Goal: Task Accomplishment & Management: Complete application form

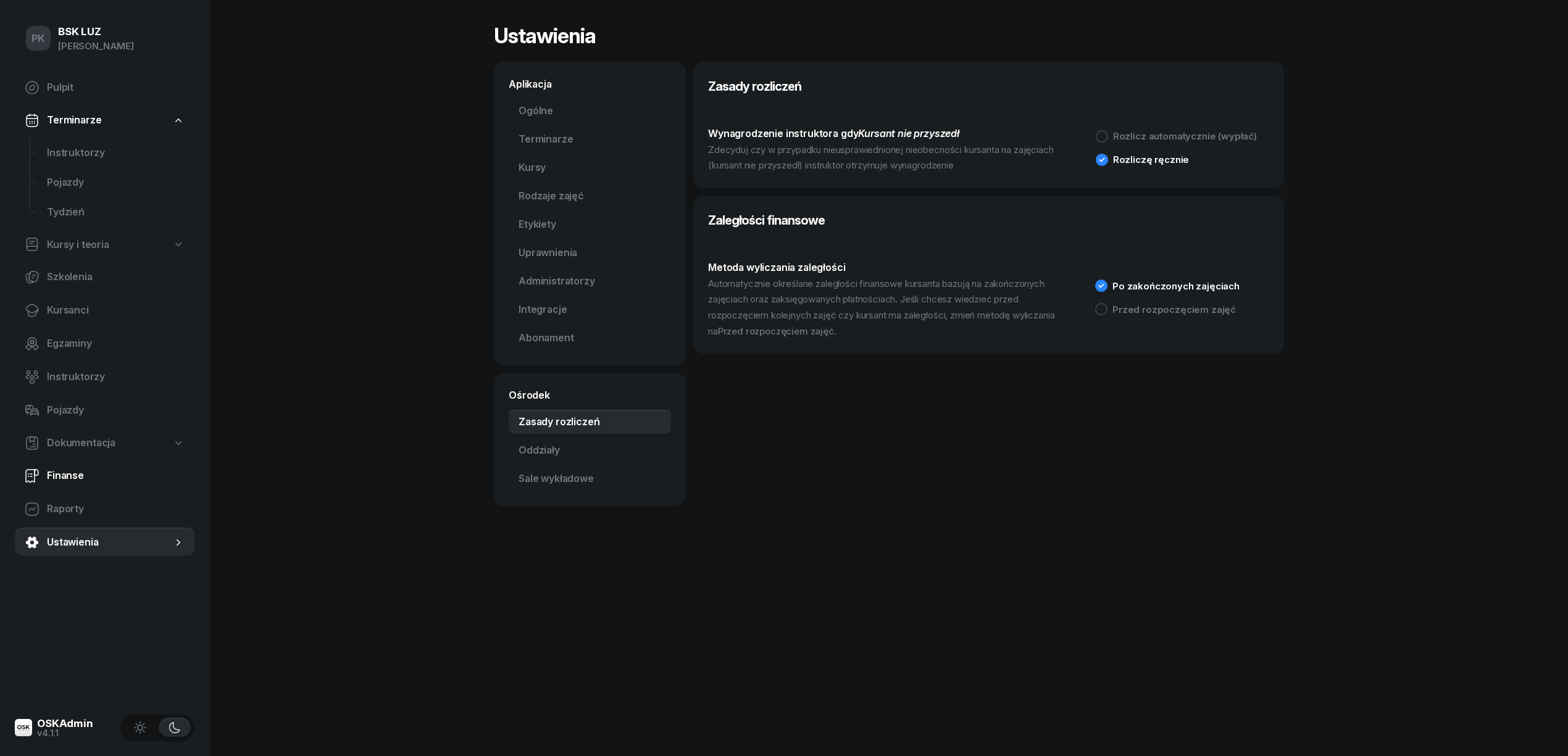
click at [54, 466] on link "Finanse" at bounding box center [105, 475] width 180 height 29
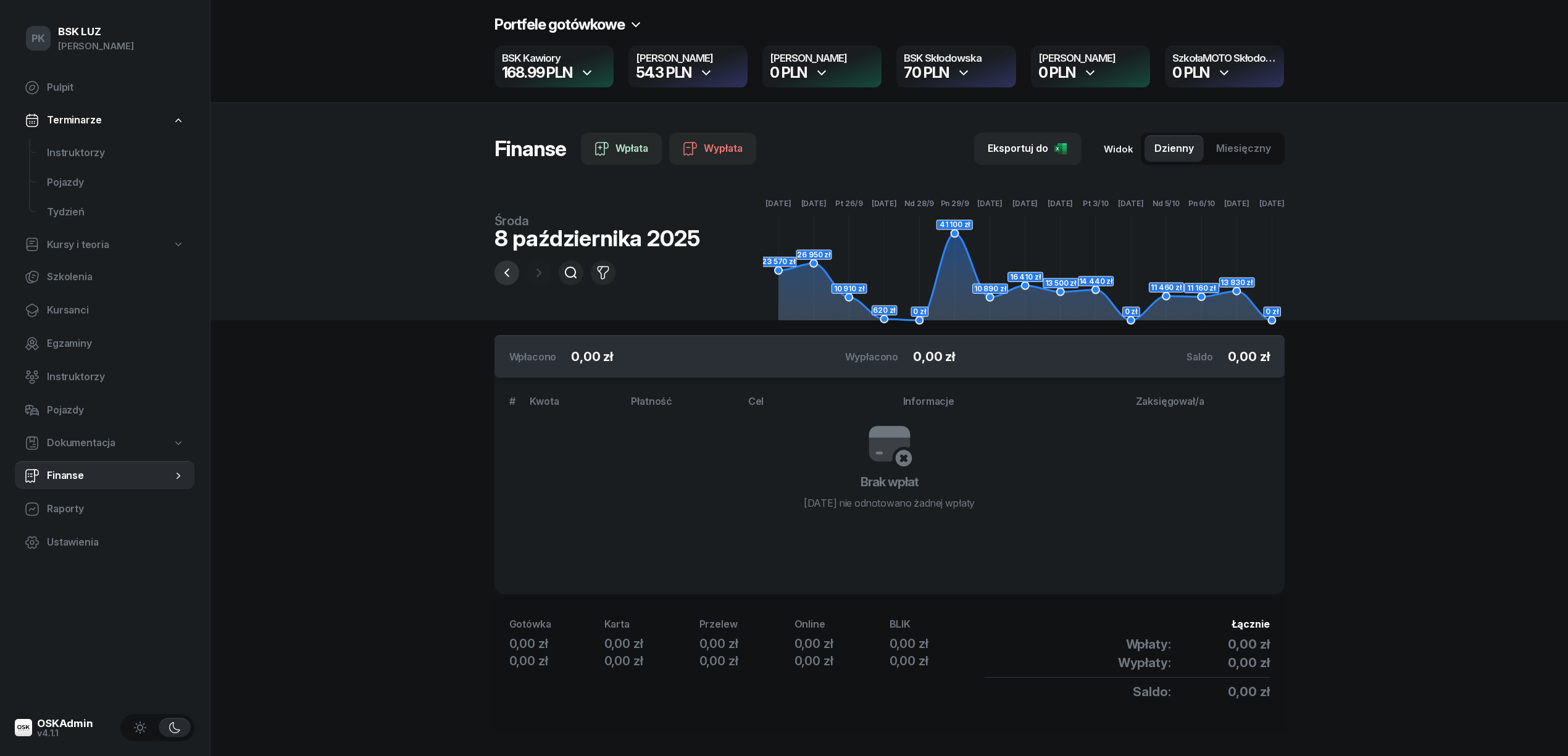
click at [516, 280] on button "button" at bounding box center [506, 272] width 25 height 25
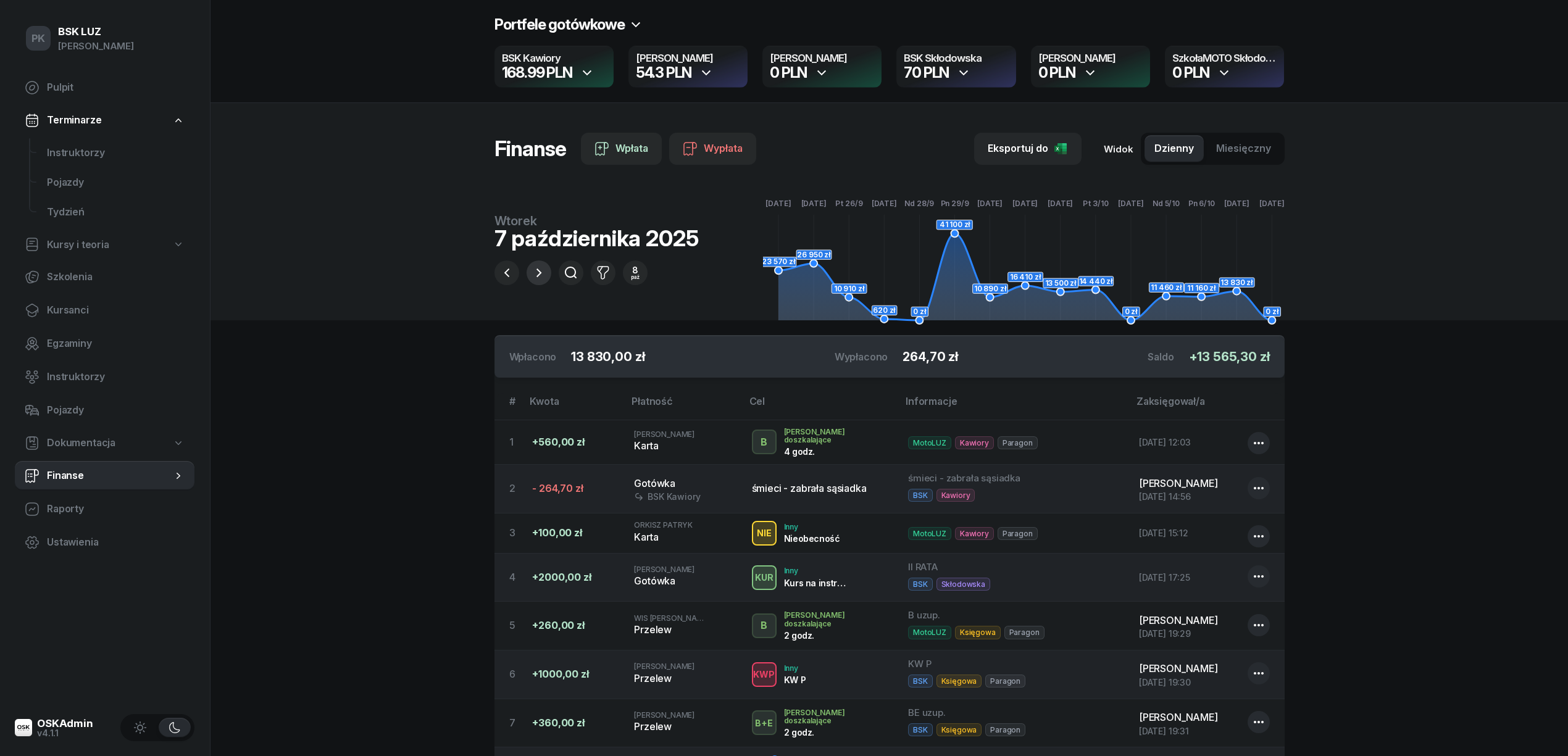
click at [536, 273] on icon "button" at bounding box center [539, 273] width 15 height 15
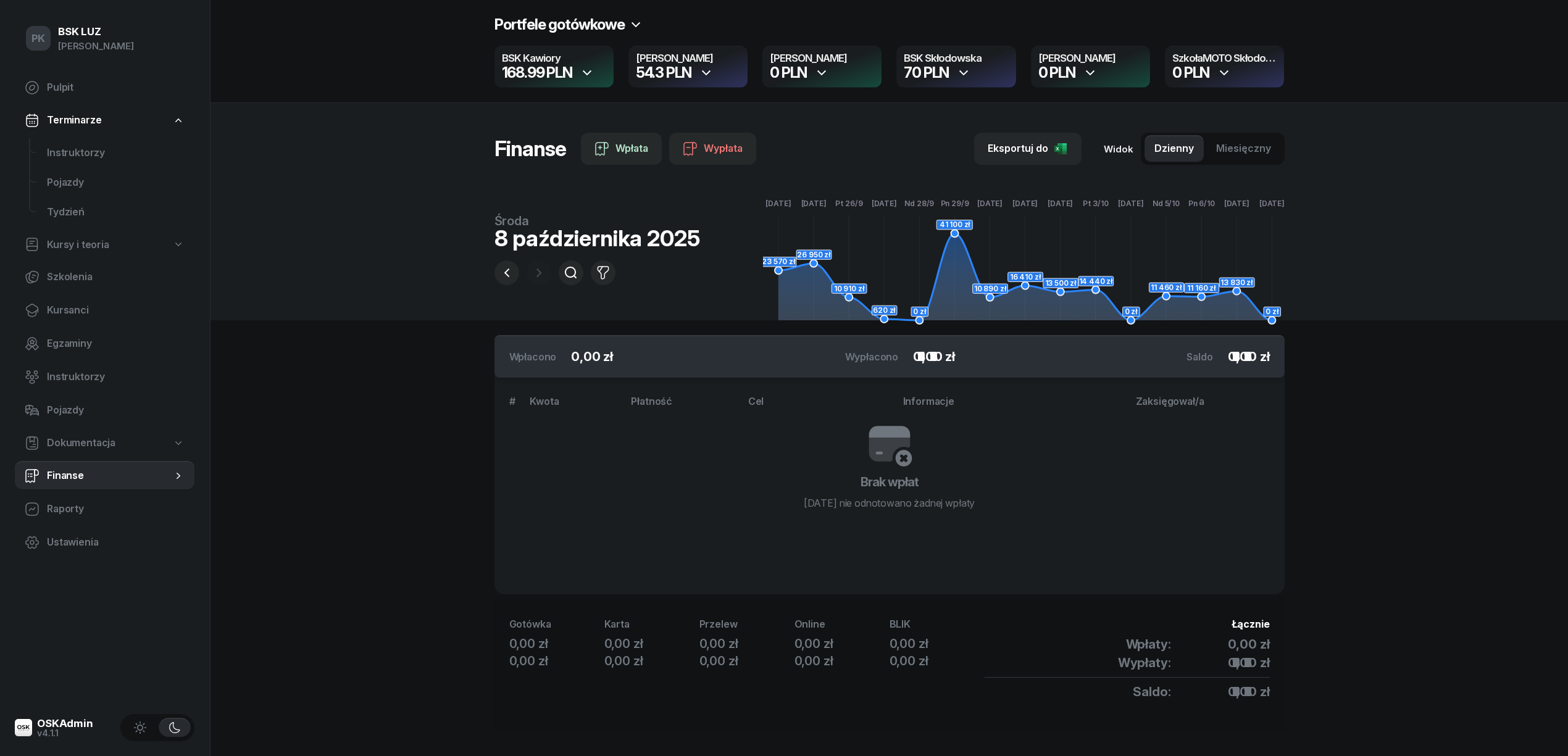
click at [105, 444] on span "Dokumentacja" at bounding box center [81, 443] width 68 height 16
click at [82, 403] on span "Pojazdy" at bounding box center [116, 410] width 138 height 16
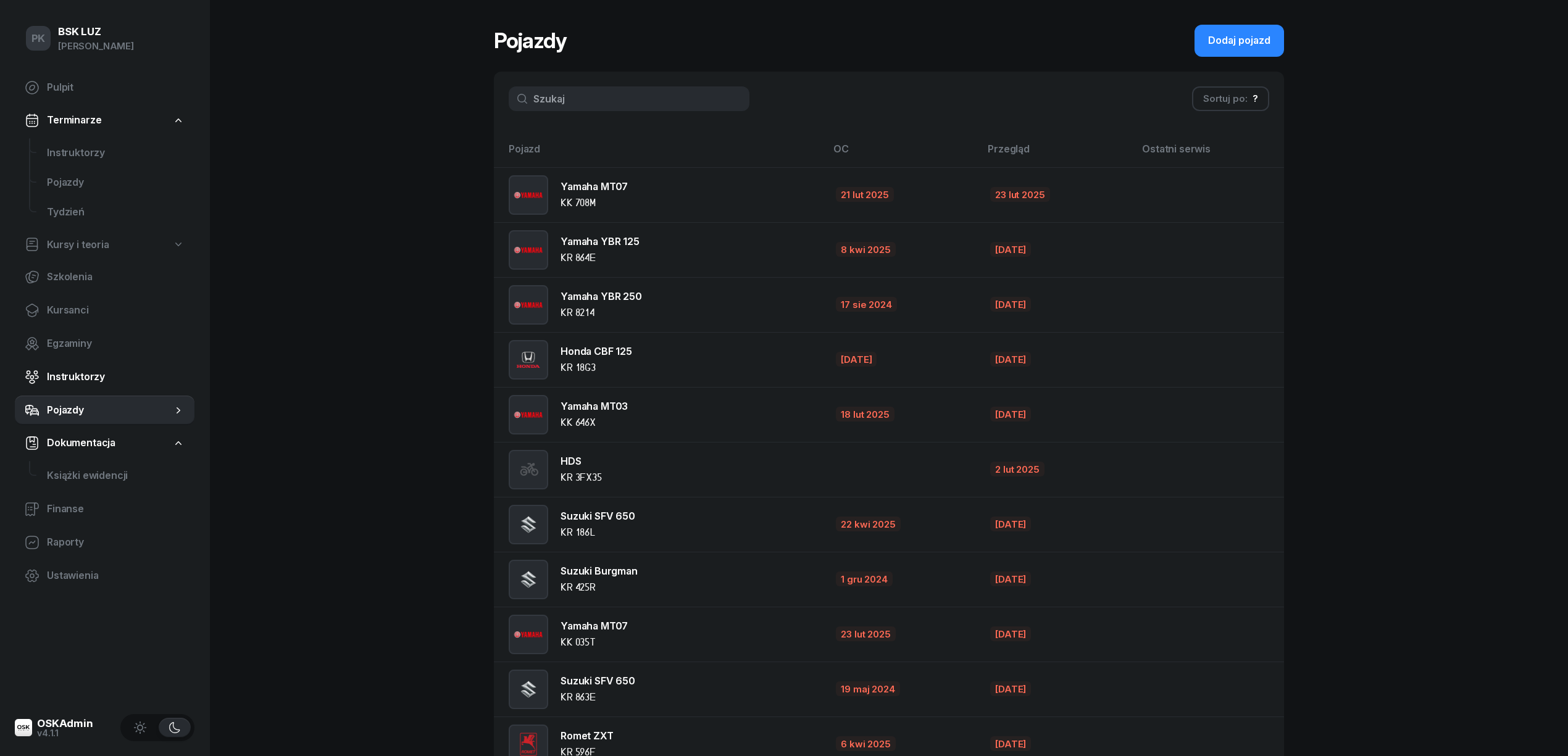
click at [89, 380] on span "Instruktorzy" at bounding box center [116, 377] width 138 height 16
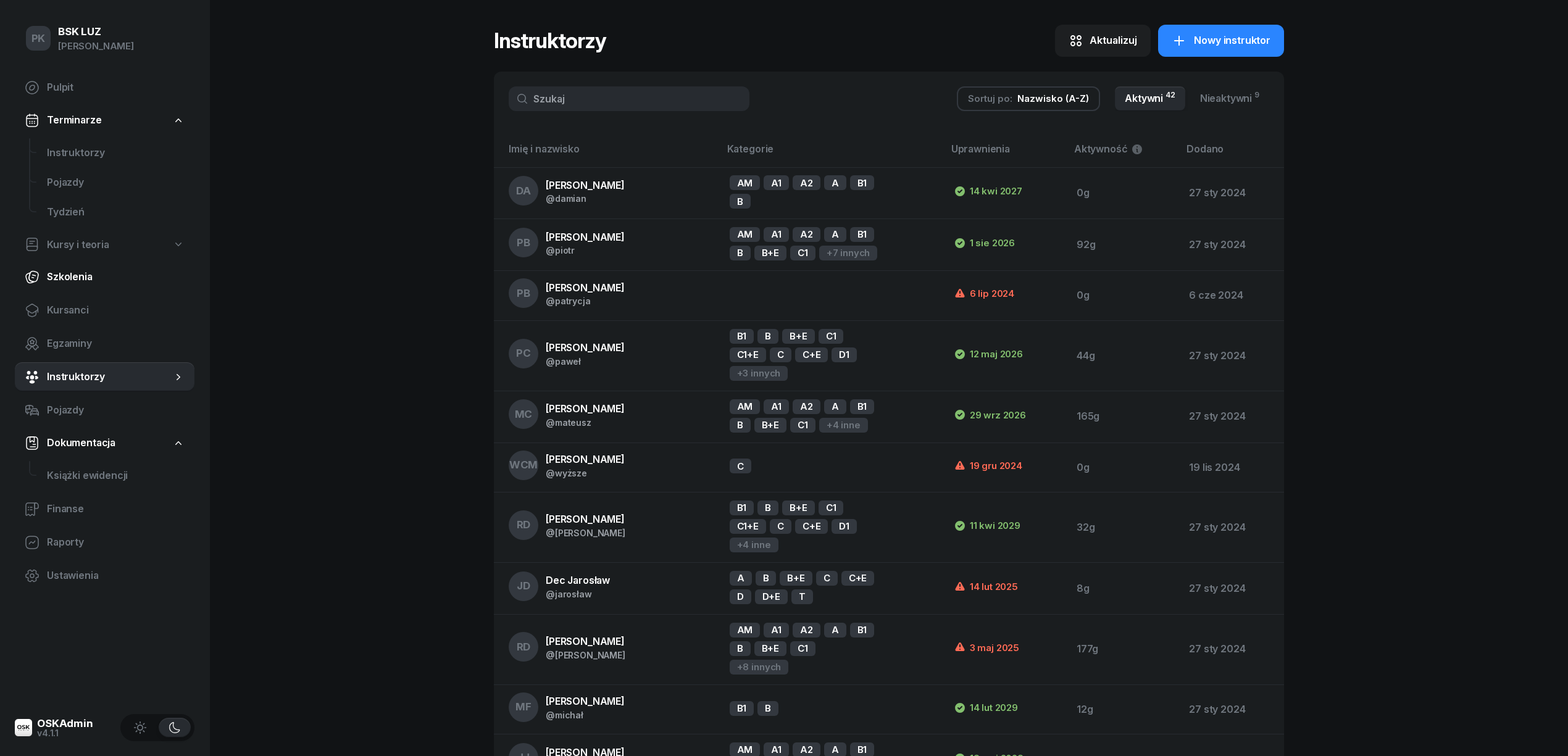
click at [77, 287] on link "Szkolenia" at bounding box center [105, 277] width 180 height 29
select select "createdAt-desc"
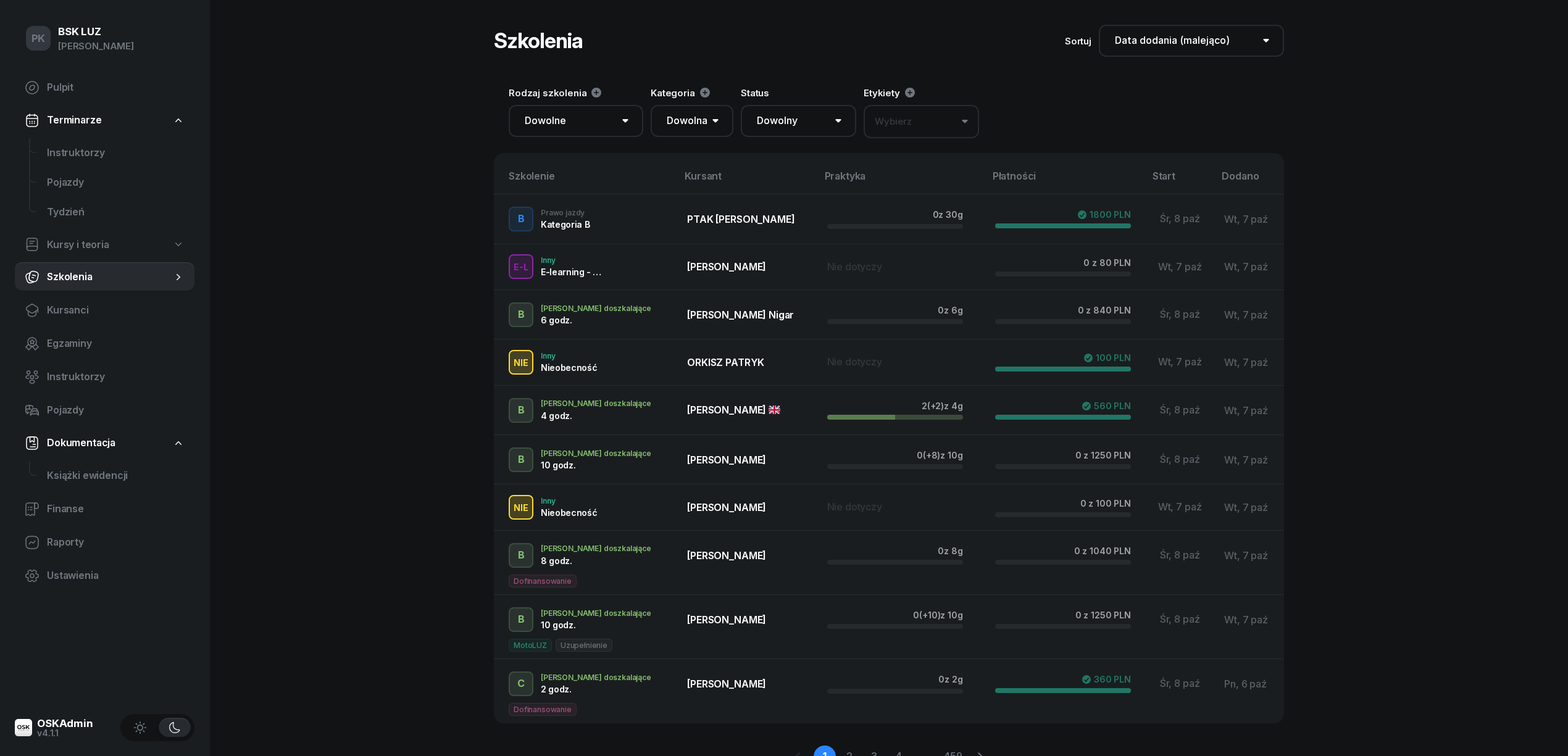
click at [82, 245] on span "Kursy i teoria" at bounding box center [78, 245] width 63 height 16
select select
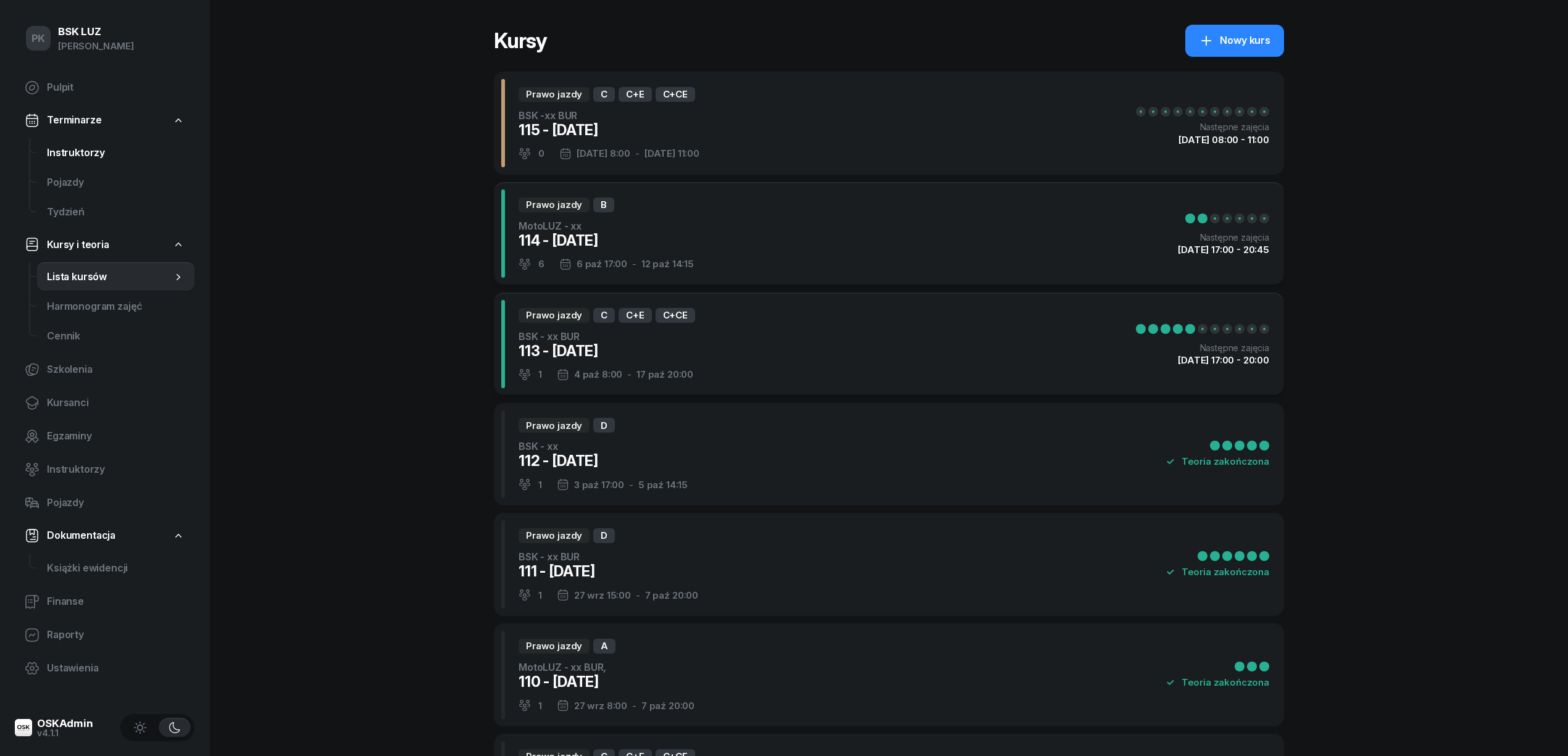
click at [82, 149] on span "Instruktorzy" at bounding box center [116, 153] width 138 height 16
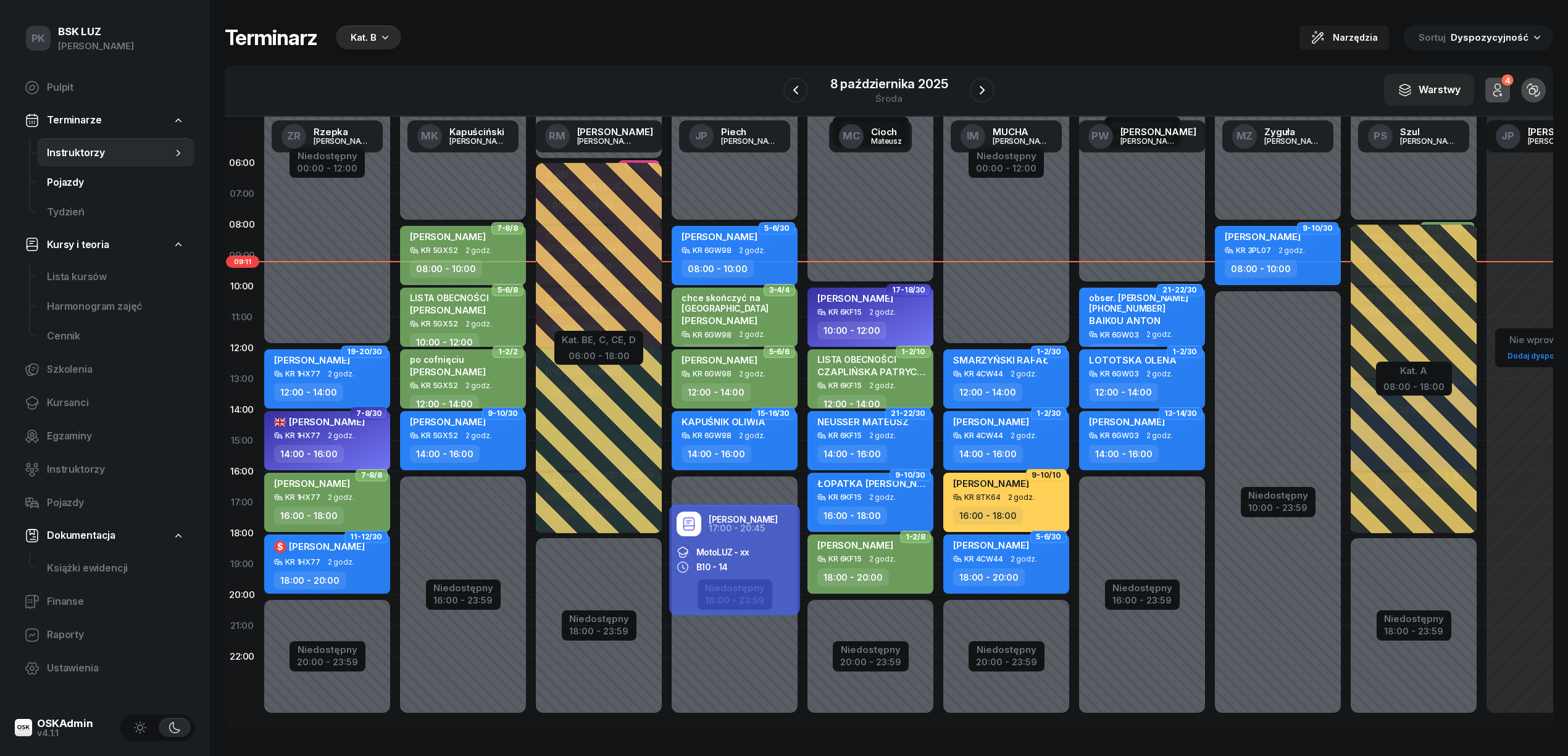
click at [89, 179] on span "Pojazdy" at bounding box center [116, 182] width 138 height 16
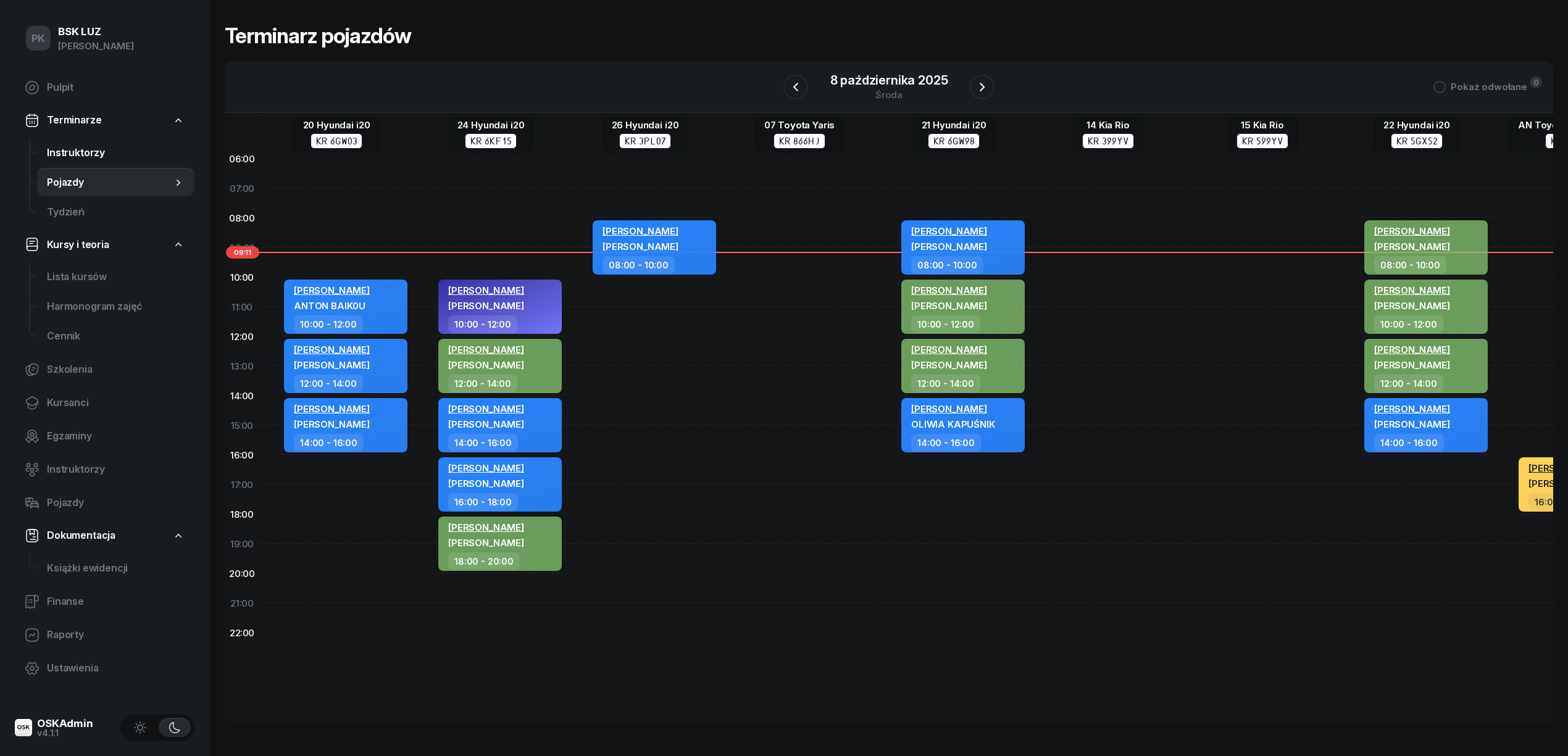
click at [87, 162] on link "Instruktorzy" at bounding box center [116, 152] width 157 height 29
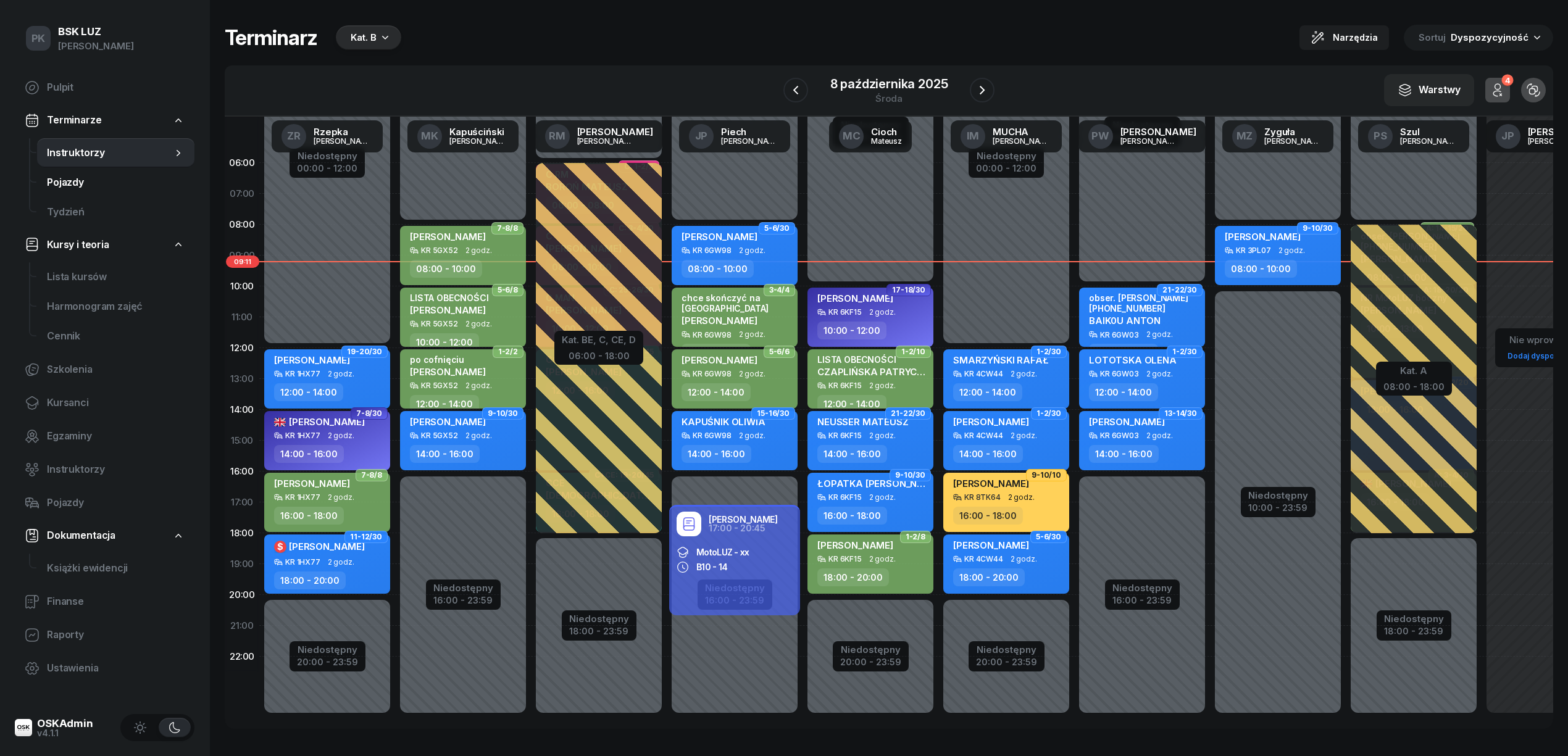
click at [86, 181] on span "Pojazdy" at bounding box center [116, 182] width 138 height 16
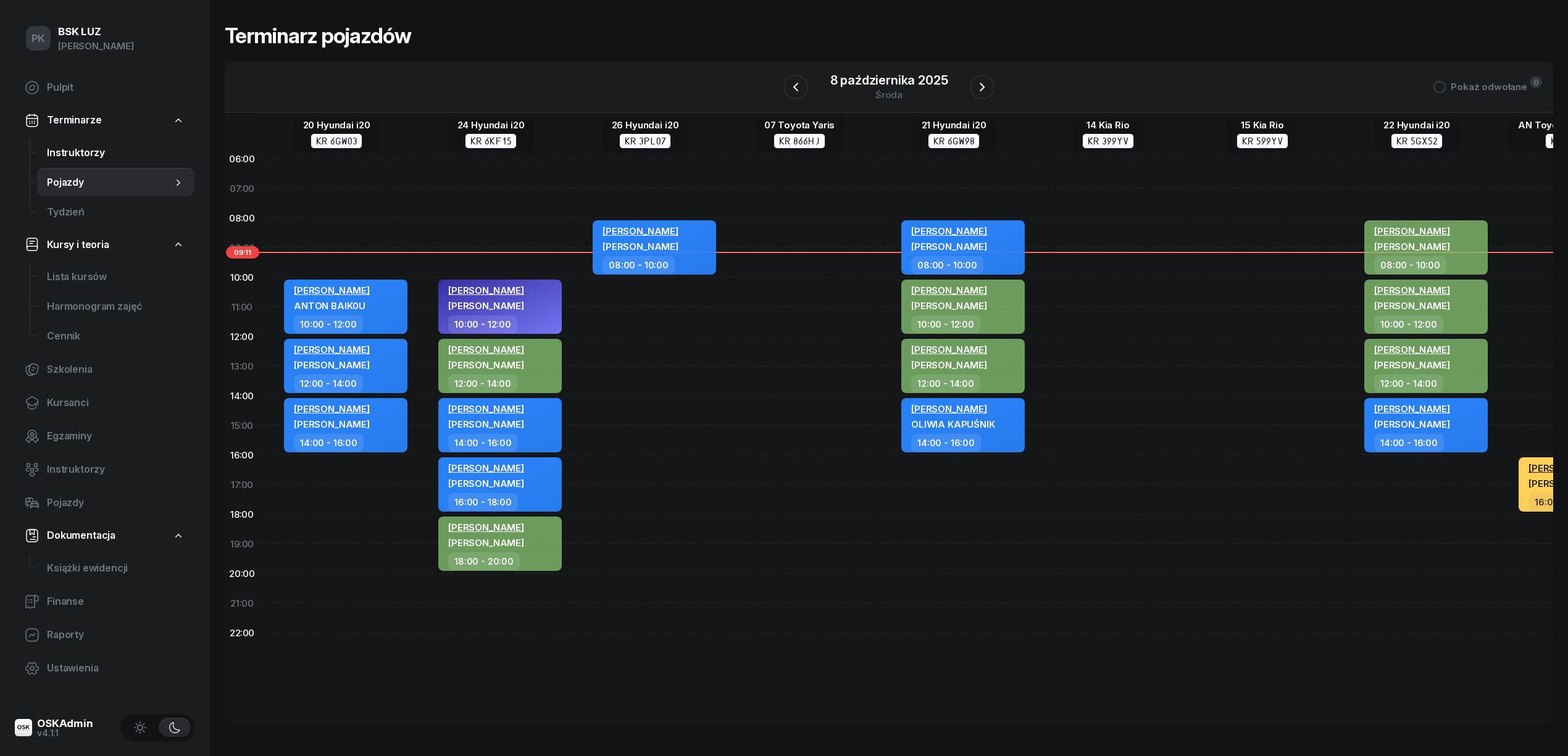
click at [90, 151] on span "Instruktorzy" at bounding box center [116, 153] width 138 height 16
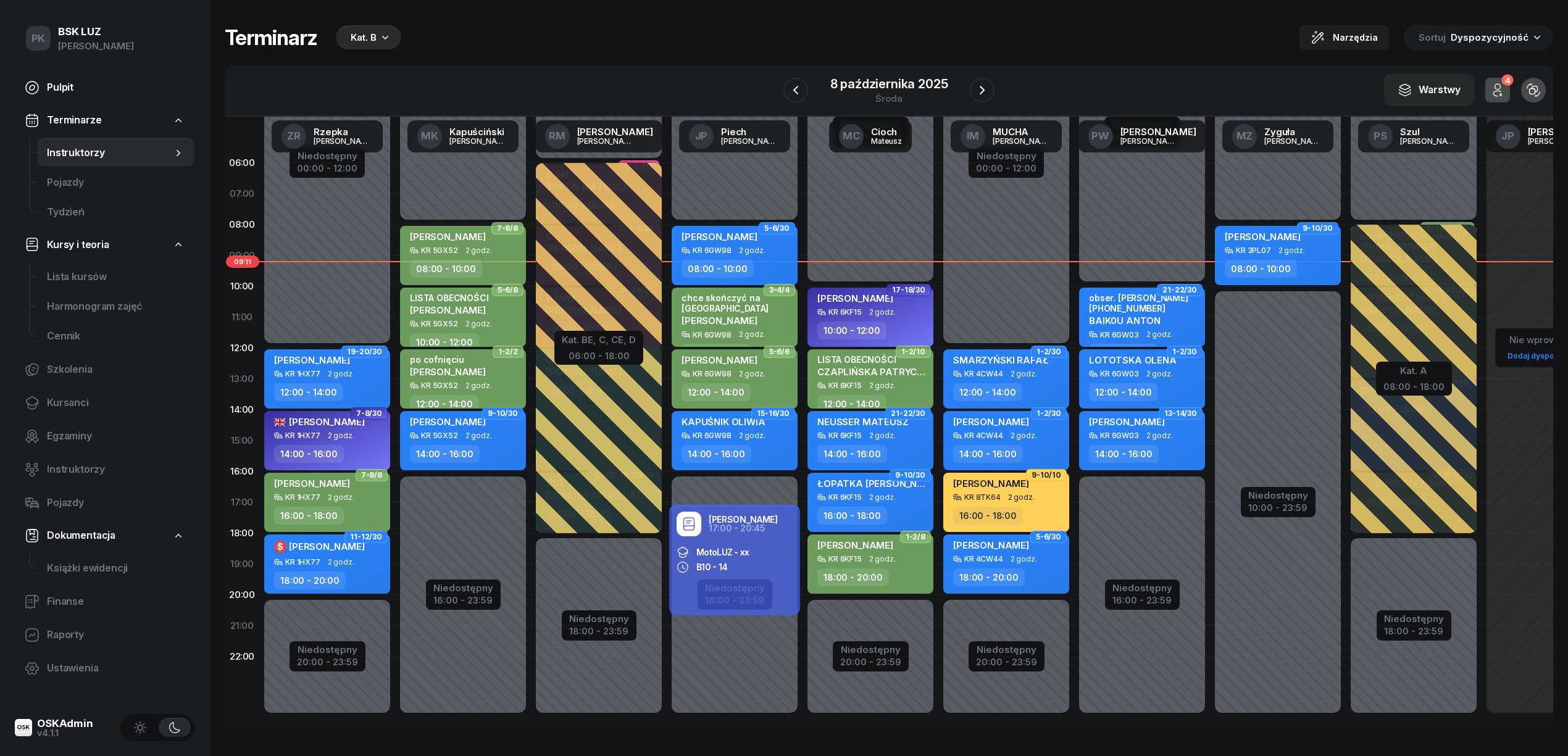
click at [69, 92] on span "Pulpit" at bounding box center [116, 87] width 138 height 16
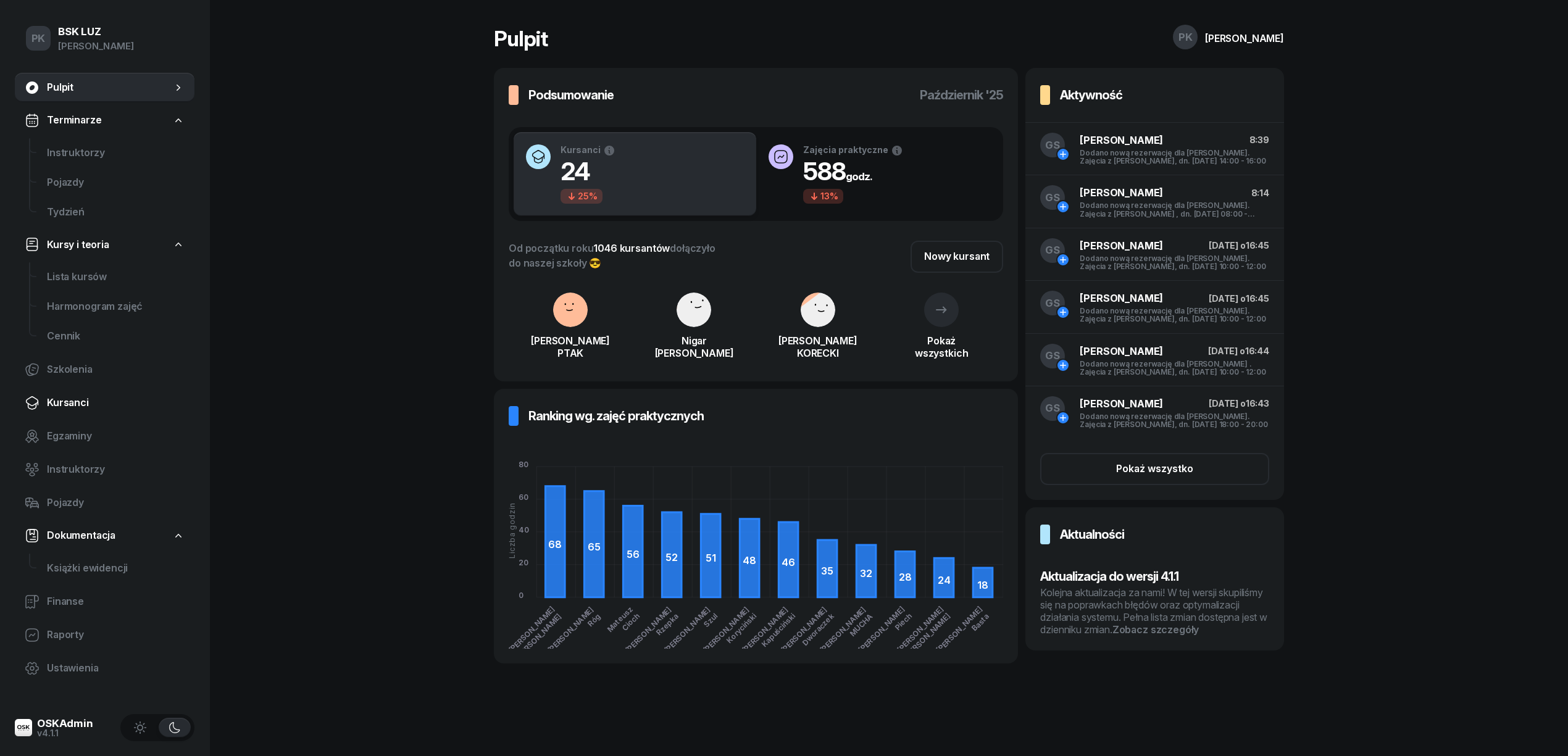
click at [89, 405] on span "Kursanci" at bounding box center [116, 403] width 138 height 16
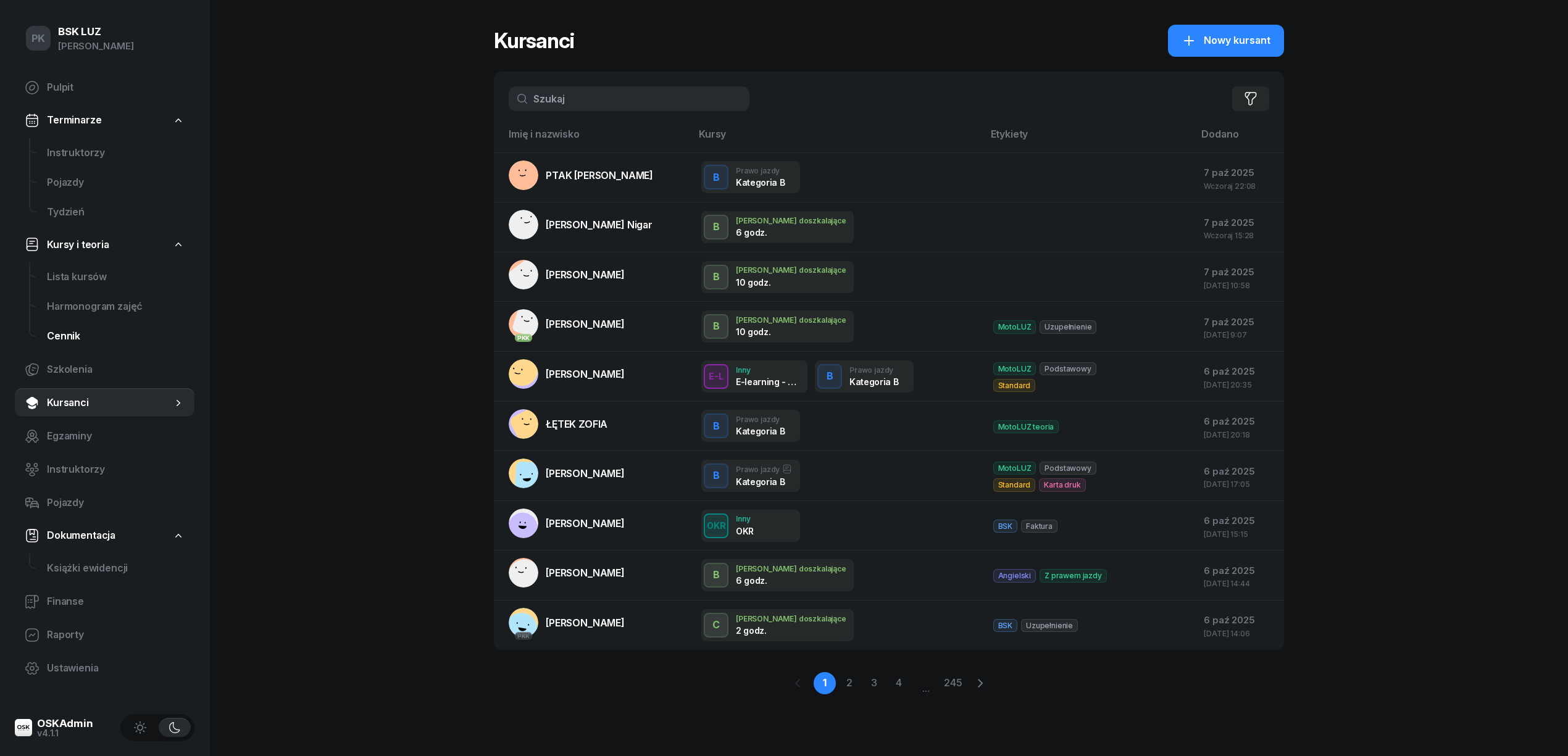
click at [71, 339] on span "Cennik" at bounding box center [116, 336] width 138 height 16
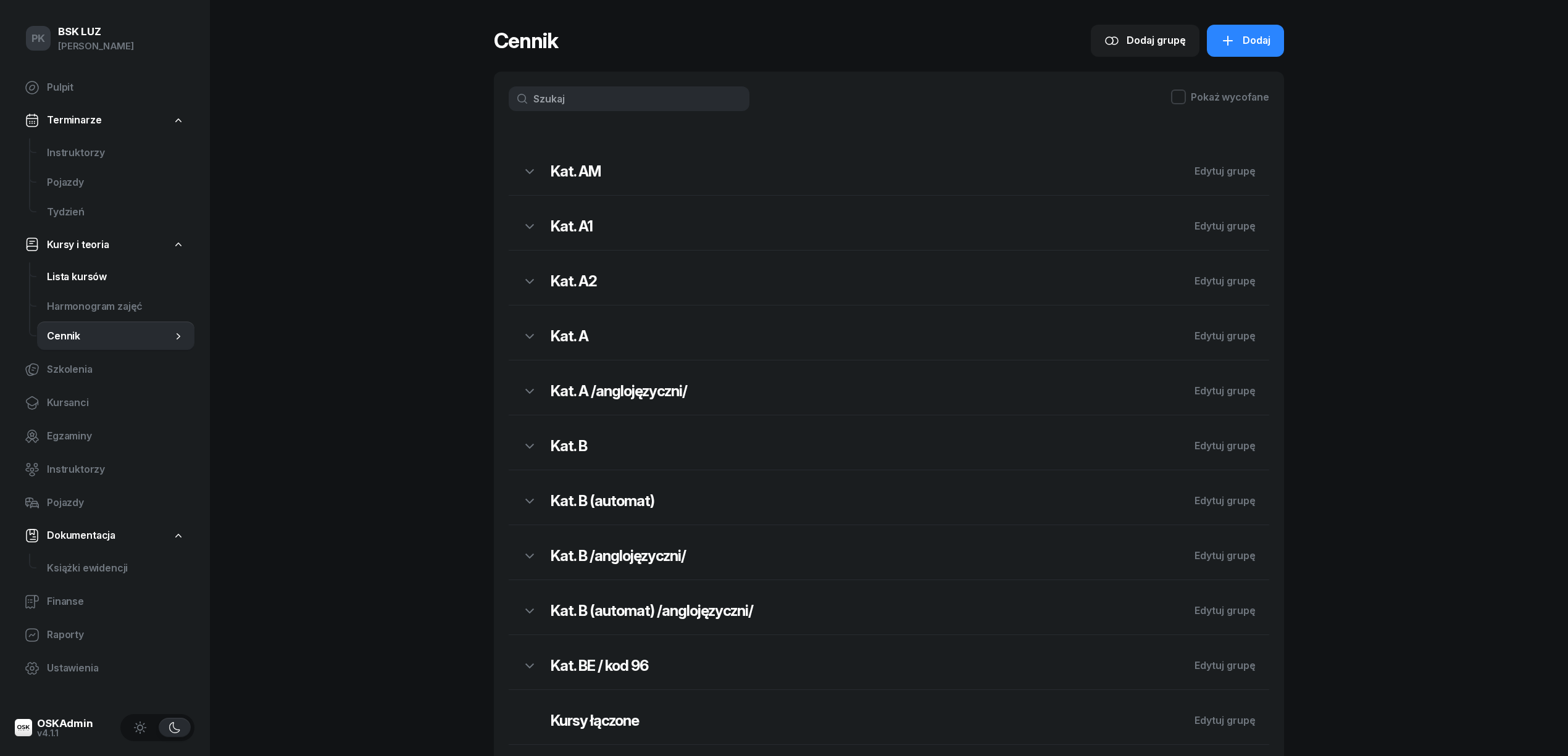
click at [75, 279] on span "Lista kursów" at bounding box center [116, 277] width 138 height 16
select select
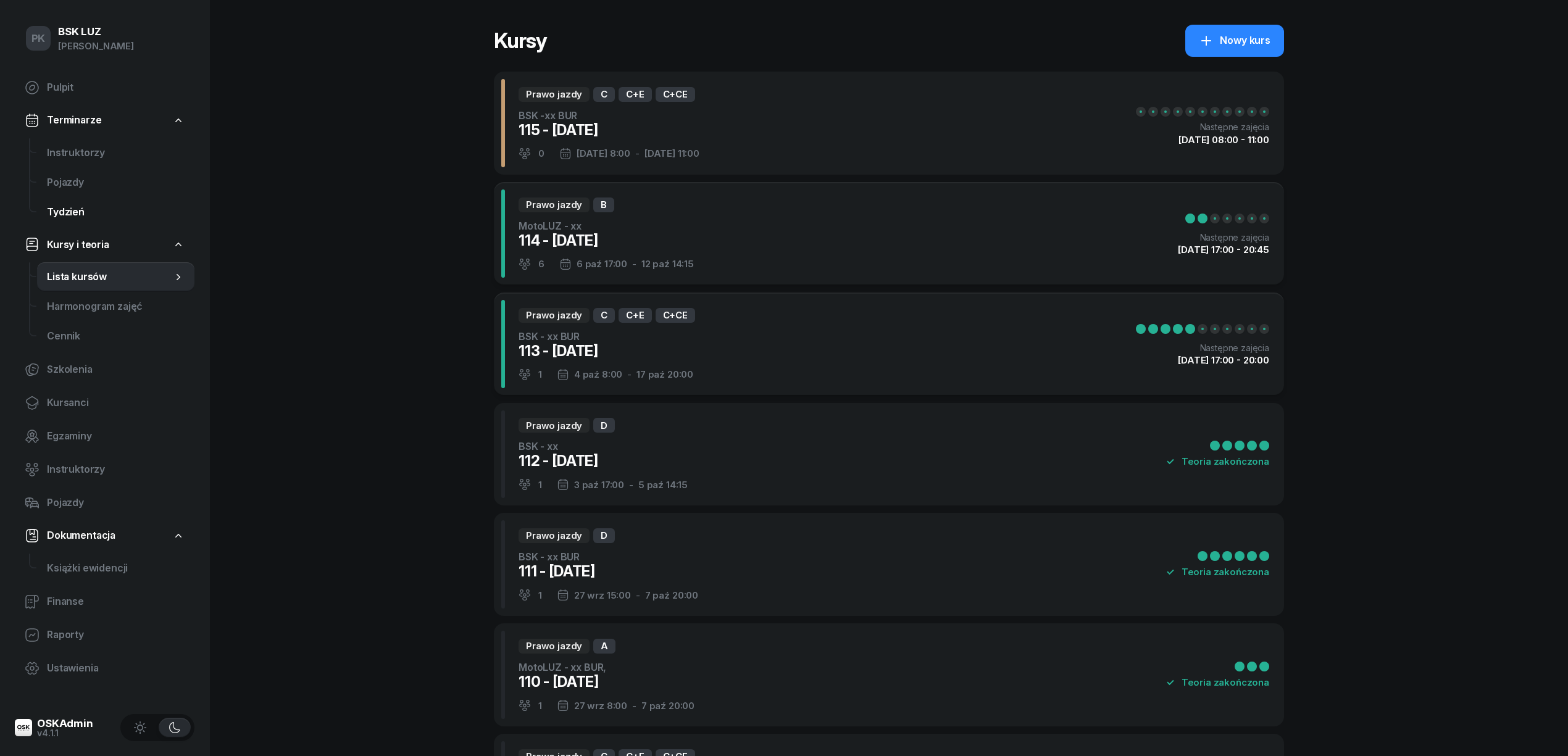
click at [82, 213] on span "Tydzień" at bounding box center [116, 213] width 138 height 16
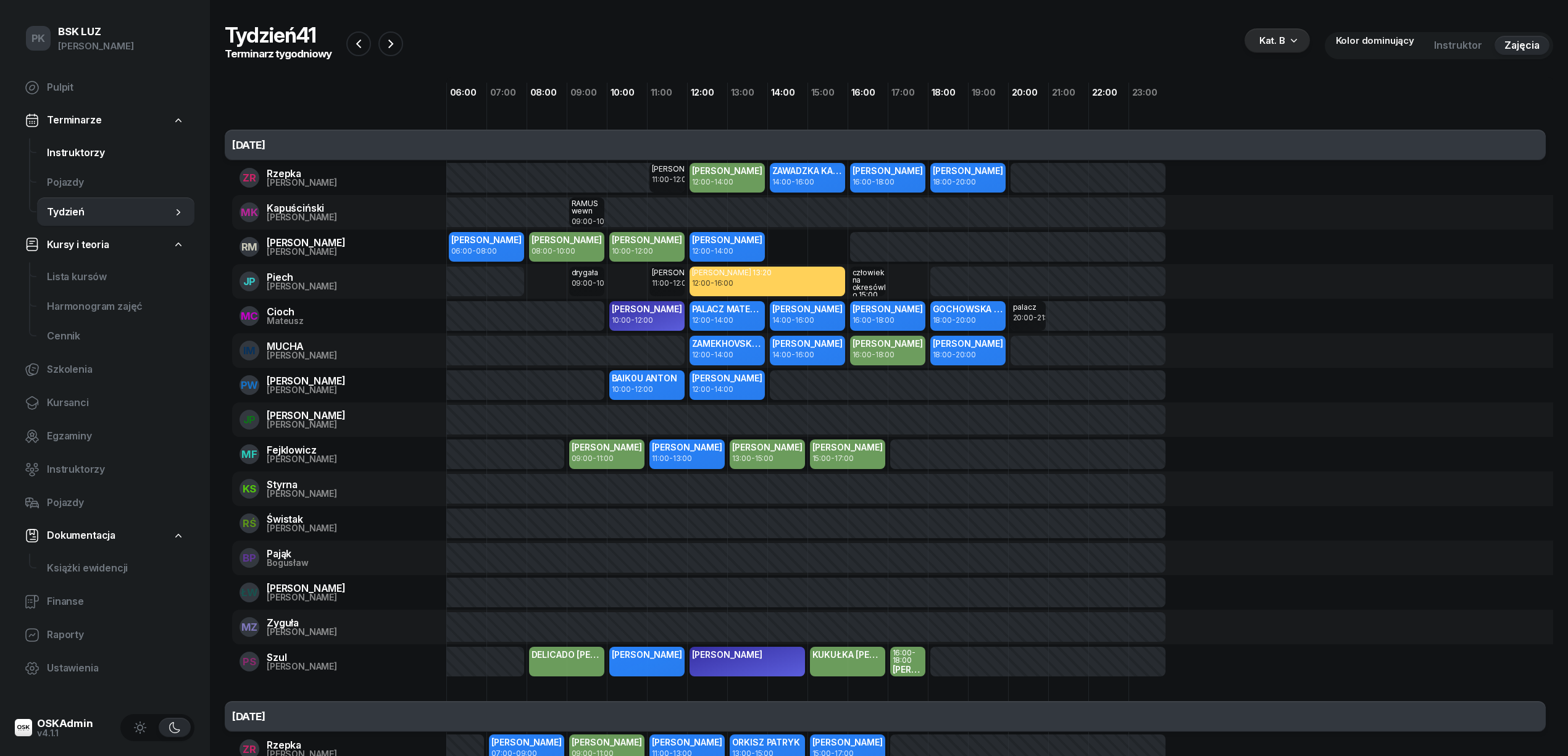
click at [84, 155] on span "Instruktorzy" at bounding box center [116, 153] width 138 height 16
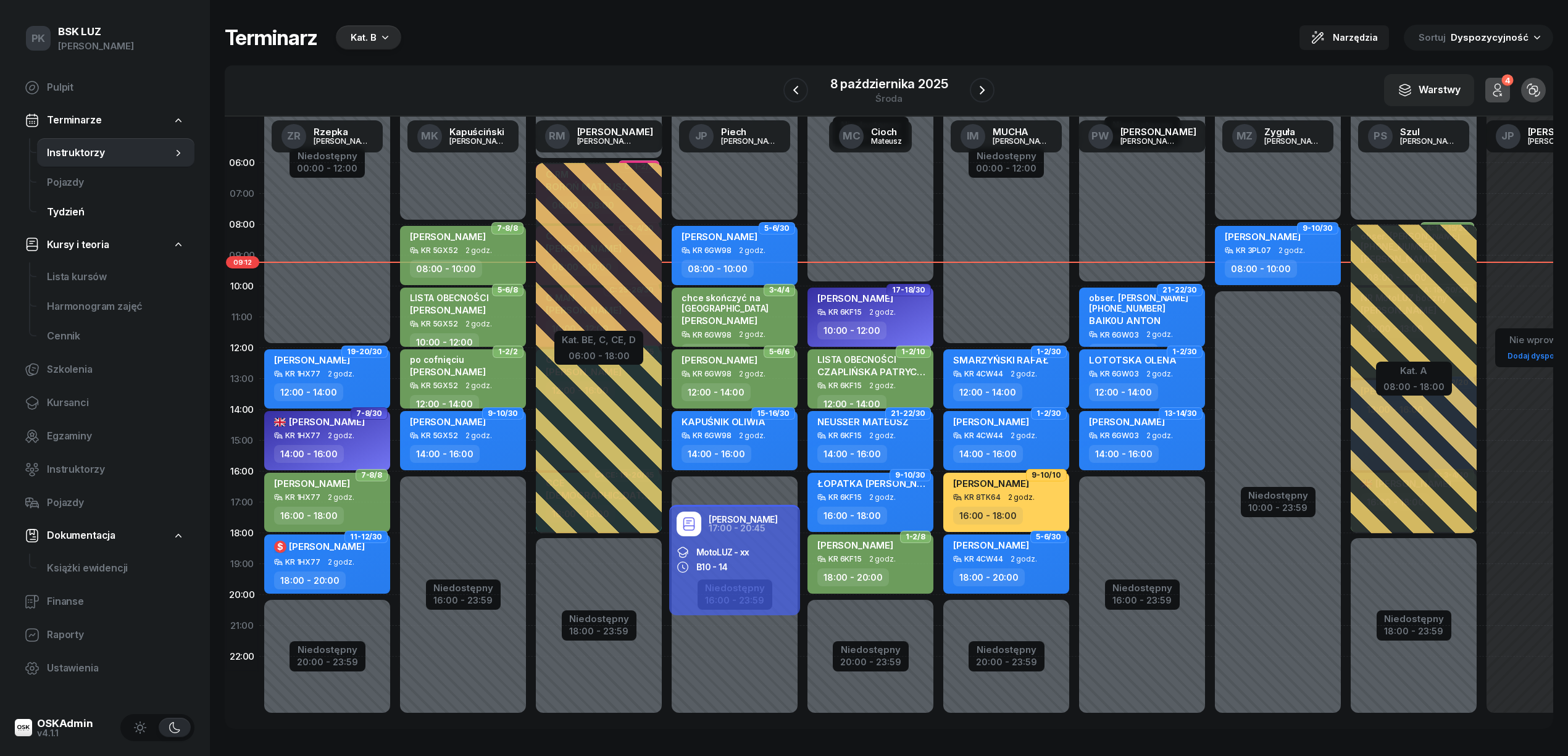
click at [82, 205] on span "Tydzień" at bounding box center [116, 213] width 138 height 16
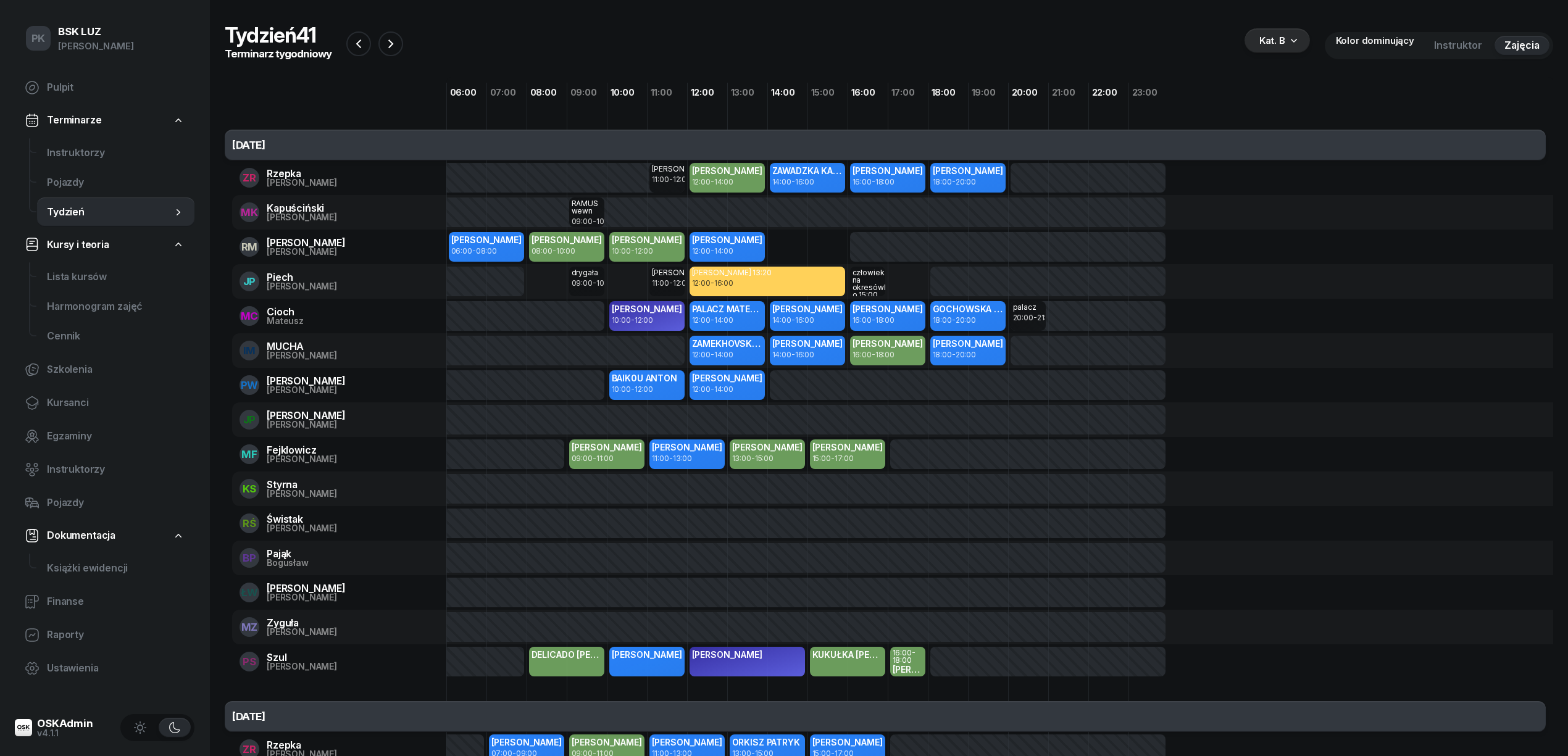
click at [1280, 40] on div "Kat. B" at bounding box center [1272, 40] width 26 height 15
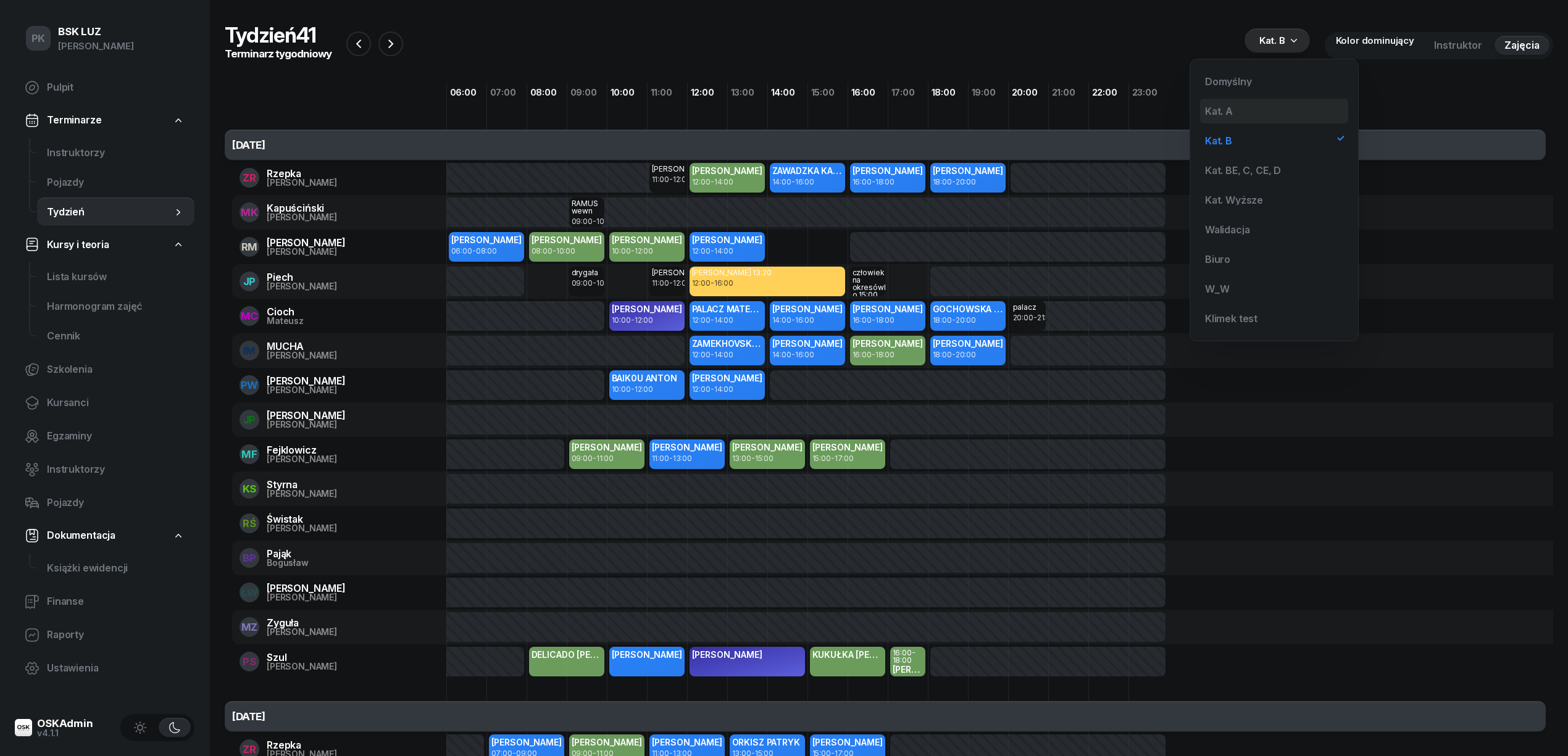
click at [1249, 111] on div "Kat. A" at bounding box center [1274, 111] width 148 height 25
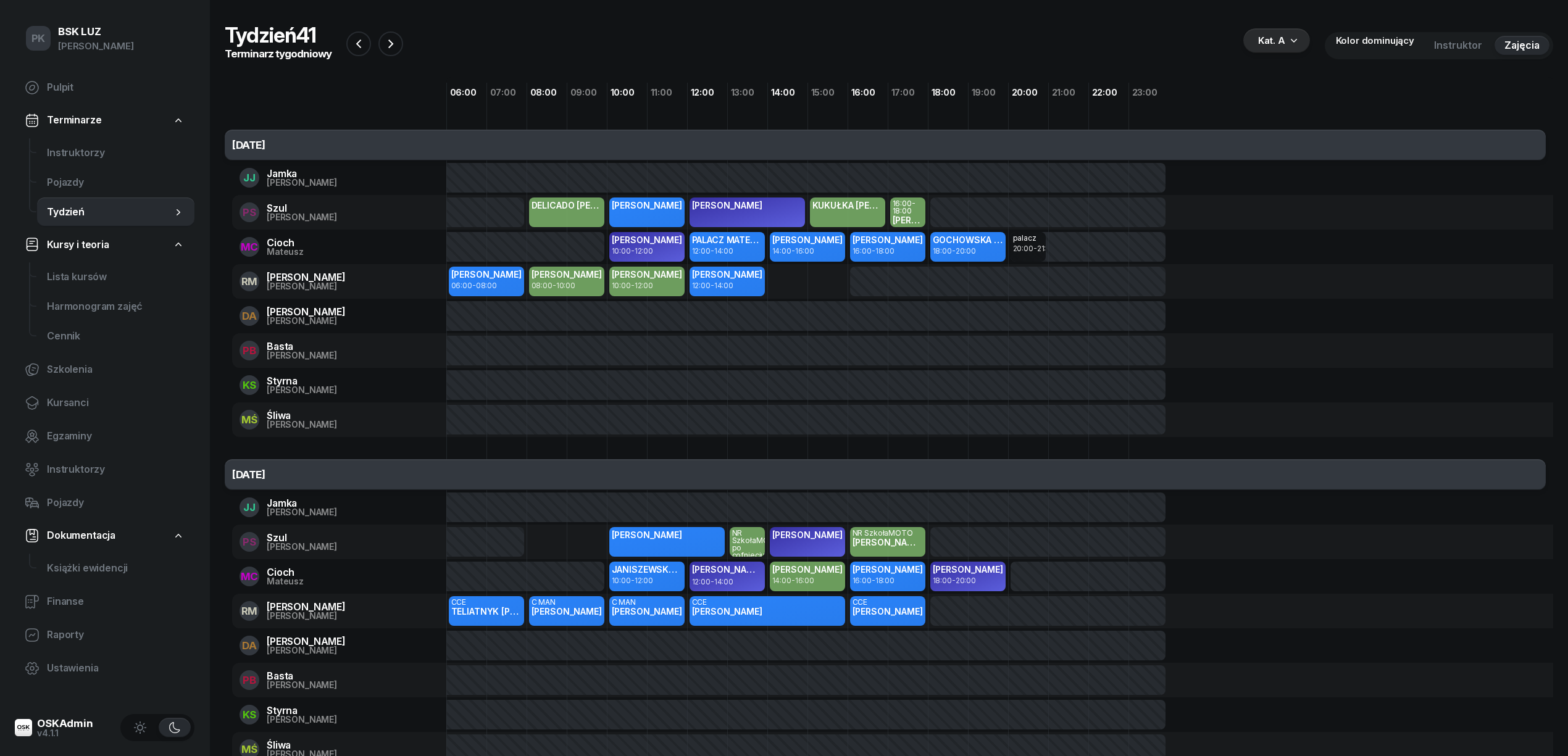
click at [1272, 43] on div "Kat. A" at bounding box center [1271, 40] width 27 height 15
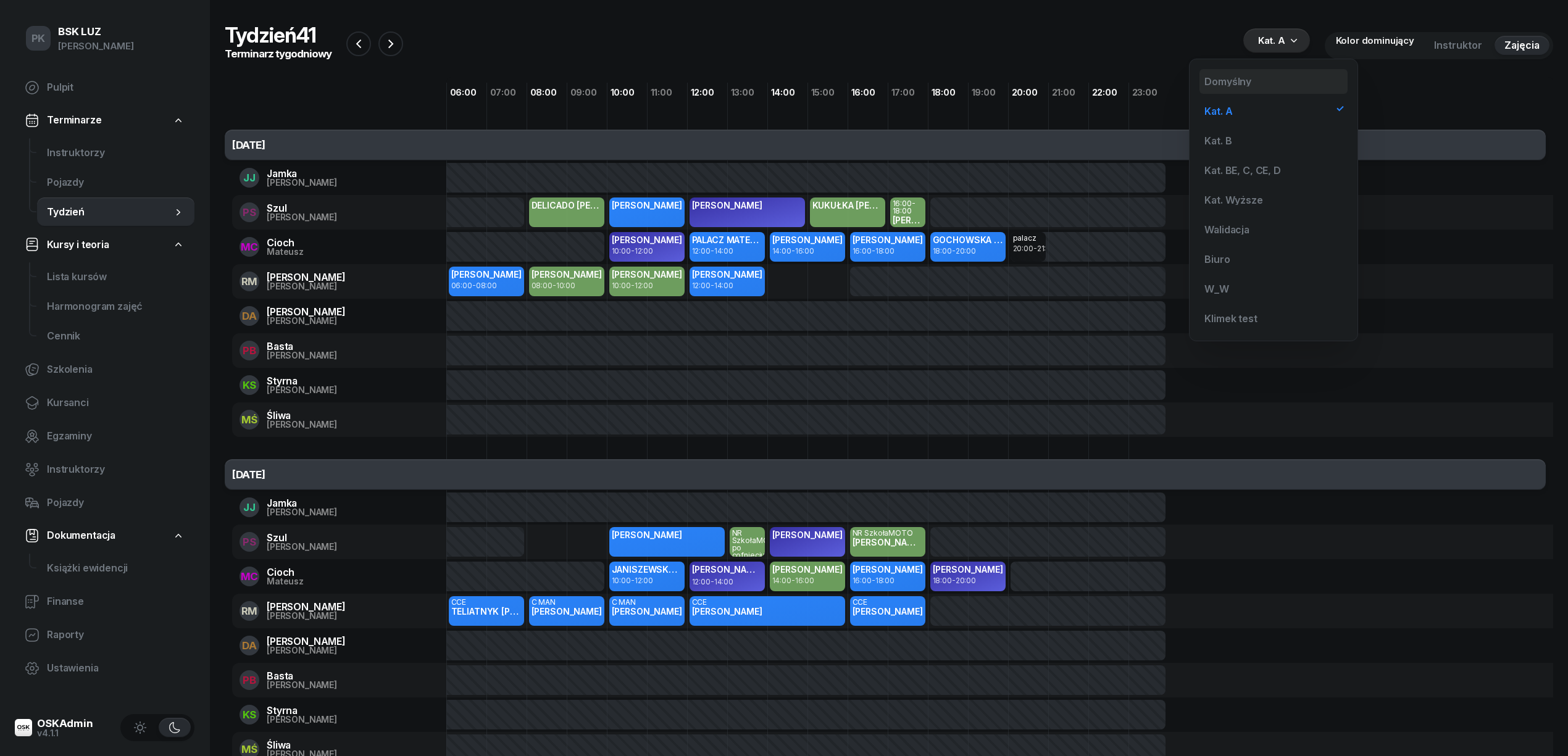
click at [1247, 78] on div "Domyślny" at bounding box center [1228, 82] width 47 height 10
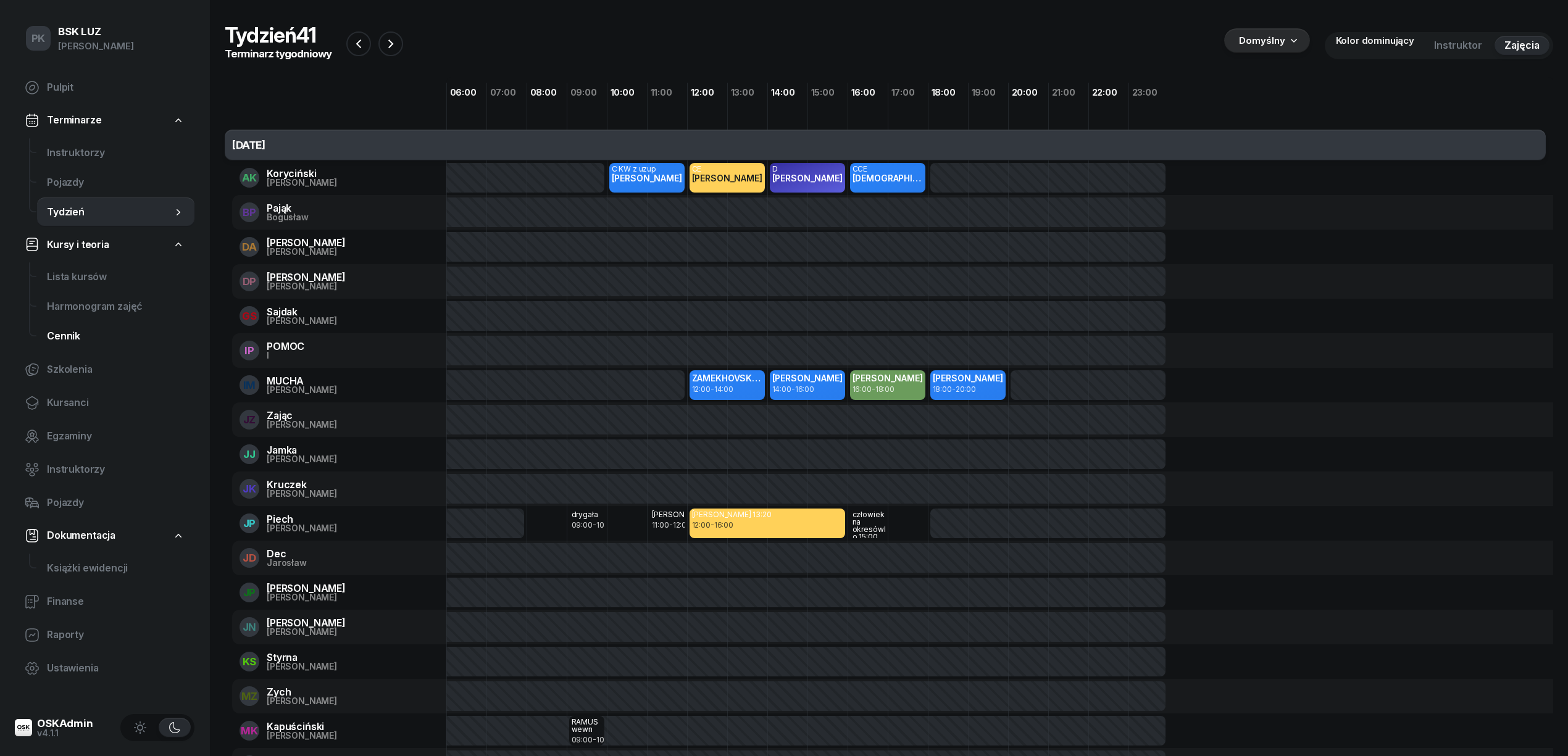
click at [67, 340] on span "Cennik" at bounding box center [116, 336] width 138 height 16
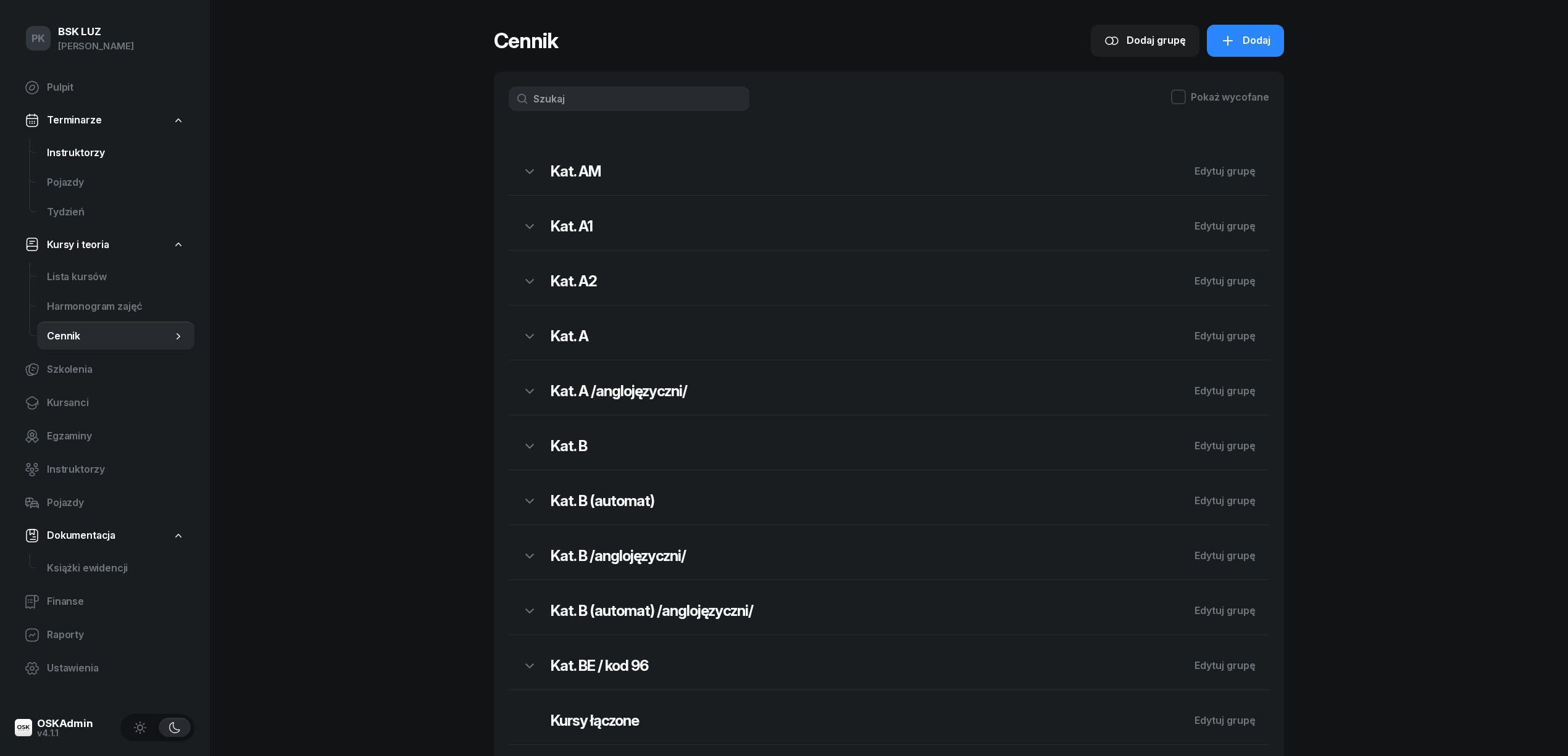
click at [96, 152] on span "Instruktorzy" at bounding box center [116, 153] width 138 height 16
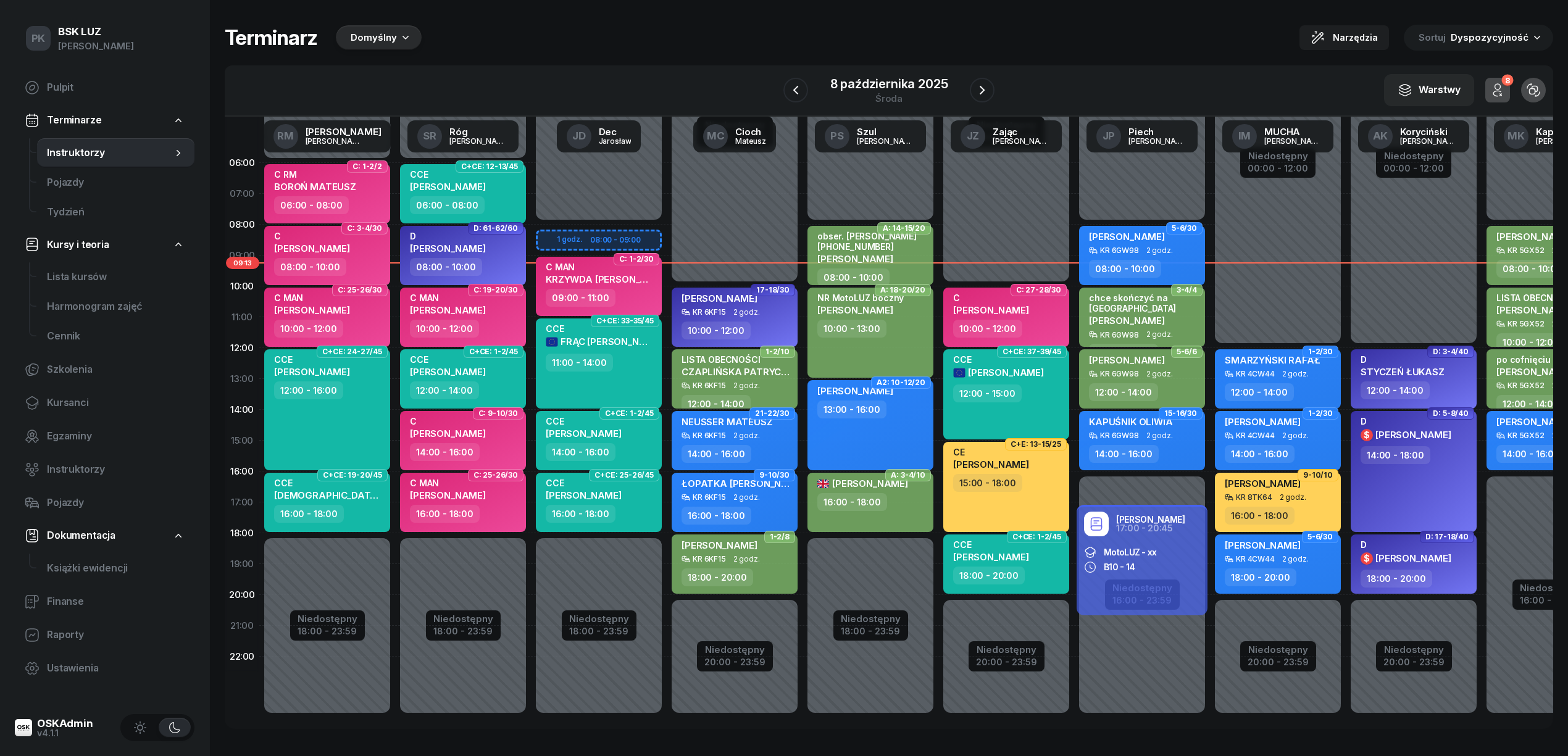
click at [366, 43] on span "Domyślny" at bounding box center [374, 37] width 46 height 15
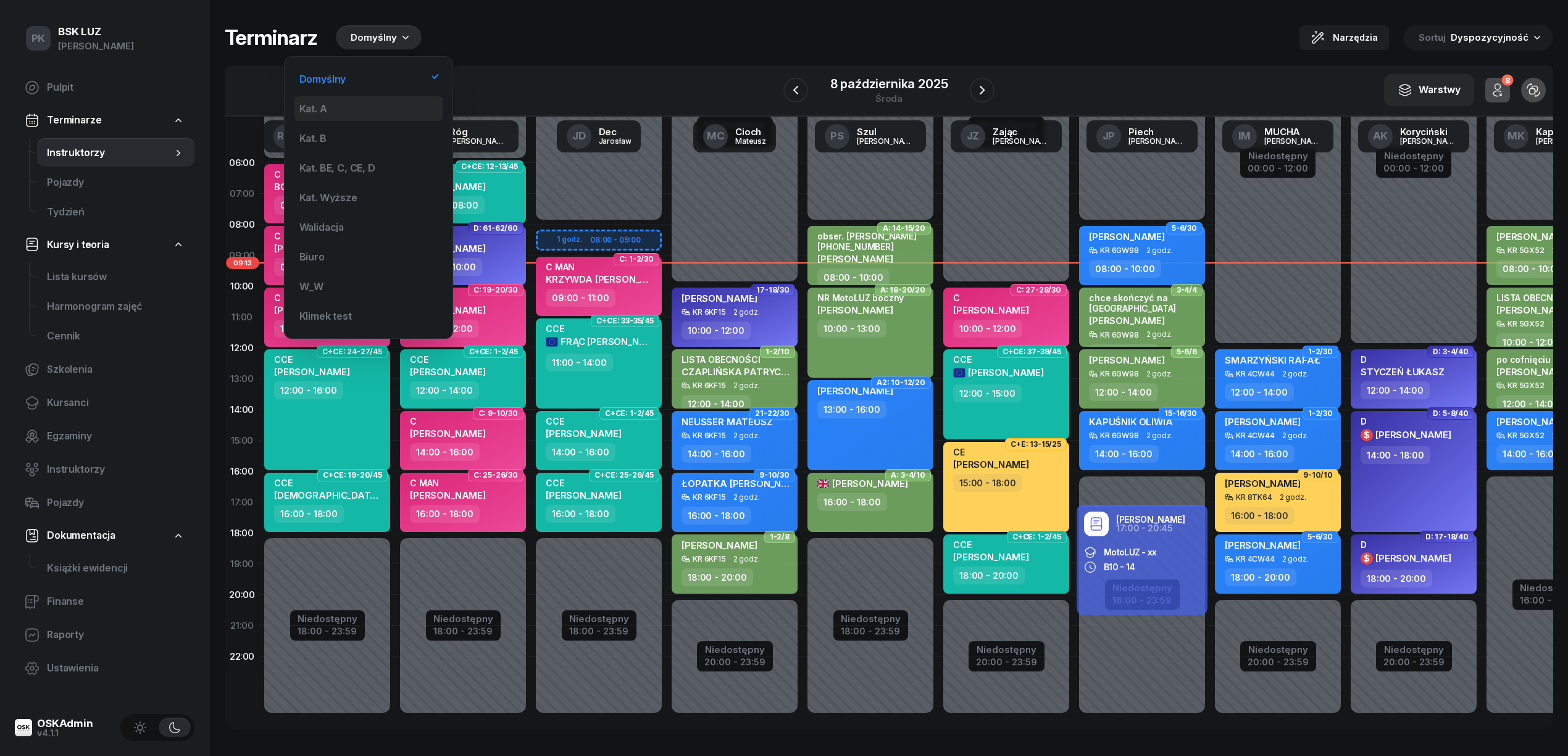
click at [375, 114] on div "Kat. A" at bounding box center [368, 108] width 148 height 25
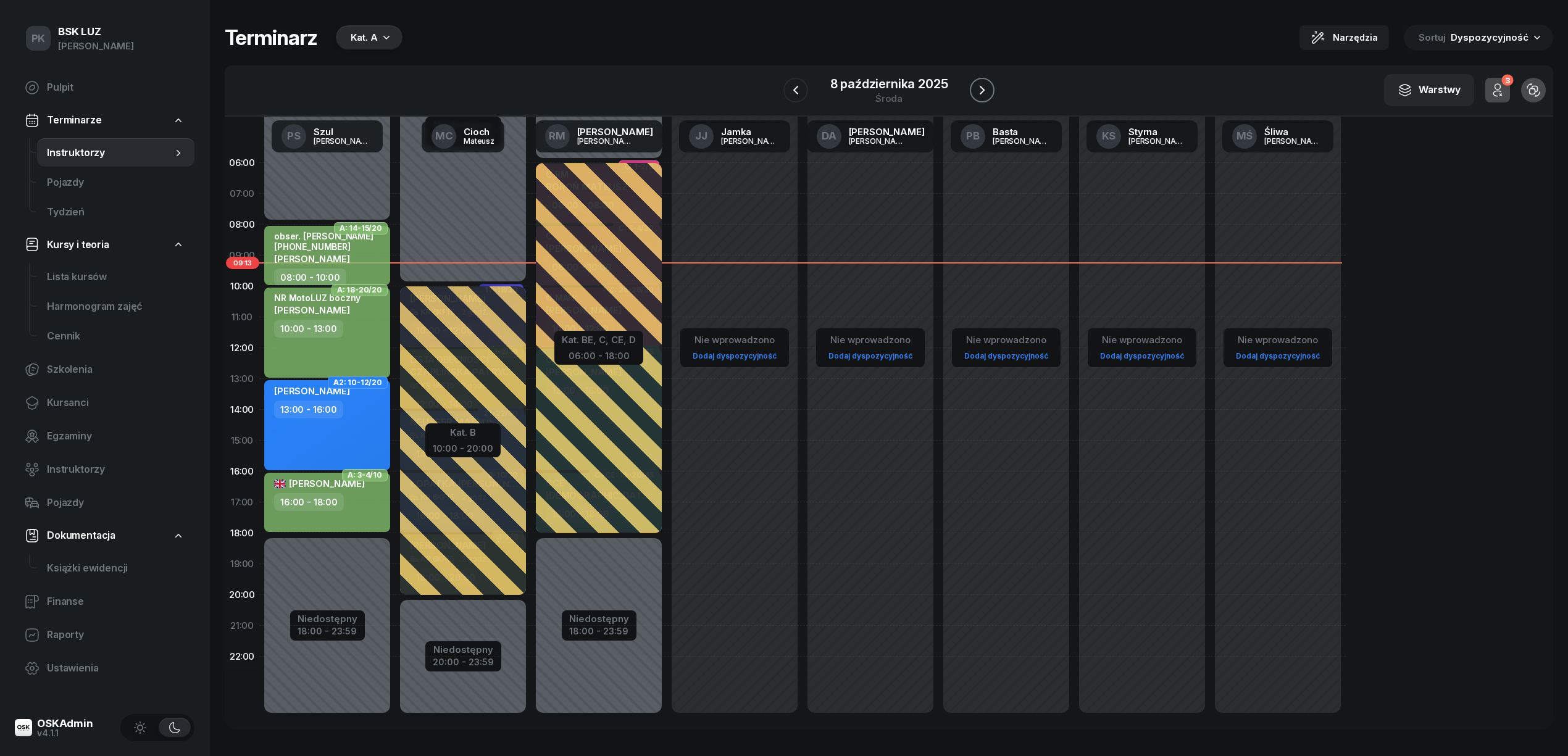
click at [978, 84] on icon "button" at bounding box center [982, 90] width 15 height 15
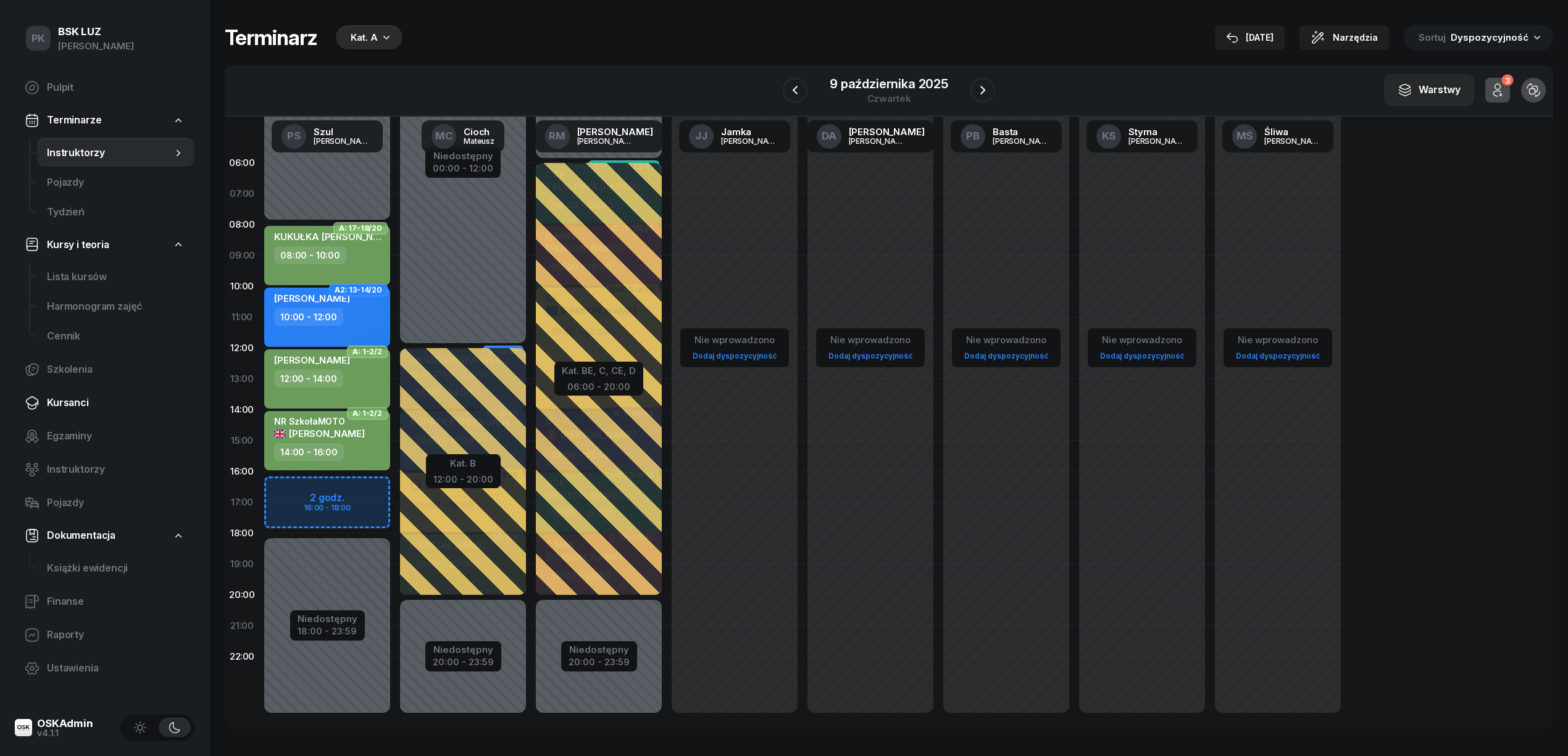
click at [80, 401] on span "Kursanci" at bounding box center [116, 403] width 138 height 16
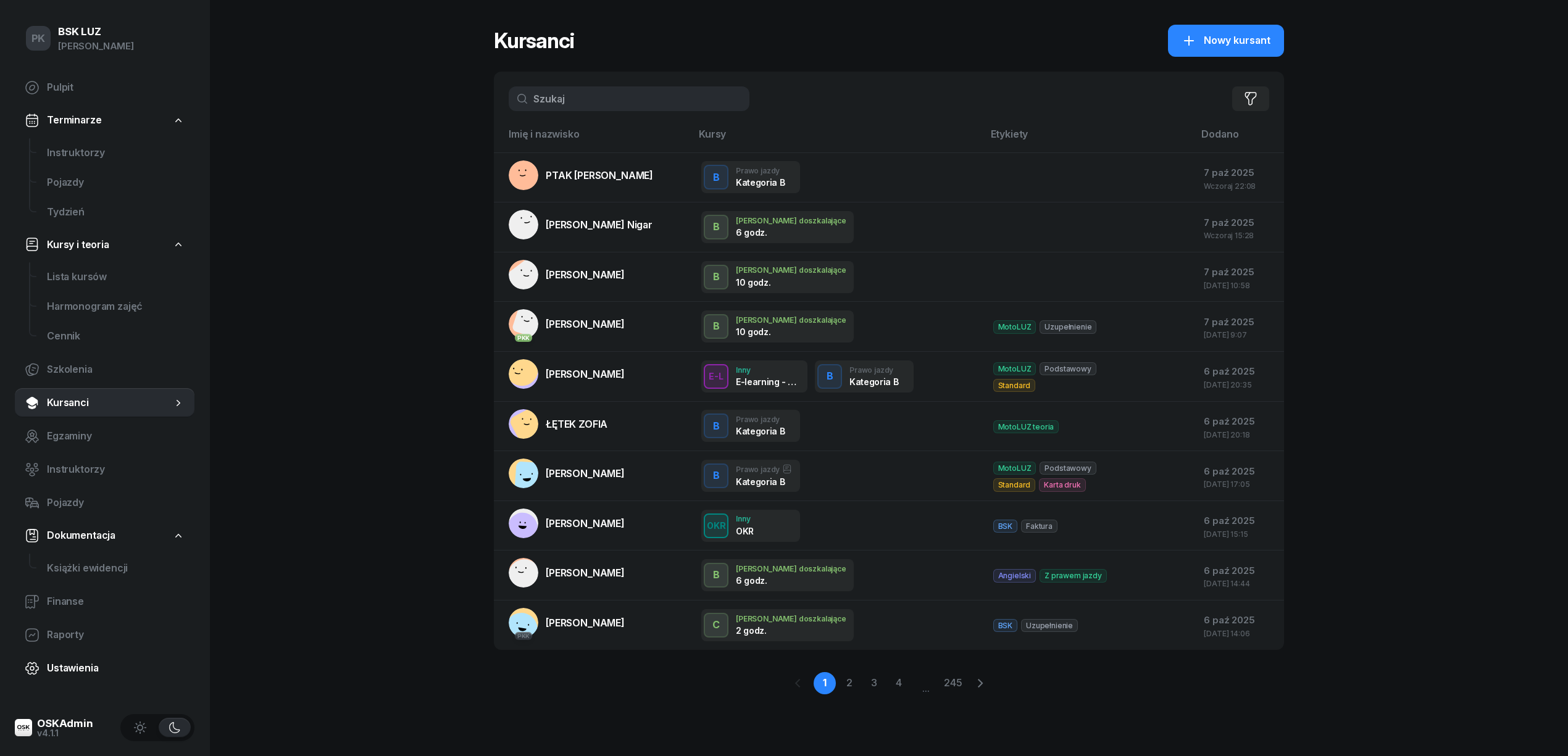
click at [77, 663] on span "Ustawienia" at bounding box center [116, 669] width 138 height 16
select select "06:00"
select select "22:00"
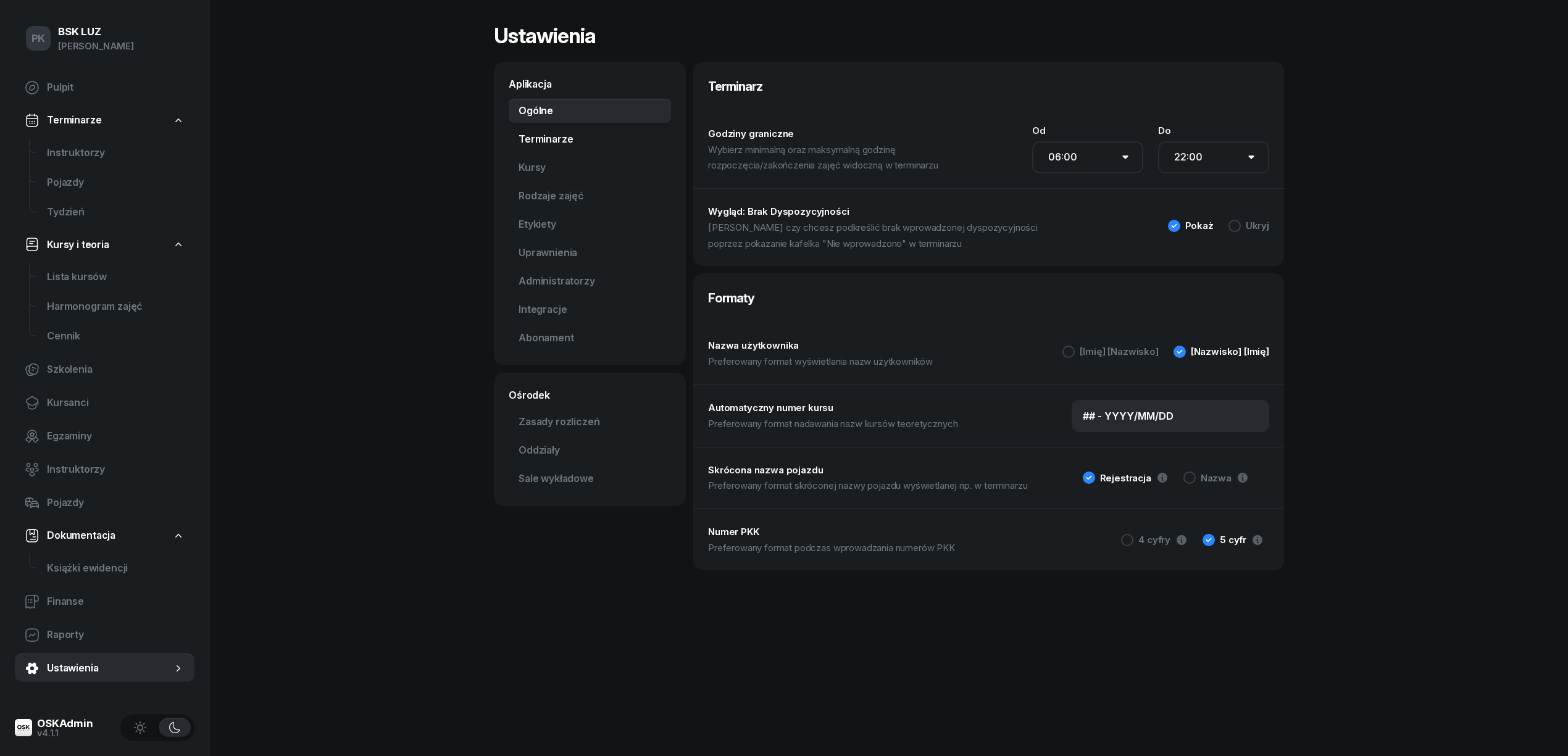
click at [557, 137] on link "Terminarze" at bounding box center [589, 139] width 163 height 25
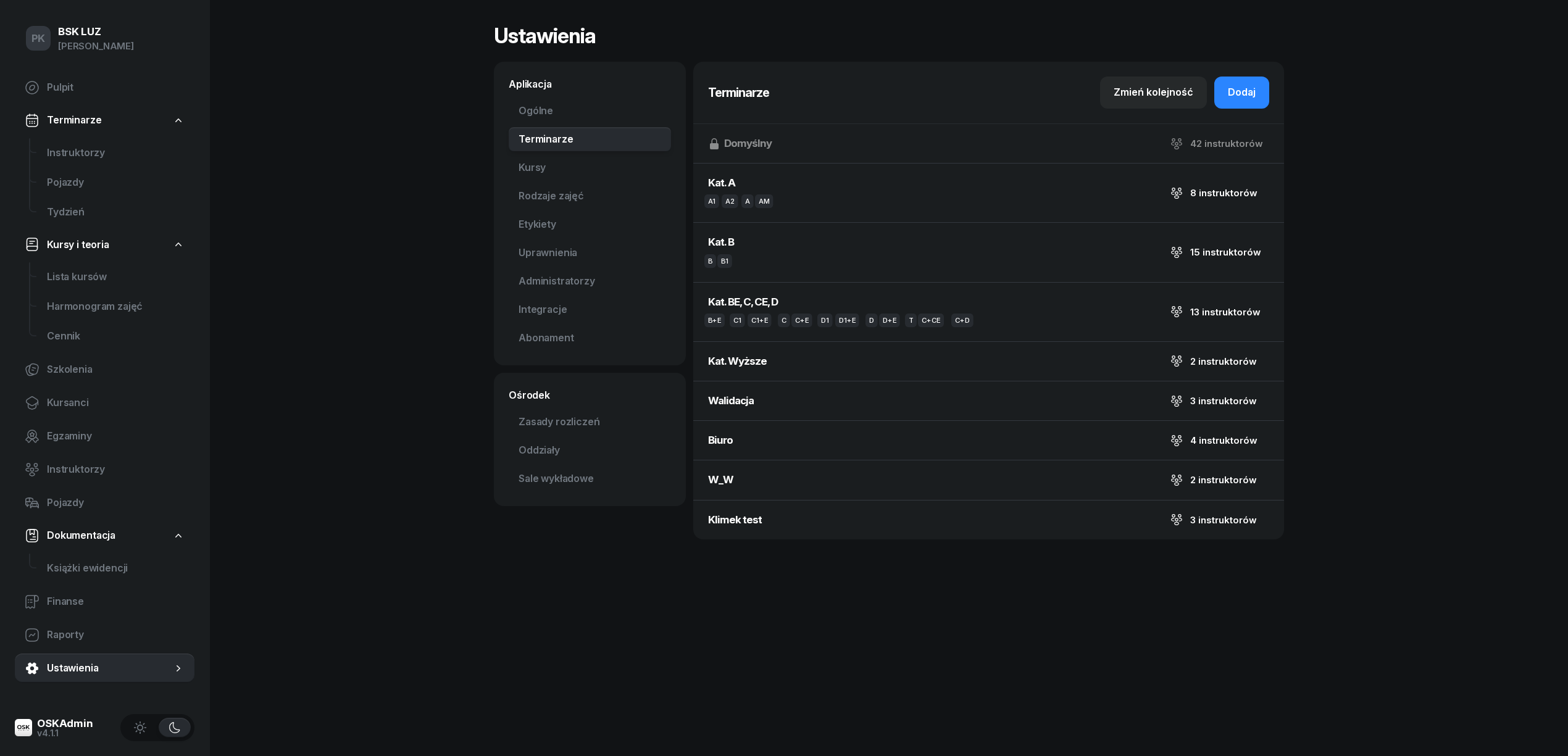
click at [744, 147] on div "Domyślny 42 instruktorów" at bounding box center [988, 143] width 591 height 39
drag, startPoint x: 870, startPoint y: 437, endPoint x: 879, endPoint y: 472, distance: 36.1
drag, startPoint x: 879, startPoint y: 472, endPoint x: 823, endPoint y: 517, distance: 71.8
click at [823, 517] on button "Klimek test 3 instruktorów" at bounding box center [988, 520] width 591 height 39
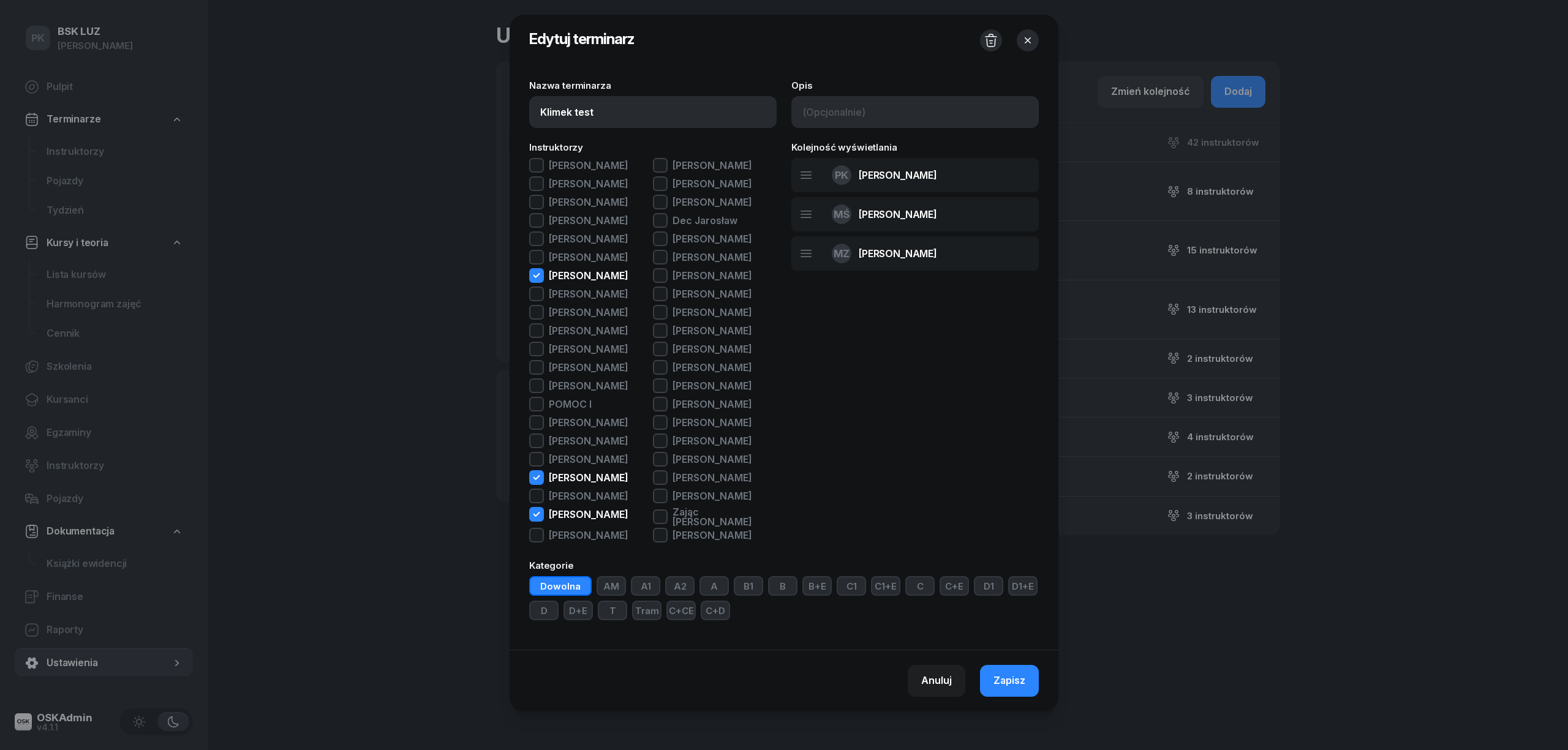
click at [1021, 35] on icon "button" at bounding box center [1028, 41] width 13 height 13
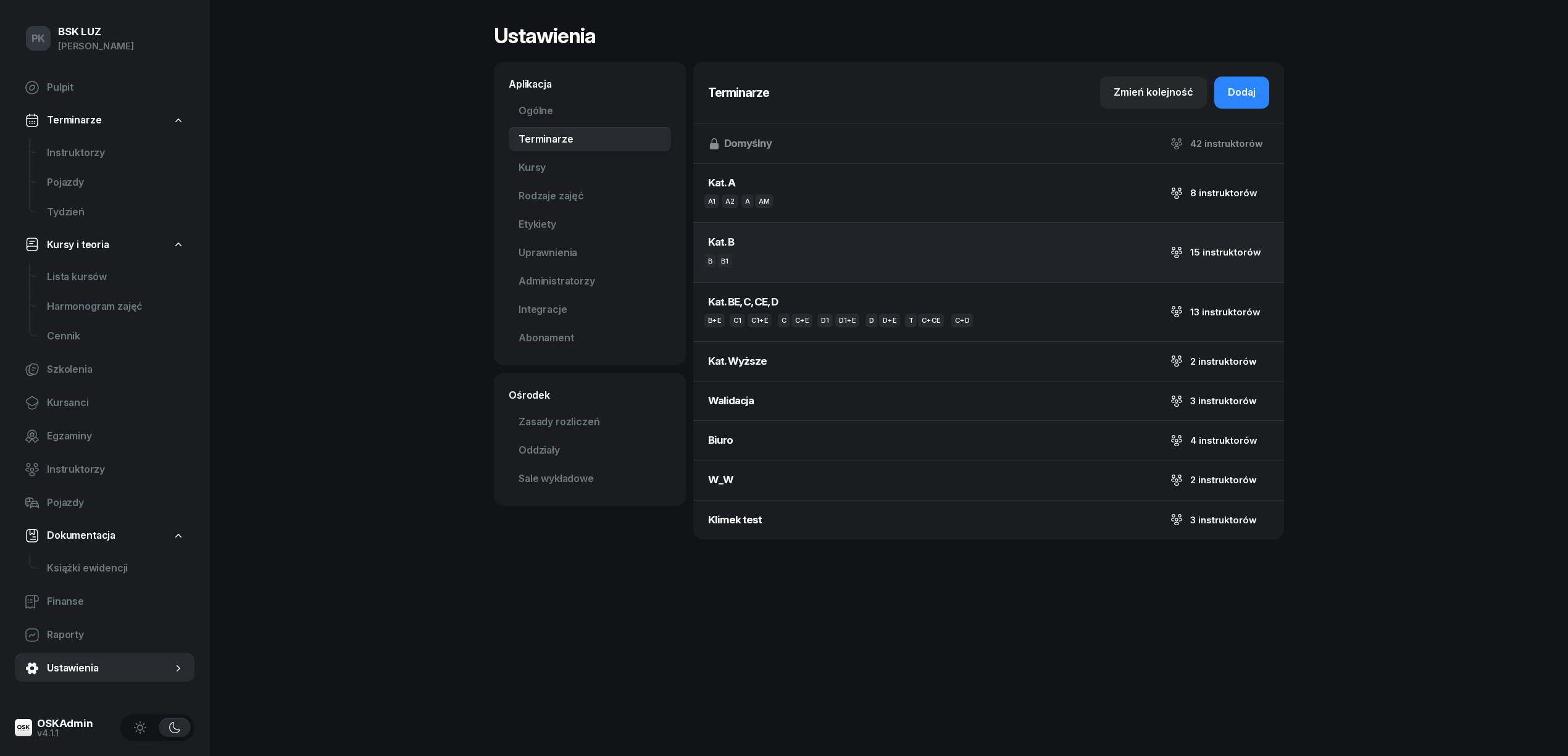
click at [1242, 250] on div "15 instruktorów" at bounding box center [1226, 252] width 71 height 10
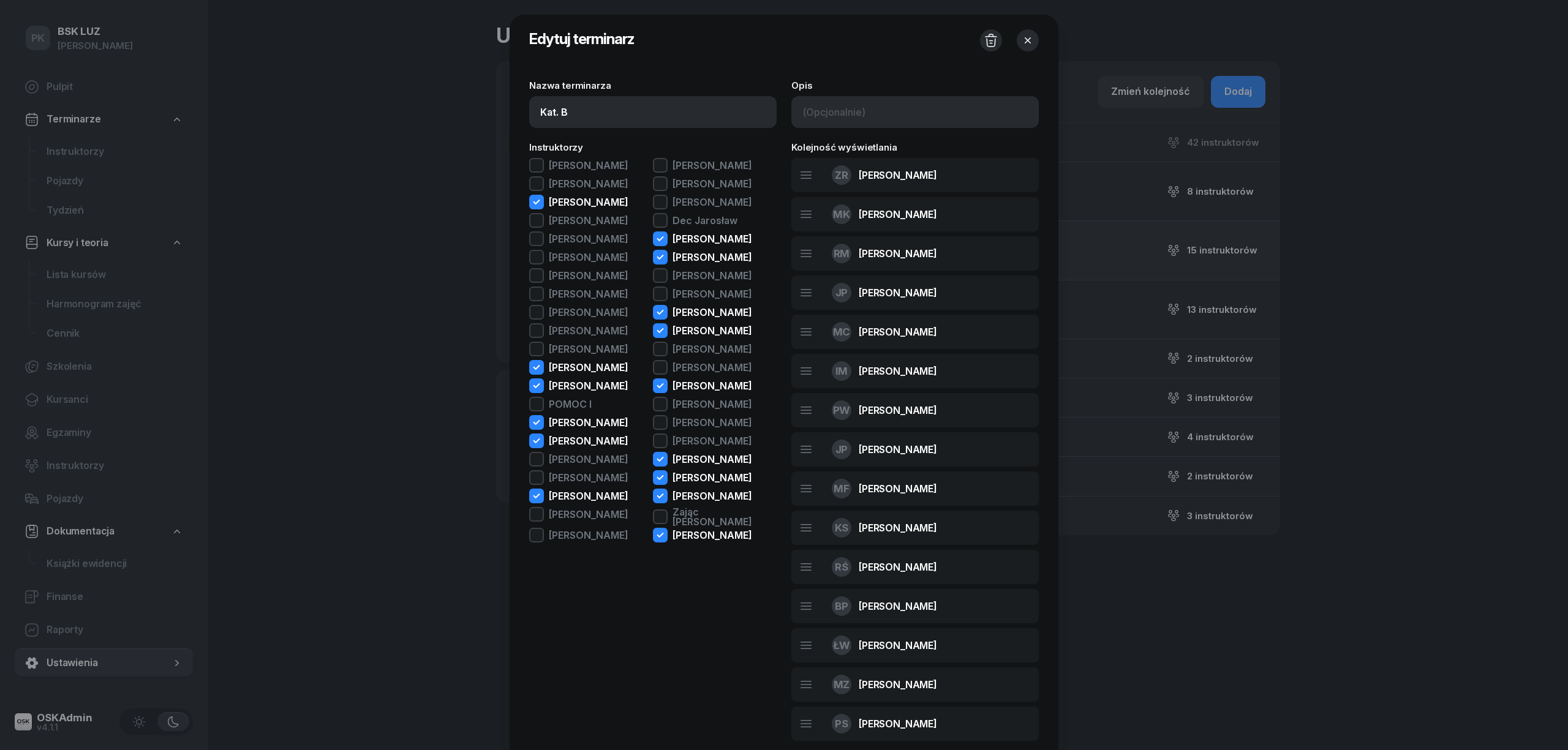
click at [1232, 248] on div at bounding box center [784, 375] width 1568 height 750
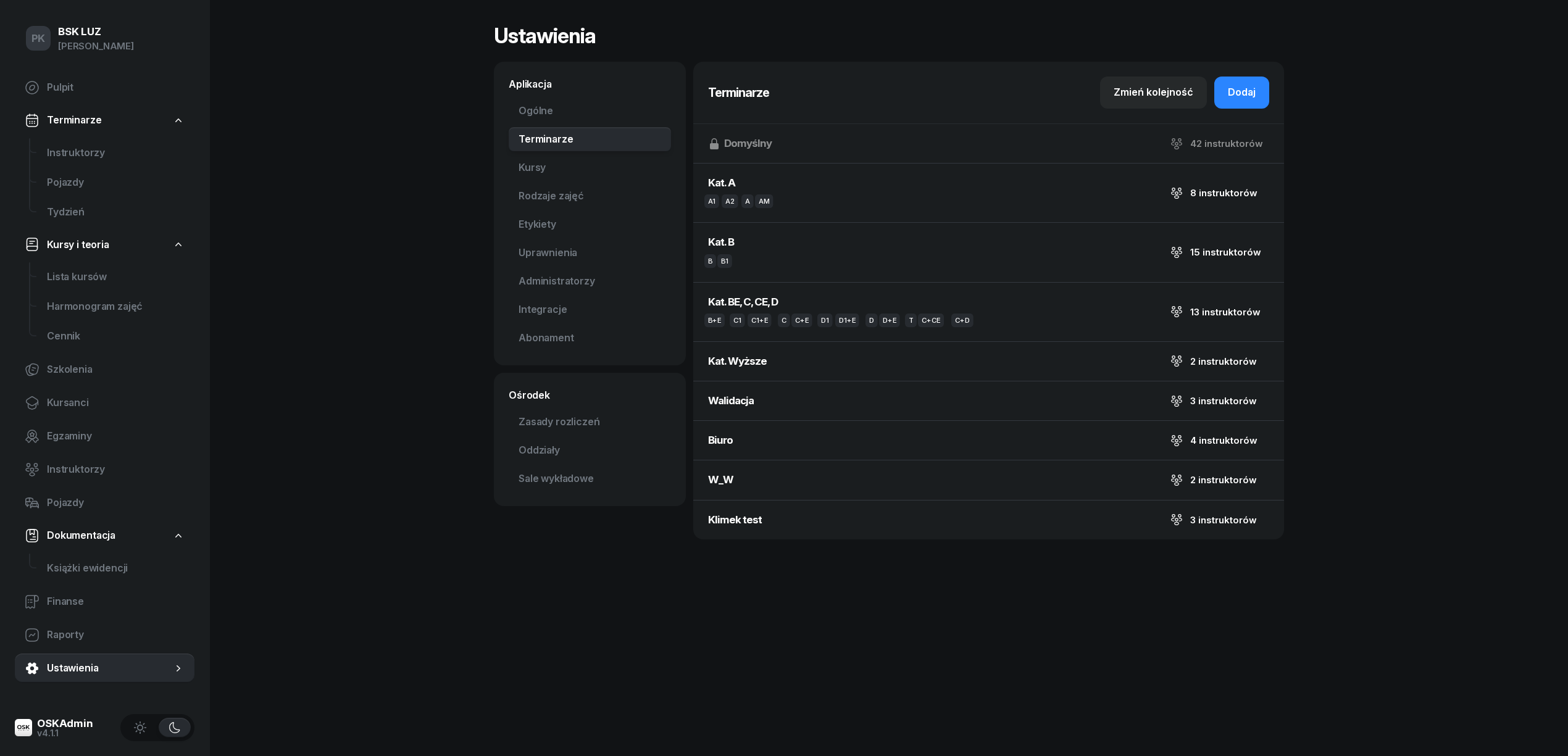
click at [1233, 144] on div "Domyślny 42 instruktorów" at bounding box center [988, 143] width 591 height 39
click at [541, 161] on link "Kursy" at bounding box center [589, 167] width 163 height 25
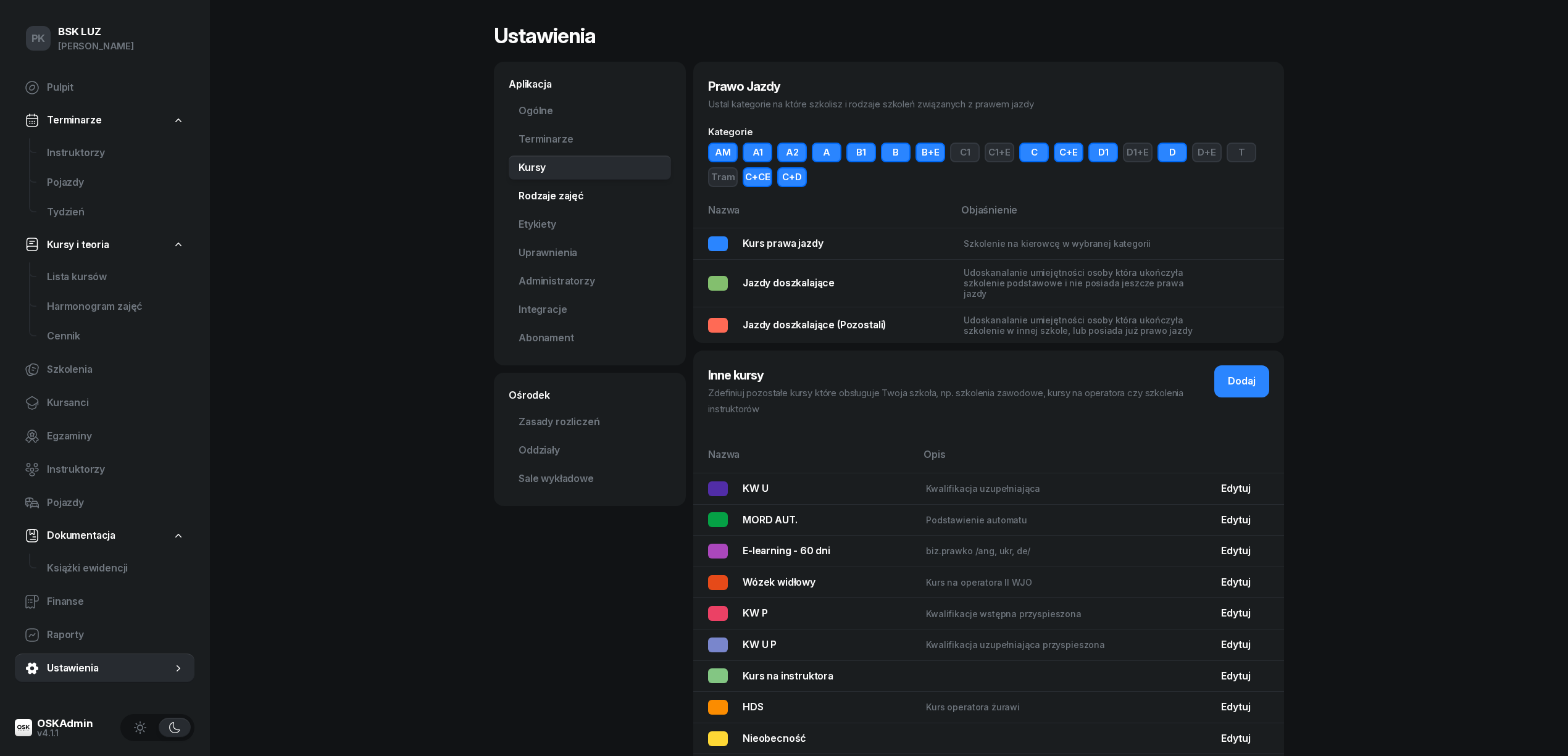
click at [559, 198] on link "Rodzaje zajęć" at bounding box center [589, 196] width 163 height 25
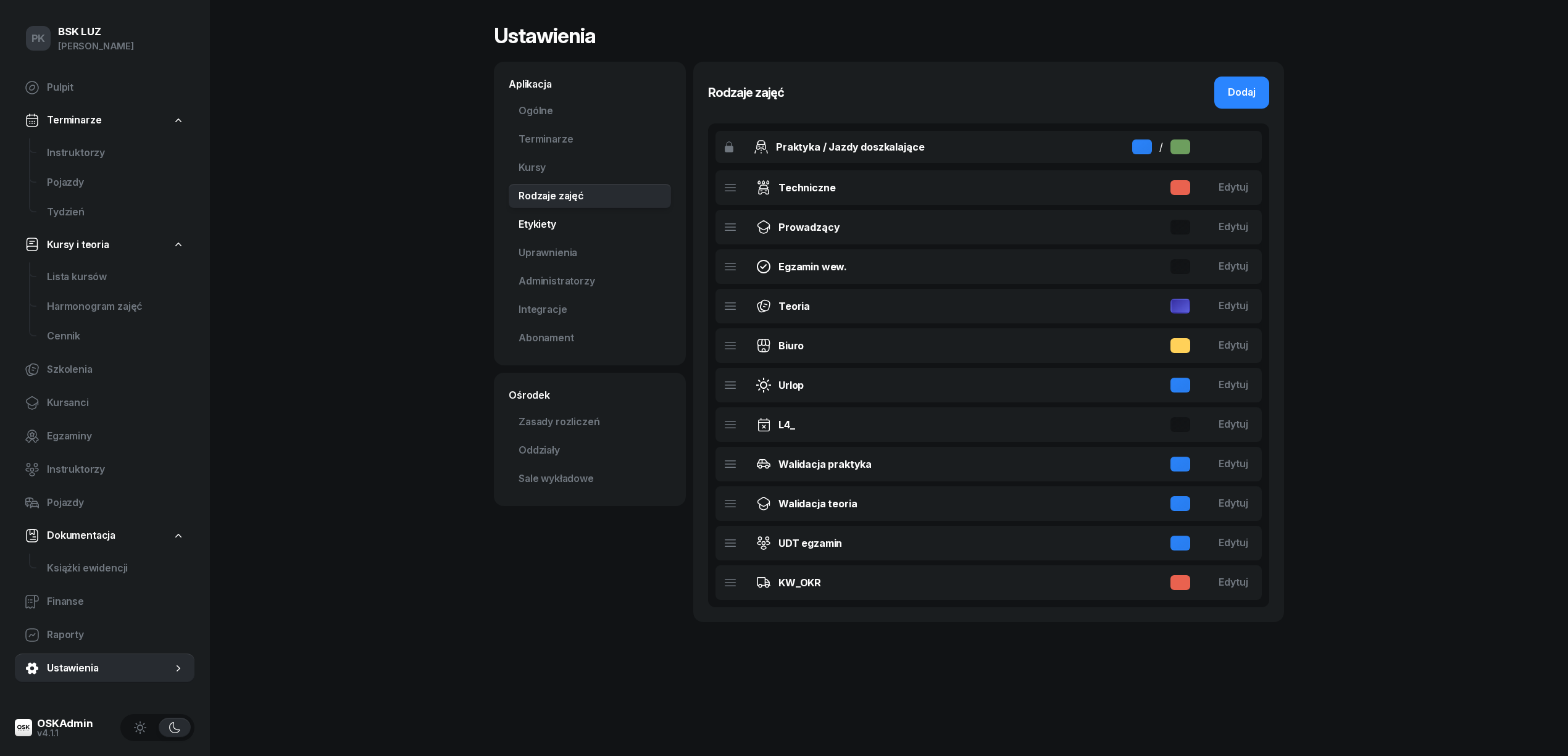
click at [556, 224] on link "Etykiety" at bounding box center [589, 224] width 163 height 25
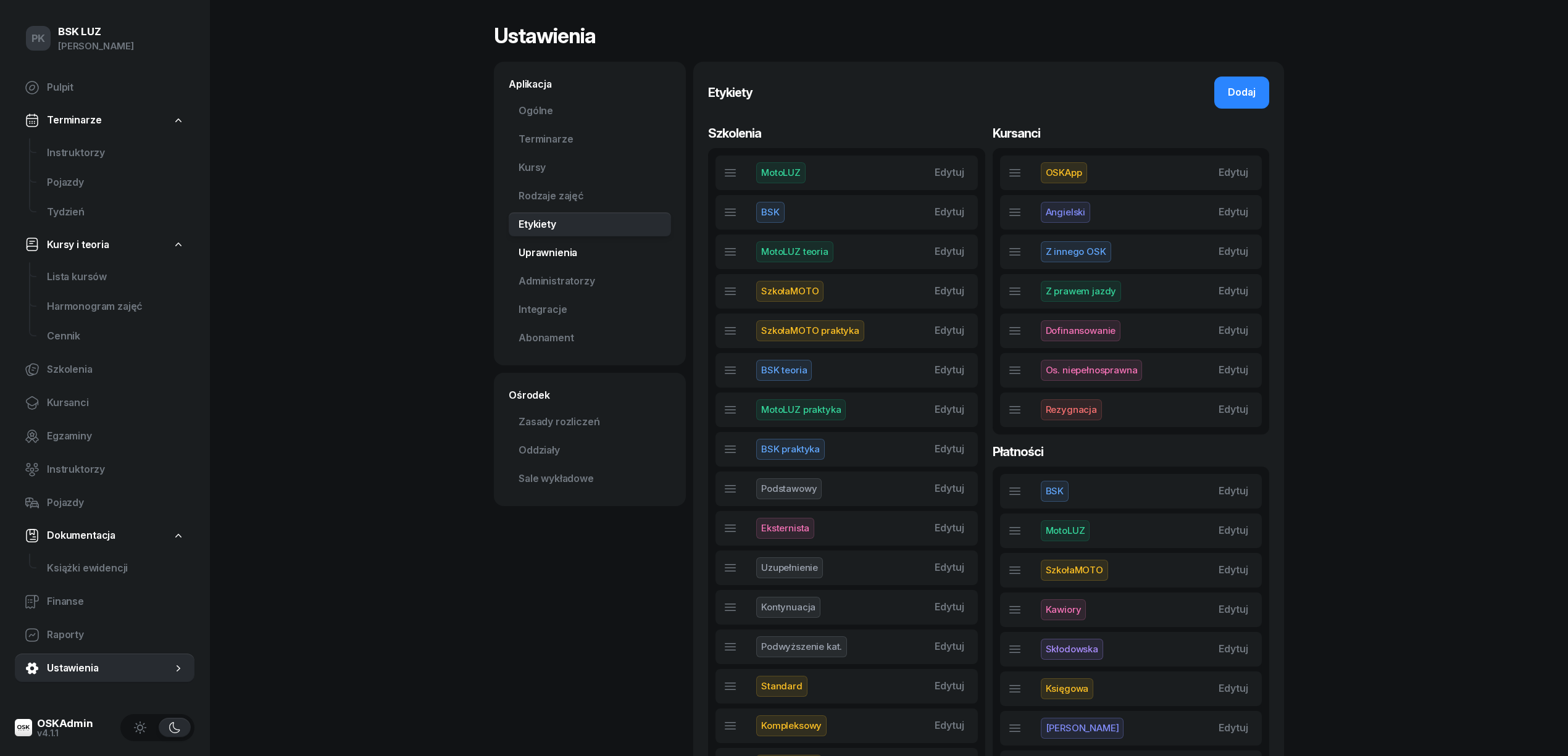
click at [556, 250] on link "Uprawnienia" at bounding box center [589, 253] width 163 height 25
select select "7"
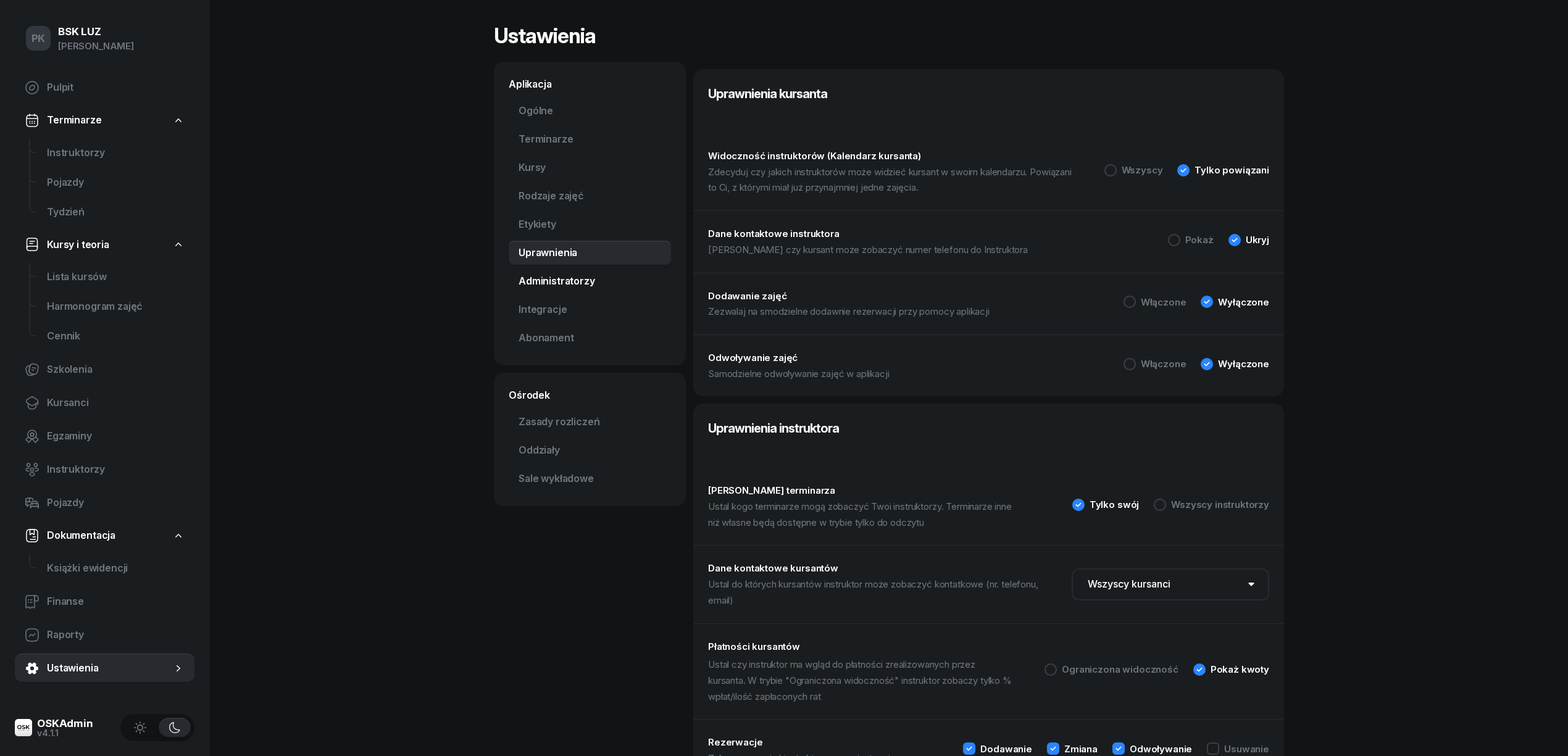
click at [564, 285] on link "Administratorzy" at bounding box center [589, 281] width 163 height 25
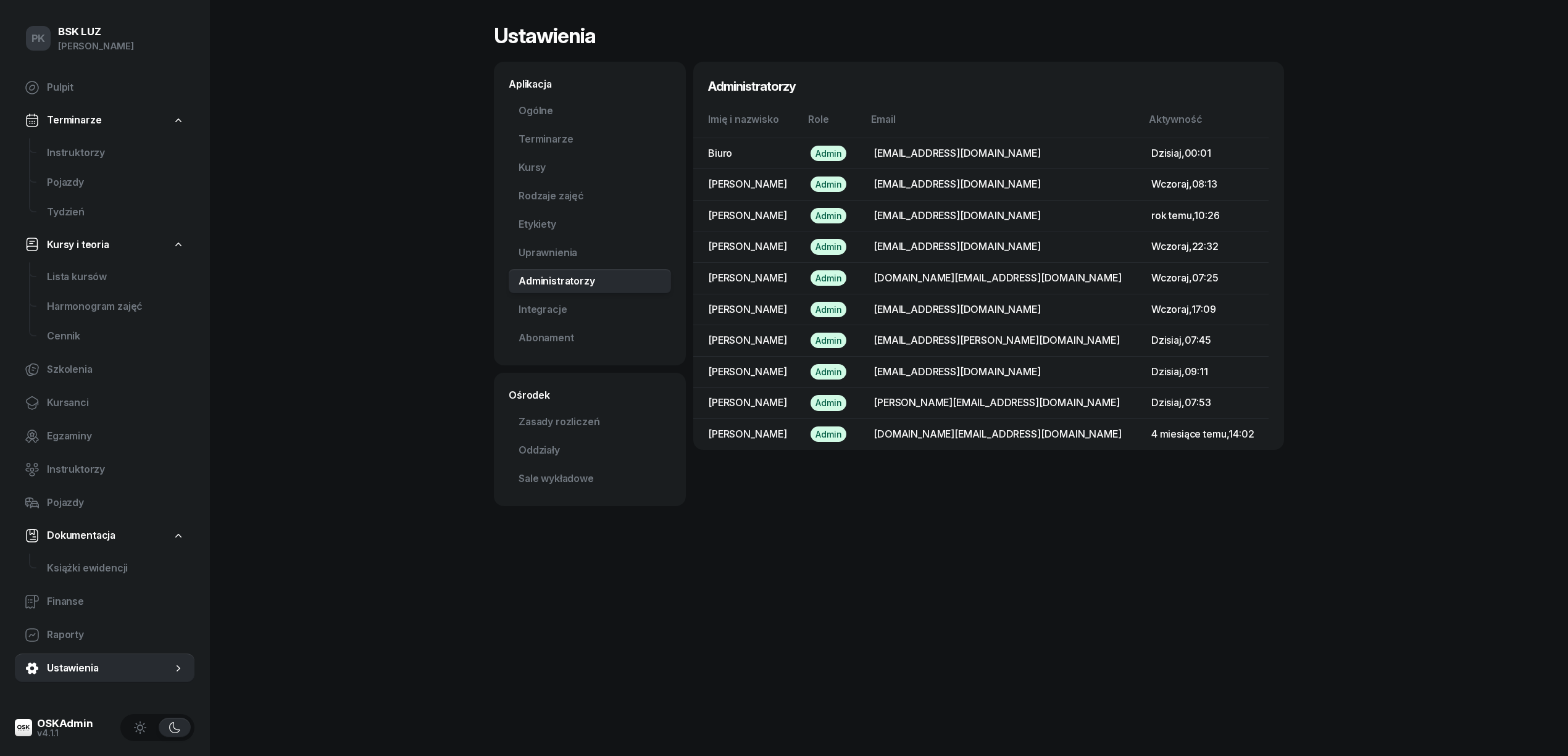
click at [846, 155] on div "Admin" at bounding box center [828, 153] width 36 height 15
click at [553, 312] on link "Integracje" at bounding box center [589, 309] width 163 height 25
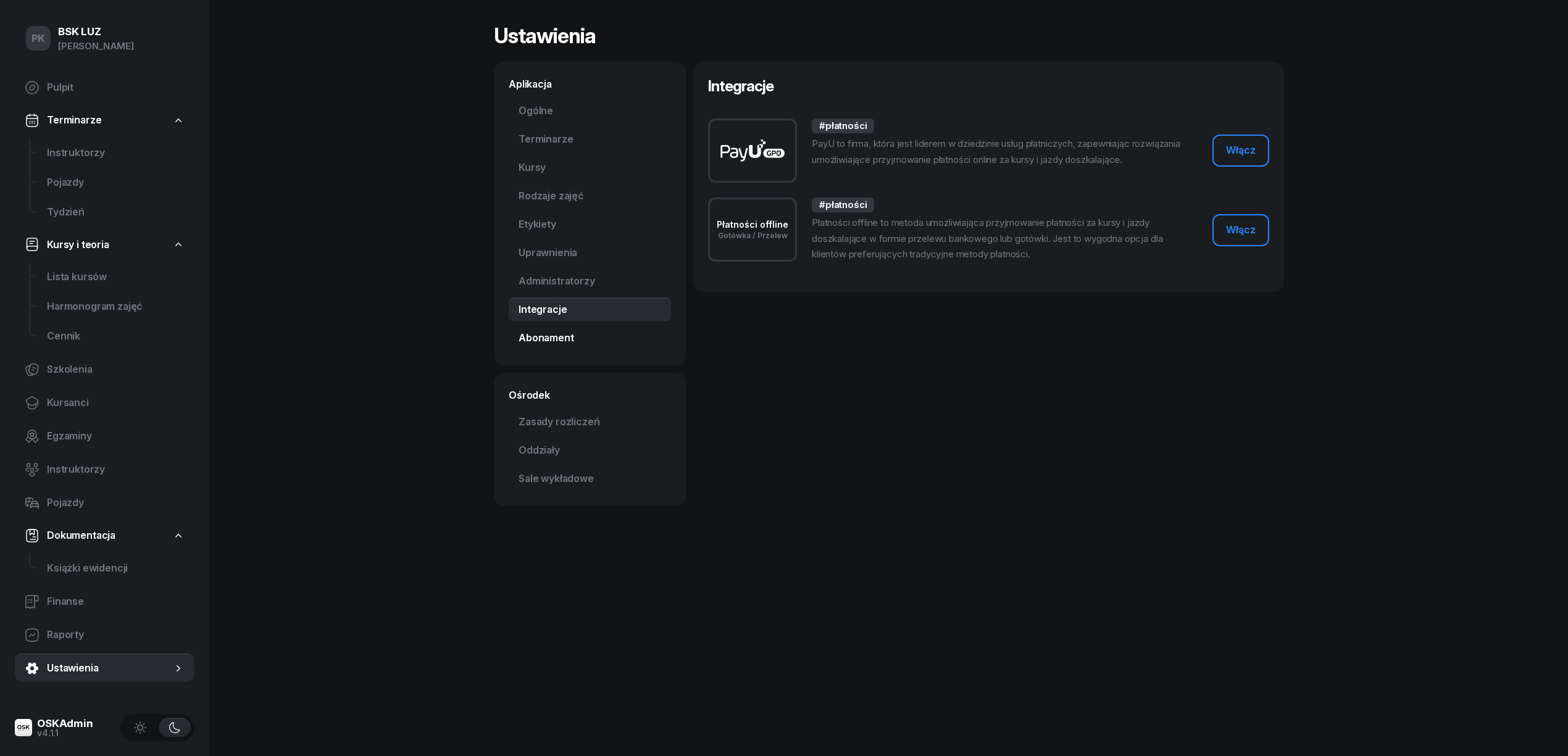
click at [558, 332] on link "Abonament Nowość" at bounding box center [589, 338] width 163 height 25
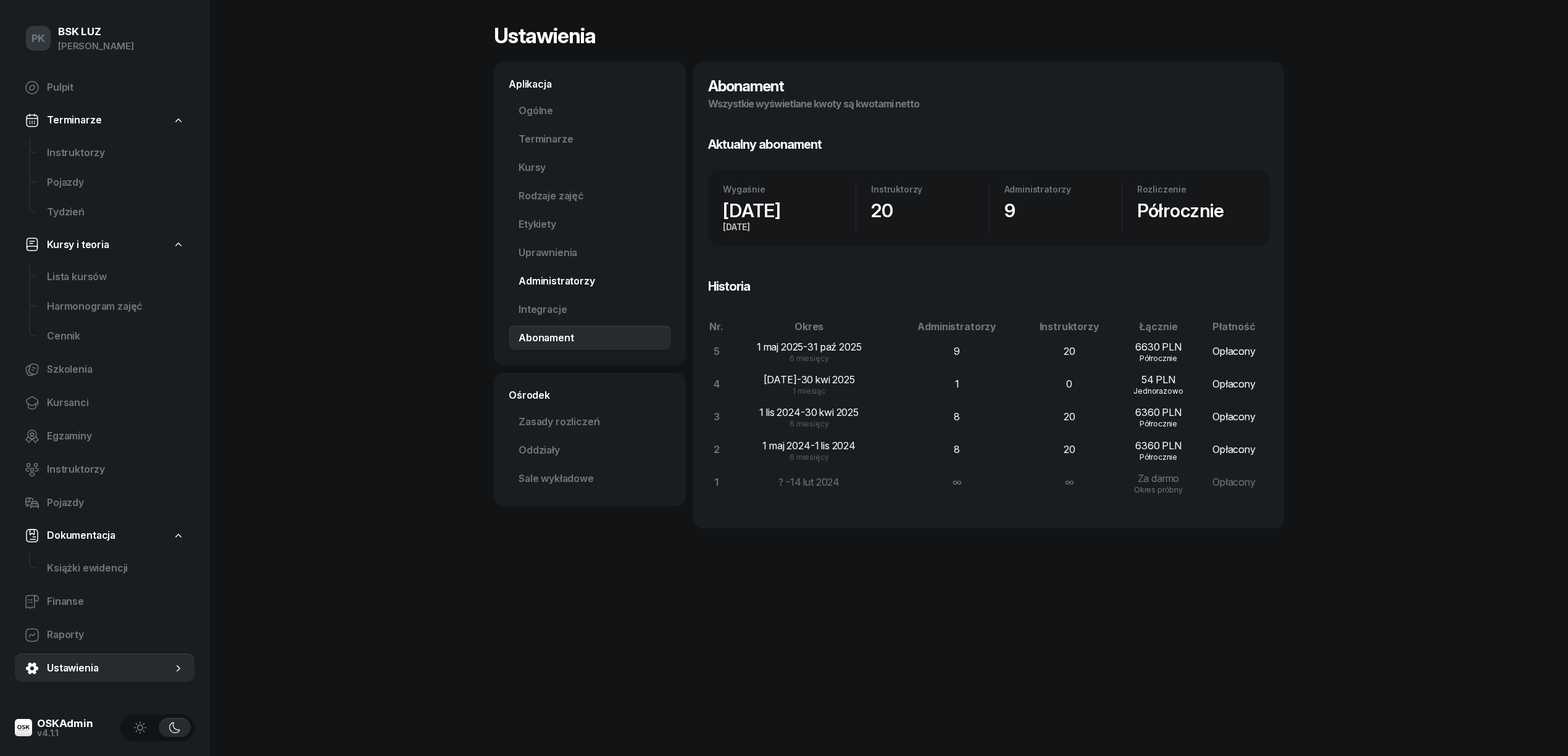
click at [562, 287] on link "Administratorzy" at bounding box center [589, 281] width 163 height 25
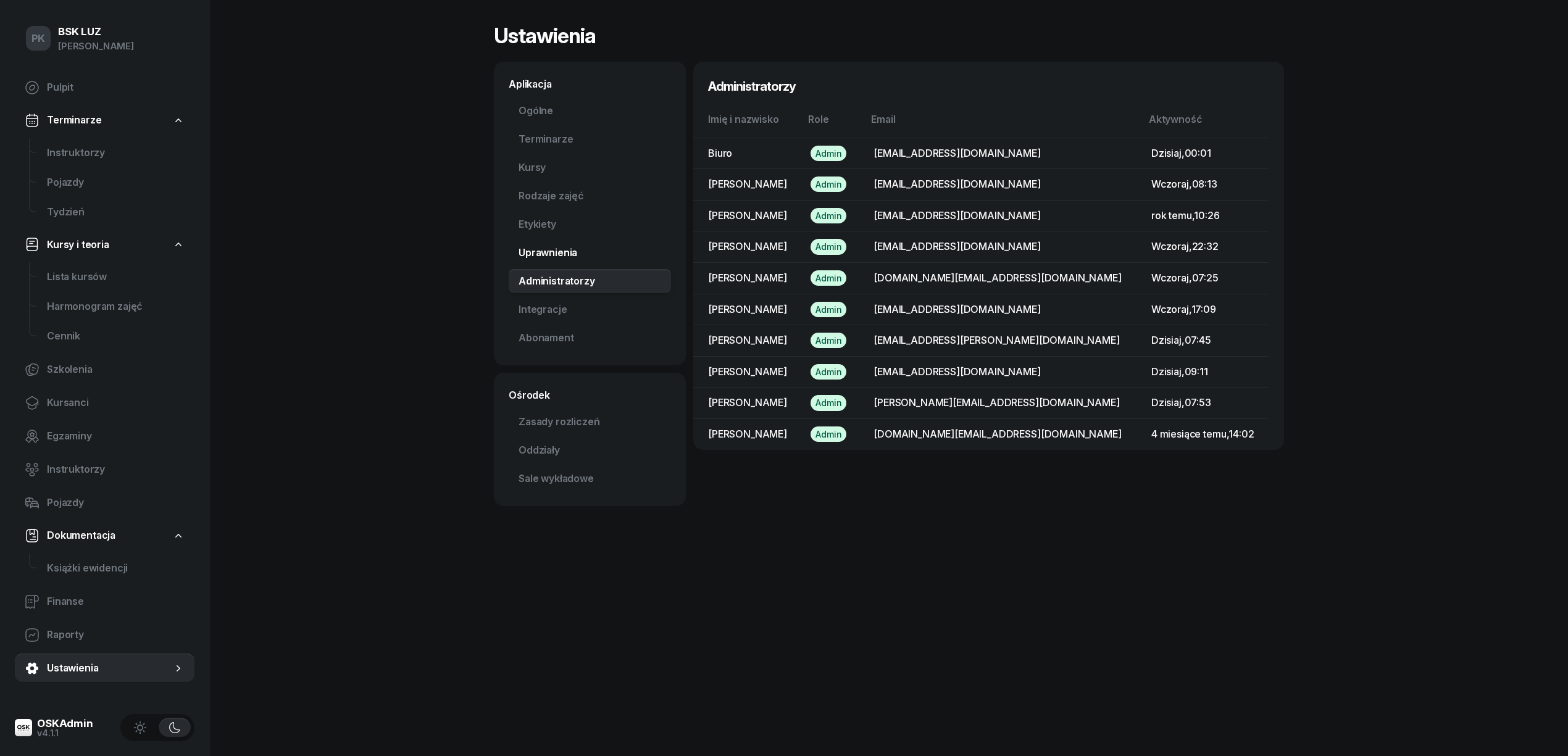
click at [564, 257] on link "Uprawnienia" at bounding box center [589, 253] width 163 height 25
select select "7"
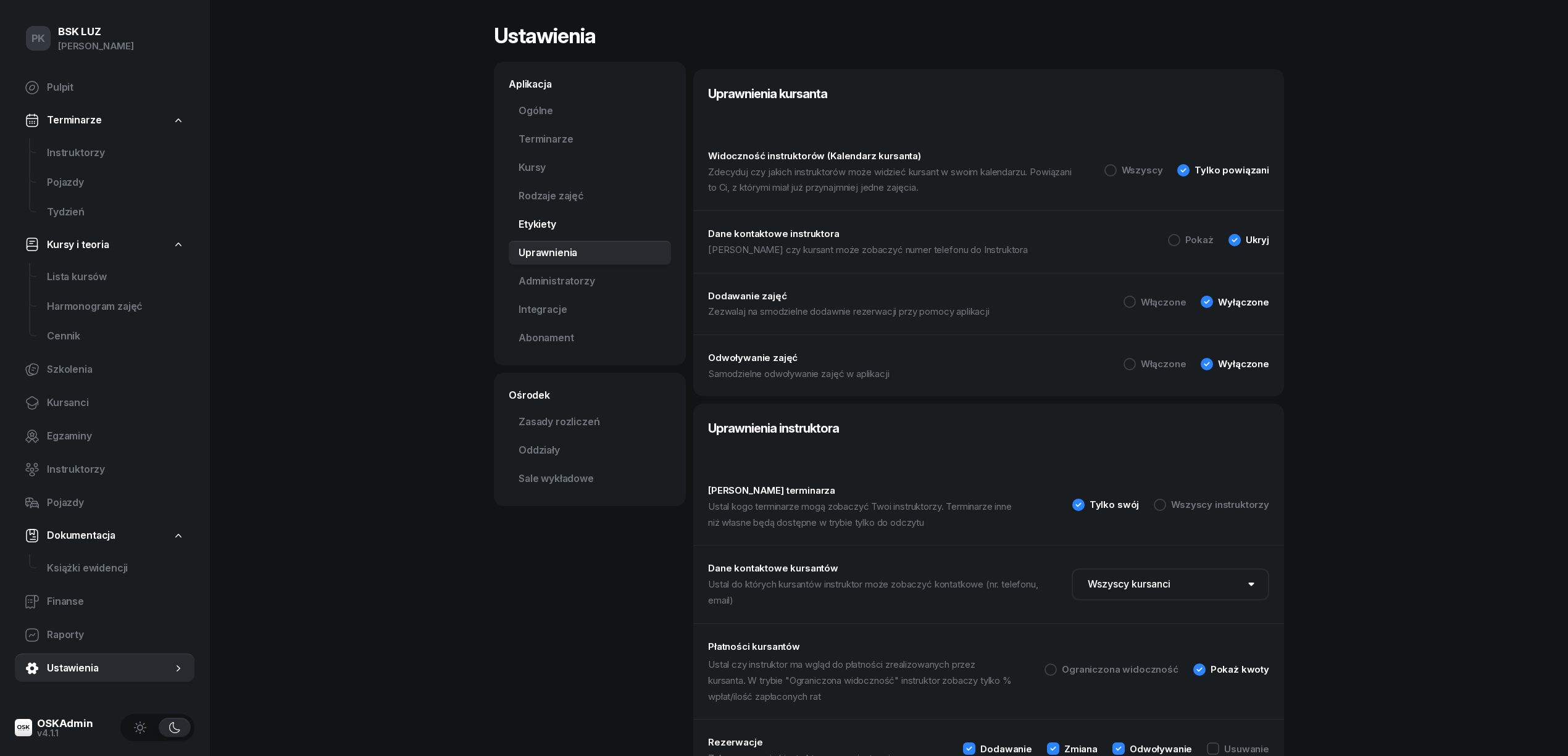
click at [558, 221] on link "Etykiety" at bounding box center [589, 224] width 163 height 25
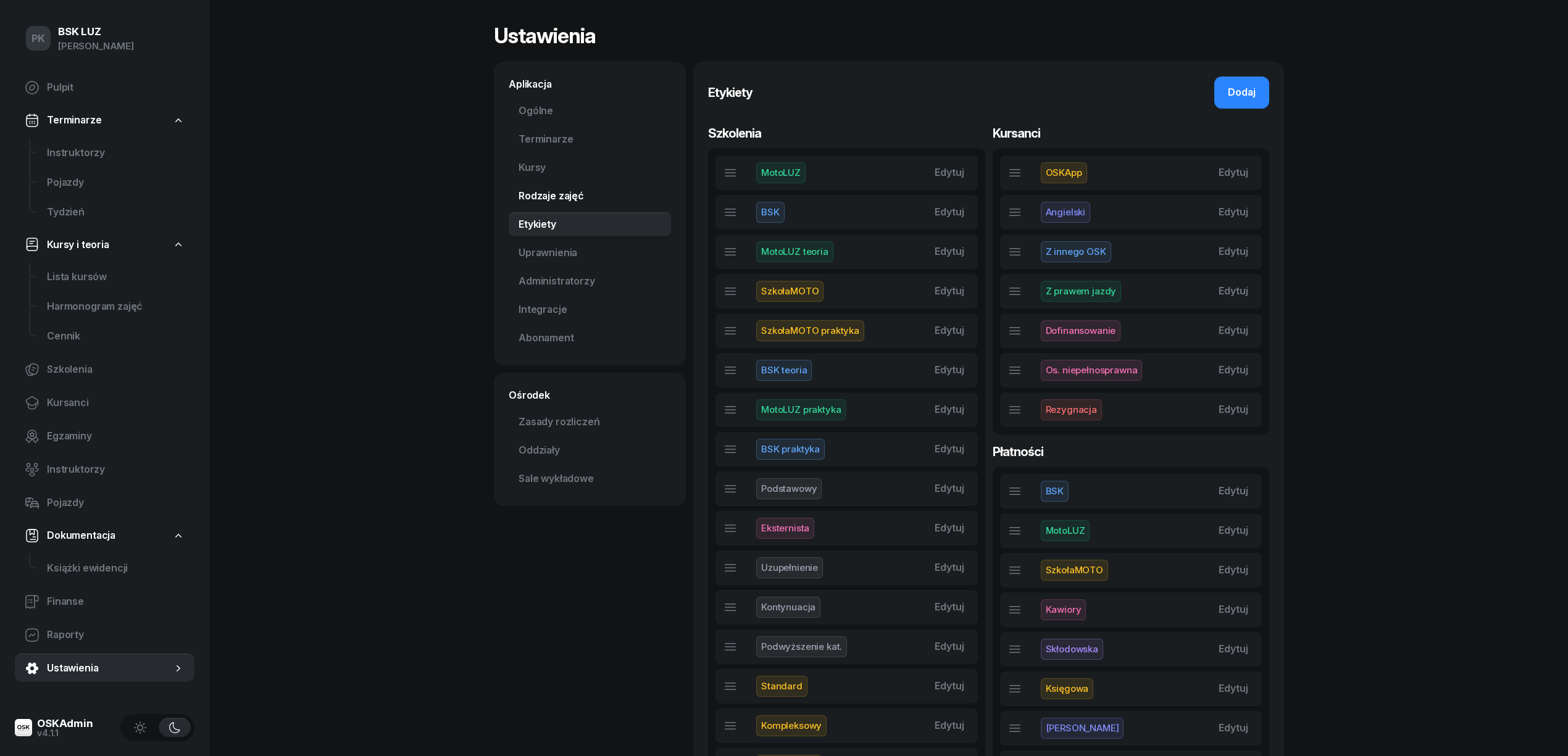
click at [563, 199] on link "Rodzaje zajęć" at bounding box center [589, 196] width 163 height 25
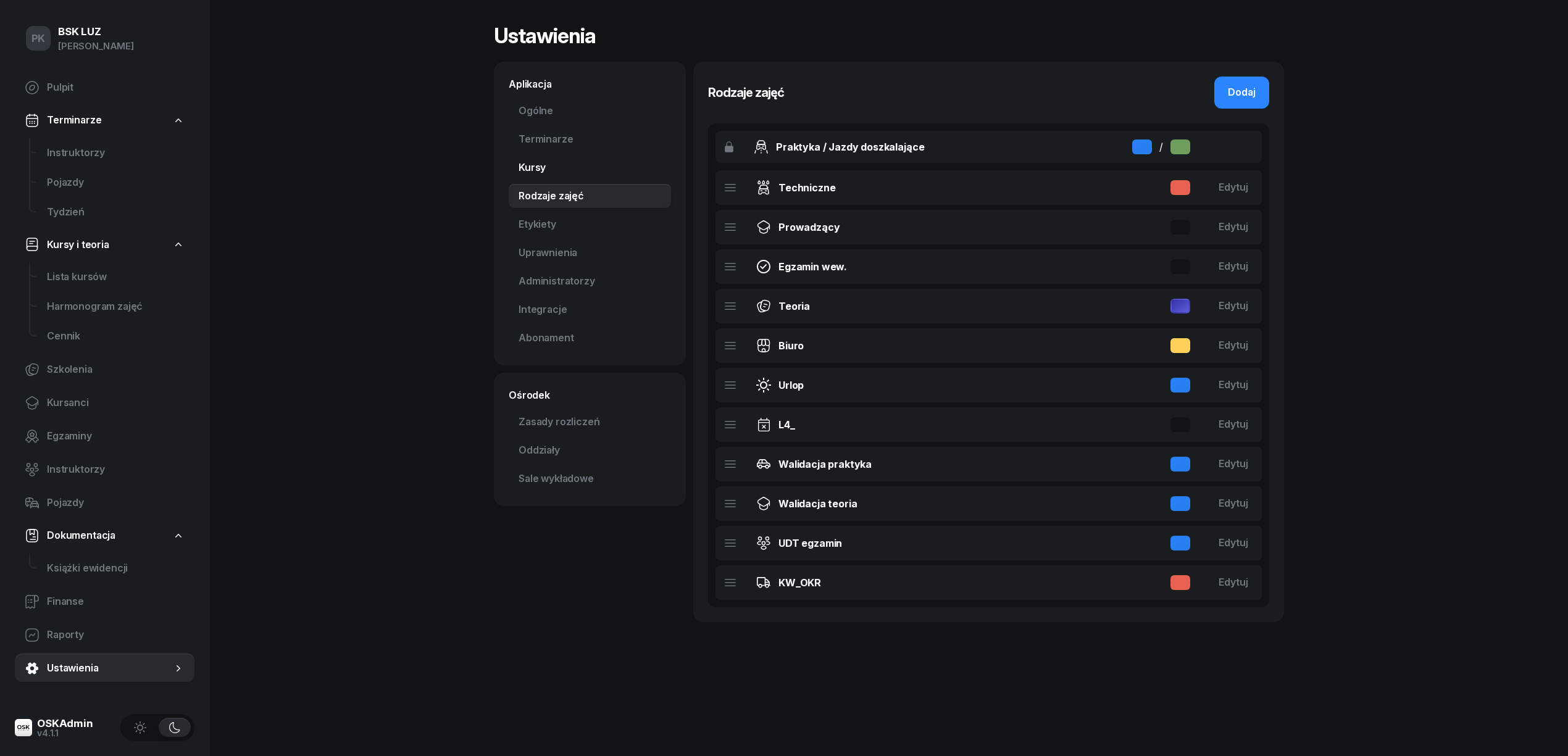
click at [553, 166] on link "Kursy" at bounding box center [589, 167] width 163 height 25
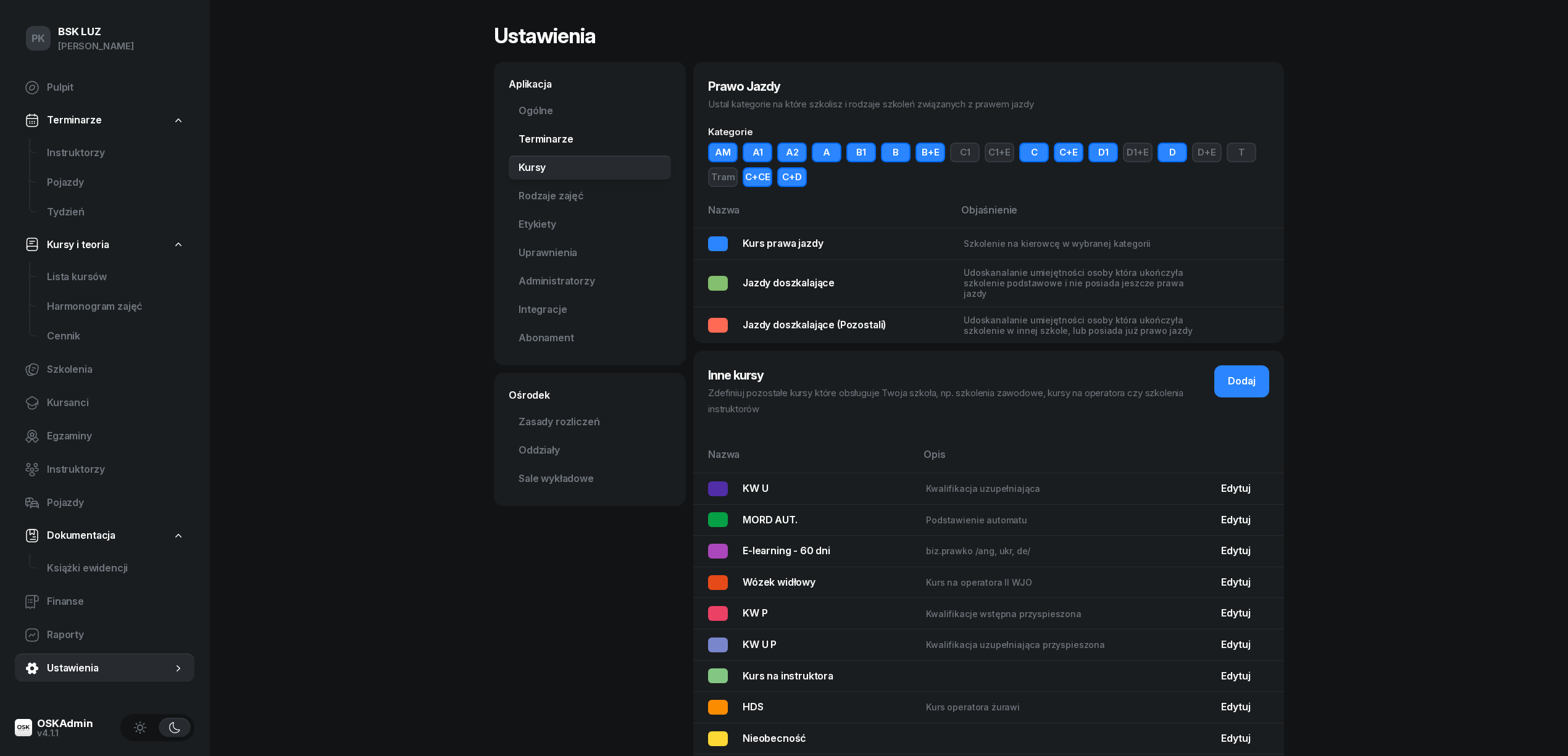
click at [562, 139] on link "Terminarze" at bounding box center [589, 139] width 163 height 25
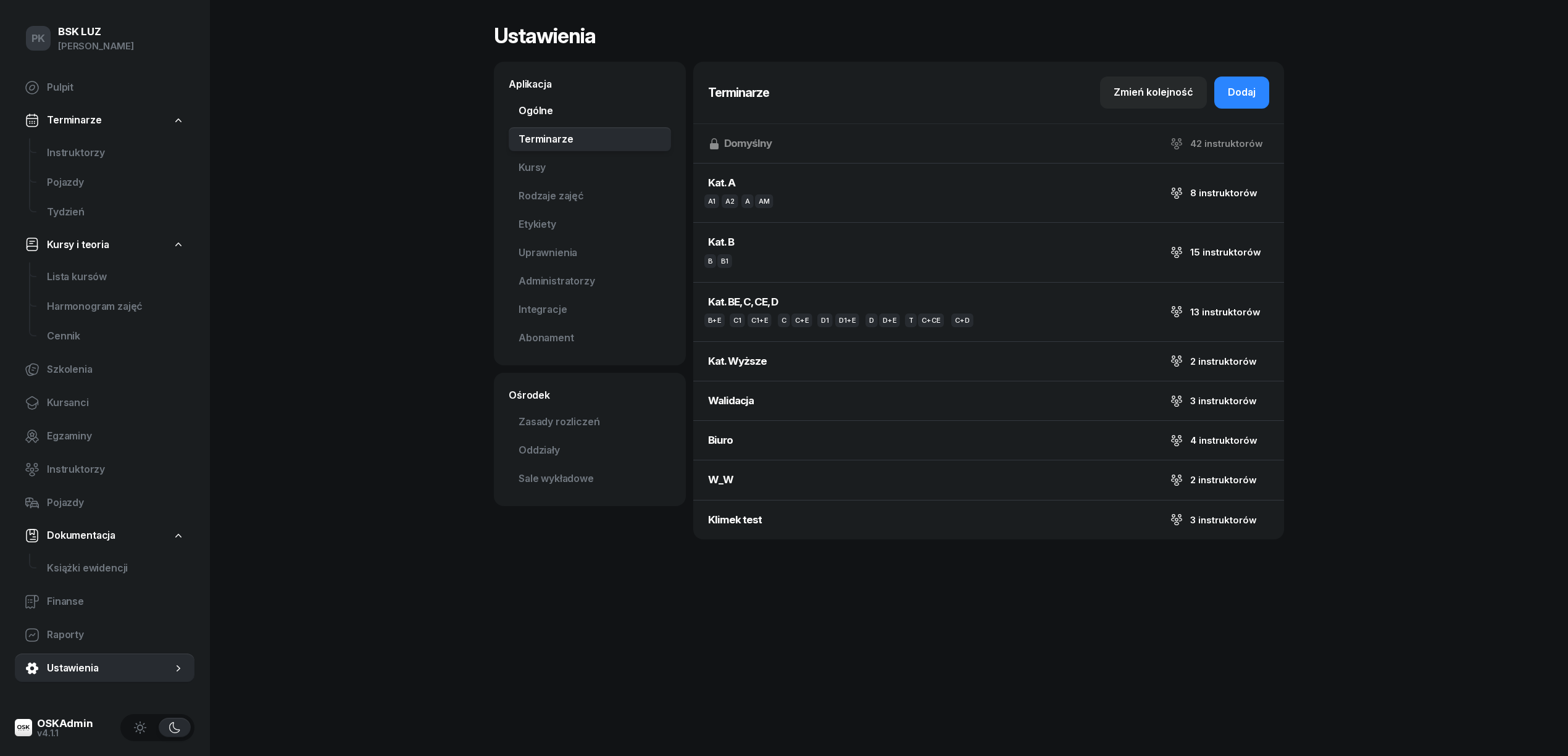
click at [552, 115] on link "Ogólne" at bounding box center [589, 111] width 163 height 25
select select "06:00"
select select "22:00"
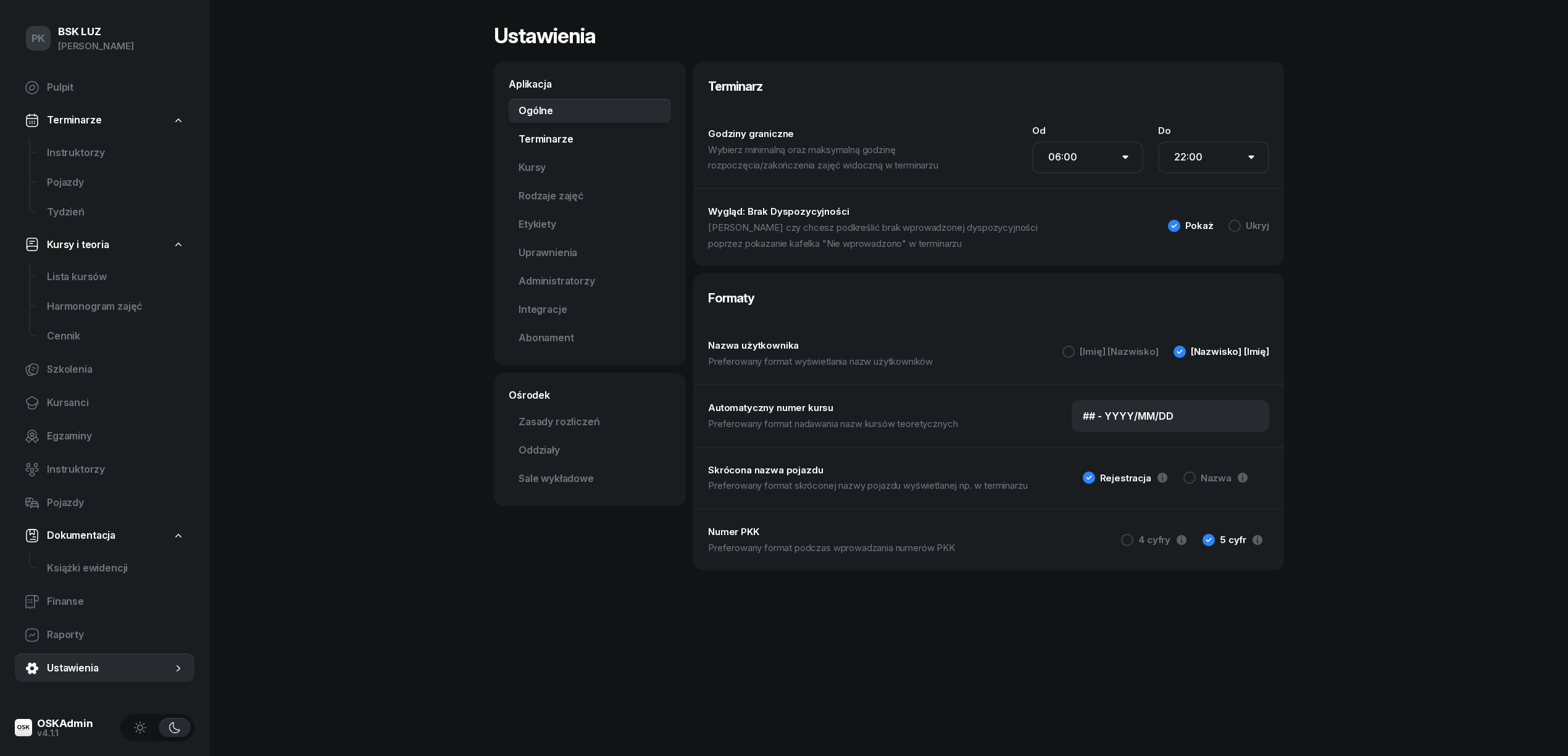
click at [558, 142] on link "Terminarze" at bounding box center [589, 139] width 163 height 25
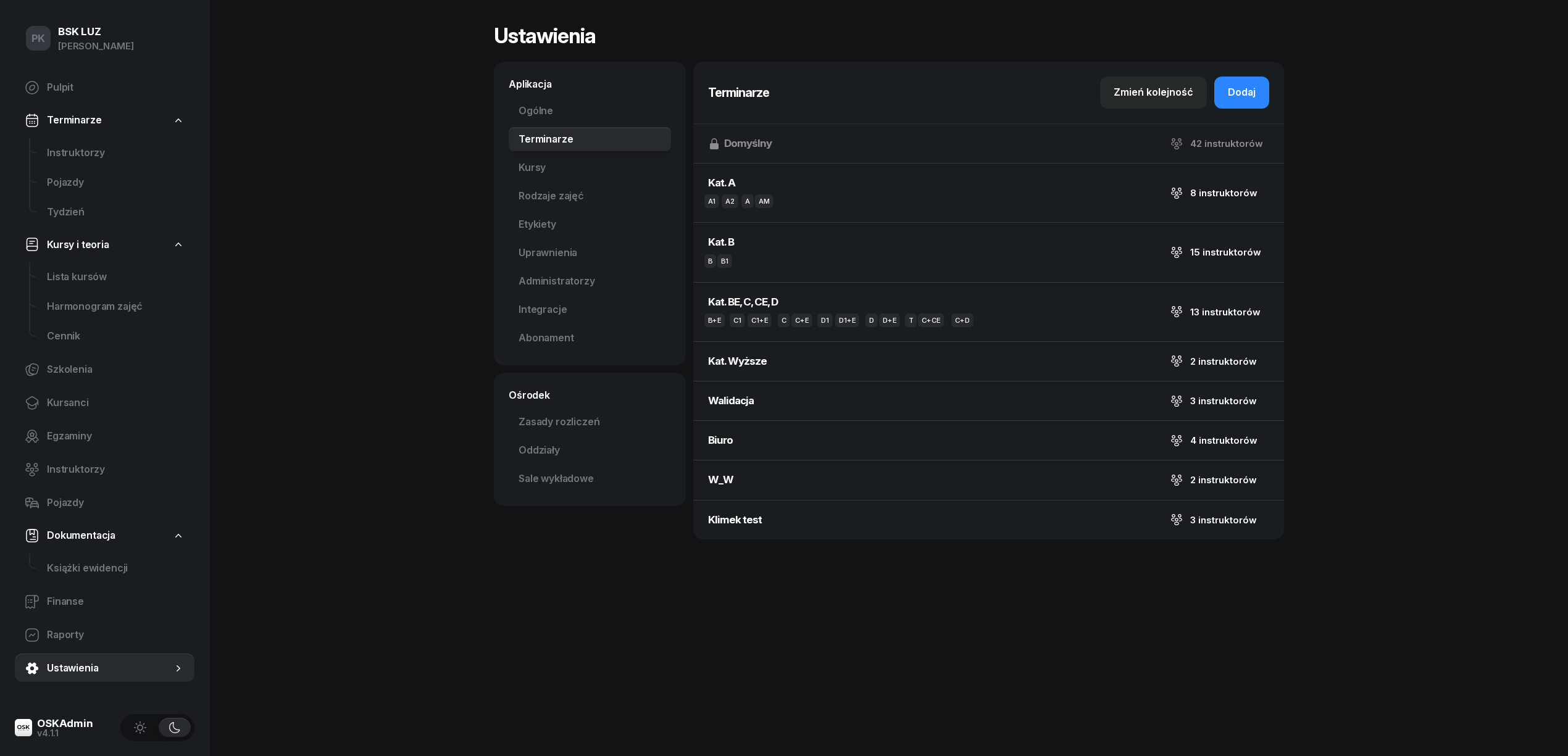
click at [535, 86] on div "Aplikacja" at bounding box center [589, 84] width 163 height 15
click at [539, 109] on link "Ogólne" at bounding box center [589, 111] width 163 height 25
select select "06:00"
select select "22:00"
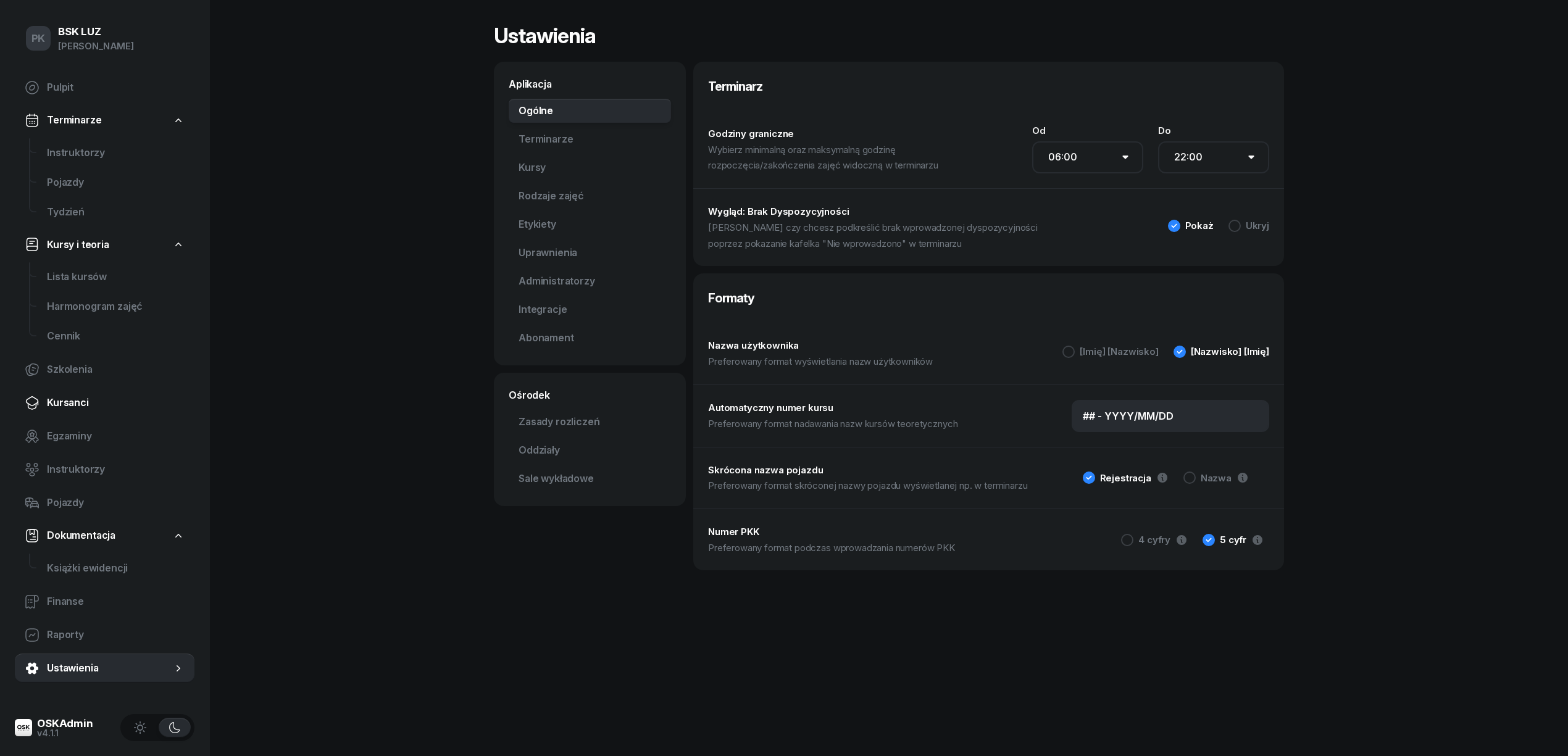
click at [87, 397] on span "Kursanci" at bounding box center [116, 403] width 138 height 16
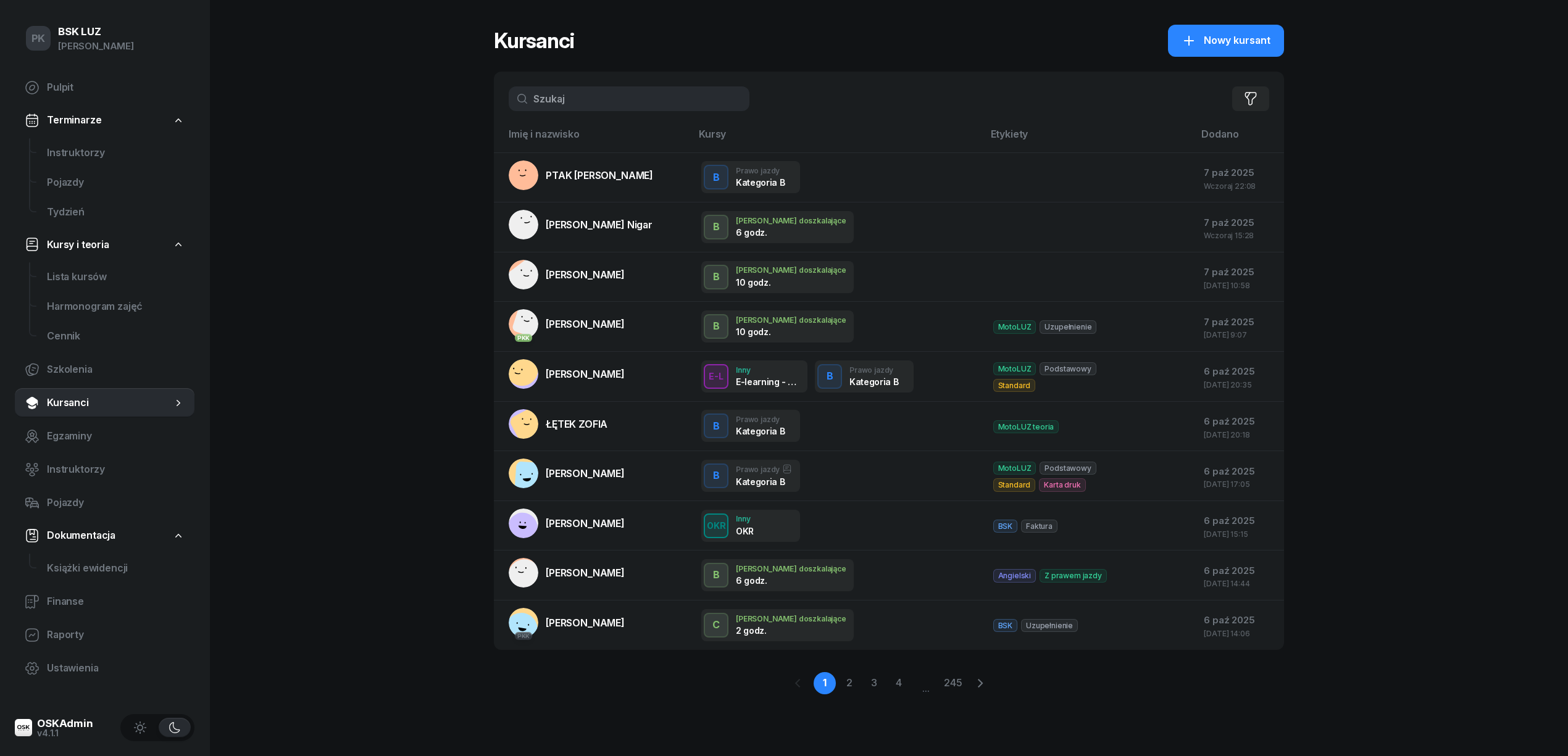
click at [604, 102] on input "text" at bounding box center [629, 98] width 241 height 25
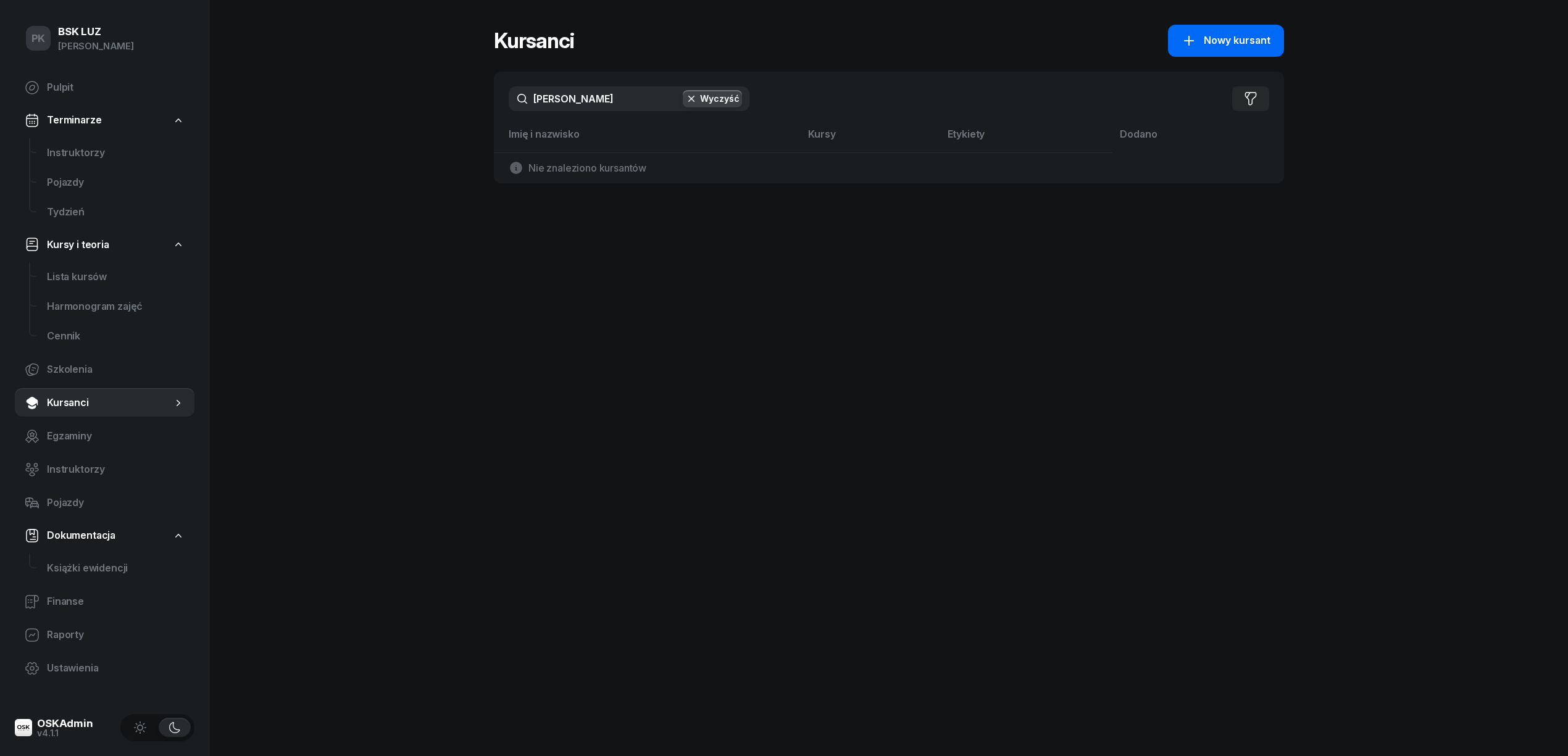
type input "[PERSON_NAME]"
click at [1213, 33] on span "Nowy kursant" at bounding box center [1237, 40] width 67 height 16
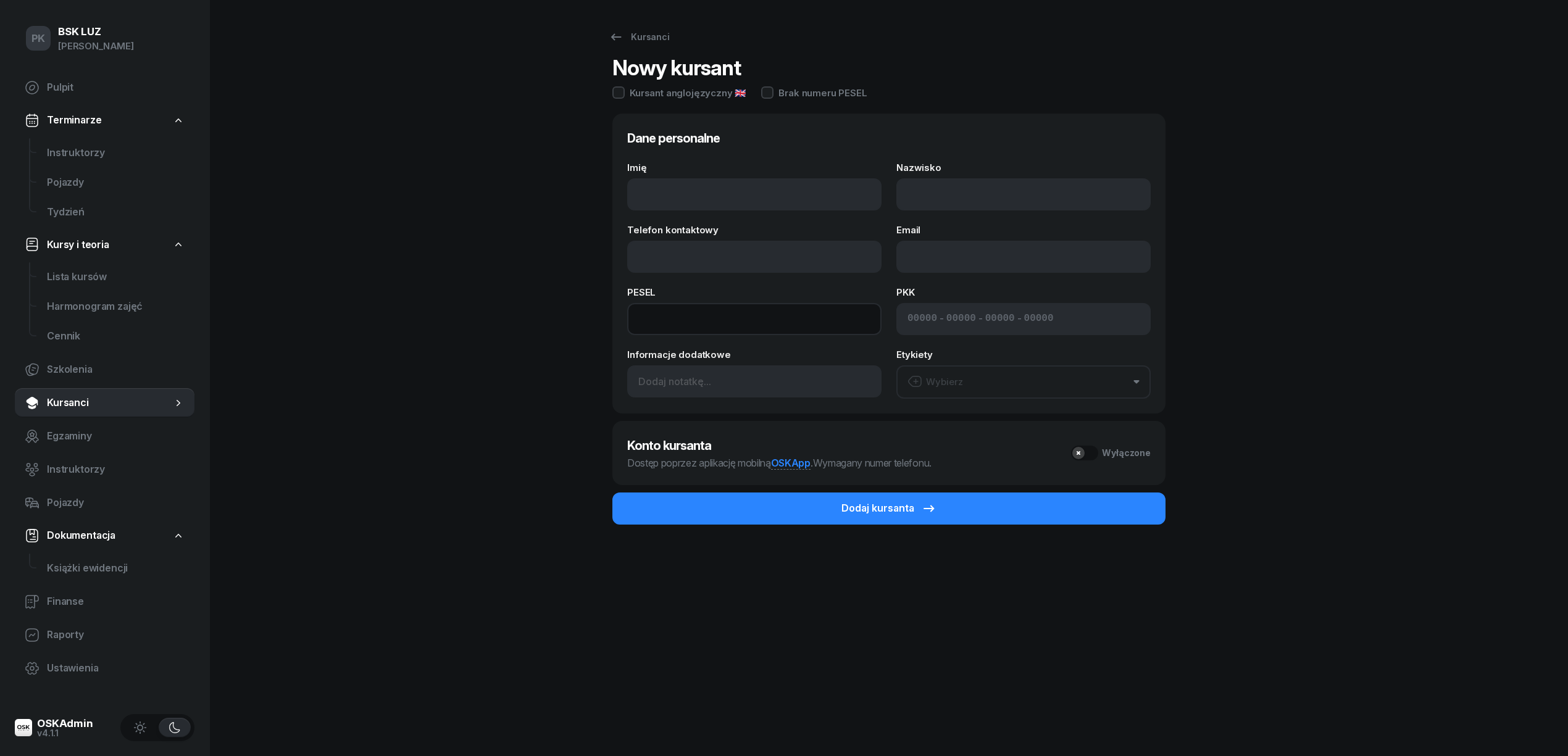
click at [722, 319] on input at bounding box center [754, 319] width 255 height 32
paste input "72041506070"
type input "72041506070"
click at [605, 615] on div "Kursanci Nowy kursant Kursant anglojęzyczny 🇬🇧 Brak numeru PESEL Dane personaln…" at bounding box center [889, 378] width 790 height 756
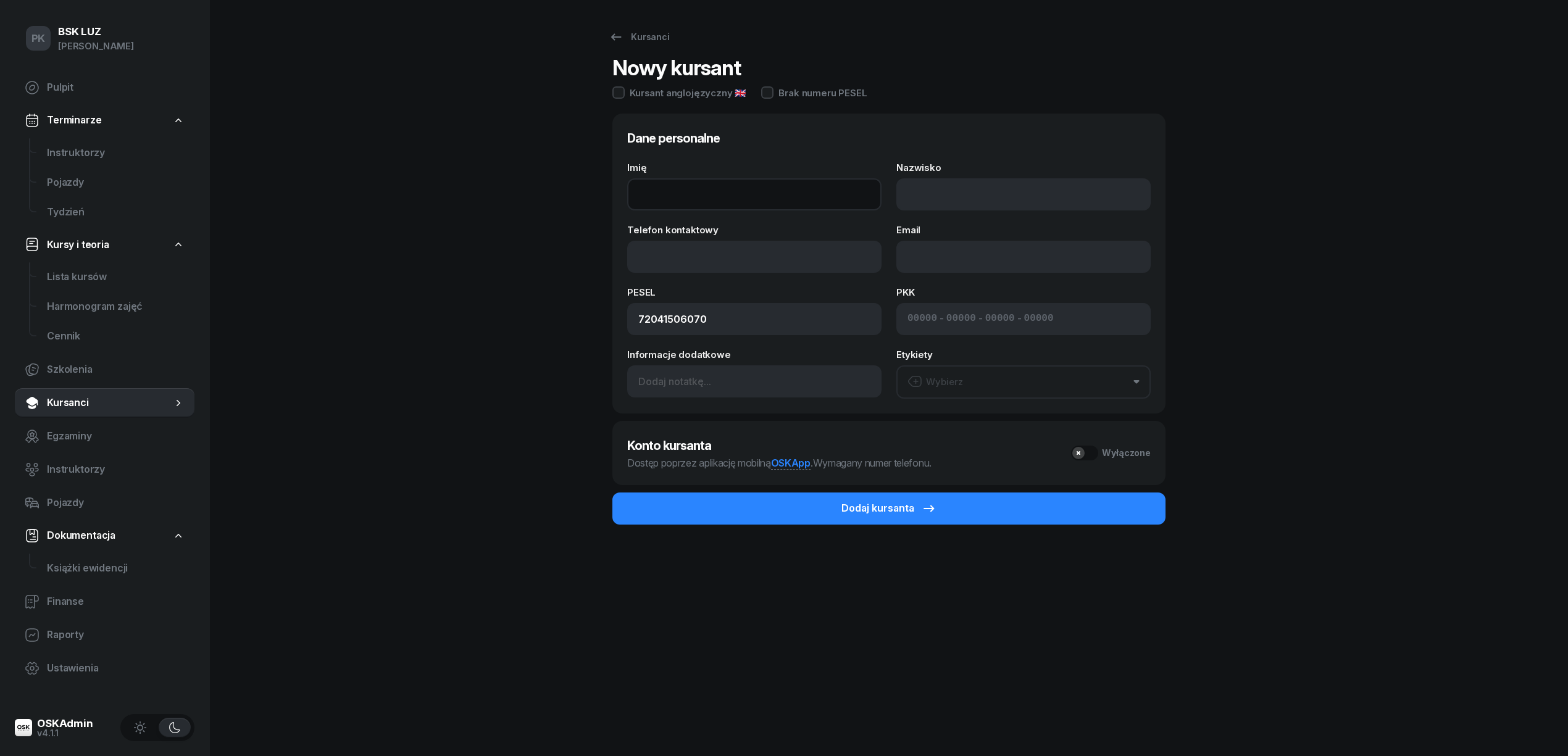
click at [677, 198] on input "Imię" at bounding box center [754, 194] width 255 height 32
paste input "[PERSON_NAME]"
type input "[PERSON_NAME]"
click at [942, 197] on input "Nazwisko" at bounding box center [1023, 194] width 255 height 32
paste input "[PERSON_NAME]"
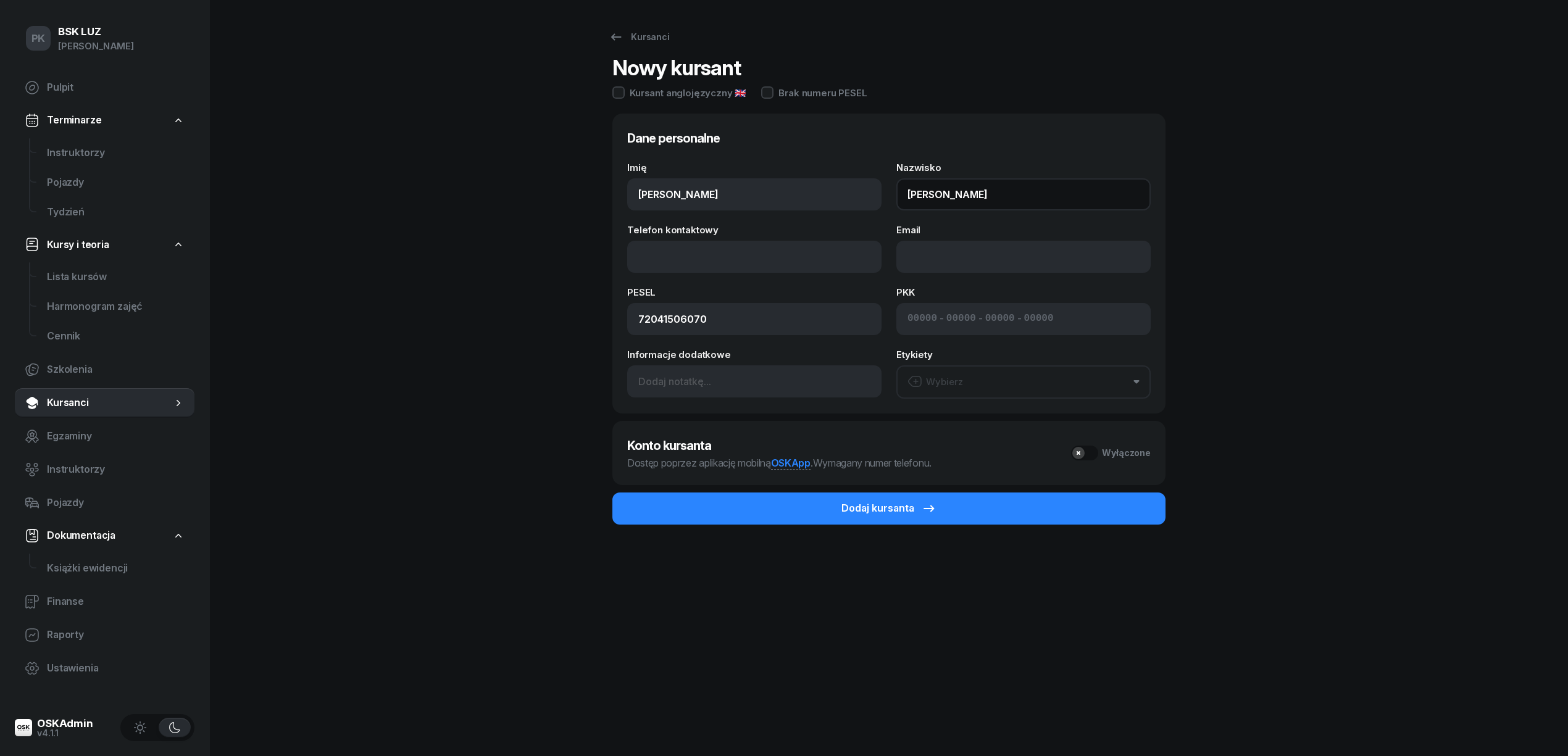
type input "[PERSON_NAME]"
click at [757, 247] on input "Telefon kontaktowy" at bounding box center [754, 257] width 255 height 32
paste input "[PHONE_NUMBER]"
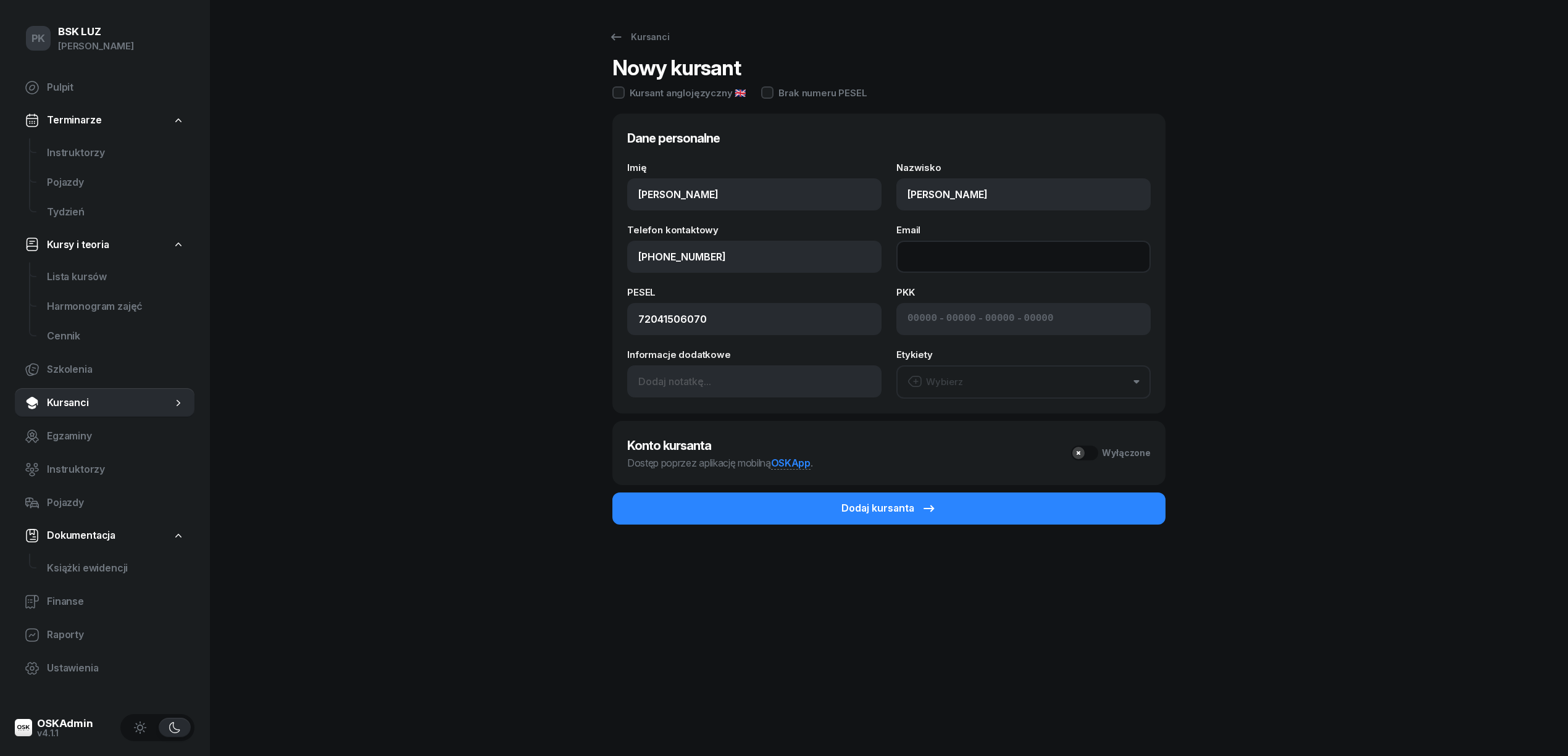
type input "509 378 478"
click at [949, 252] on input "Email" at bounding box center [1023, 257] width 255 height 32
paste input "[EMAIL_ADDRESS][DOMAIN_NAME]"
type input "[EMAIL_ADDRESS][DOMAIN_NAME]"
click at [1091, 452] on div "Włączone" at bounding box center [1114, 453] width 75 height 15
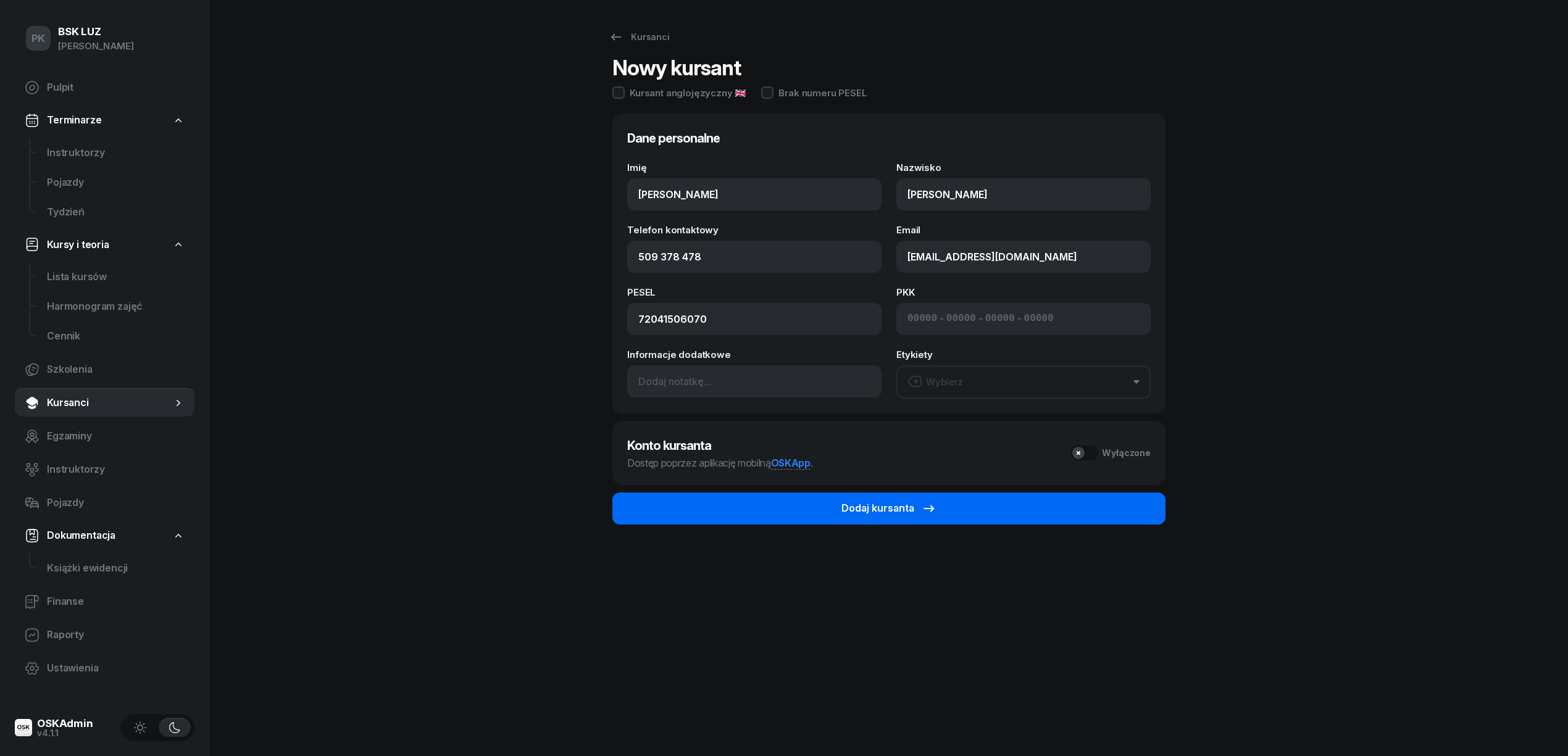
click at [1033, 500] on button "Dodaj kursanta" at bounding box center [888, 508] width 553 height 32
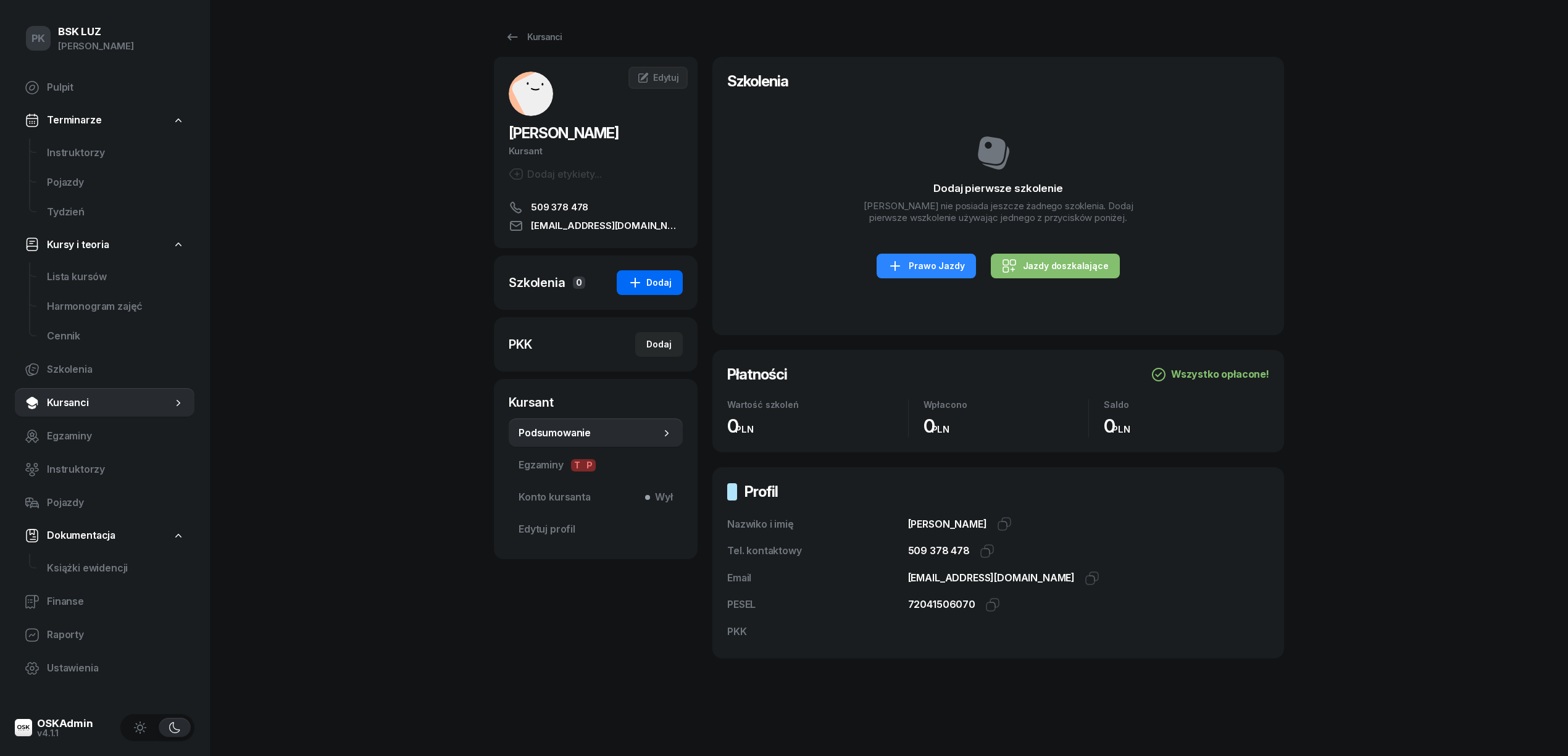
click at [653, 287] on div "Dodaj" at bounding box center [650, 282] width 44 height 15
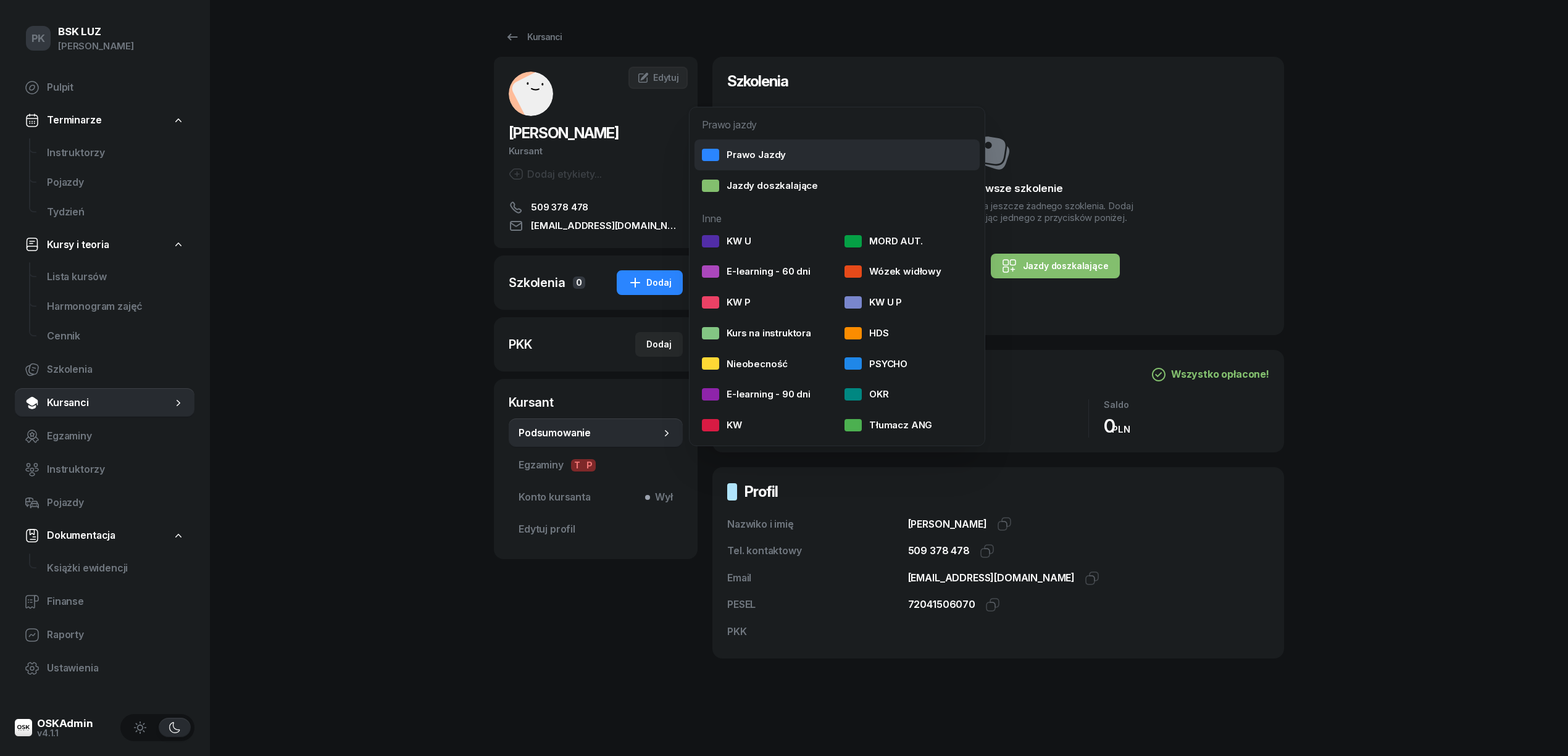
click at [738, 159] on div "Prawo Jazdy" at bounding box center [744, 155] width 84 height 16
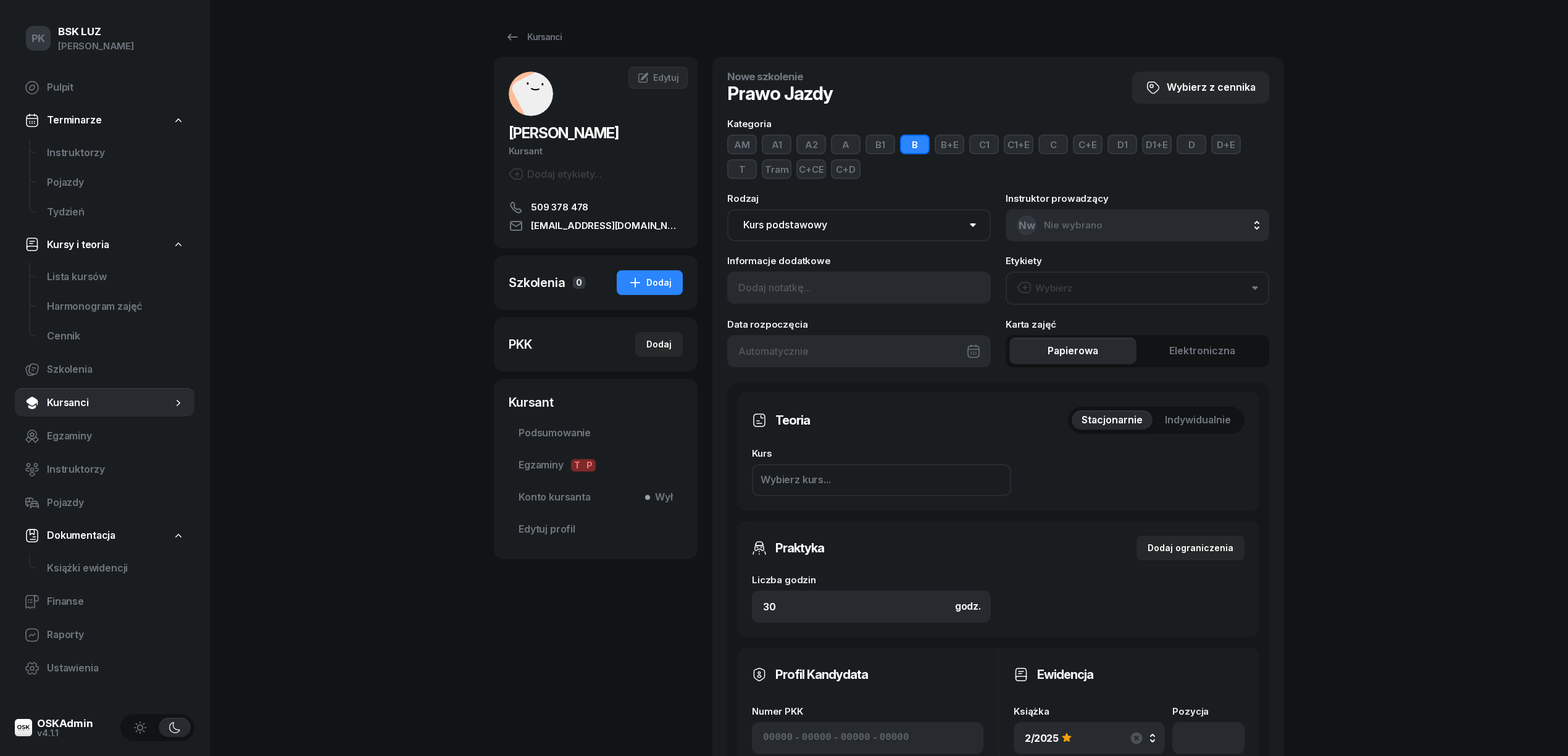
click at [803, 171] on button "C+CE" at bounding box center [811, 169] width 29 height 20
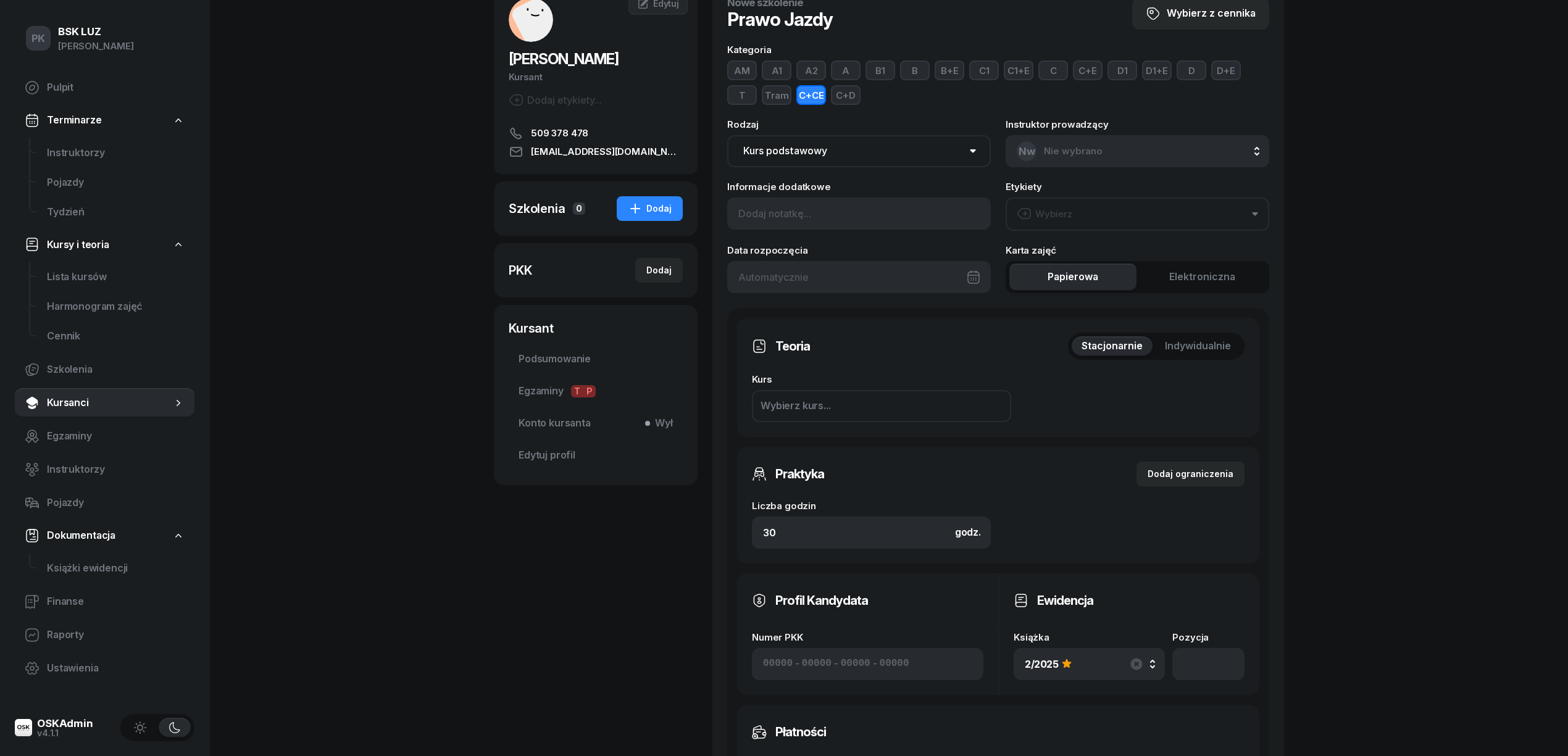
scroll to position [329, 0]
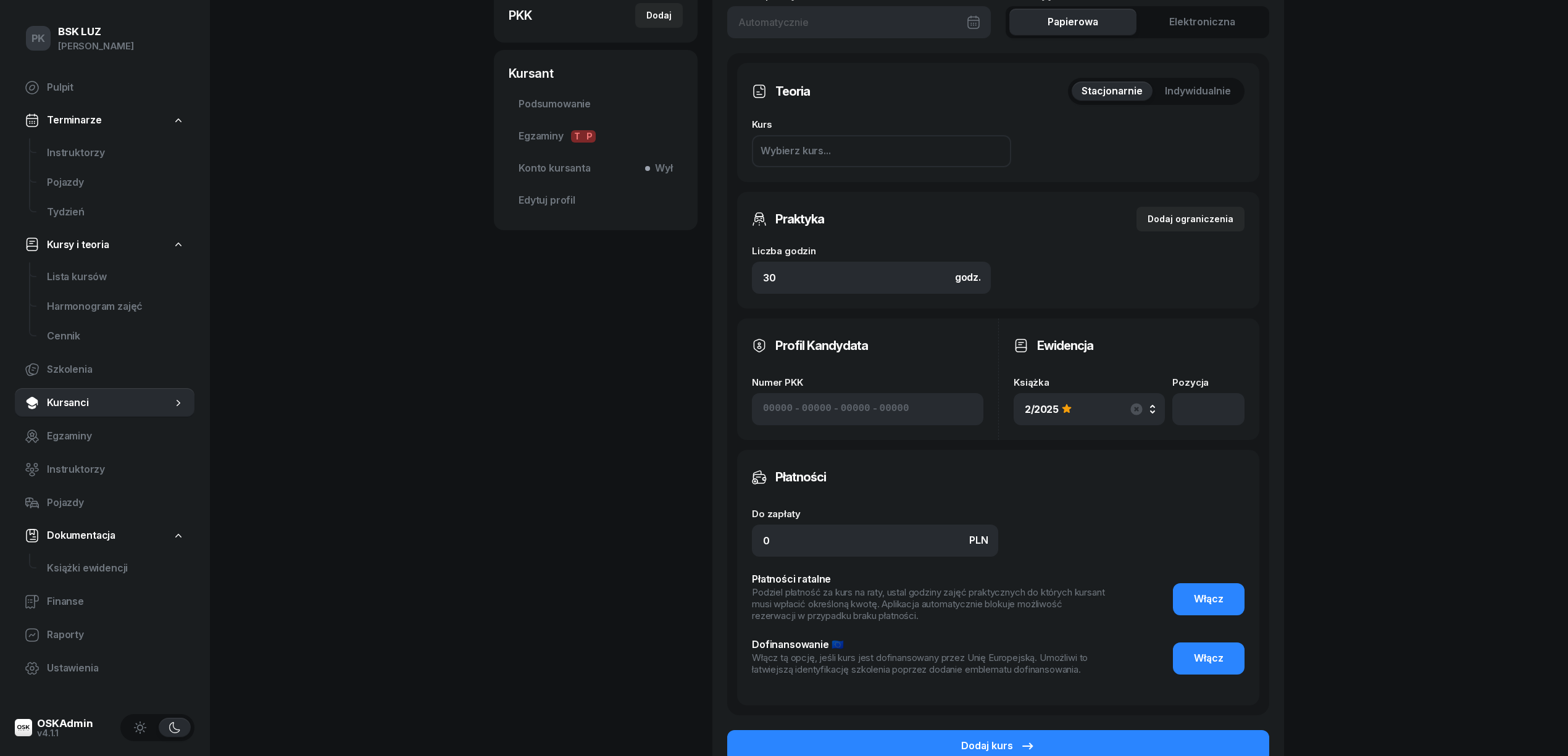
click at [1122, 411] on div "2/2025" at bounding box center [1089, 409] width 129 height 21
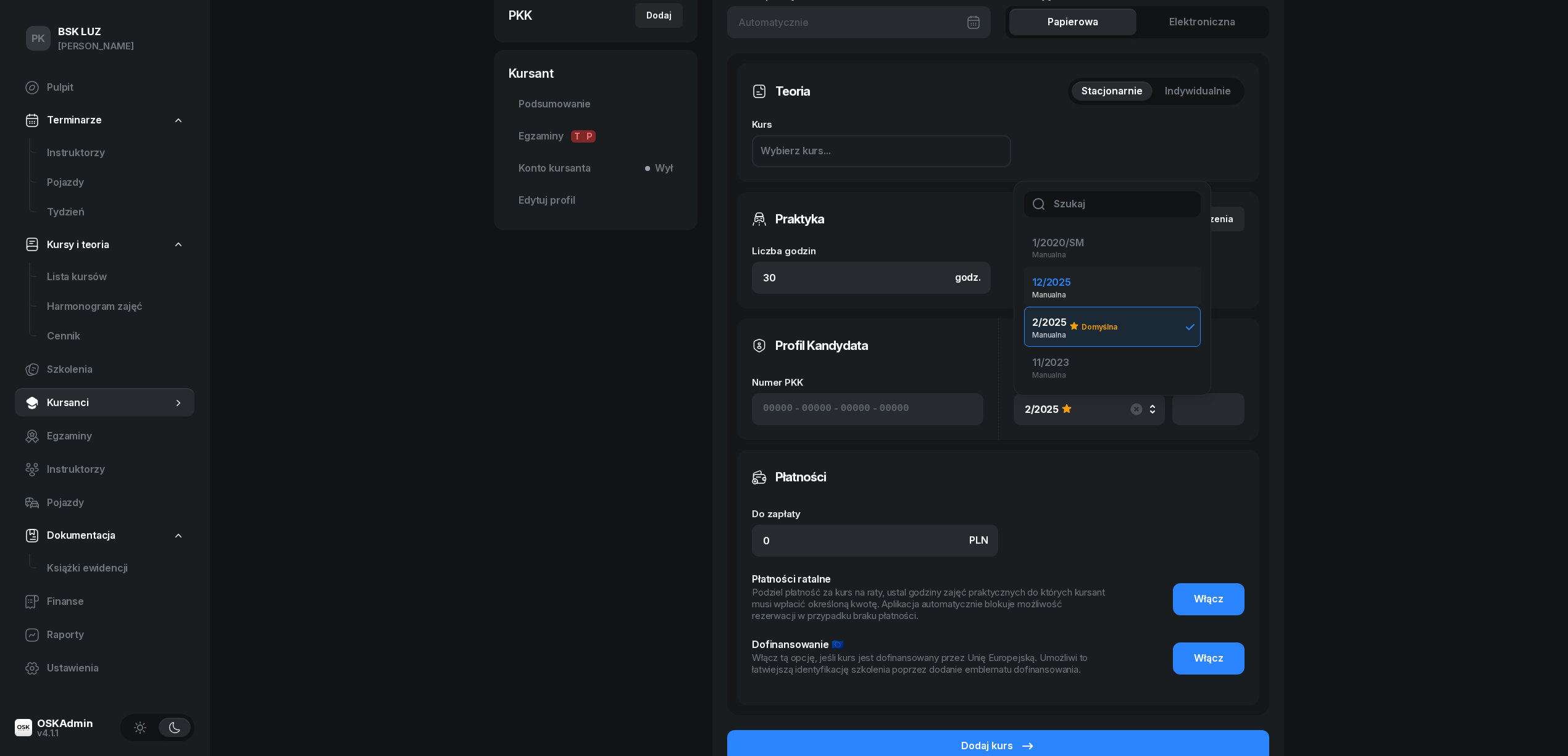
click at [1102, 274] on div "12/2025 Manualna" at bounding box center [1105, 286] width 146 height 24
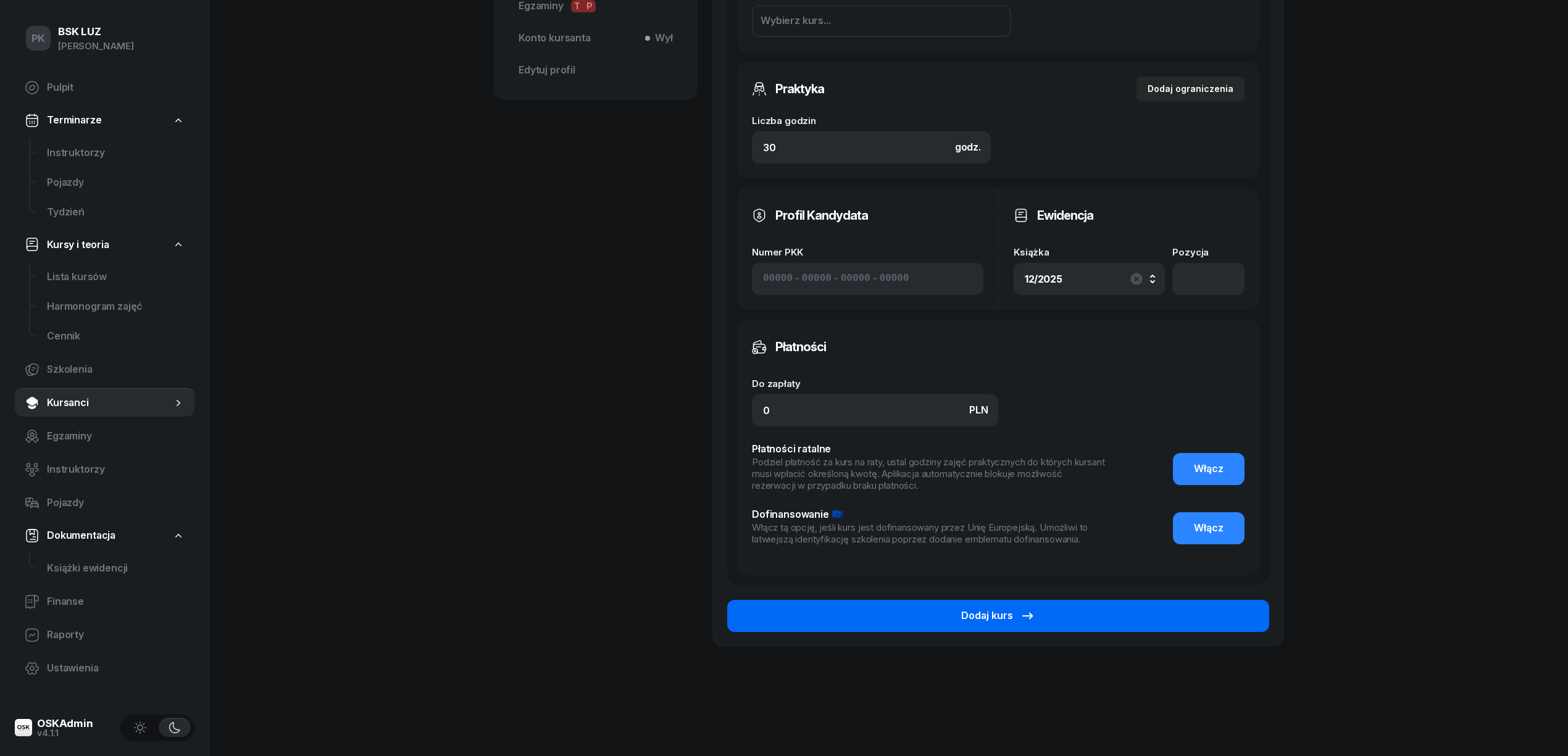
scroll to position [462, 0]
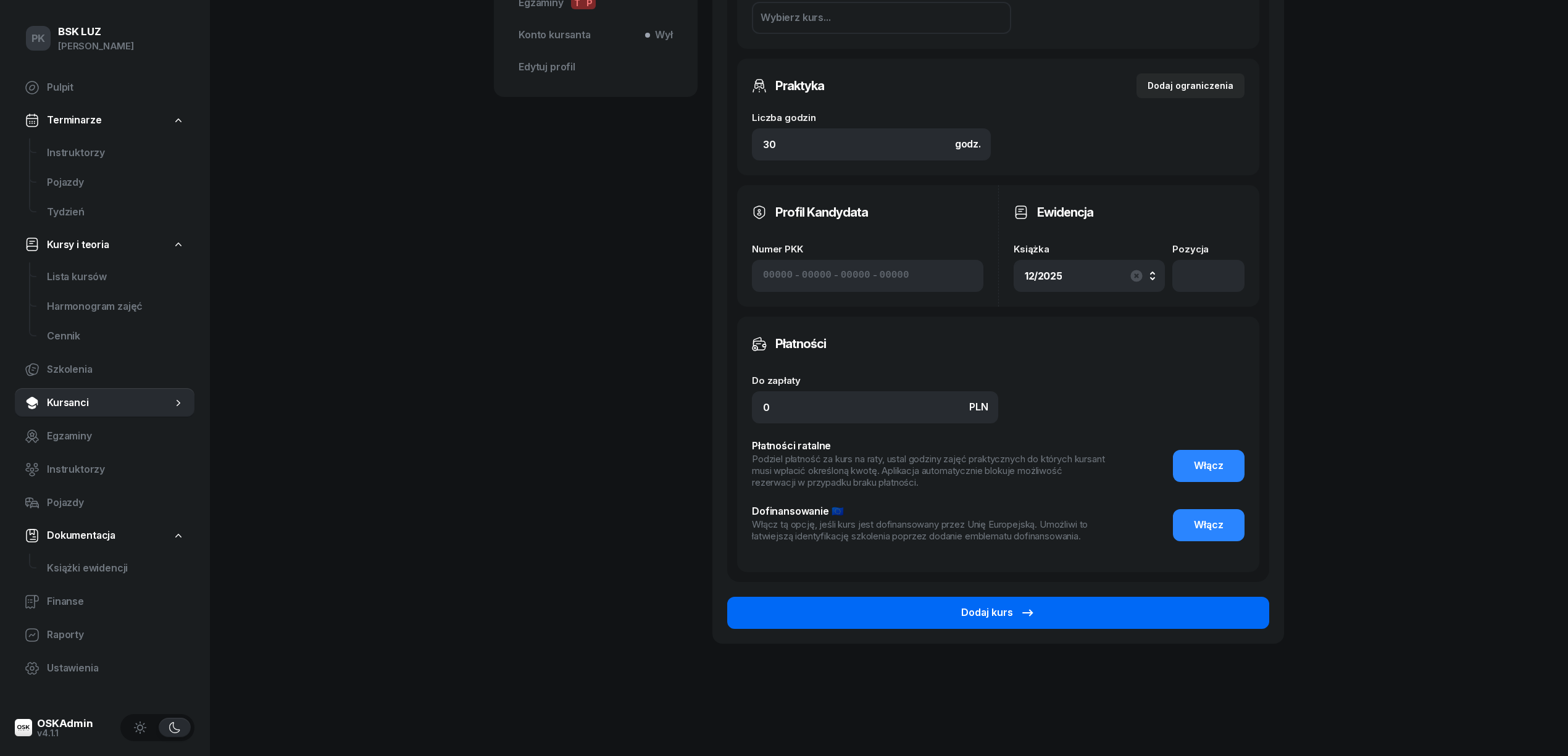
click at [1110, 615] on button "Dodaj kurs" at bounding box center [998, 613] width 542 height 32
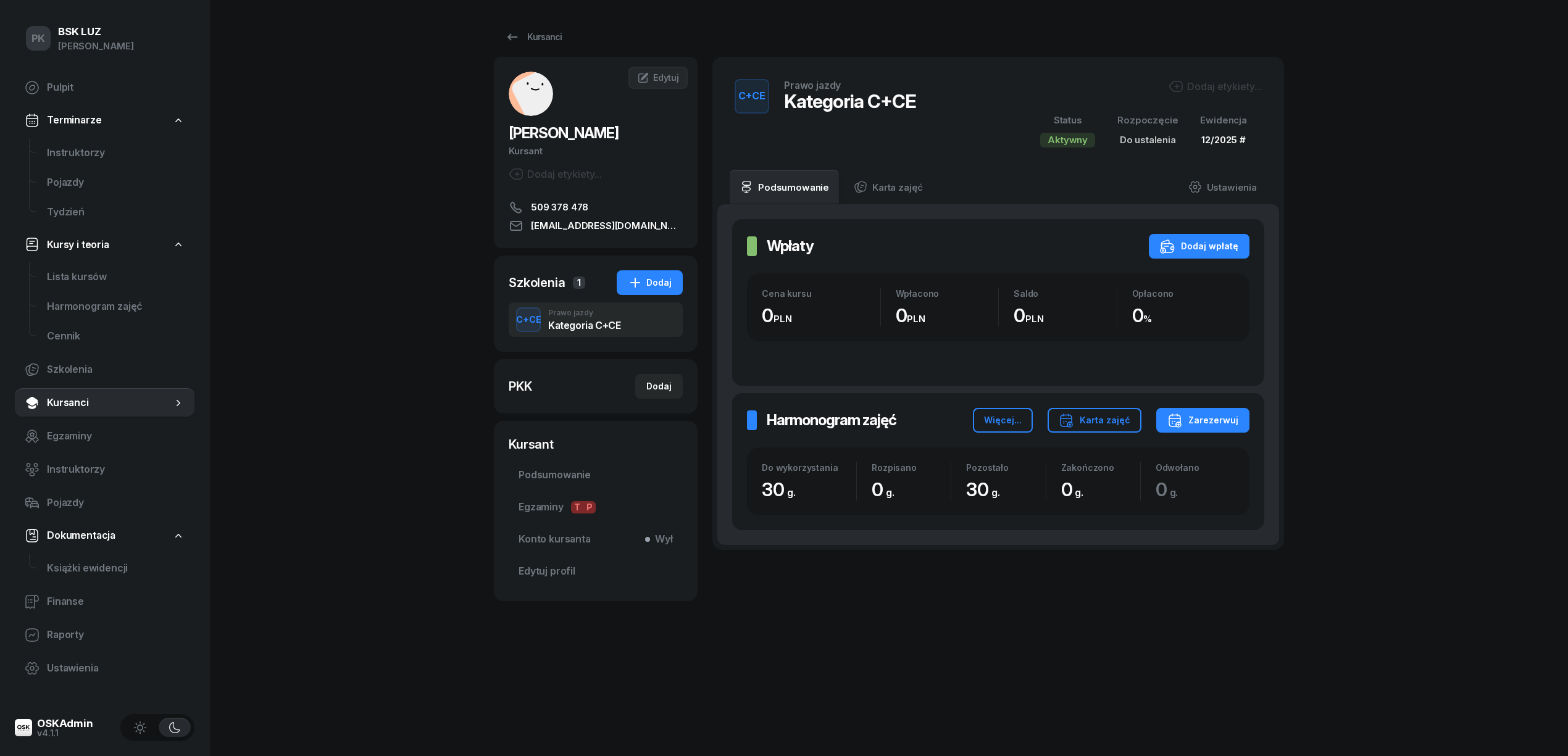
click at [1226, 91] on div "Dodaj etykiety..." at bounding box center [1215, 86] width 94 height 15
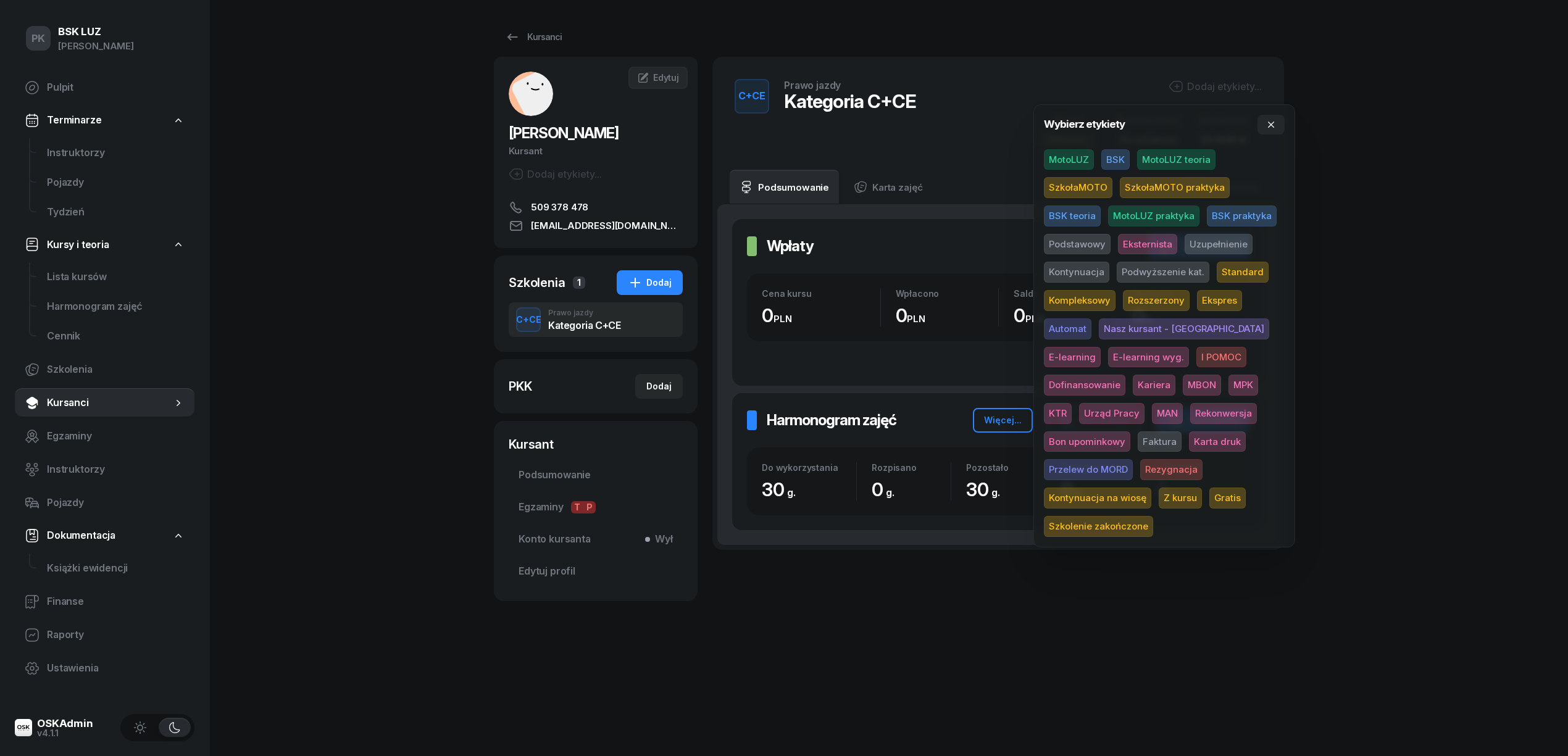
click at [1115, 160] on span "BSK" at bounding box center [1116, 159] width 29 height 21
click at [1090, 244] on span "Podstawowy" at bounding box center [1077, 246] width 67 height 21
click at [1125, 377] on span "Dofinansowanie" at bounding box center [1084, 387] width 82 height 21
click at [1183, 383] on span "MBON" at bounding box center [1202, 387] width 38 height 21
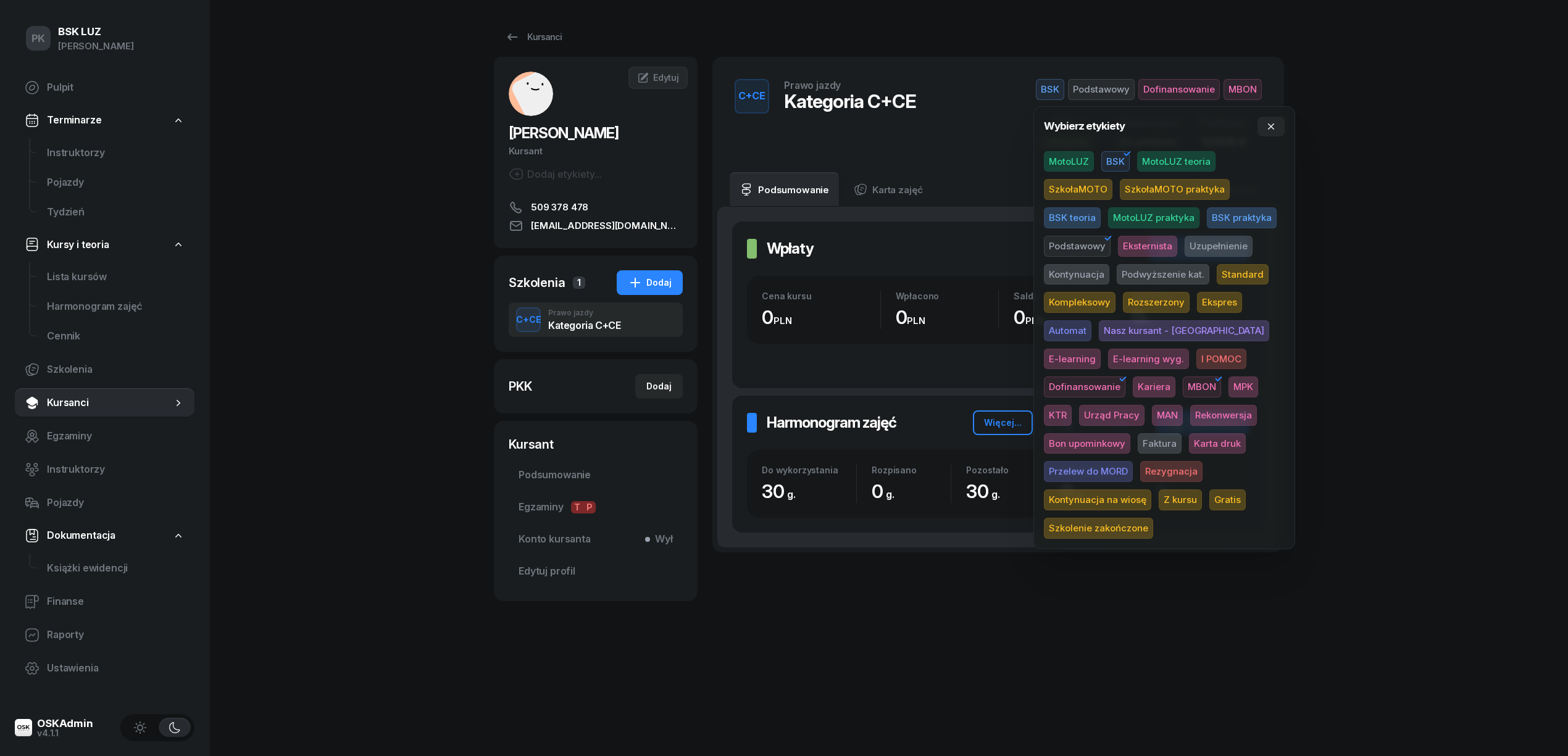
click at [1397, 277] on div "PK BSK [PERSON_NAME] Pulpit Terminarze Instruktorzy Pojazdy Tydzień Kursy i teo…" at bounding box center [784, 378] width 1568 height 756
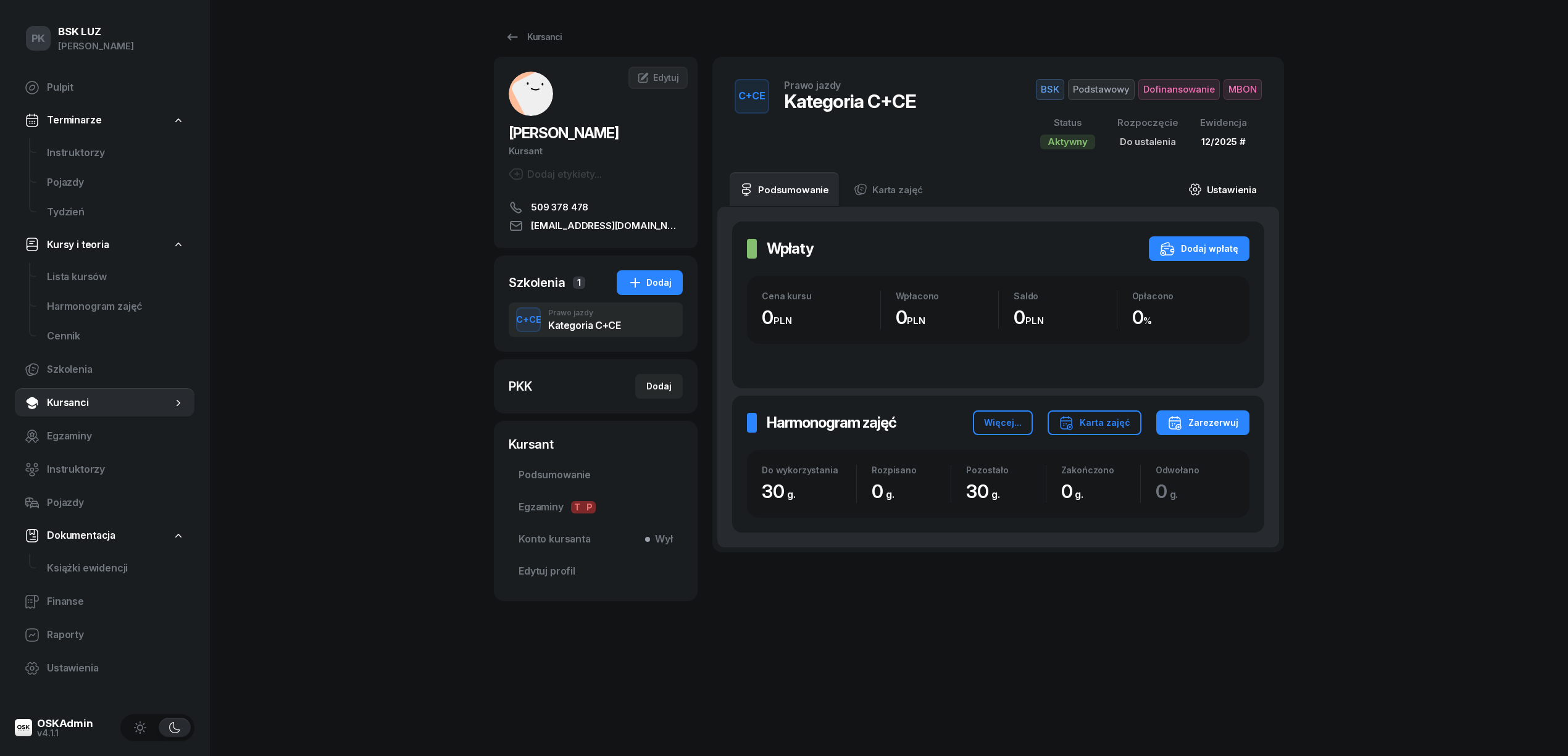
click at [1250, 189] on link "Ustawienia" at bounding box center [1222, 190] width 88 height 35
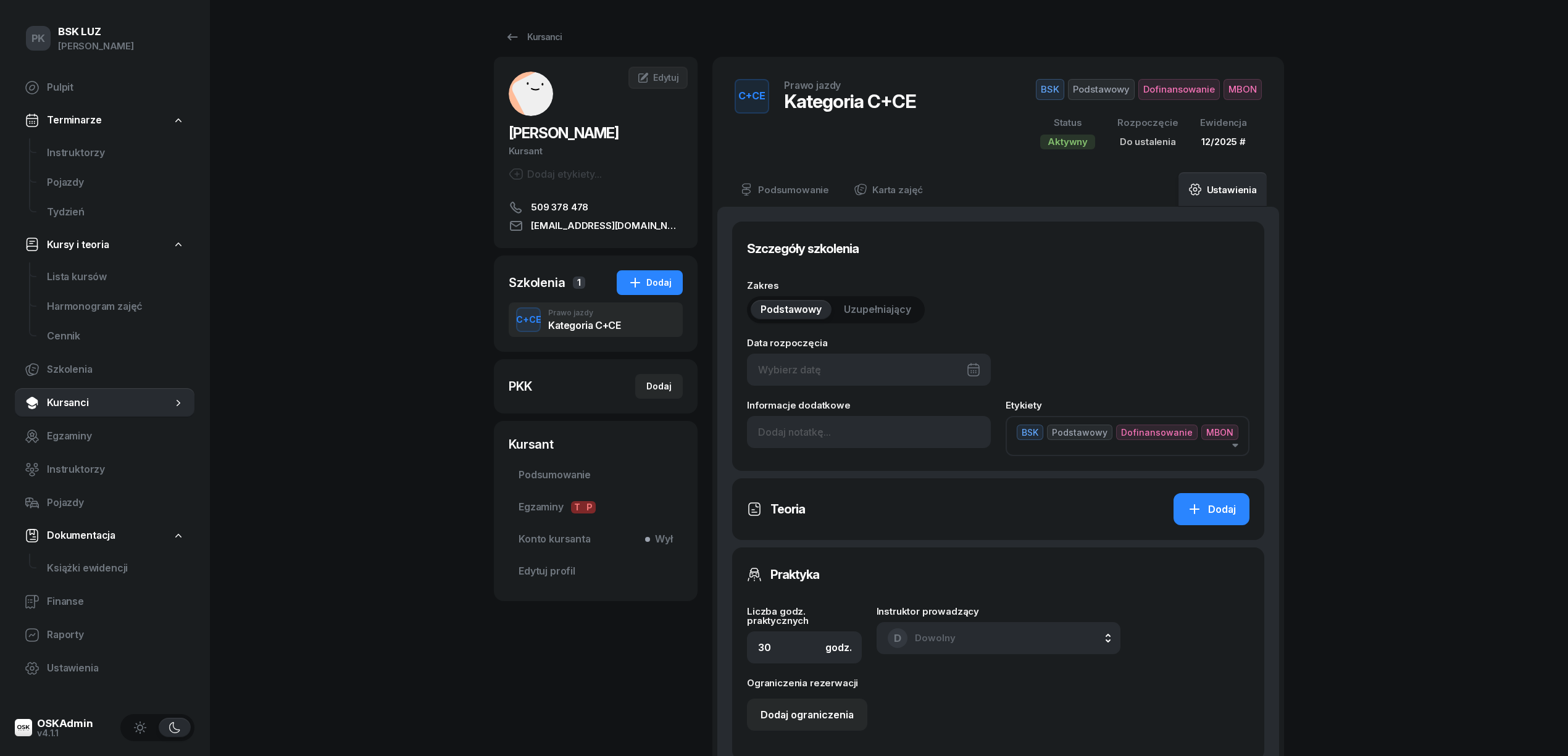
click at [912, 357] on div at bounding box center [868, 370] width 243 height 32
click at [936, 493] on div "11" at bounding box center [945, 490] width 20 height 20
type input "[DATE]"
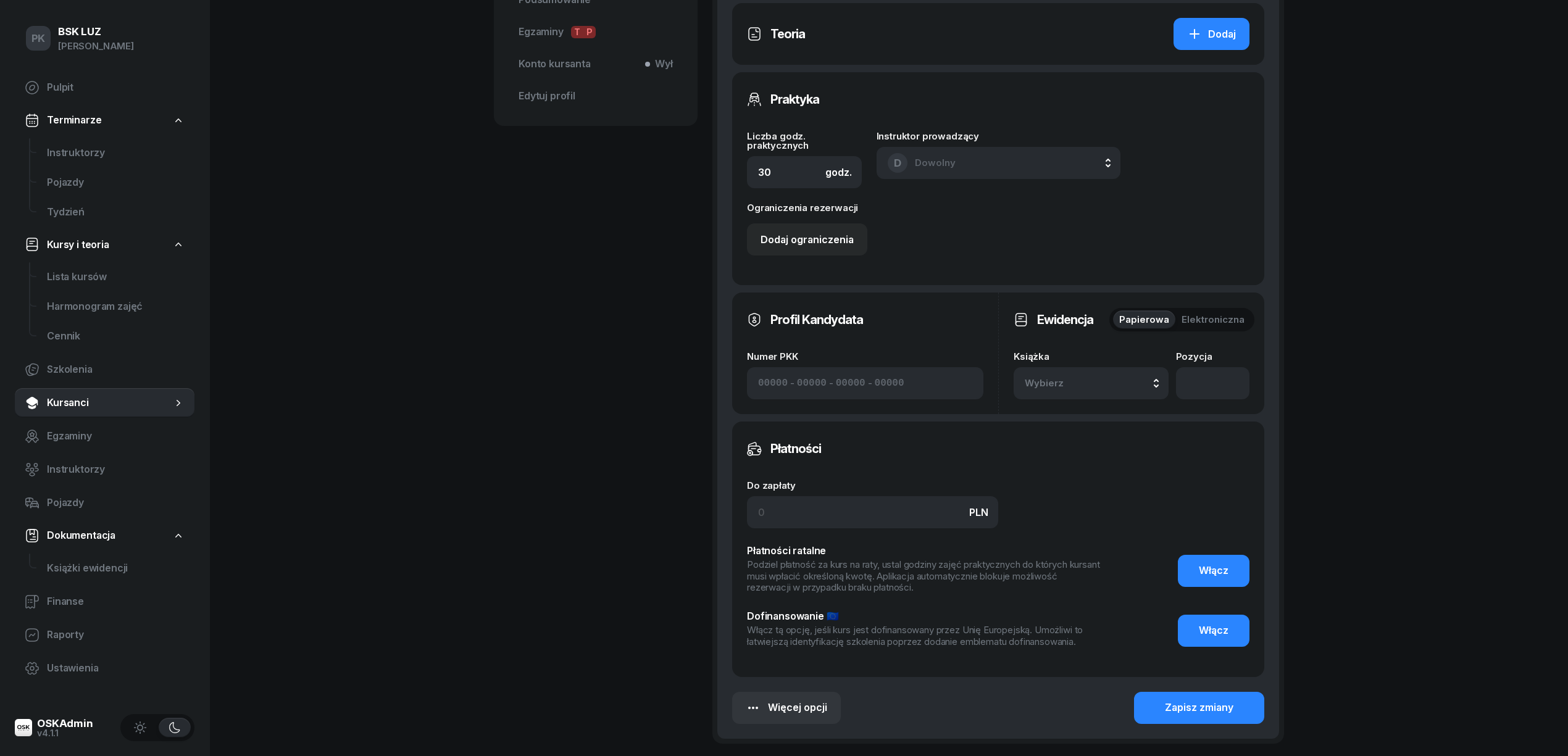
scroll to position [494, 0]
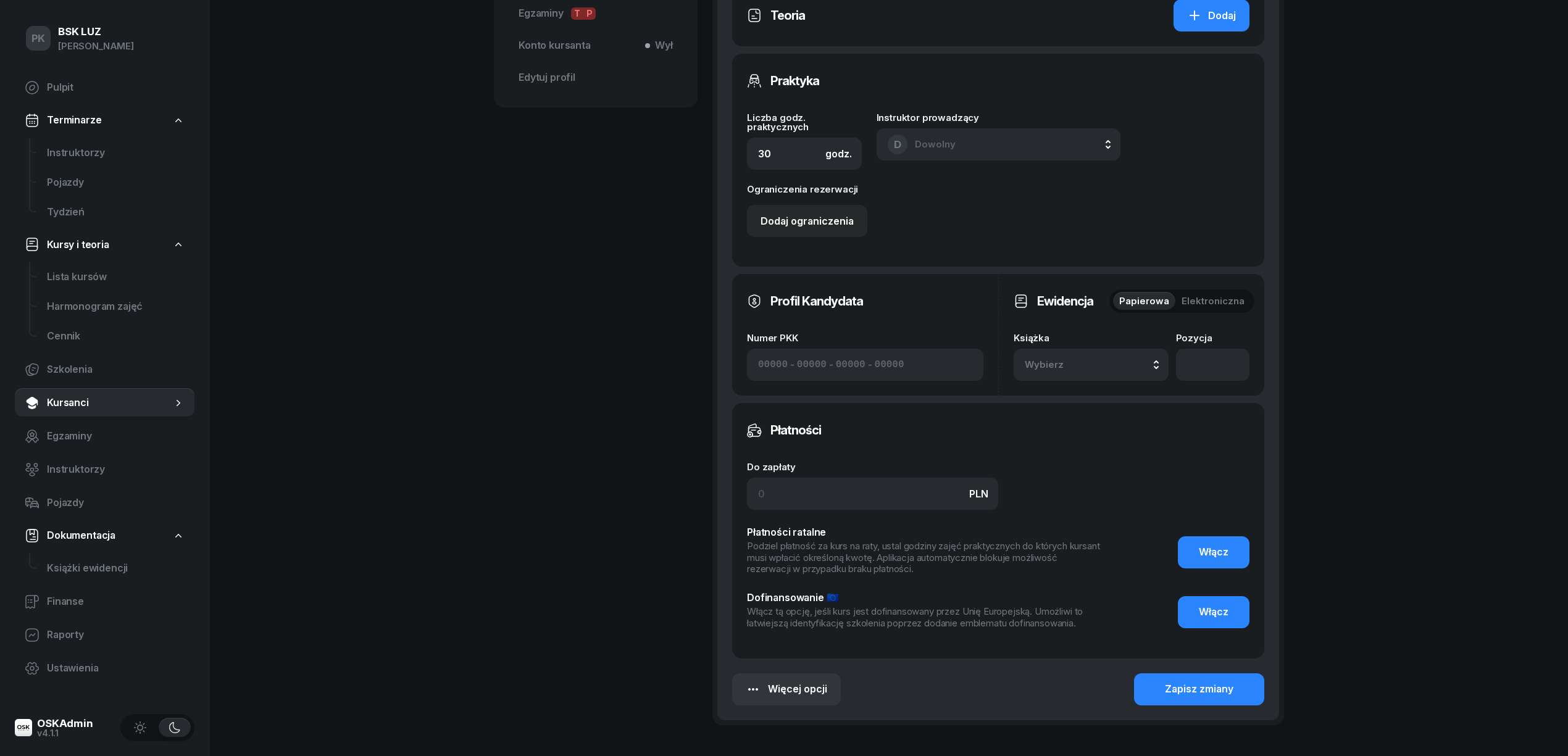
click at [1060, 362] on span "Wybierz" at bounding box center [1061, 365] width 73 height 16
click at [1087, 487] on div "12/2025 Manualna" at bounding box center [1105, 493] width 146 height 24
click at [1206, 681] on div "Zapisz zmiany" at bounding box center [1199, 689] width 68 height 16
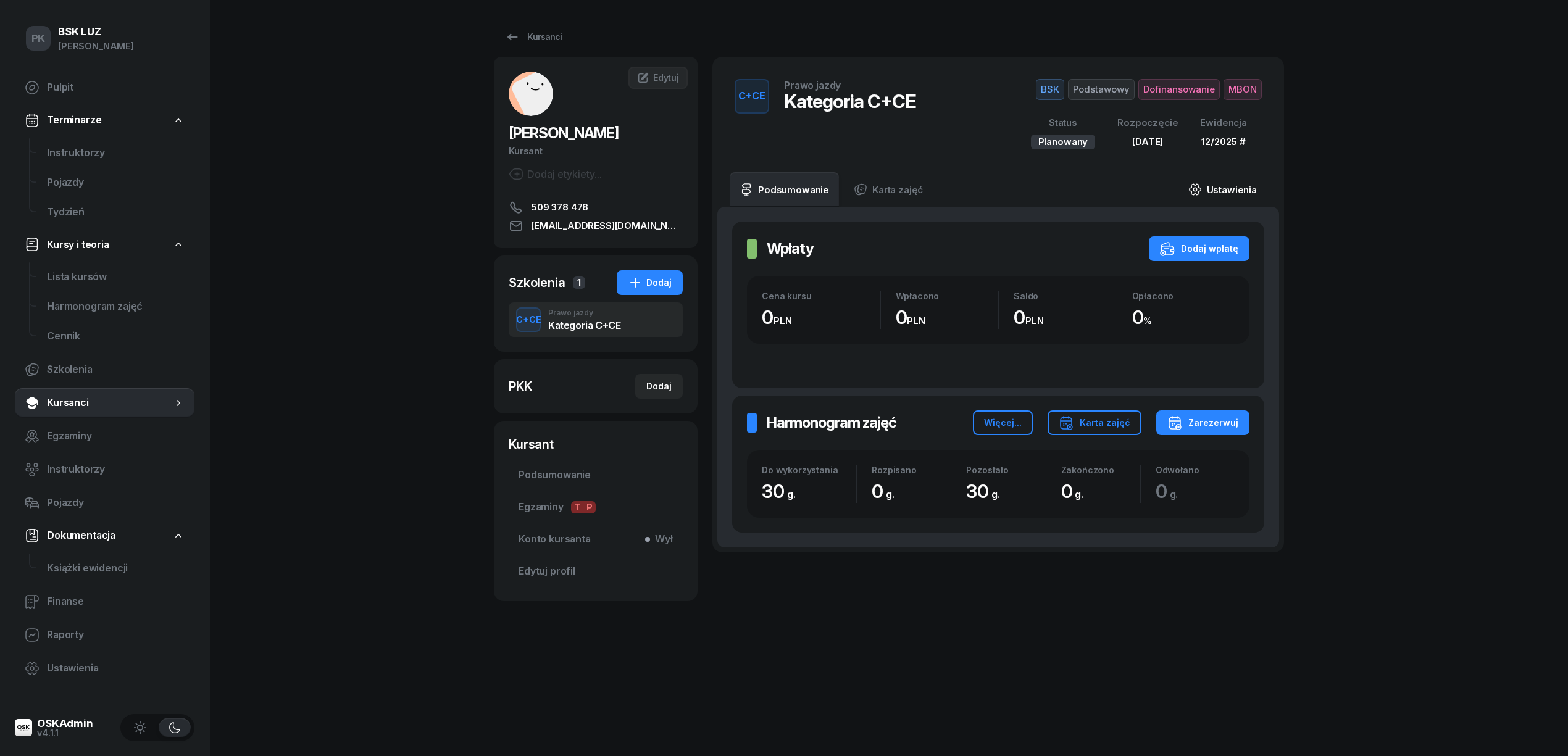
click at [1218, 181] on link "Ustawienia" at bounding box center [1222, 190] width 88 height 35
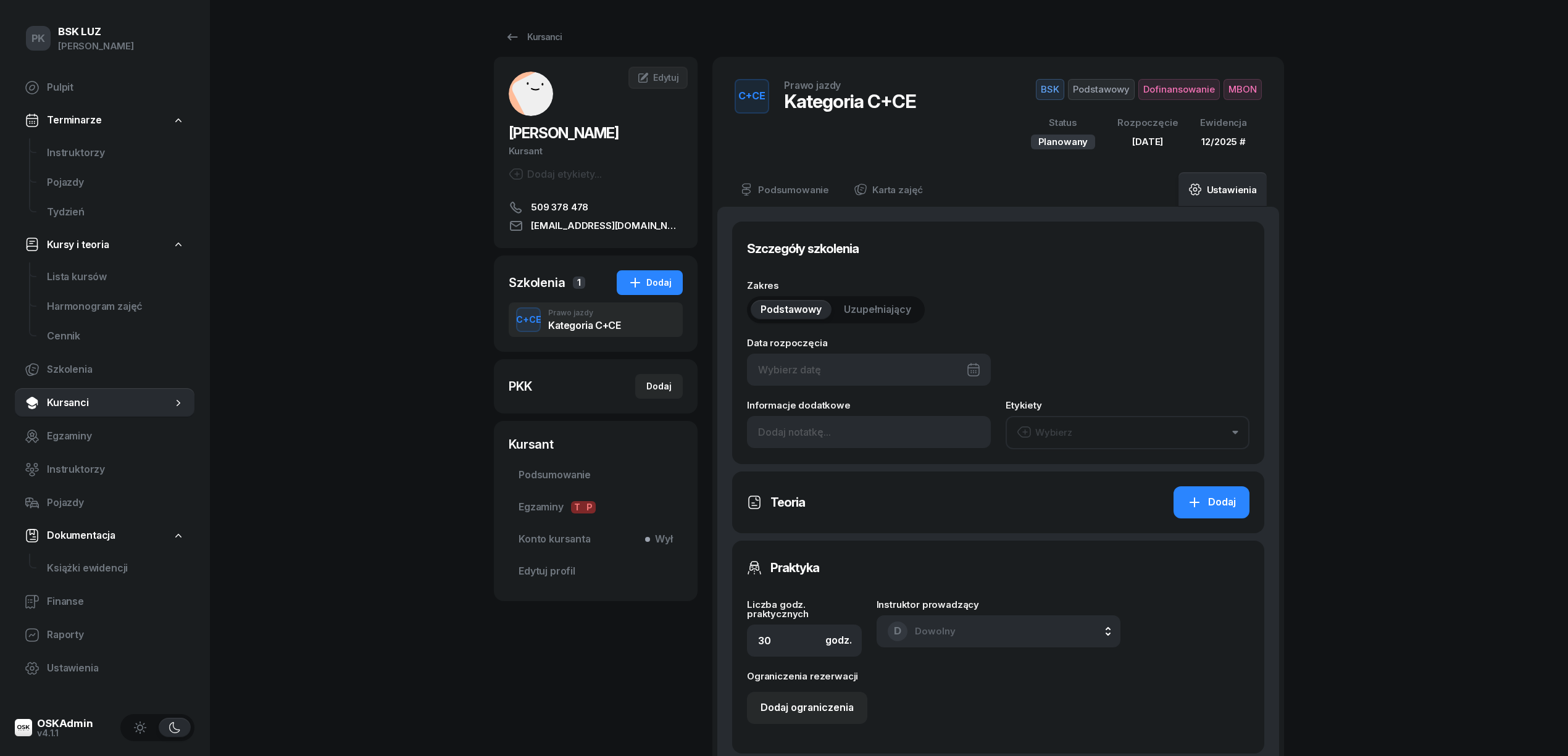
type input "[DATE]"
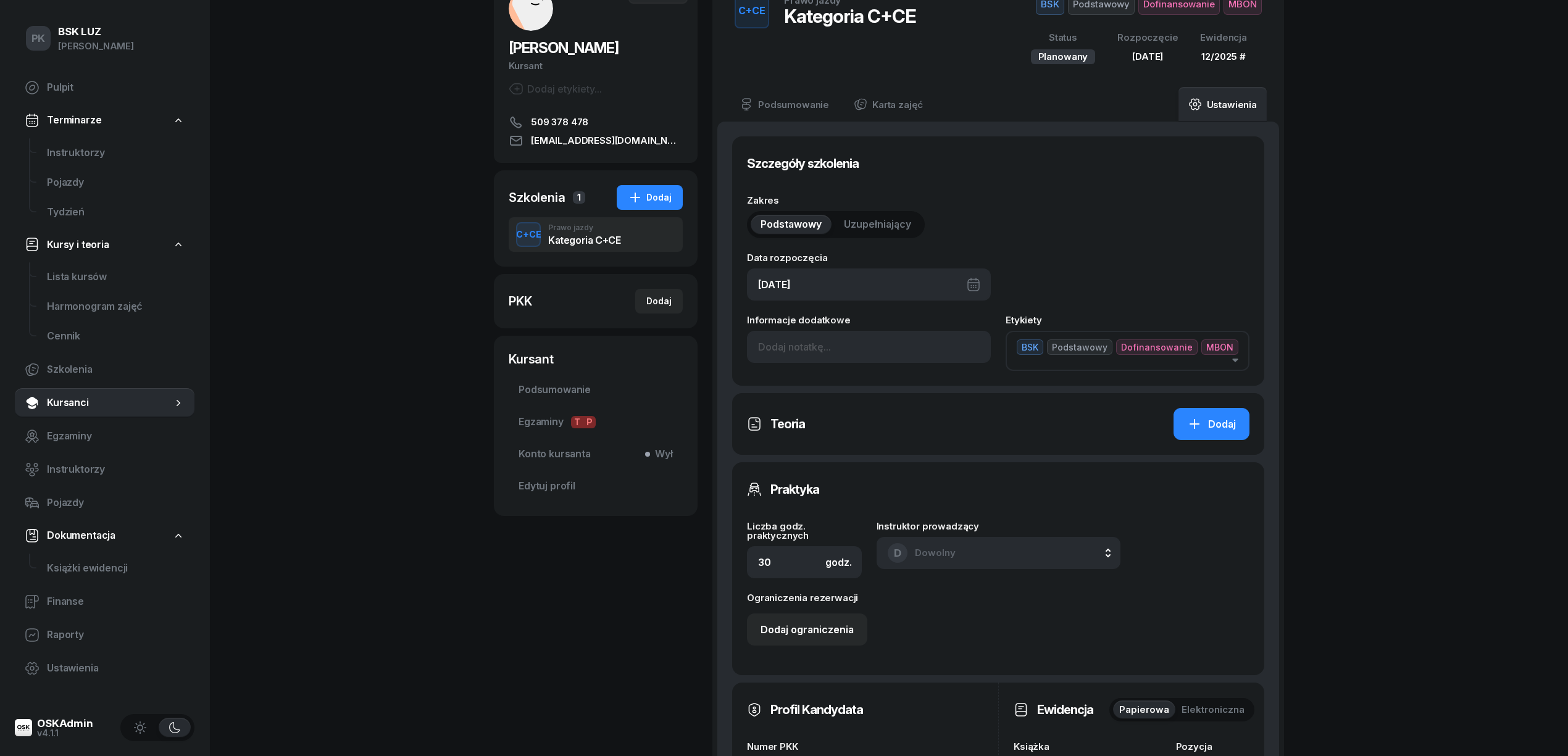
scroll to position [164, 0]
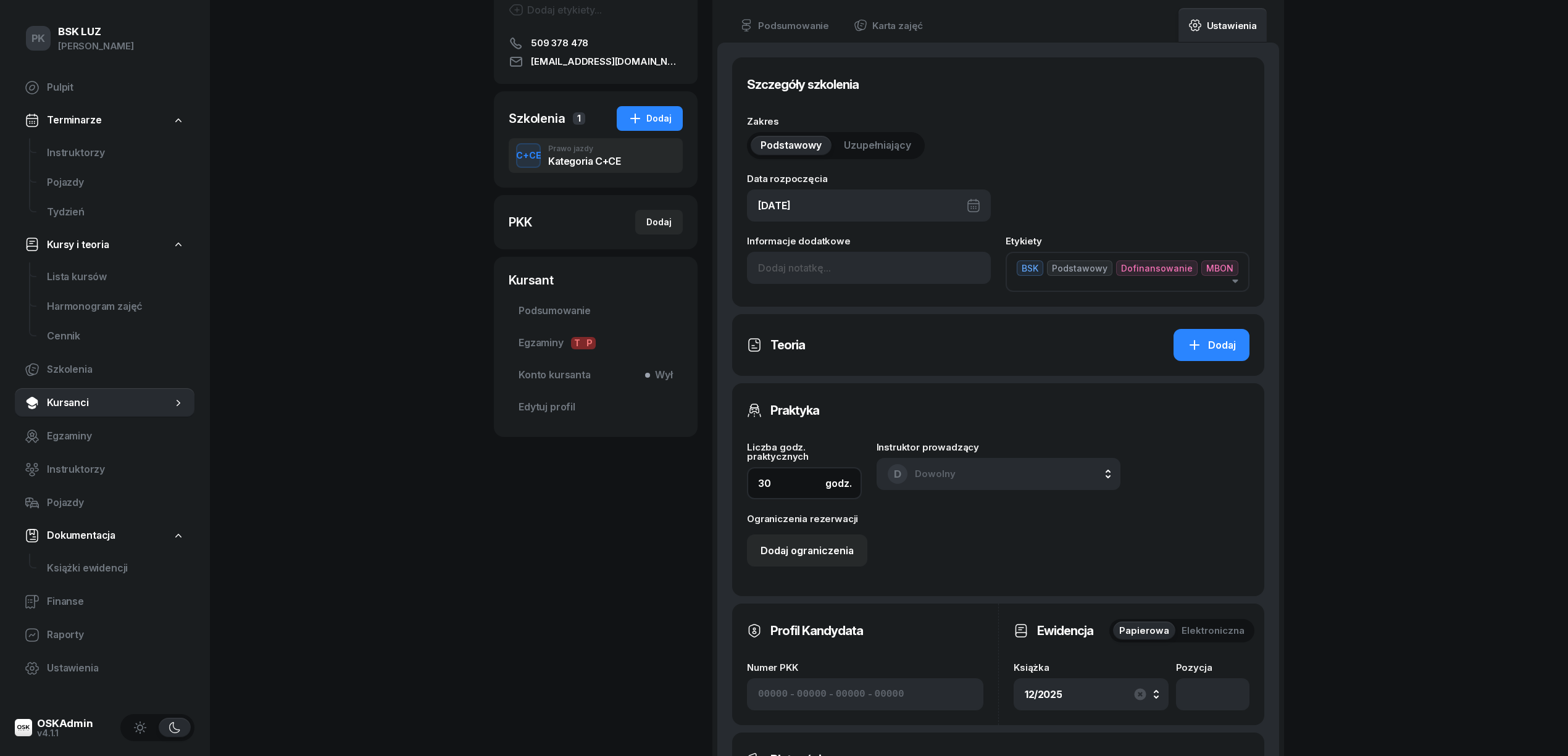
drag, startPoint x: 779, startPoint y: 485, endPoint x: 683, endPoint y: 487, distance: 96.0
click at [680, 485] on div "[PERSON_NAME] etykiety... 509 378 478 [EMAIL_ADDRESS][DOMAIN_NAME] PJ [PERSON_N…" at bounding box center [889, 493] width 790 height 1199
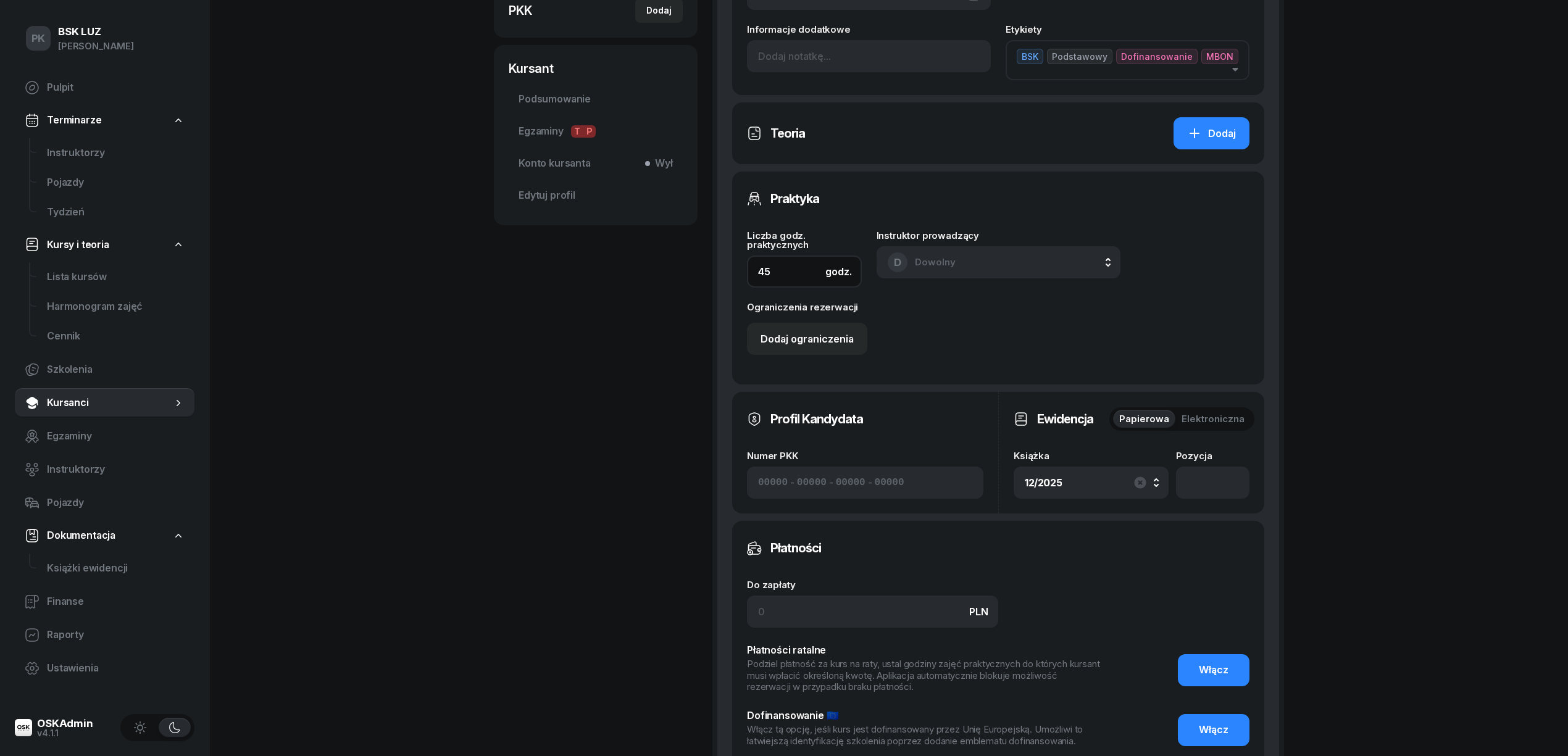
scroll to position [494, 0]
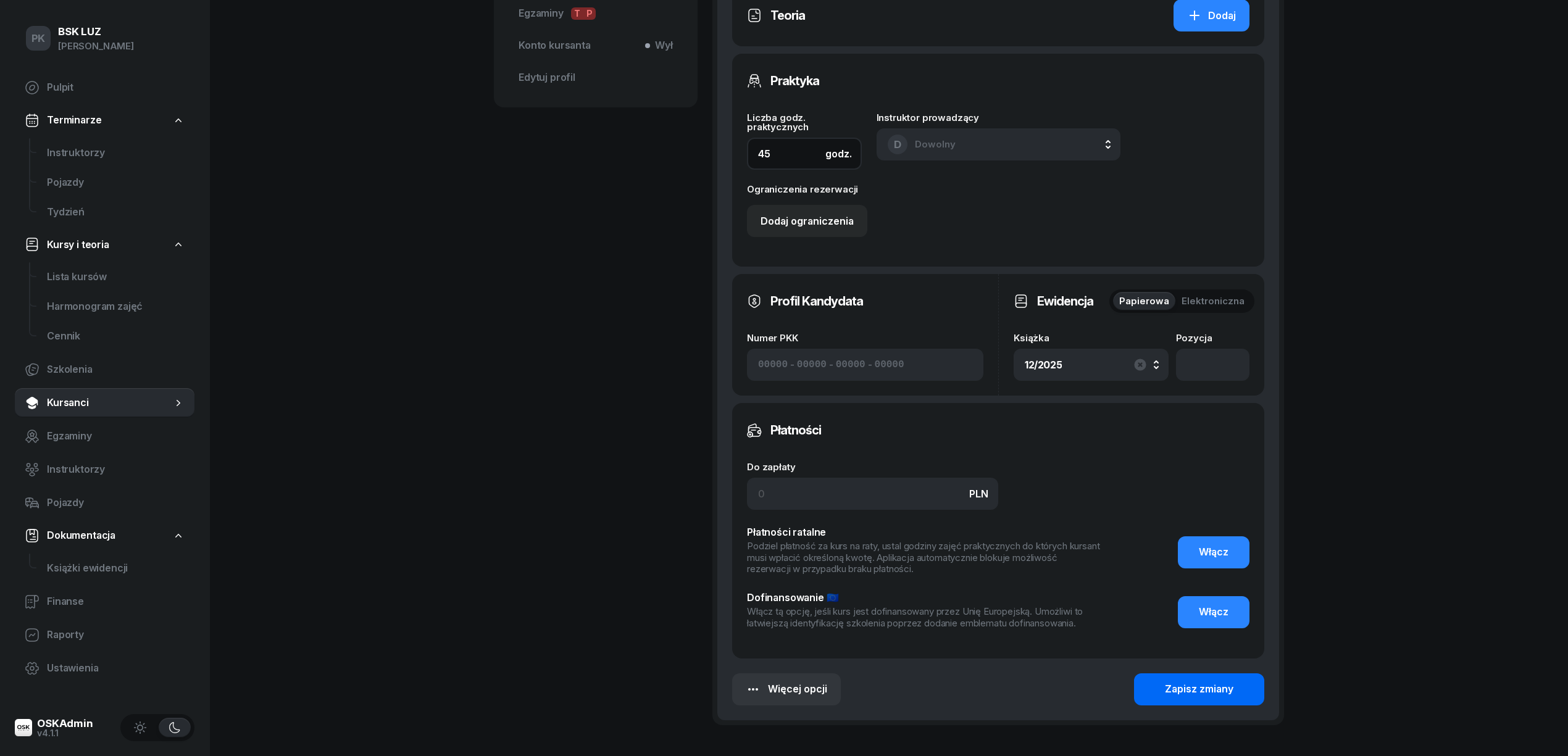
type input "45"
click at [1203, 695] on div "Zapisz zmiany" at bounding box center [1199, 689] width 68 height 16
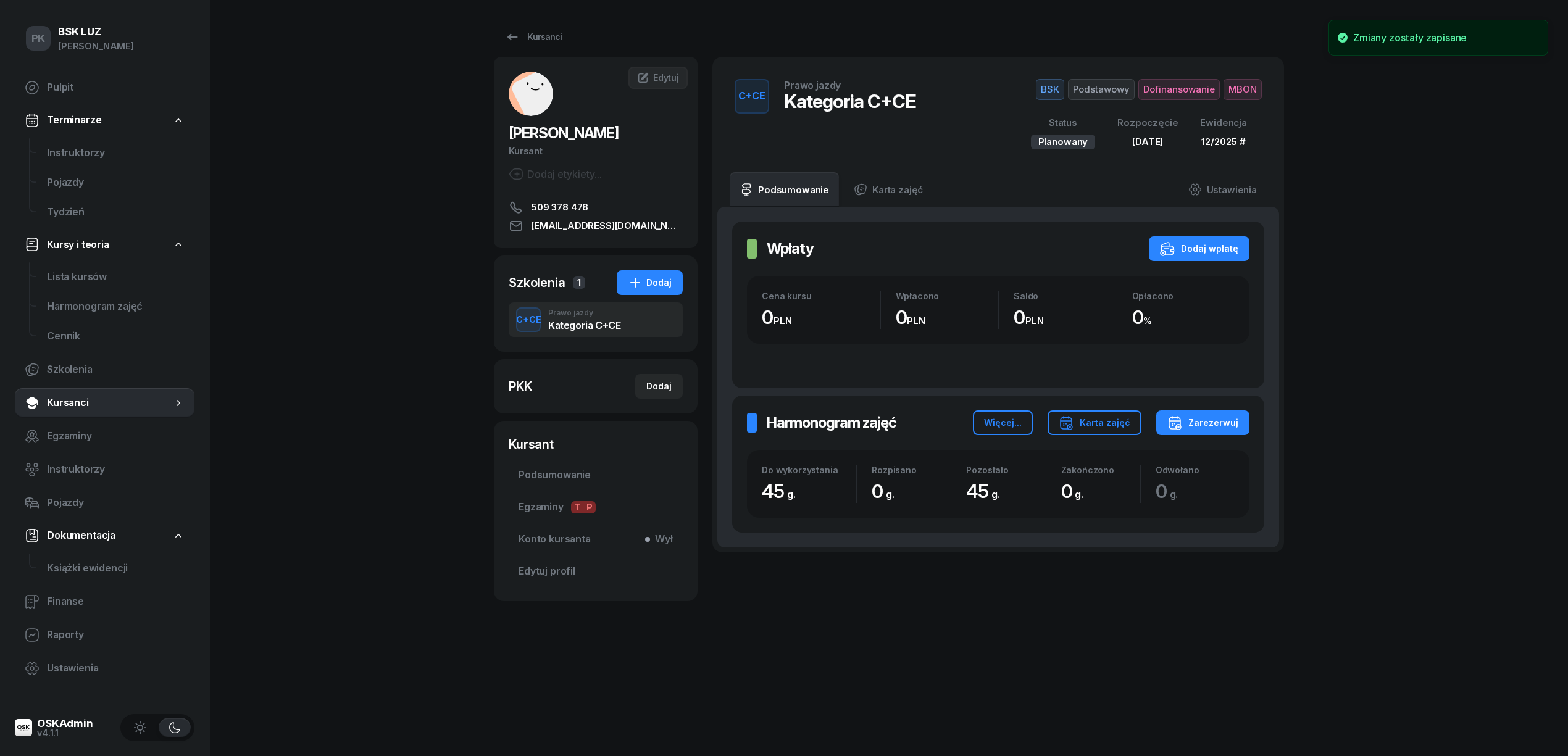
scroll to position [0, 0]
click at [902, 194] on link "Karta zajęć" at bounding box center [888, 190] width 89 height 35
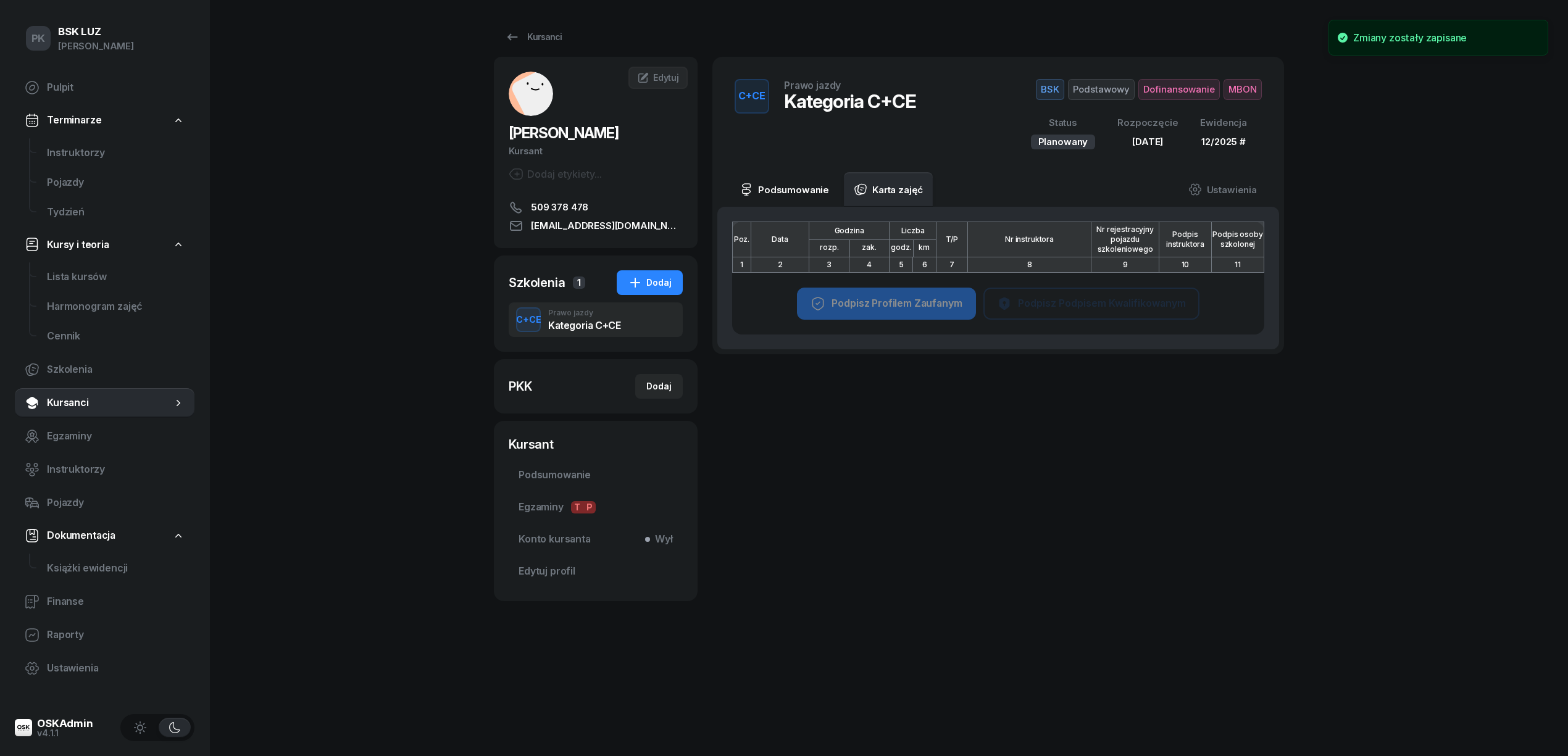
click at [796, 186] on link "Podsumowanie" at bounding box center [784, 190] width 109 height 35
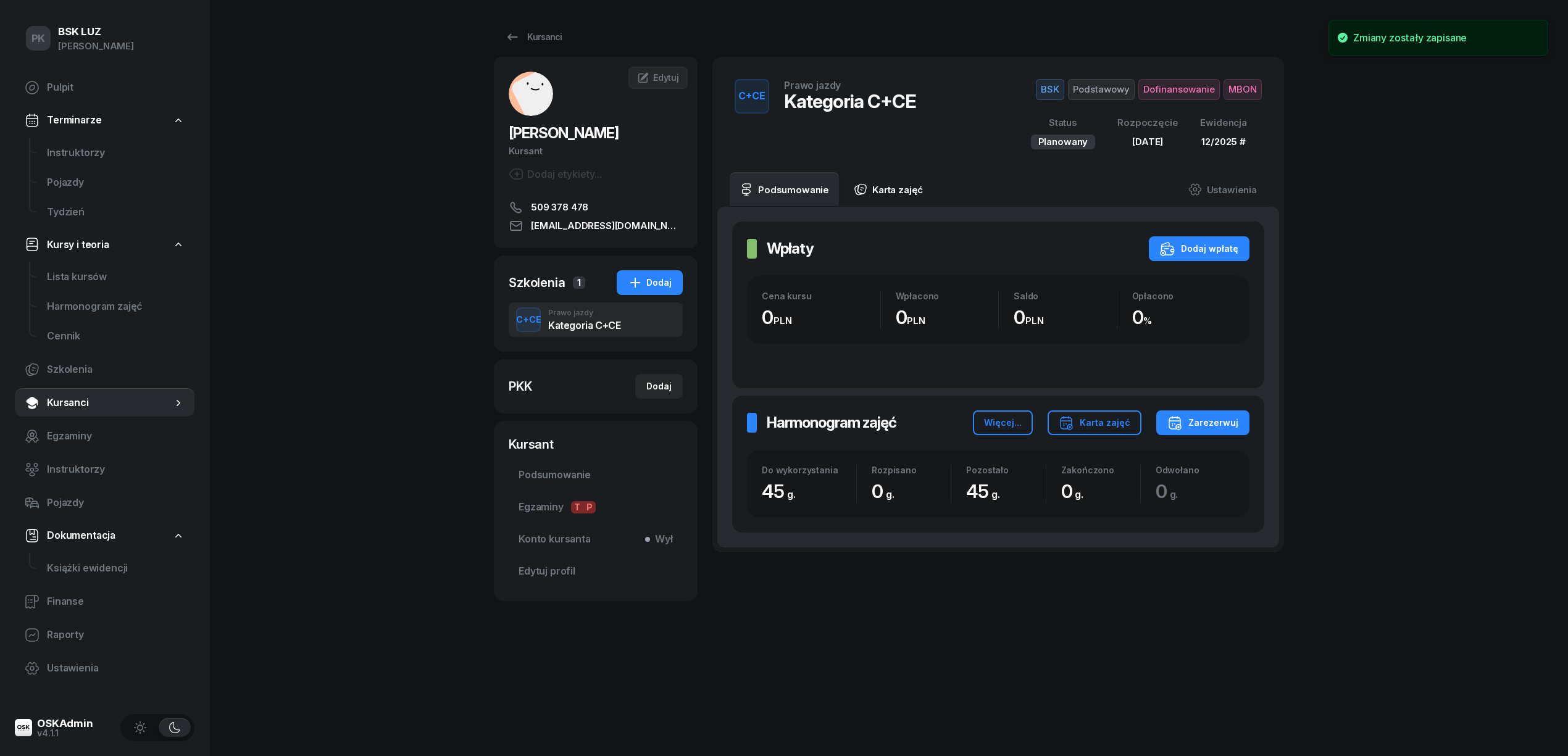
click at [883, 181] on link "Karta zajęć" at bounding box center [888, 190] width 89 height 35
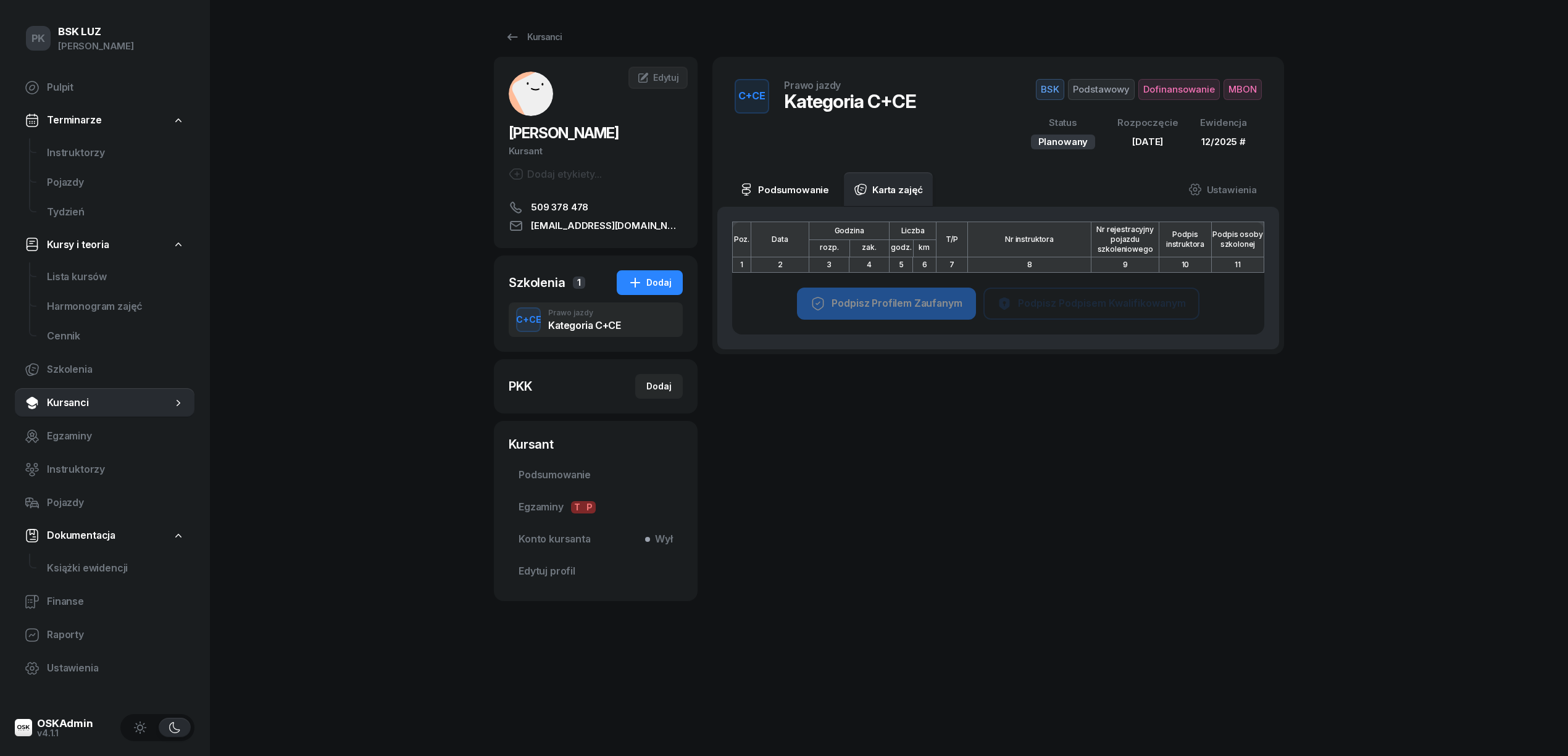
click at [796, 181] on link "Podsumowanie" at bounding box center [784, 190] width 109 height 35
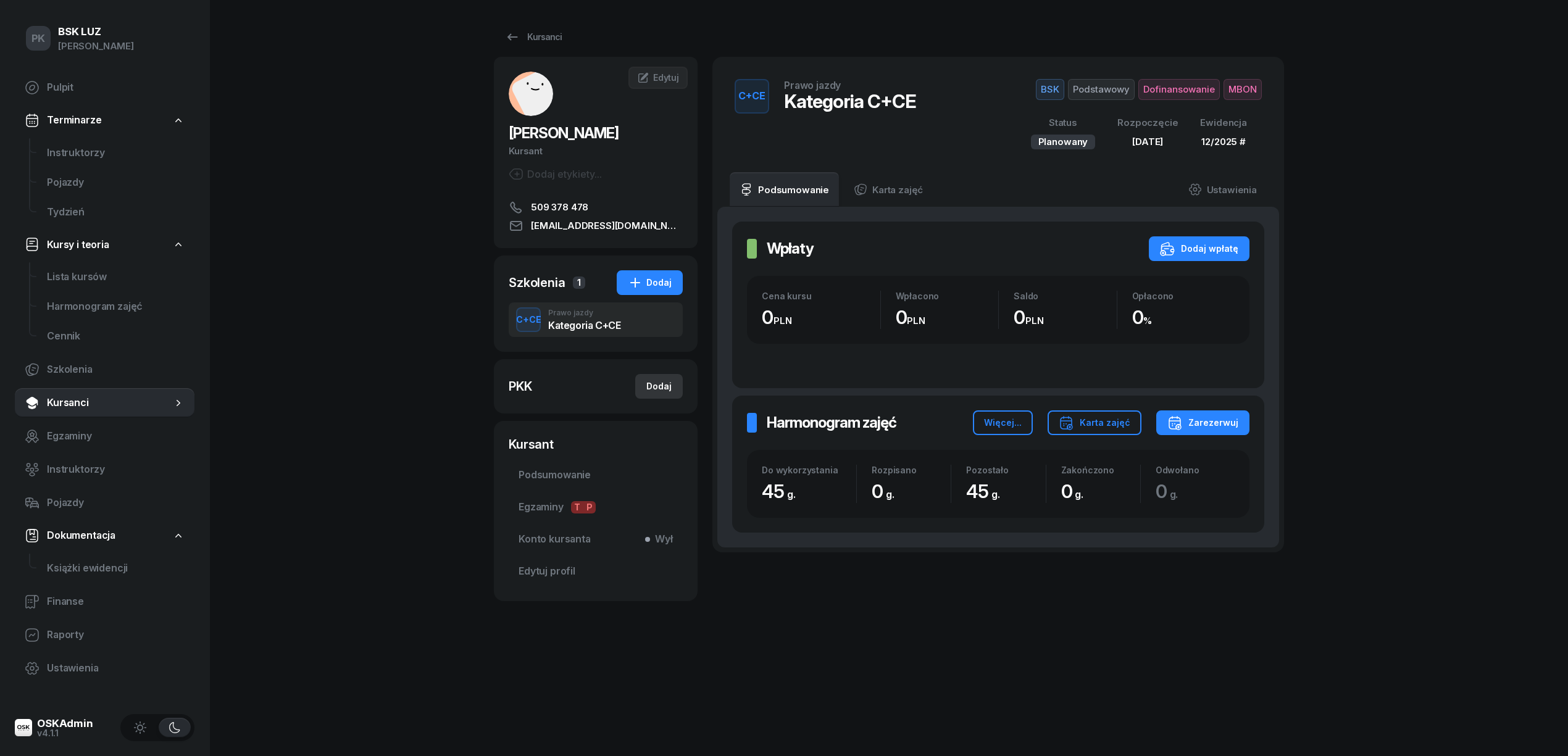
click at [663, 390] on div "Dodaj" at bounding box center [659, 386] width 25 height 15
select select
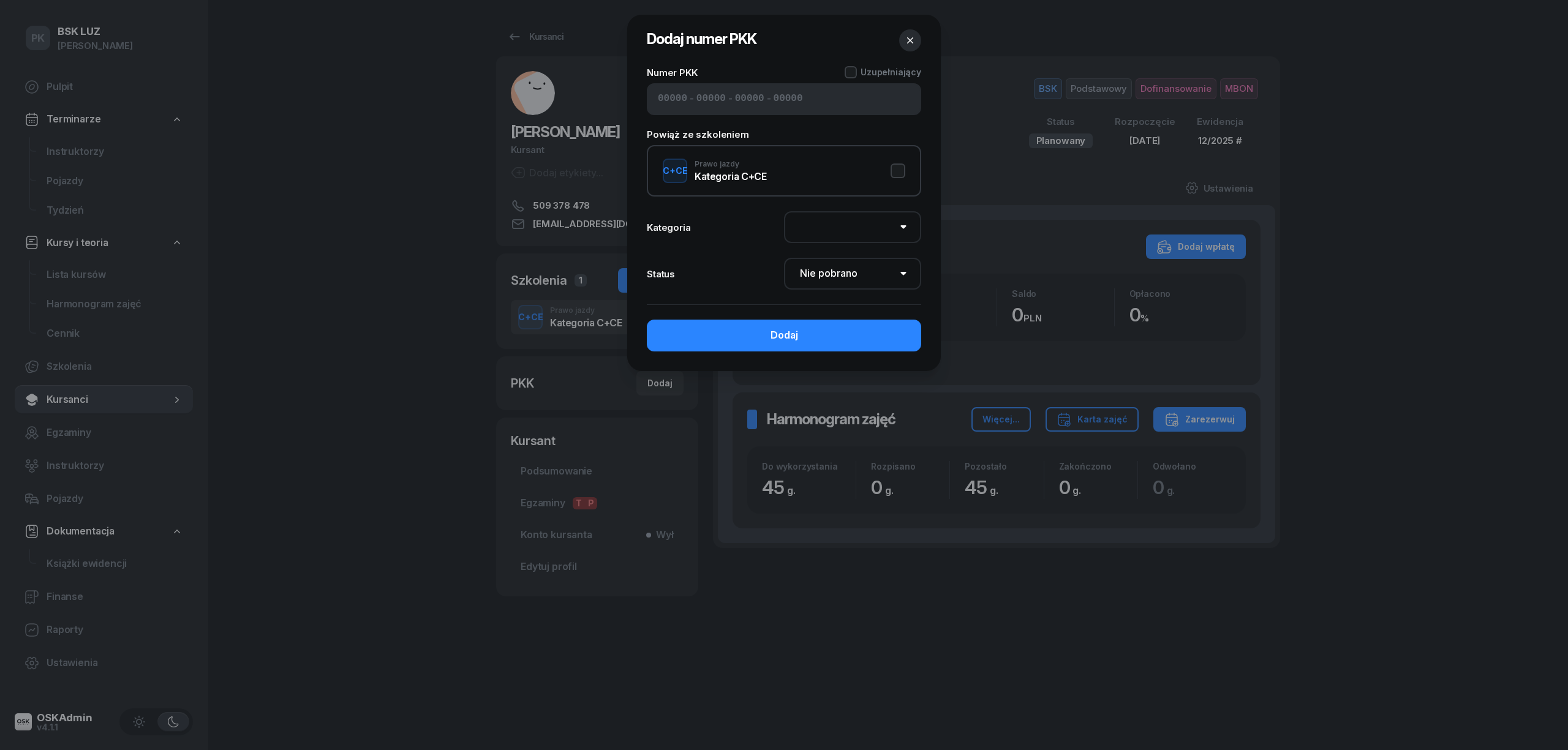
click at [671, 98] on input at bounding box center [672, 99] width 29 height 16
type input "22530"
type input "74245"
type input "01493"
type input "89132"
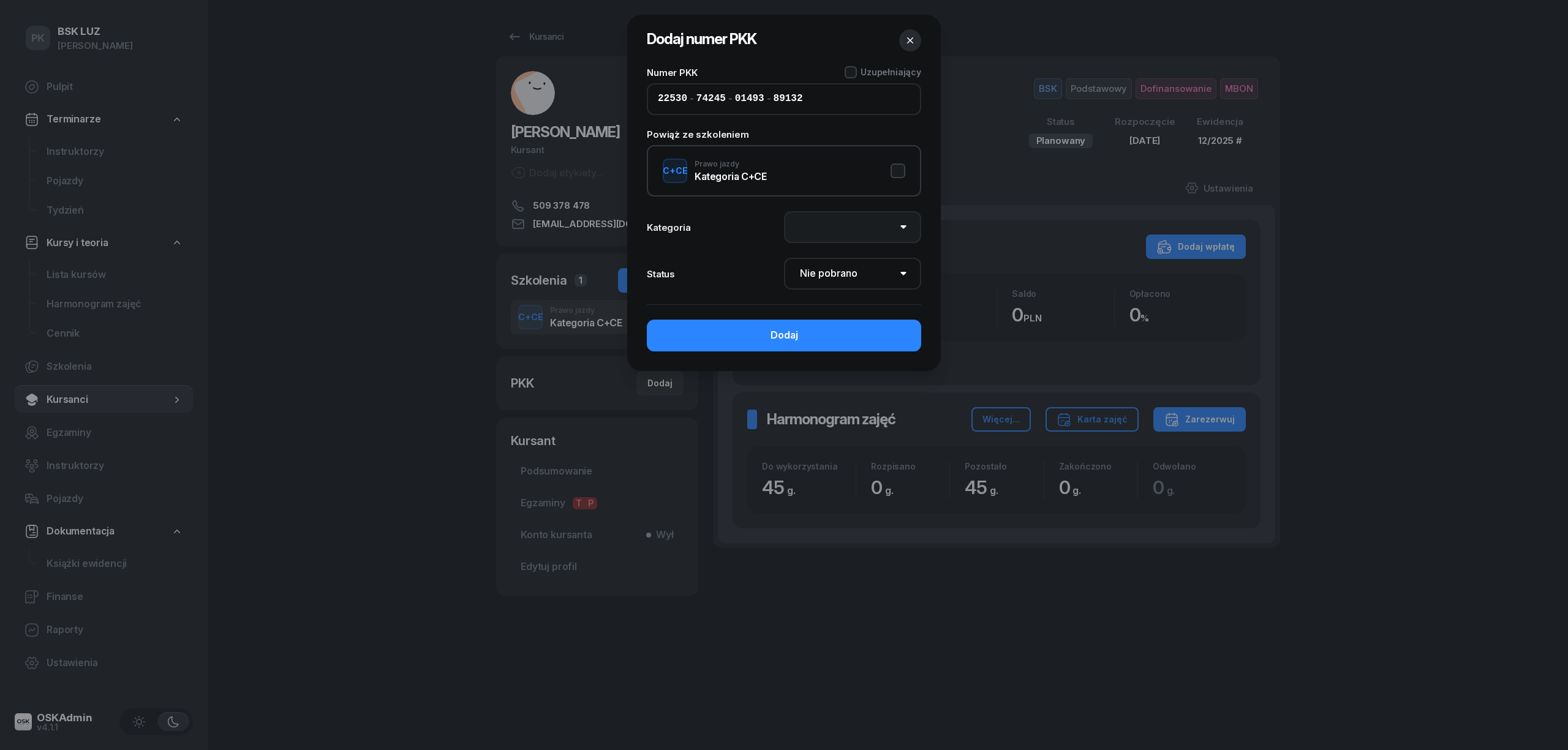
drag, startPoint x: 899, startPoint y: 220, endPoint x: 894, endPoint y: 225, distance: 7.1
click at [899, 220] on select "AM A1 A2 A B1 B B+E C1 C1+E C C+E D1 D1+E D D+E T Tram C+CE C+D" at bounding box center [852, 227] width 137 height 31
select select "C"
click at [784, 212] on select "AM A1 A2 A B1 B B+E C1 C1+E C C+E D1 D1+E D D+E T Tram C+CE C+D" at bounding box center [852, 227] width 137 height 31
click at [828, 273] on select "Nie pobrano Pobrano Zwrócono Zaktualizowano" at bounding box center [852, 274] width 137 height 31
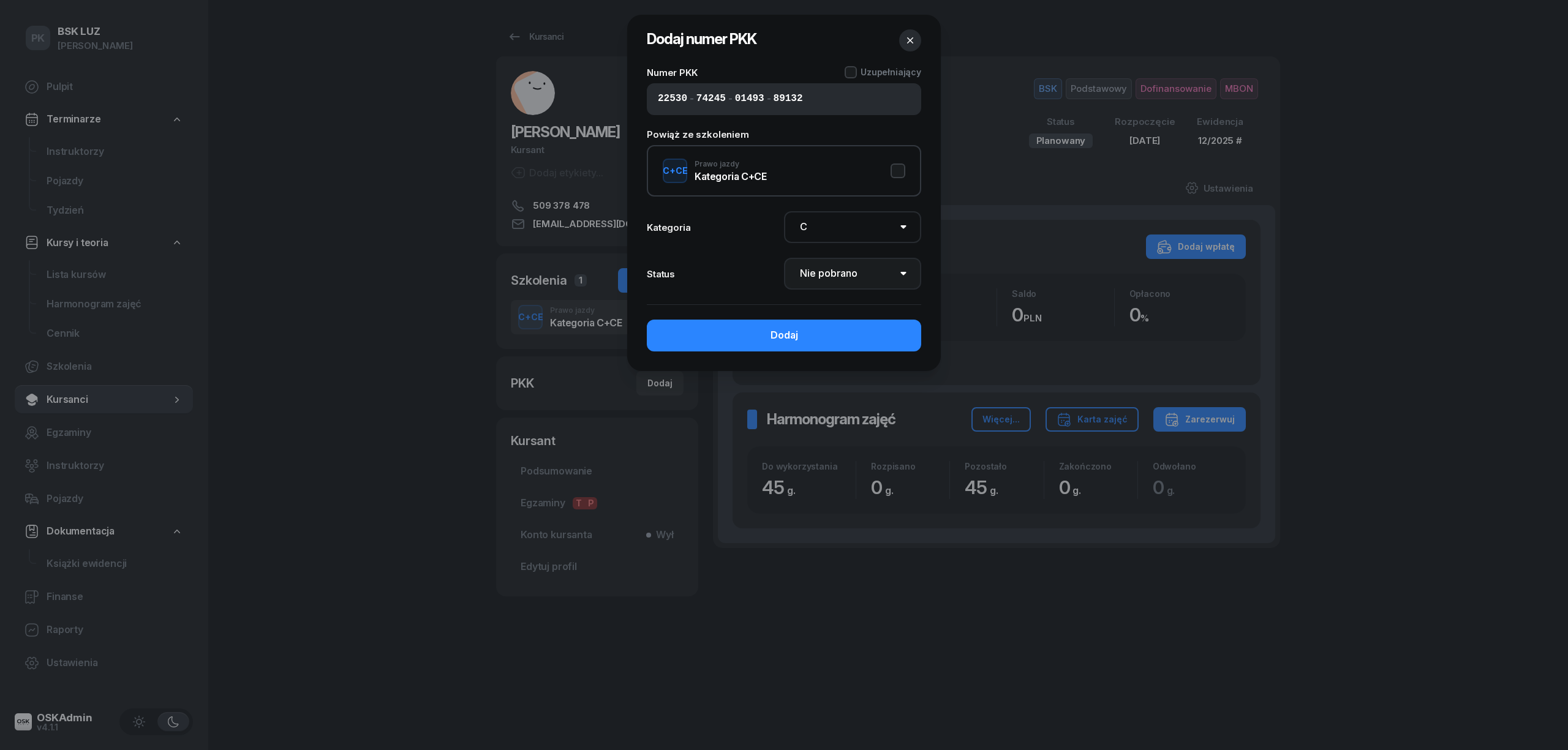
click at [836, 272] on select "Nie pobrano Pobrano Zwrócono Zaktualizowano" at bounding box center [852, 274] width 137 height 31
click at [819, 324] on button "Dodaj" at bounding box center [784, 335] width 275 height 31
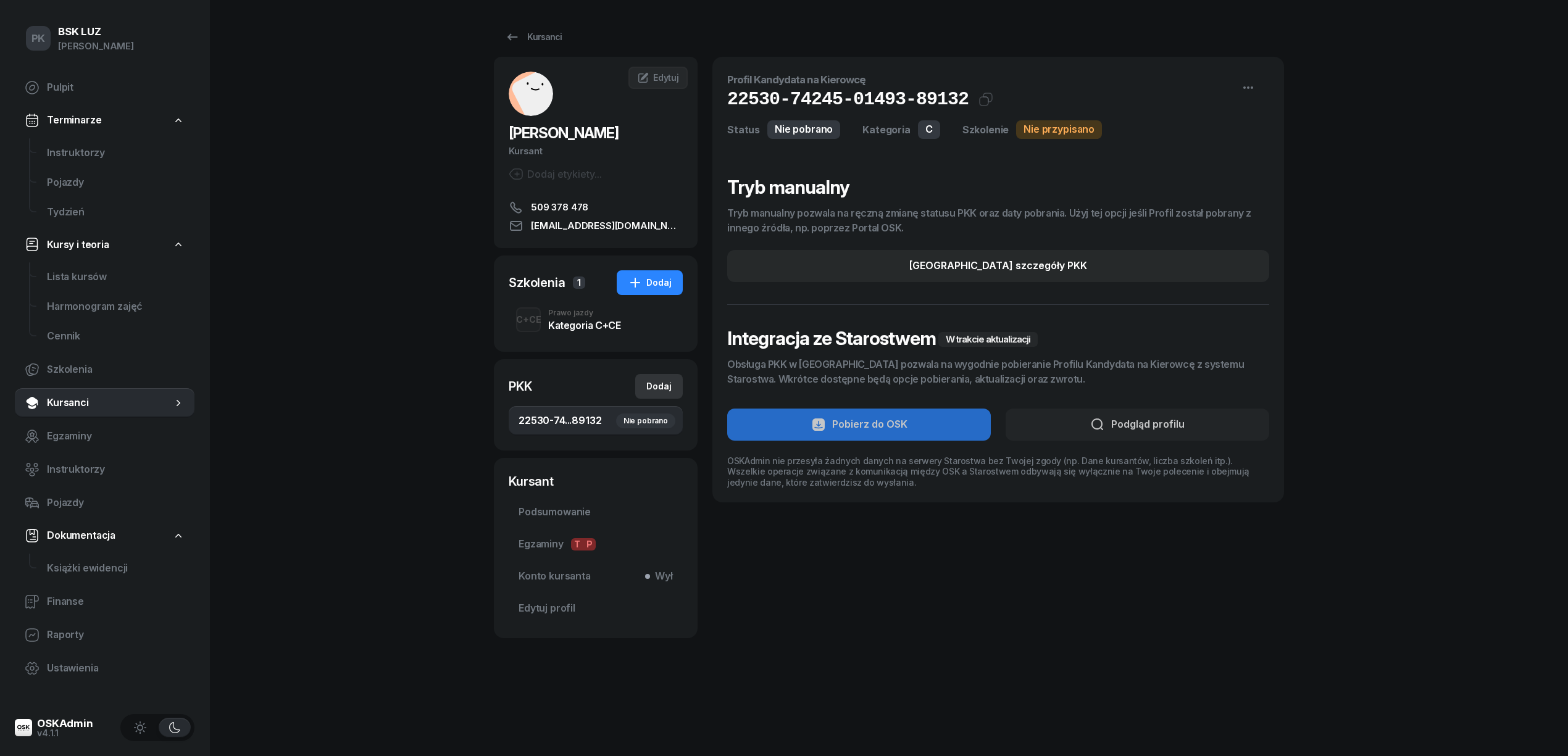
click at [658, 376] on button "Dodaj" at bounding box center [659, 386] width 48 height 25
select select
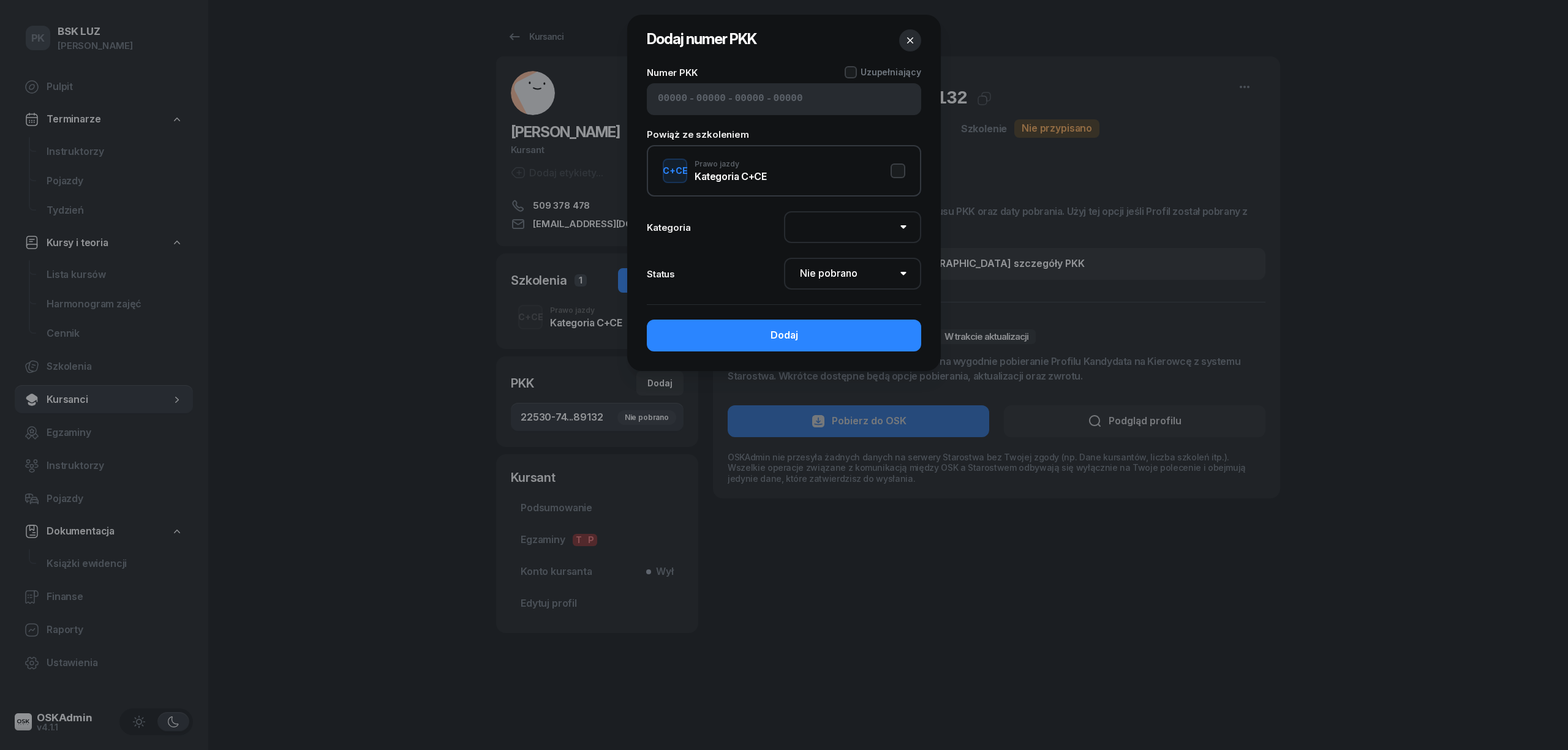
click at [672, 101] on input at bounding box center [672, 99] width 29 height 16
type input "62540"
type input "78245"
type input "75623"
type input "89134"
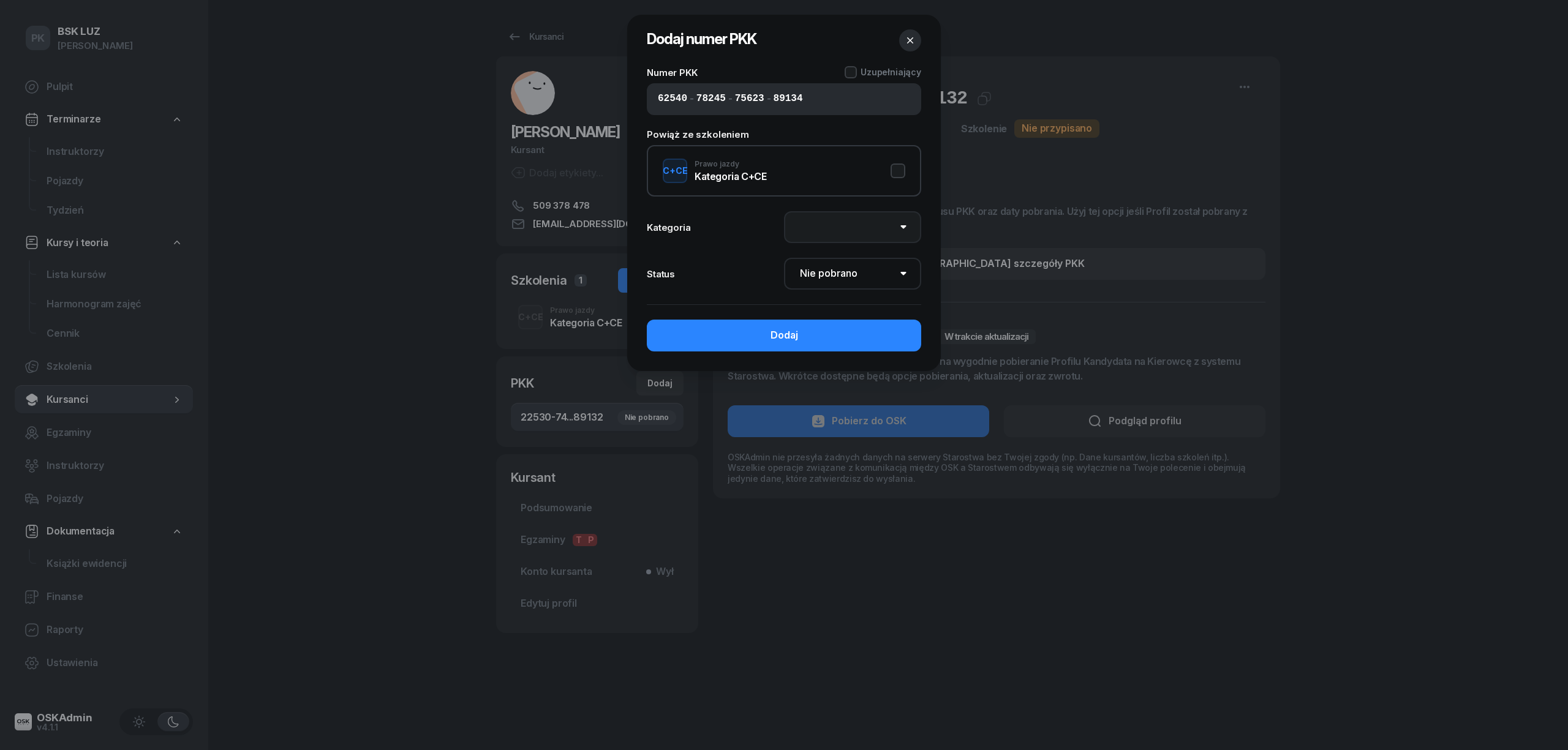
click at [878, 216] on select "AM A1 A2 A B1 B B+E C1 C1+E C C+E D1 D1+E D D+E T Tram C+CE C+D" at bounding box center [852, 227] width 137 height 31
select select "C+E"
click at [784, 212] on select "AM A1 A2 A B1 B B+E C1 C1+E C C+E D1 D1+E D D+E T Tram C+CE C+D" at bounding box center [852, 227] width 137 height 31
click at [850, 341] on button "Dodaj" at bounding box center [784, 335] width 275 height 31
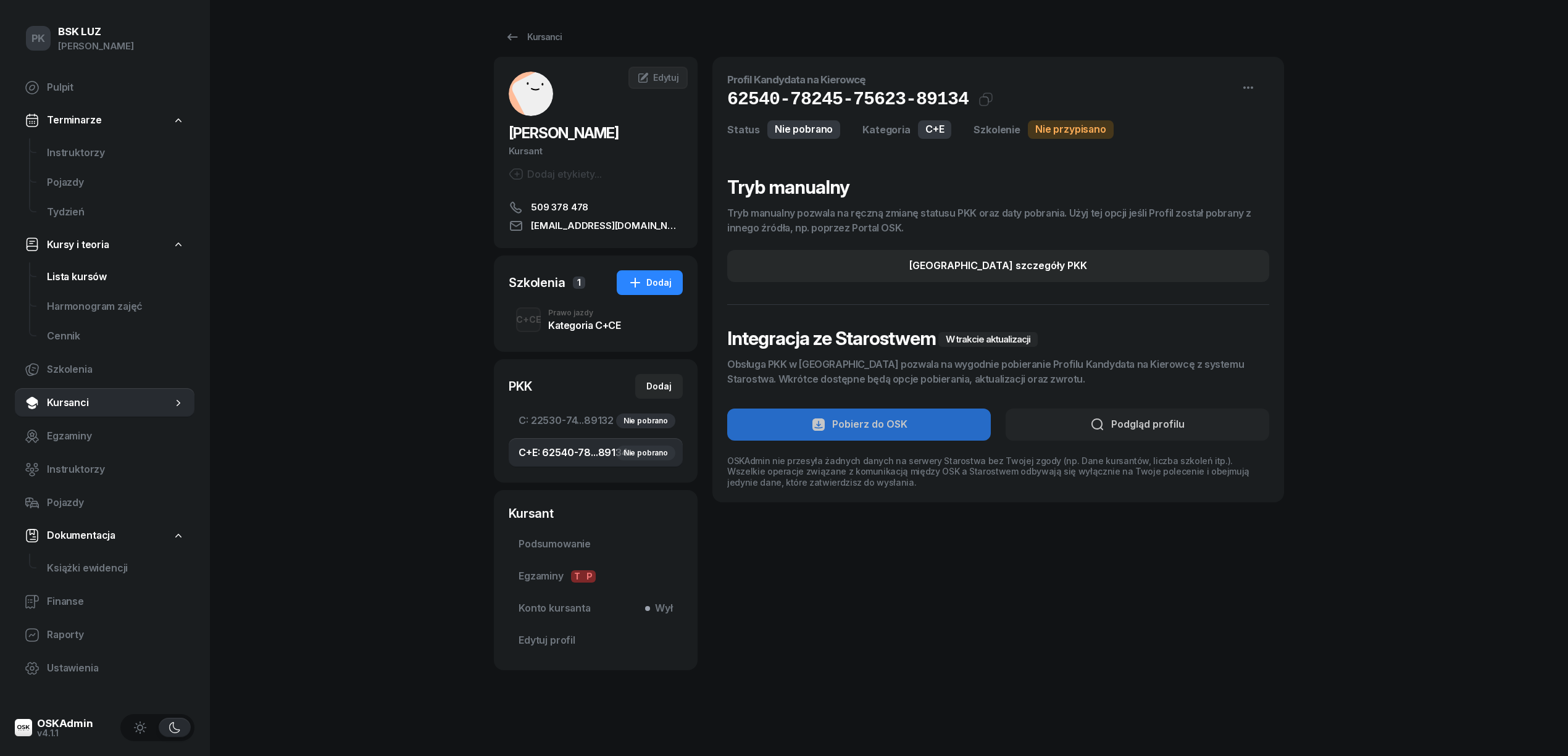
click at [109, 275] on span "Lista kursów" at bounding box center [116, 277] width 138 height 16
select select
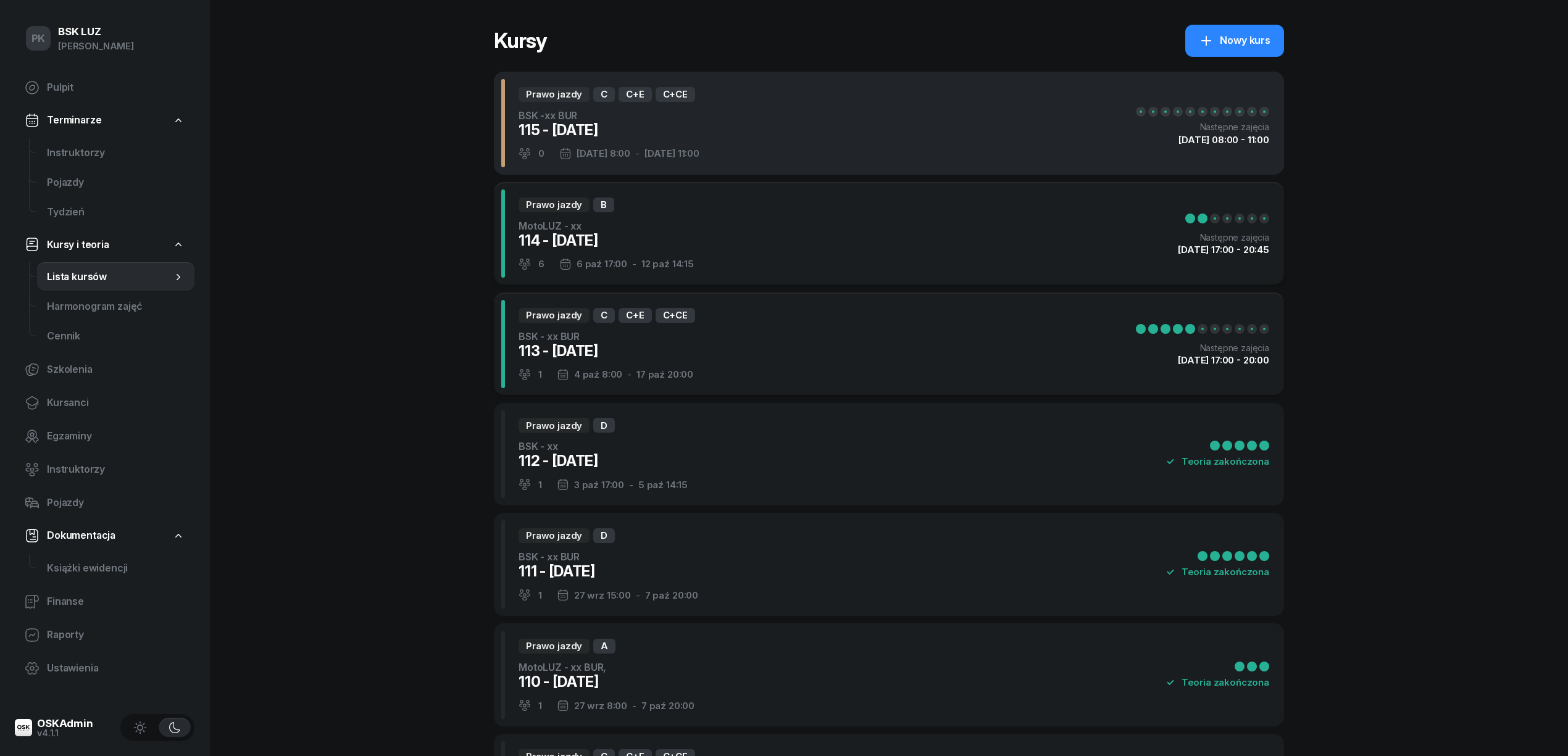
click at [819, 144] on div "Prawo jazdy C C+E C+CE BSK -xx BUR 115 - [DATE] 0 [DATE] 8:00 - [DATE] 11:00 Na…" at bounding box center [889, 123] width 790 height 103
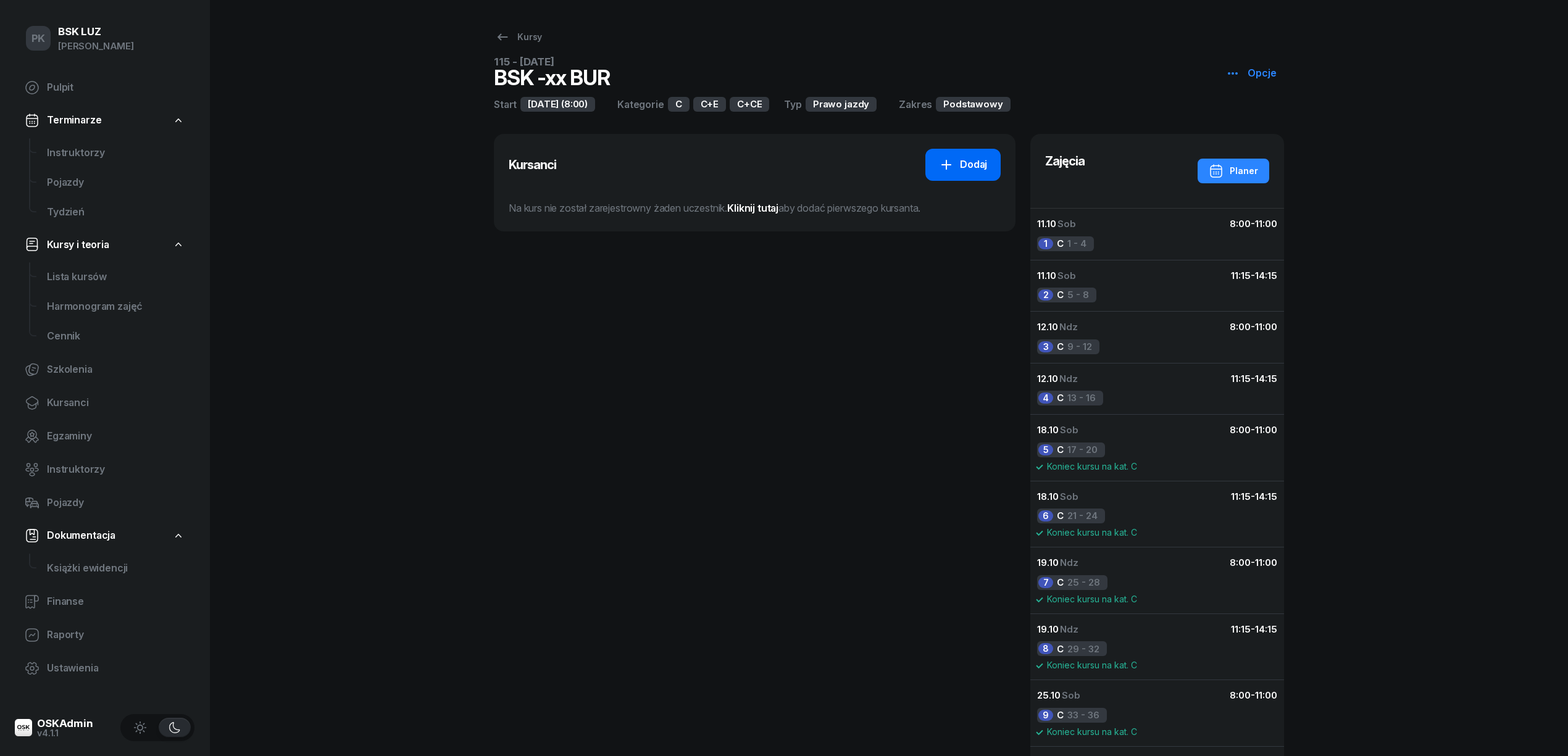
click at [938, 157] on link "Dodaj" at bounding box center [963, 165] width 75 height 32
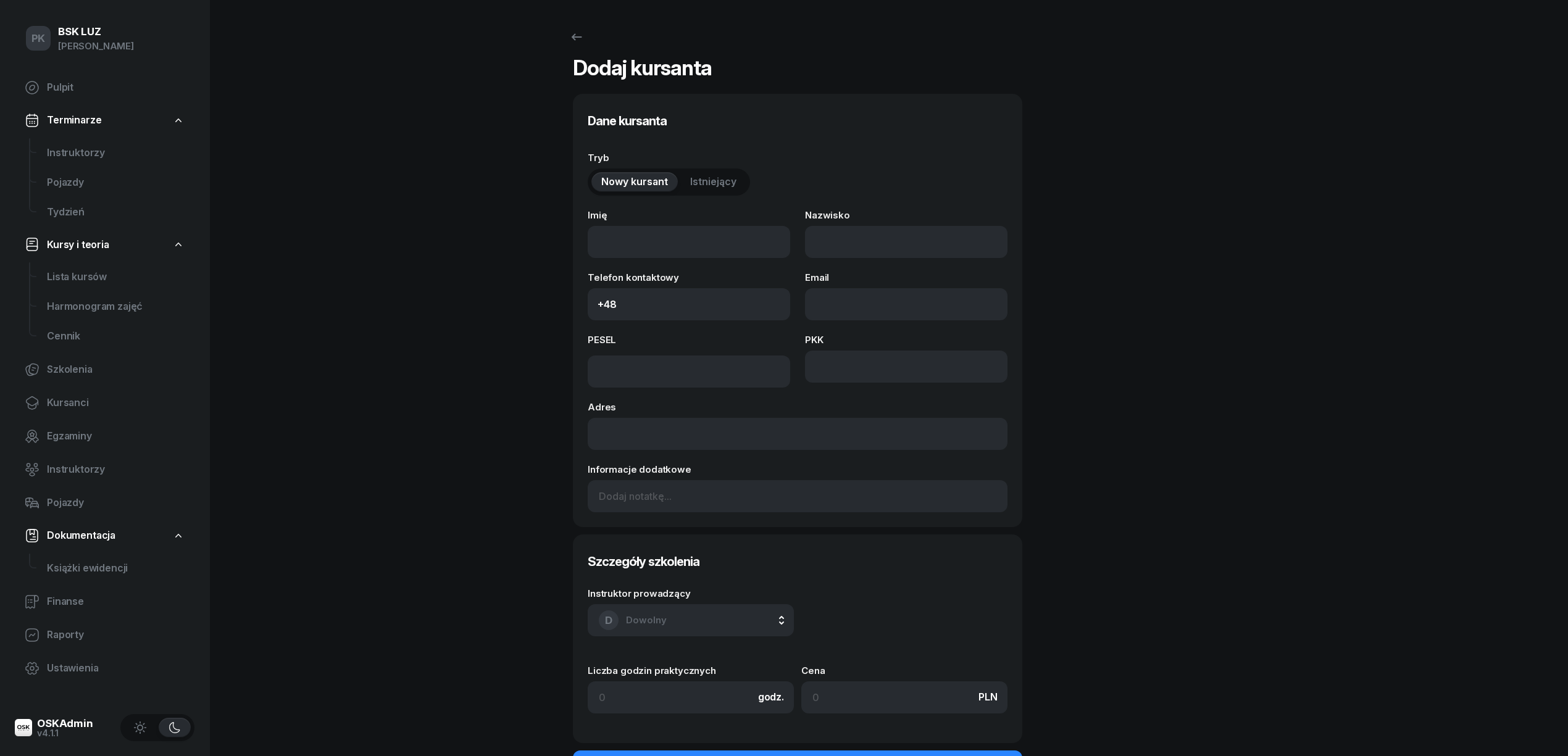
select select "C+E"
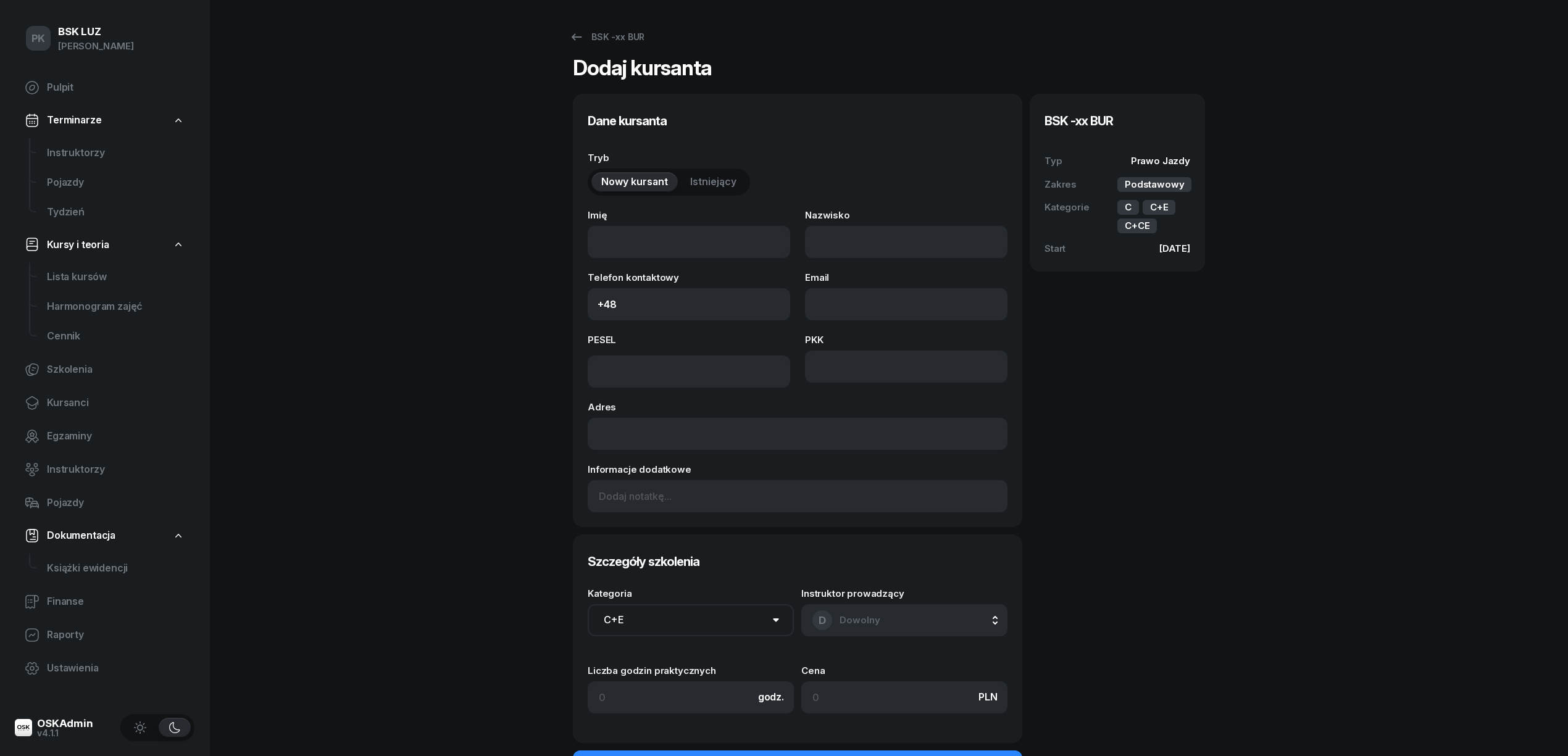
drag, startPoint x: 703, startPoint y: 169, endPoint x: 703, endPoint y: 177, distance: 8.0
click at [703, 171] on div "Nowy kursant Istniejący" at bounding box center [669, 182] width 163 height 27
click at [707, 178] on span "Istniejący" at bounding box center [713, 182] width 46 height 16
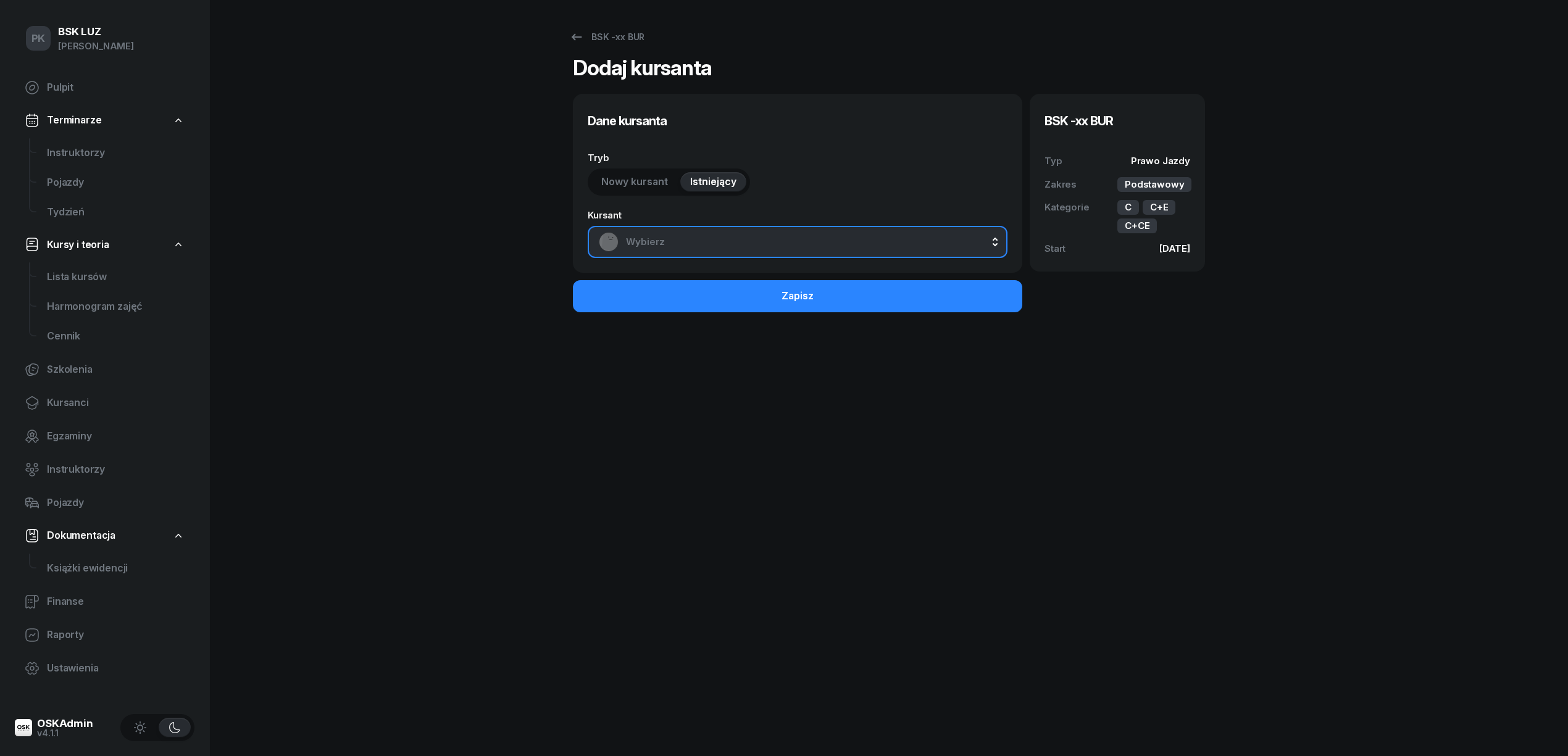
click at [706, 232] on div "Wybierz" at bounding box center [797, 242] width 397 height 20
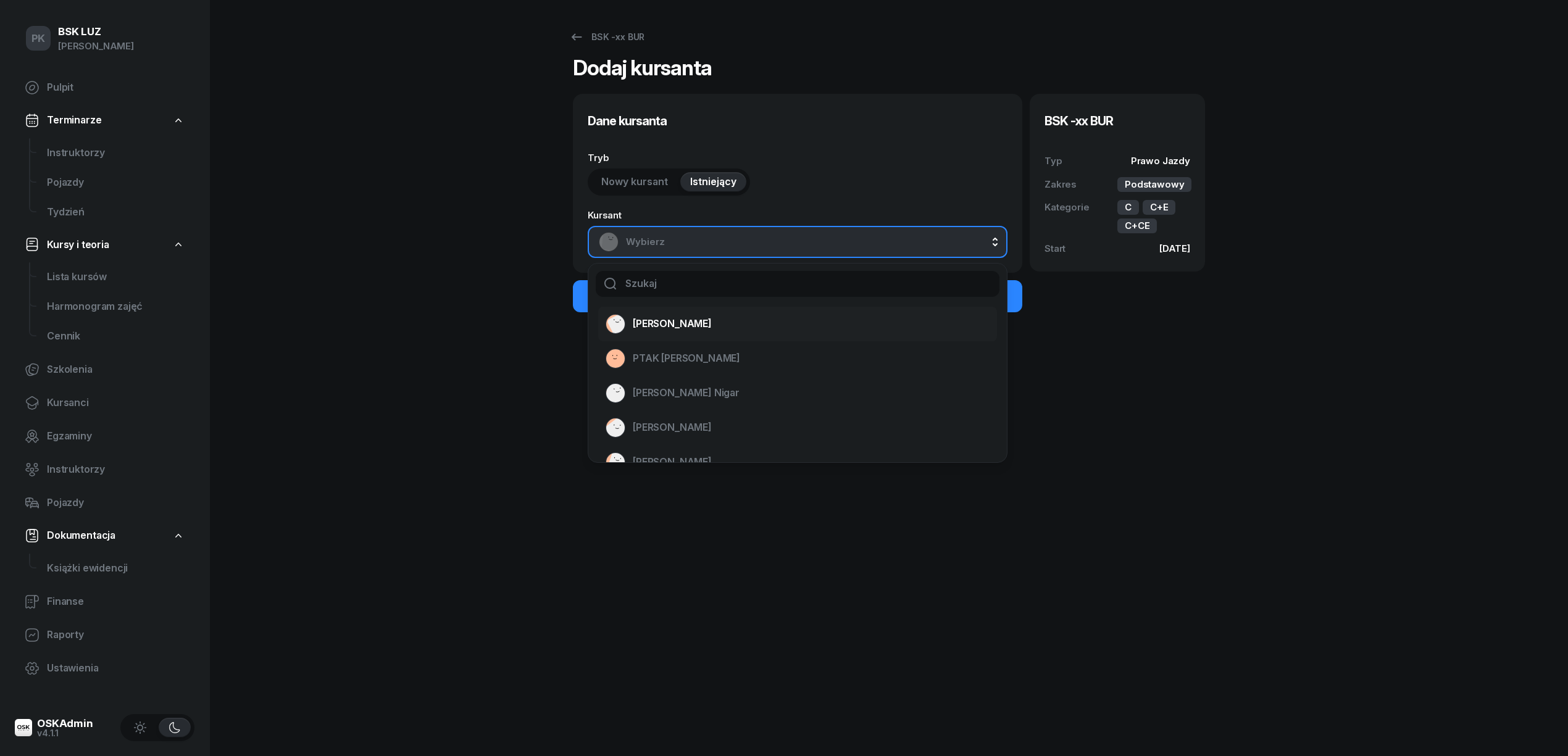
click at [631, 331] on div "[PERSON_NAME]" at bounding box center [790, 324] width 369 height 20
select select "C+E"
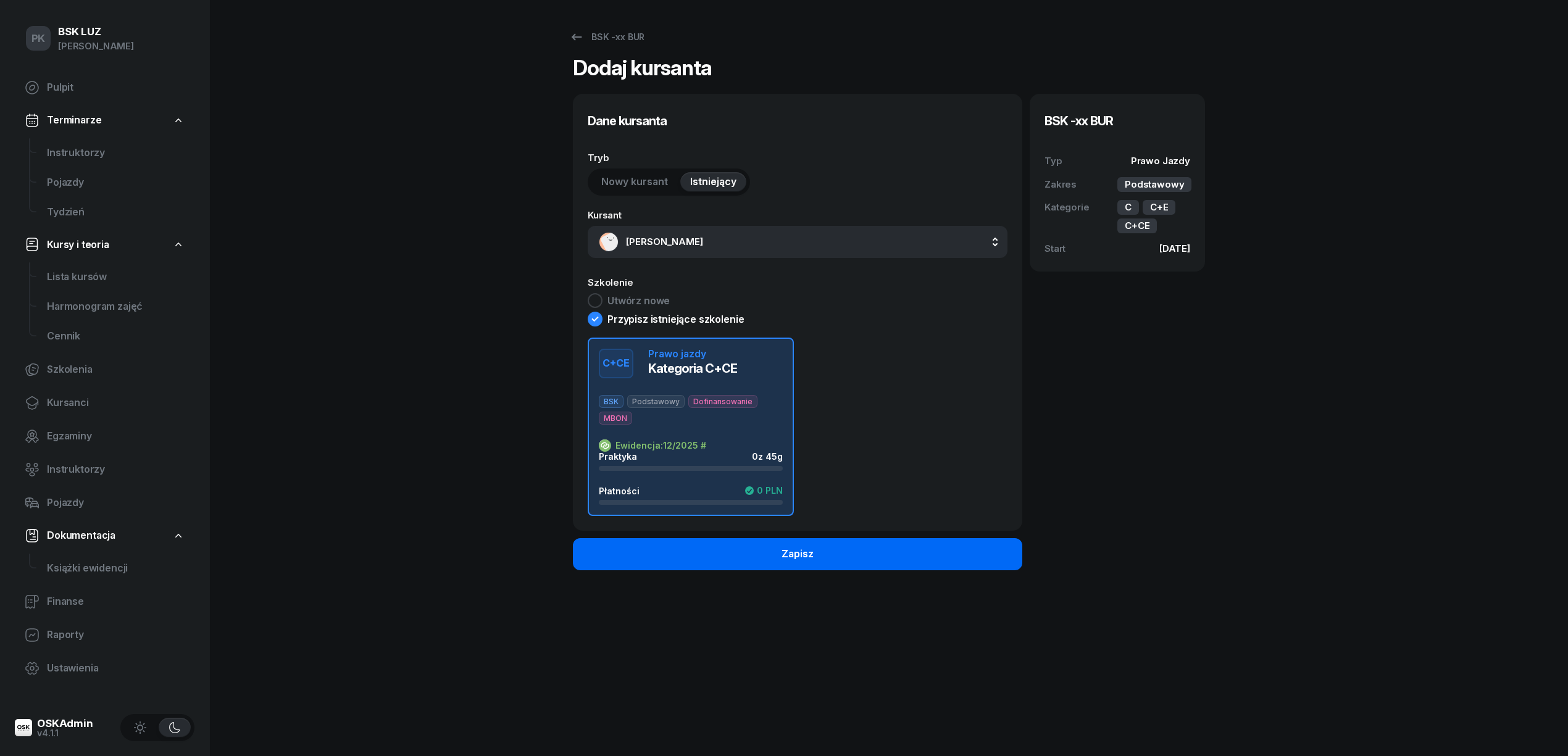
click at [759, 548] on button "Zapisz" at bounding box center [797, 555] width 450 height 32
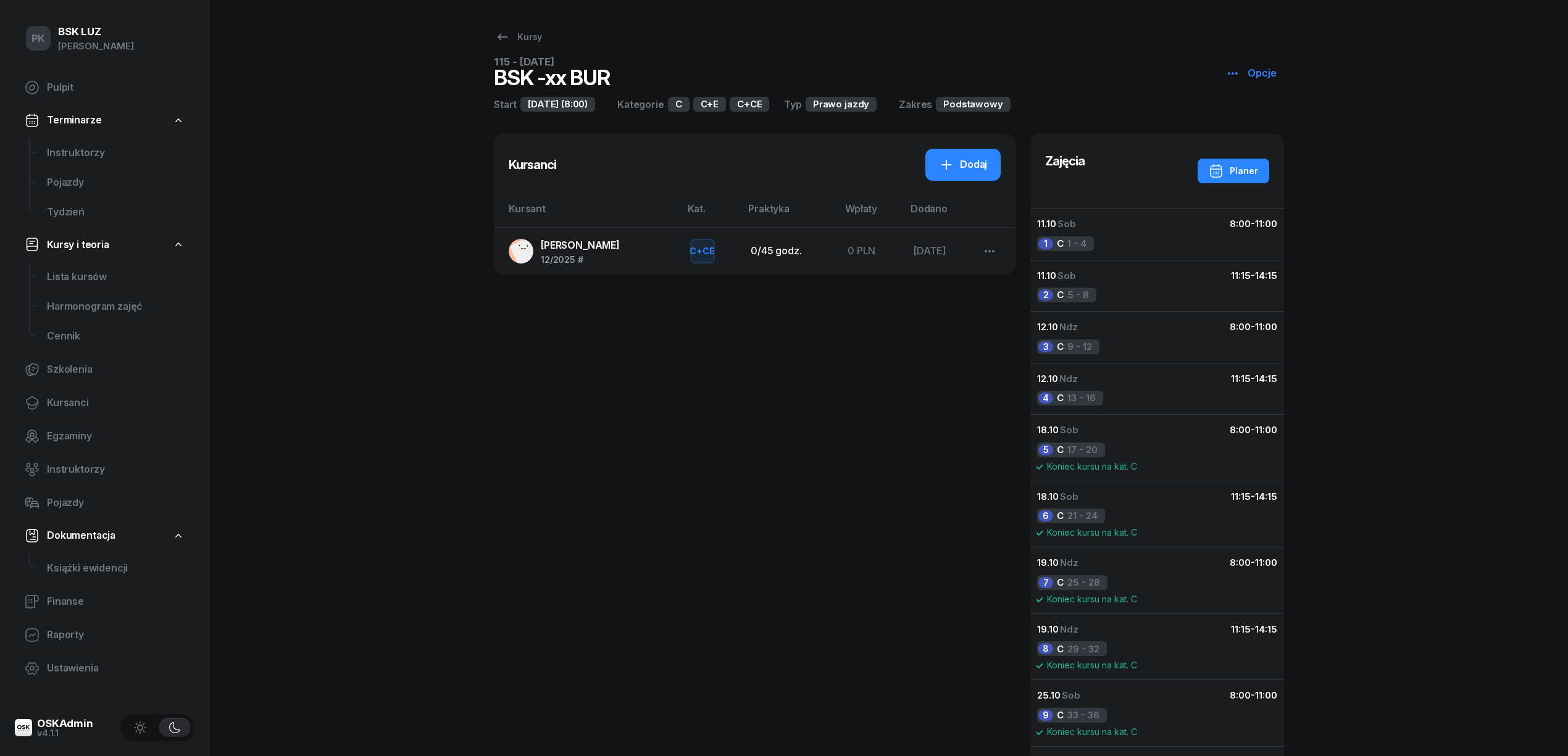
click at [586, 250] on span "[PERSON_NAME]" at bounding box center [581, 245] width 79 height 13
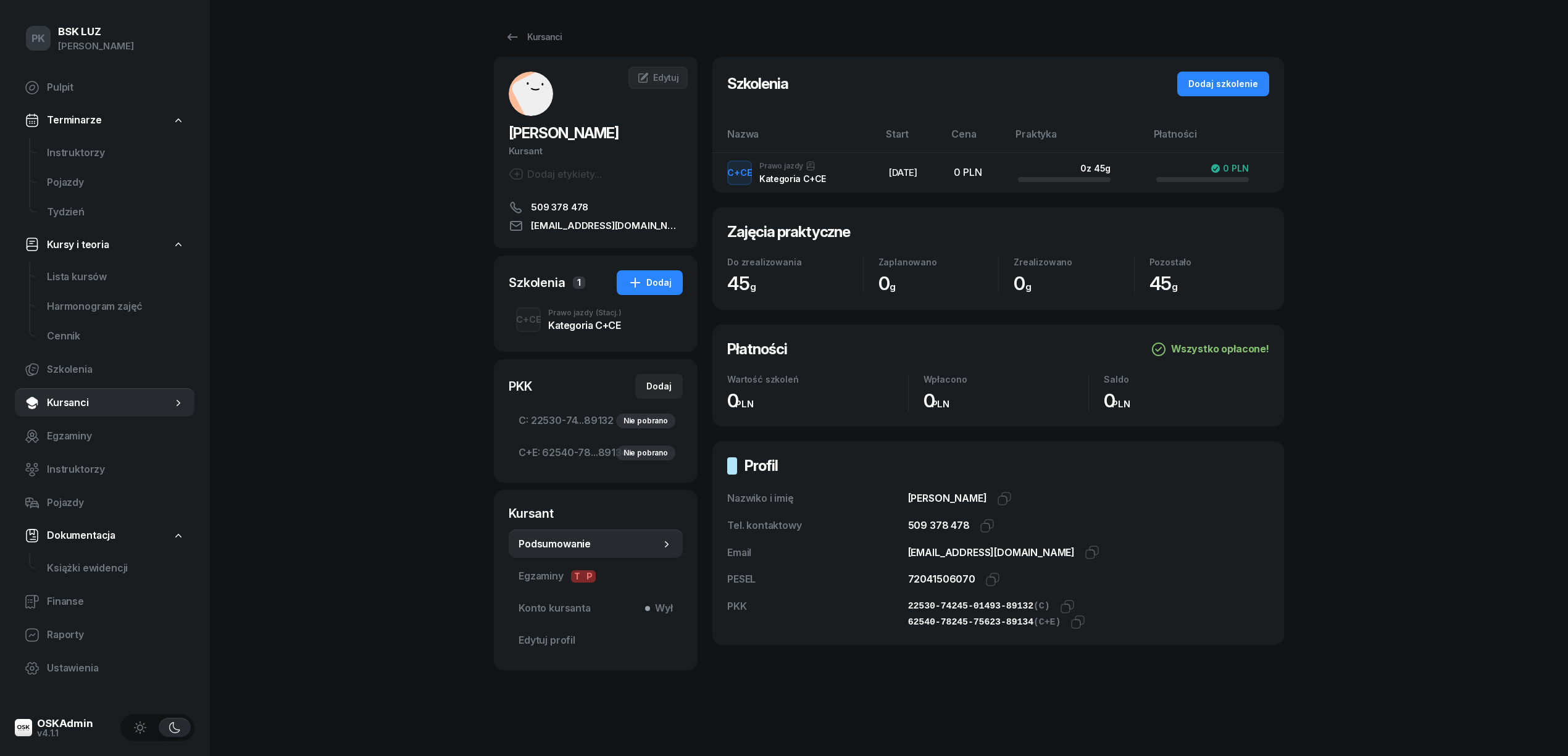
click at [586, 328] on div "Kategoria C+CE" at bounding box center [585, 325] width 74 height 10
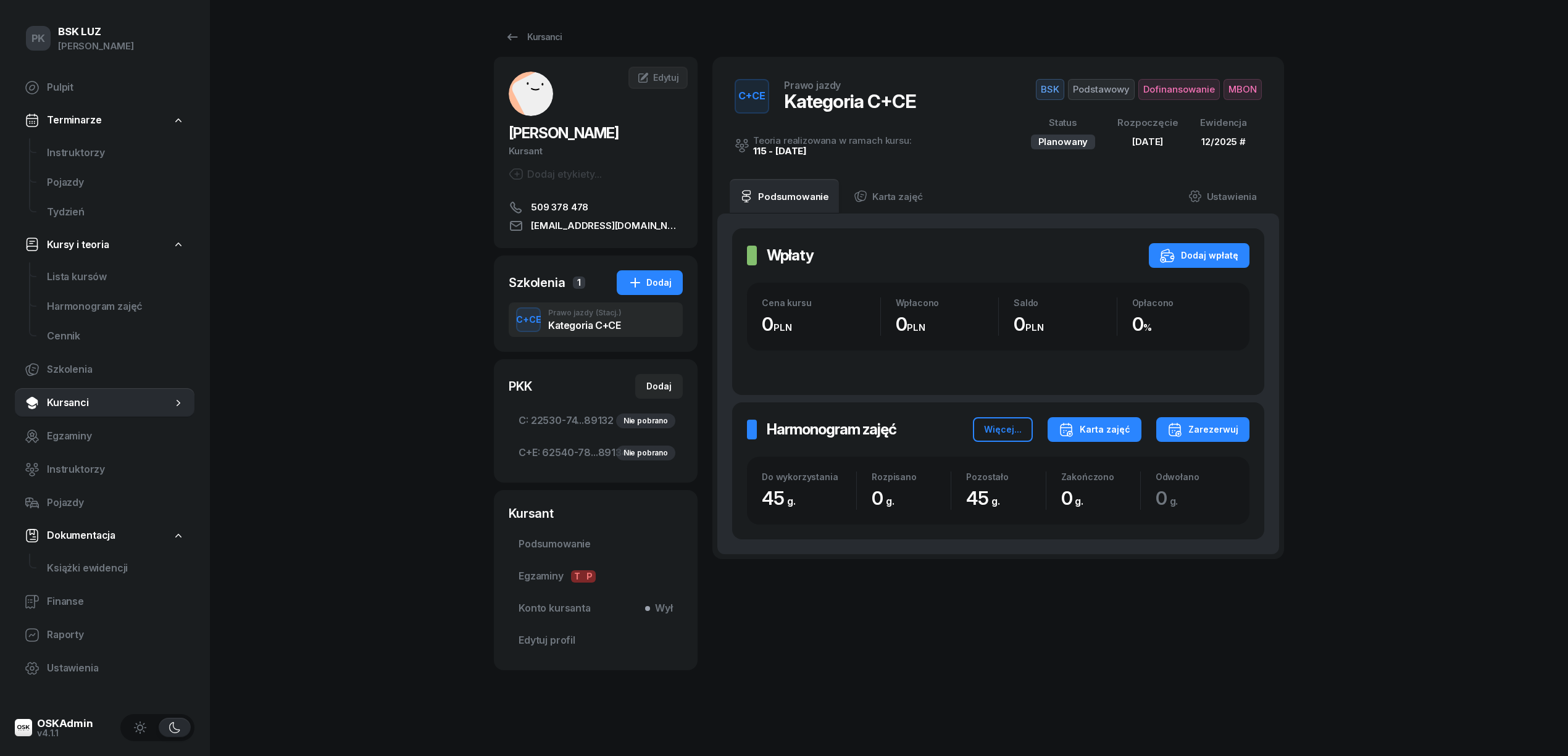
click at [1102, 435] on div "Karta zajęć" at bounding box center [1095, 429] width 71 height 15
click at [1102, 462] on button "Kategoria C" at bounding box center [1095, 470] width 162 height 31
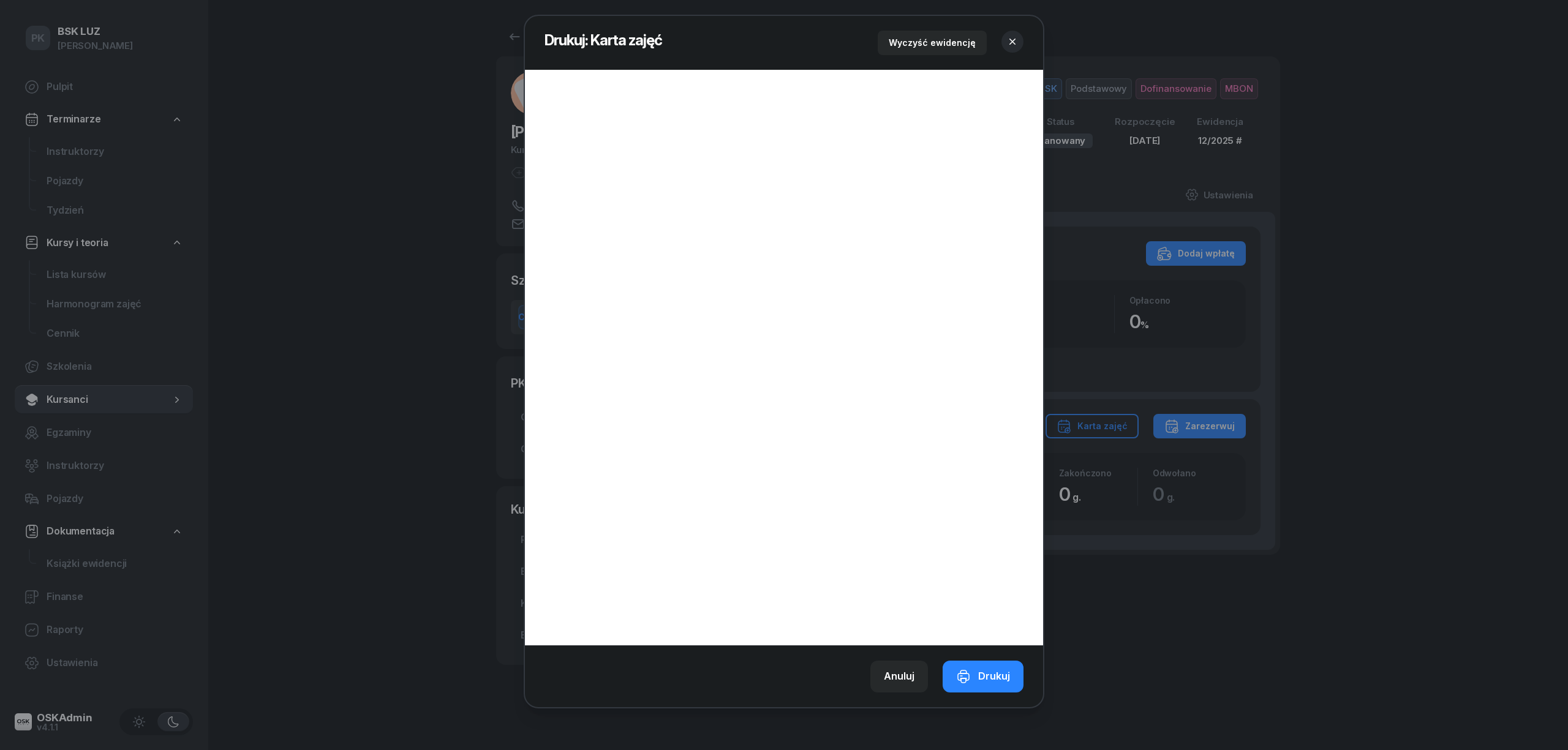
click at [1012, 42] on icon "button" at bounding box center [1013, 42] width 13 height 13
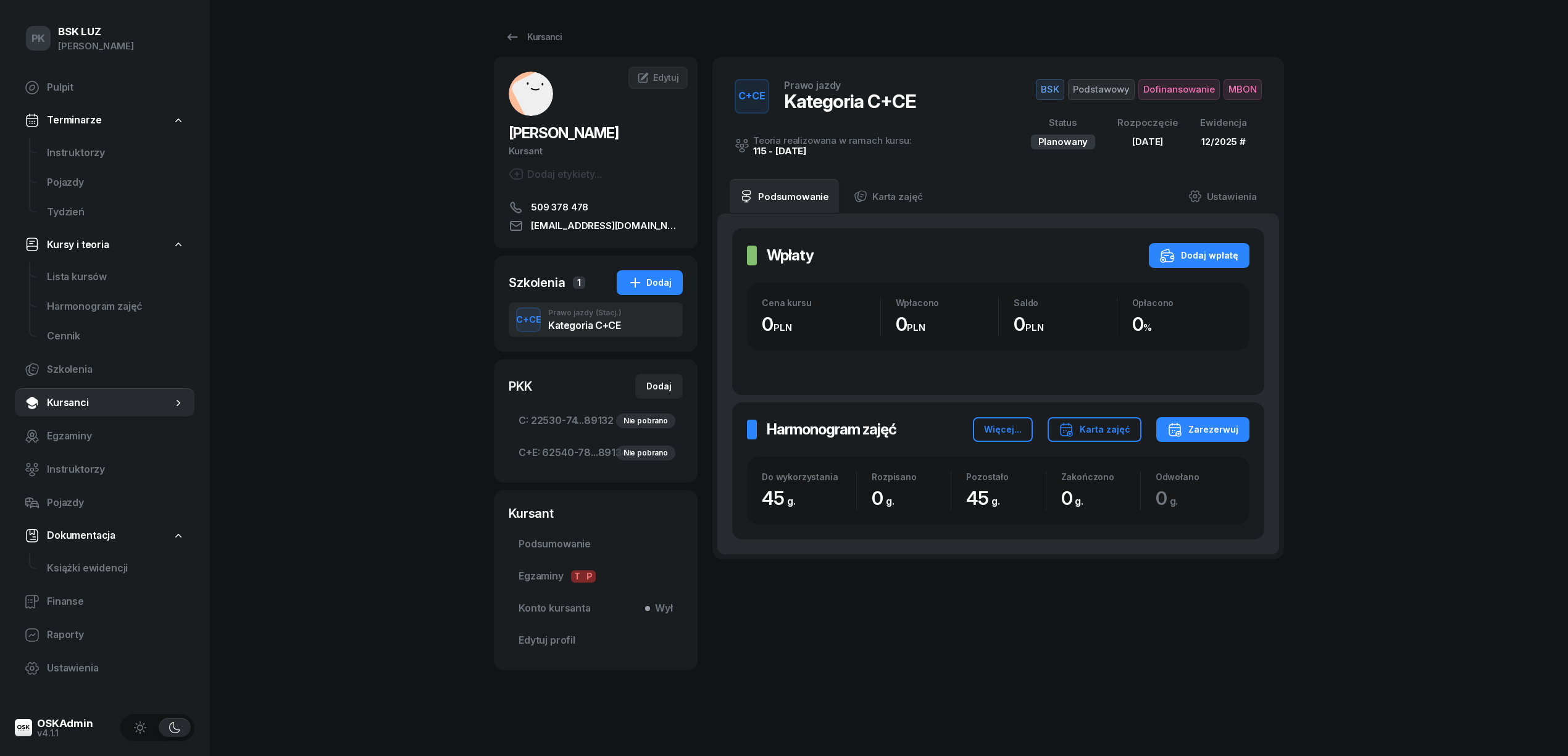
click at [381, 589] on div "PK BSK [PERSON_NAME] Pulpit Terminarze Instruktorzy Pojazdy Tydzień Kursy i teo…" at bounding box center [784, 378] width 1568 height 756
click at [573, 539] on span "Podsumowanie" at bounding box center [596, 544] width 155 height 16
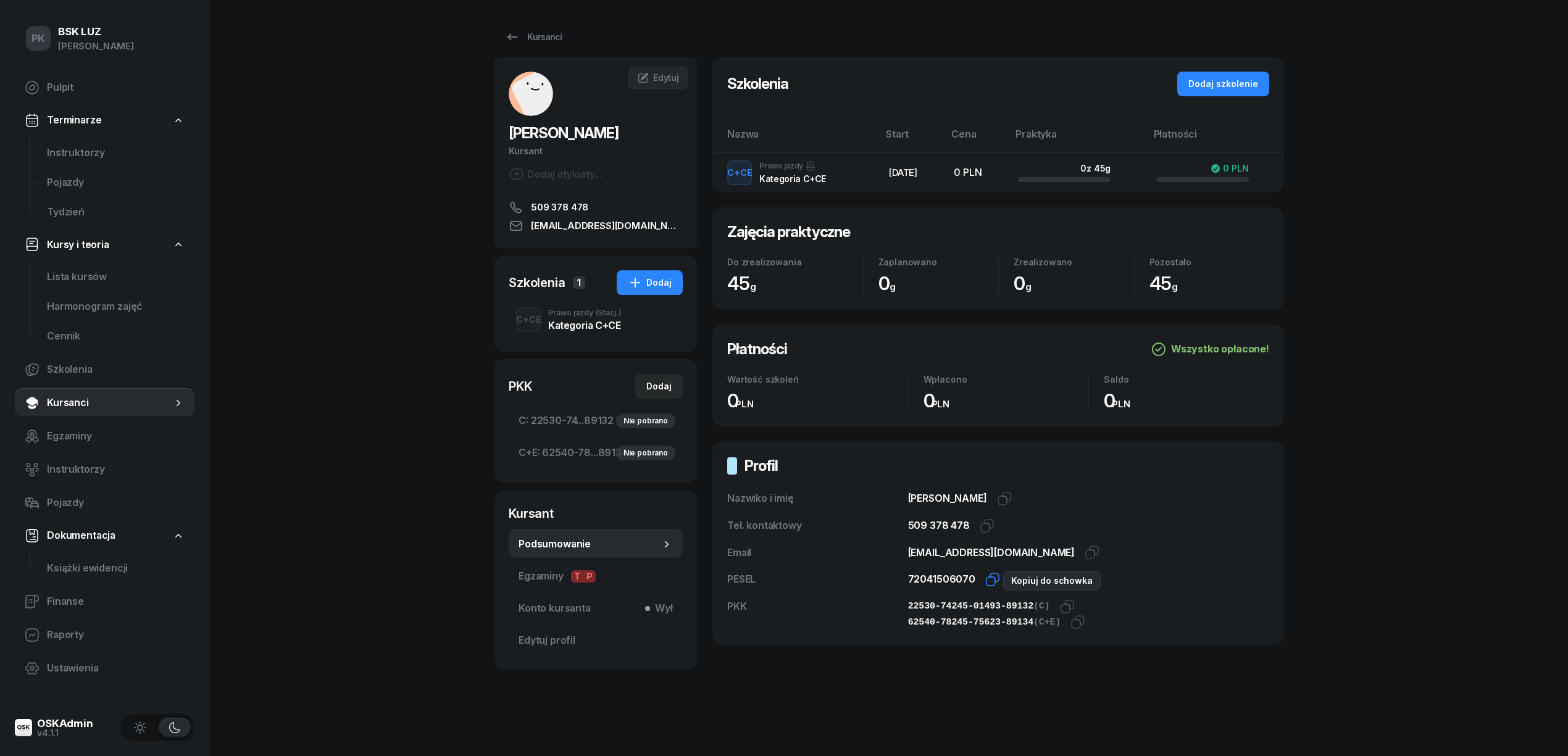
click at [988, 577] on icon "button" at bounding box center [992, 580] width 15 height 15
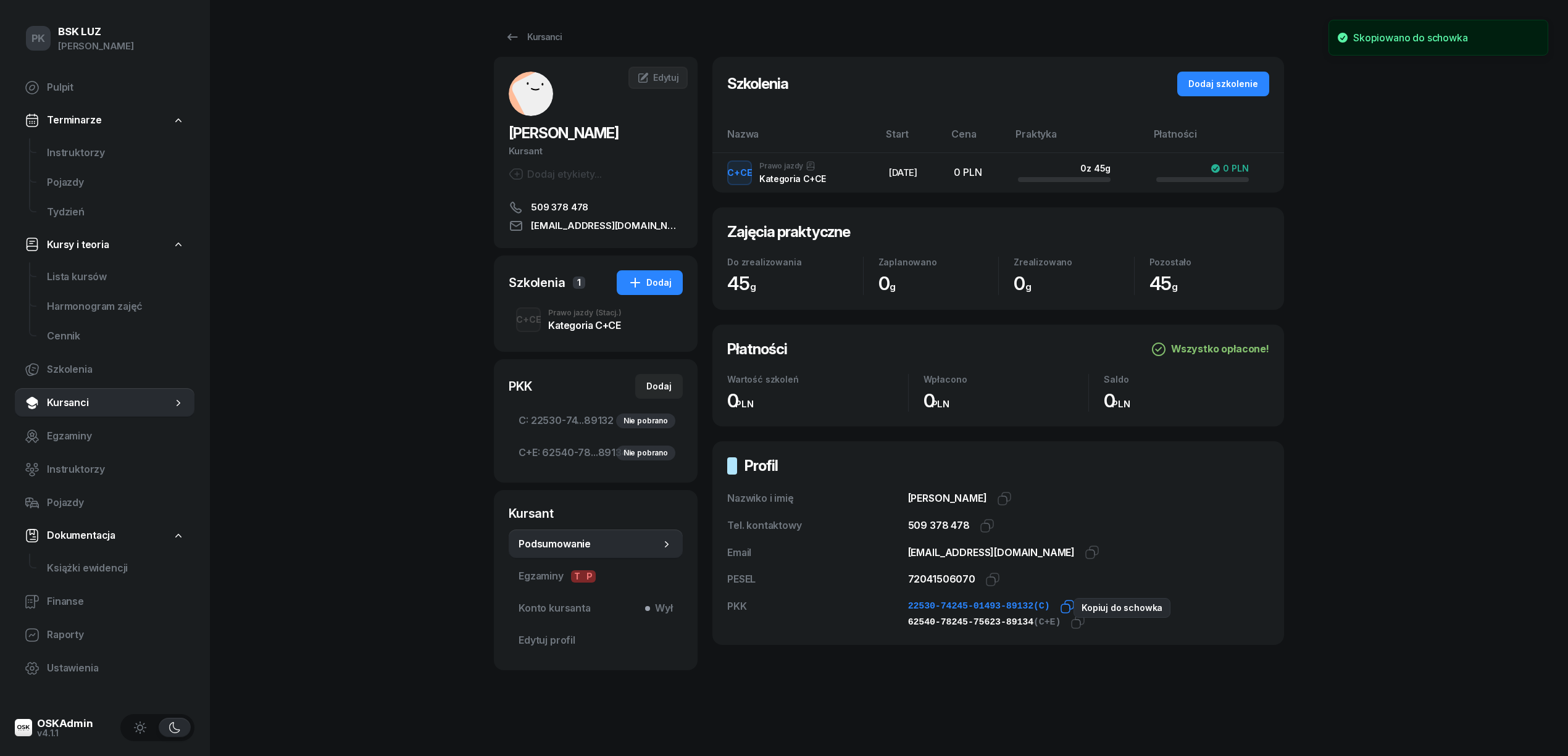
click at [1060, 608] on icon "button" at bounding box center [1067, 607] width 15 height 15
click at [1071, 623] on icon "button" at bounding box center [1078, 622] width 15 height 15
click at [586, 418] on span "C: 22530-74...89132 Nie pobrano" at bounding box center [596, 421] width 155 height 16
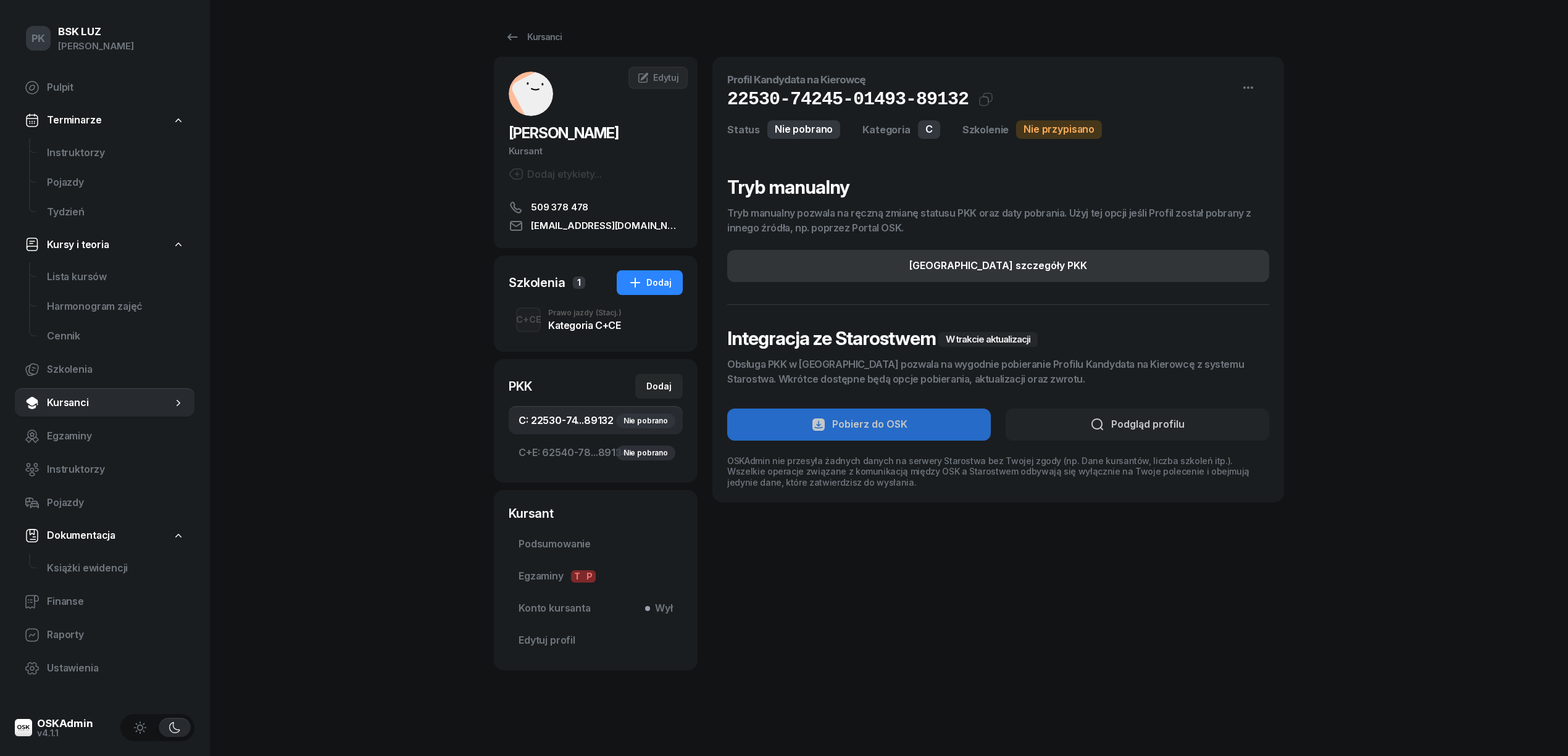
click at [947, 271] on div "[GEOGRAPHIC_DATA] szczegóły PKK" at bounding box center [999, 266] width 178 height 16
select select "C"
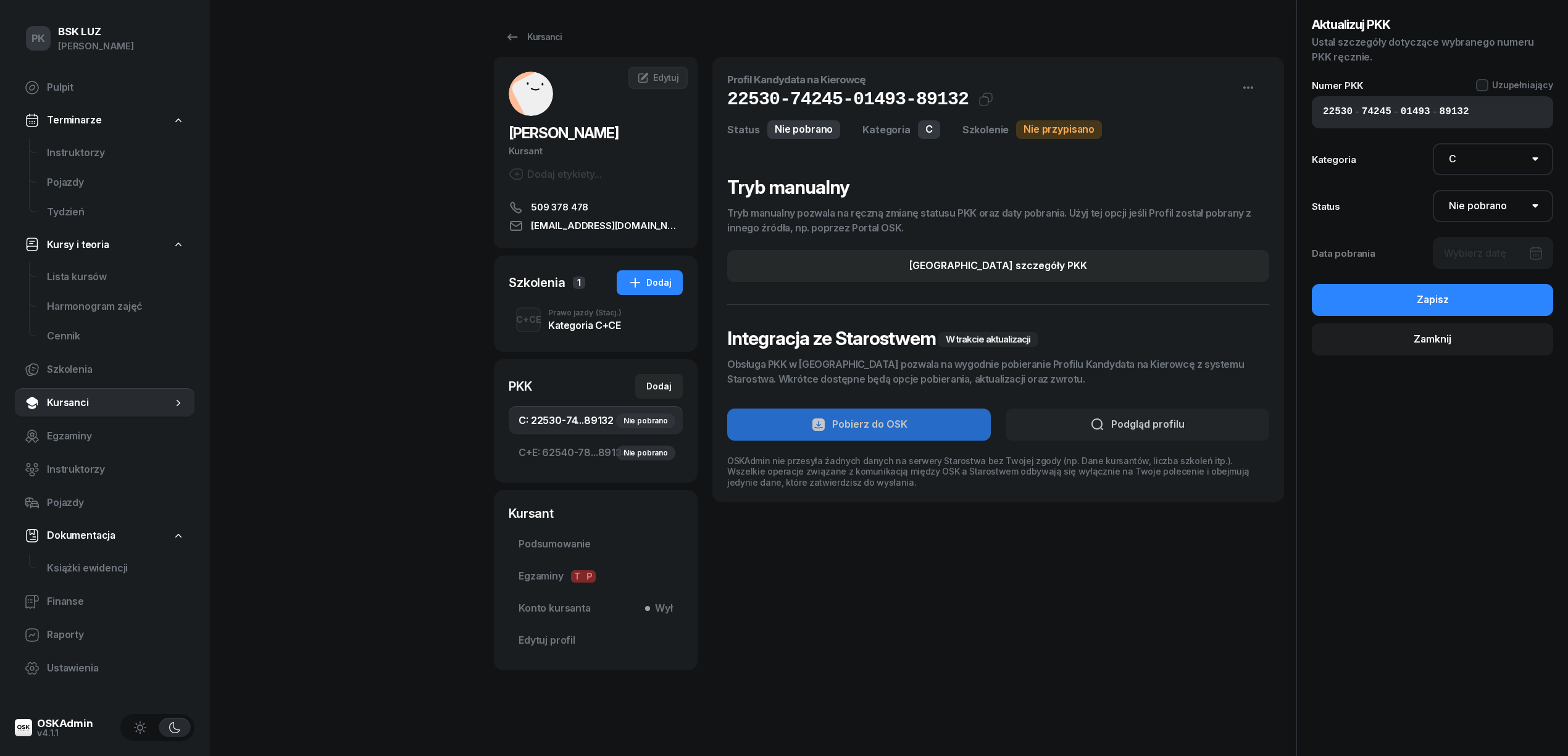
click at [1470, 248] on div "Aktualizuj PKK Ustal szczegóły dotyczące wybranego numeru PKK ręcznie. Numer PK…" at bounding box center [1432, 186] width 241 height 341
click at [1466, 211] on select "Nie pobrano Pobrano Zwrócono Zaktualizowano" at bounding box center [1493, 206] width 121 height 32
select select "Get"
click at [1433, 190] on select "Nie pobrano Pobrano Zwrócono Zaktualizowano" at bounding box center [1493, 206] width 121 height 32
click at [1467, 251] on div at bounding box center [1493, 253] width 121 height 32
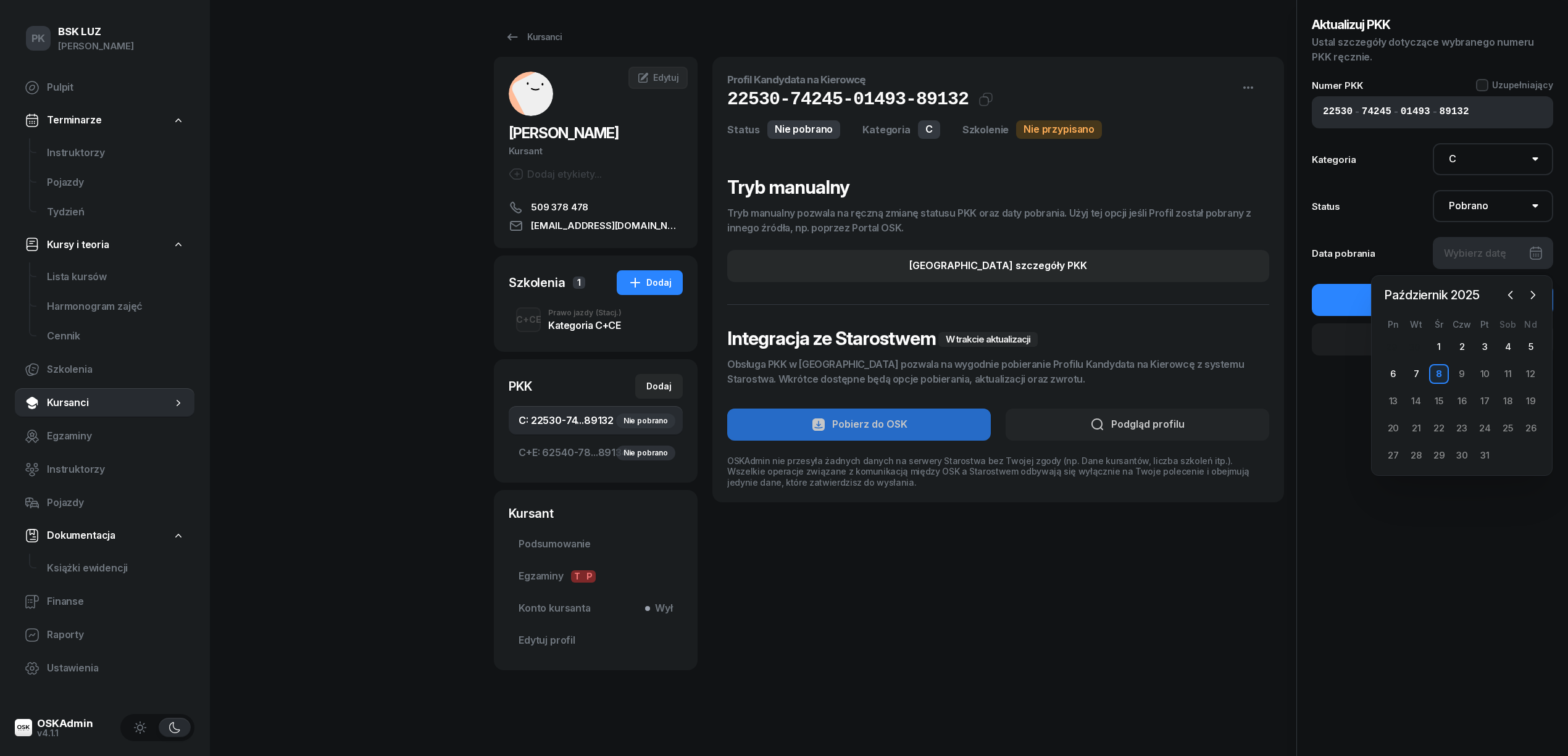
click at [1438, 374] on div "8" at bounding box center [1439, 374] width 20 height 20
type input "[DATE]"
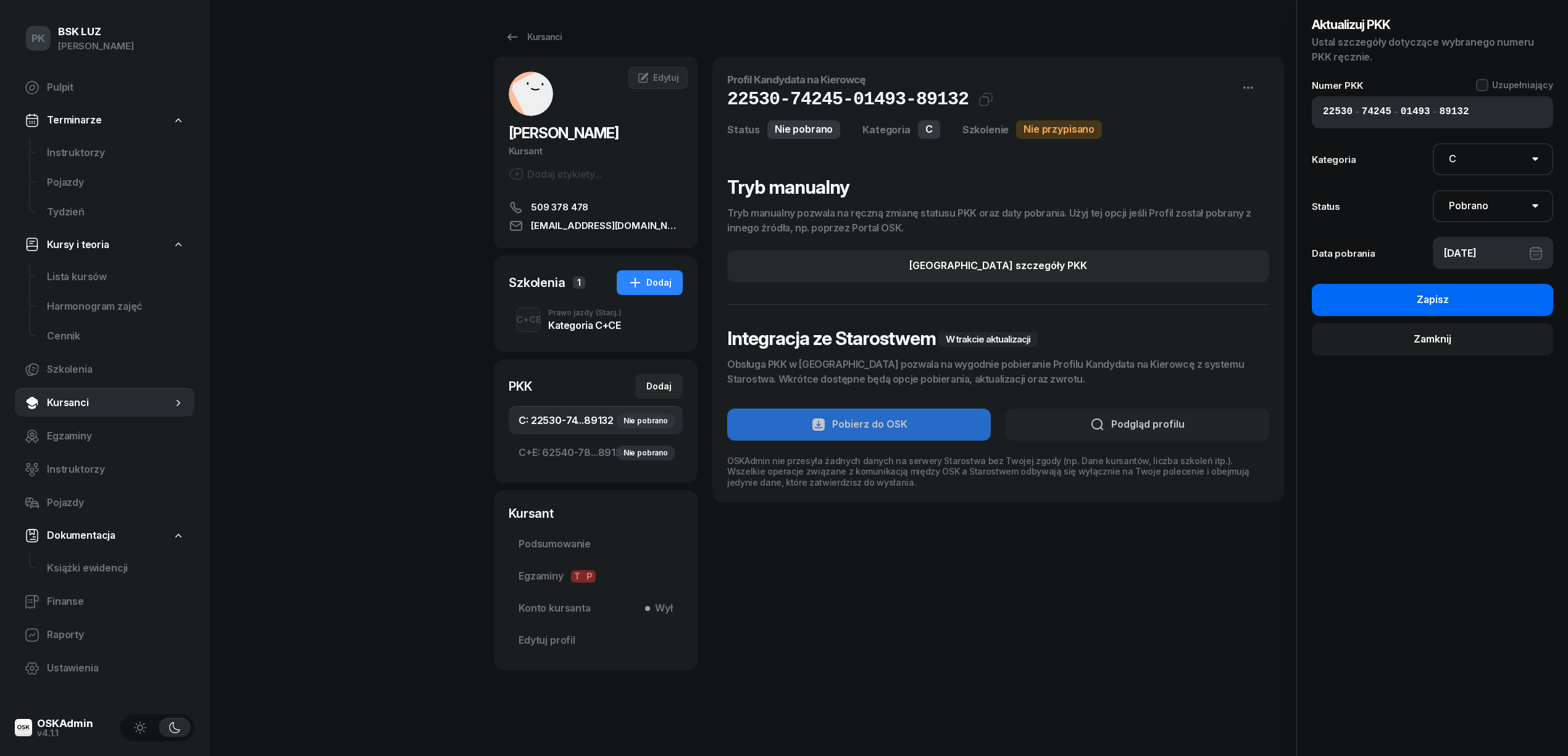
click at [1452, 305] on button "Zapisz" at bounding box center [1432, 300] width 241 height 32
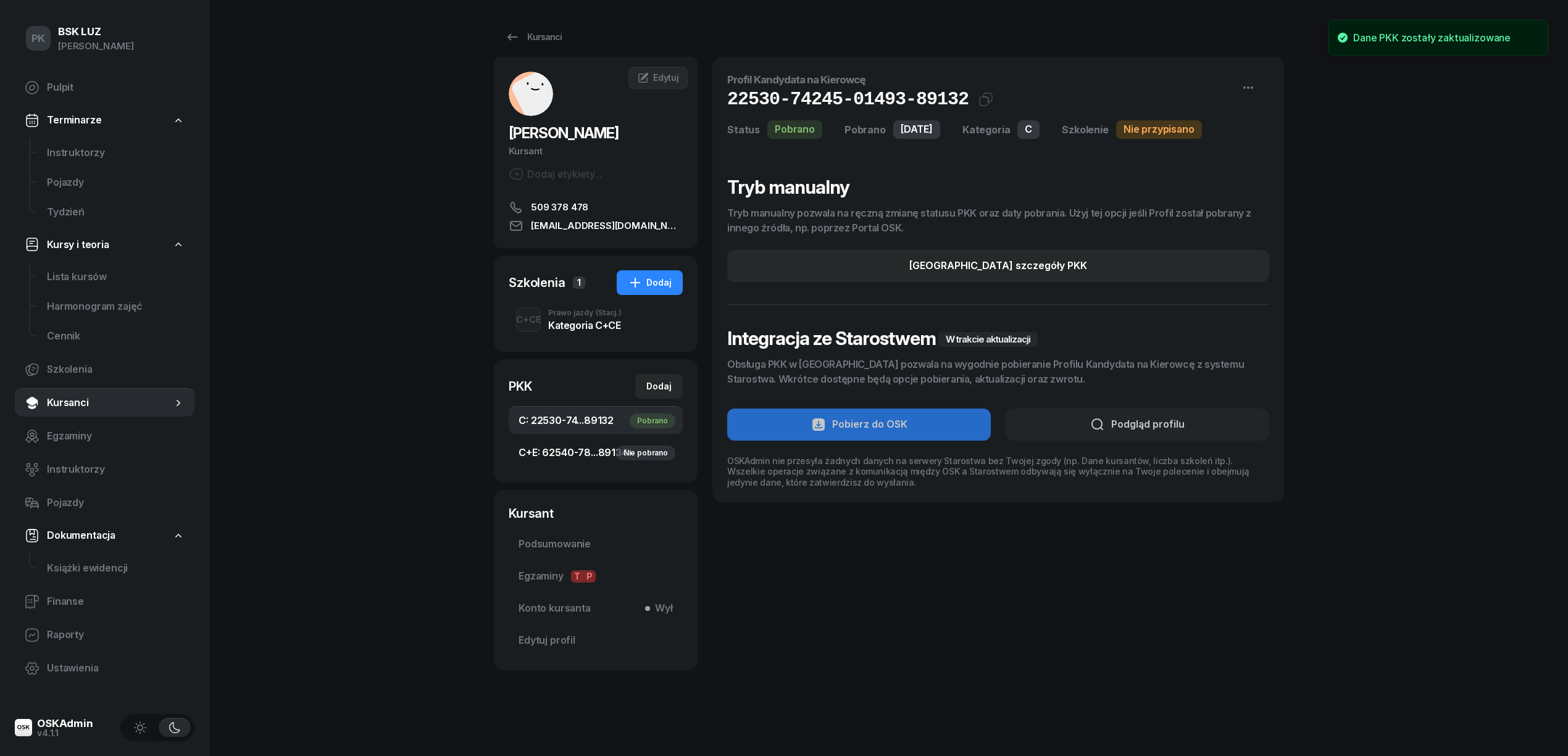
click at [584, 458] on span "C+E: 62540-78...89134 Nie pobrano" at bounding box center [596, 453] width 155 height 16
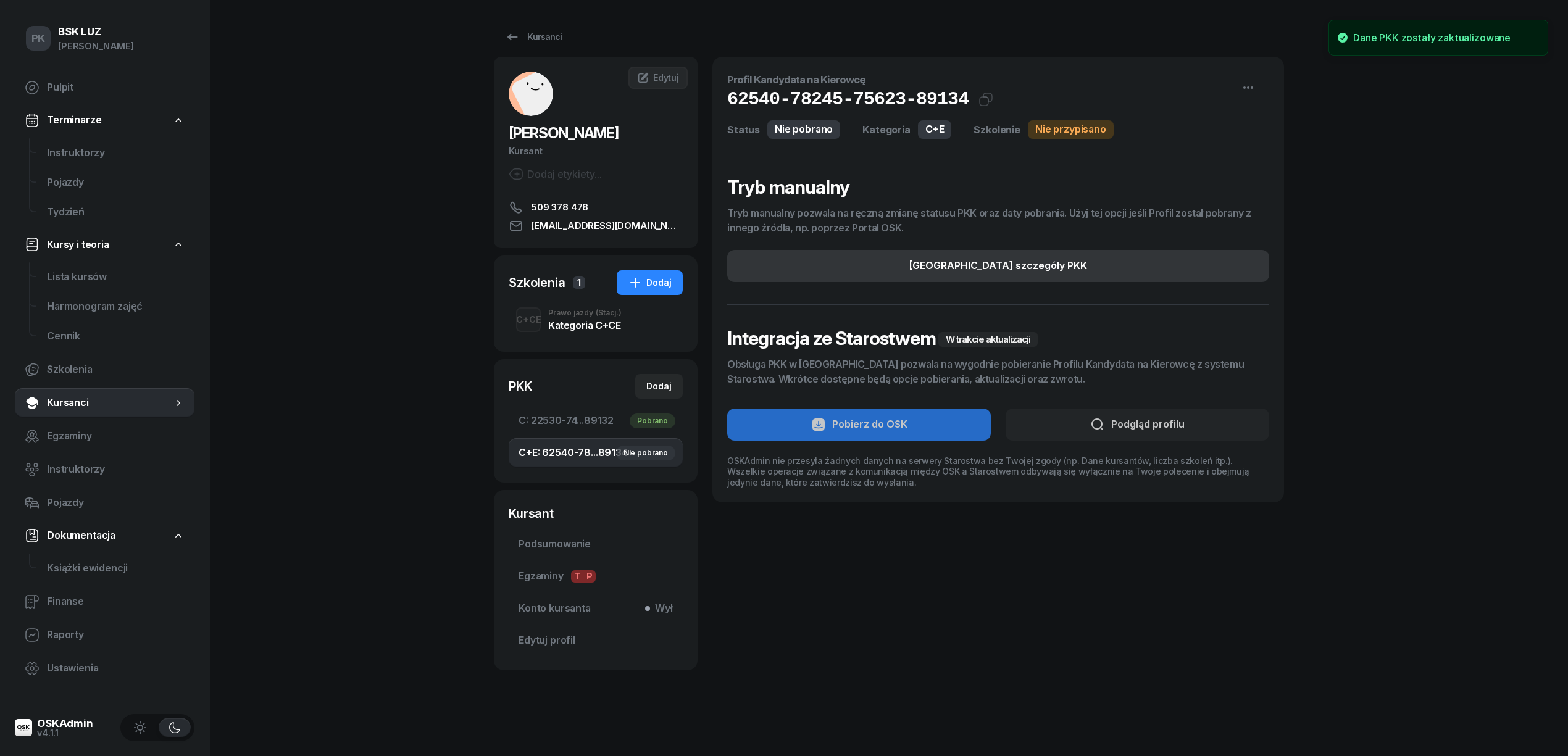
click at [983, 258] on div "[GEOGRAPHIC_DATA] szczegóły PKK" at bounding box center [999, 266] width 178 height 16
select select "C+E"
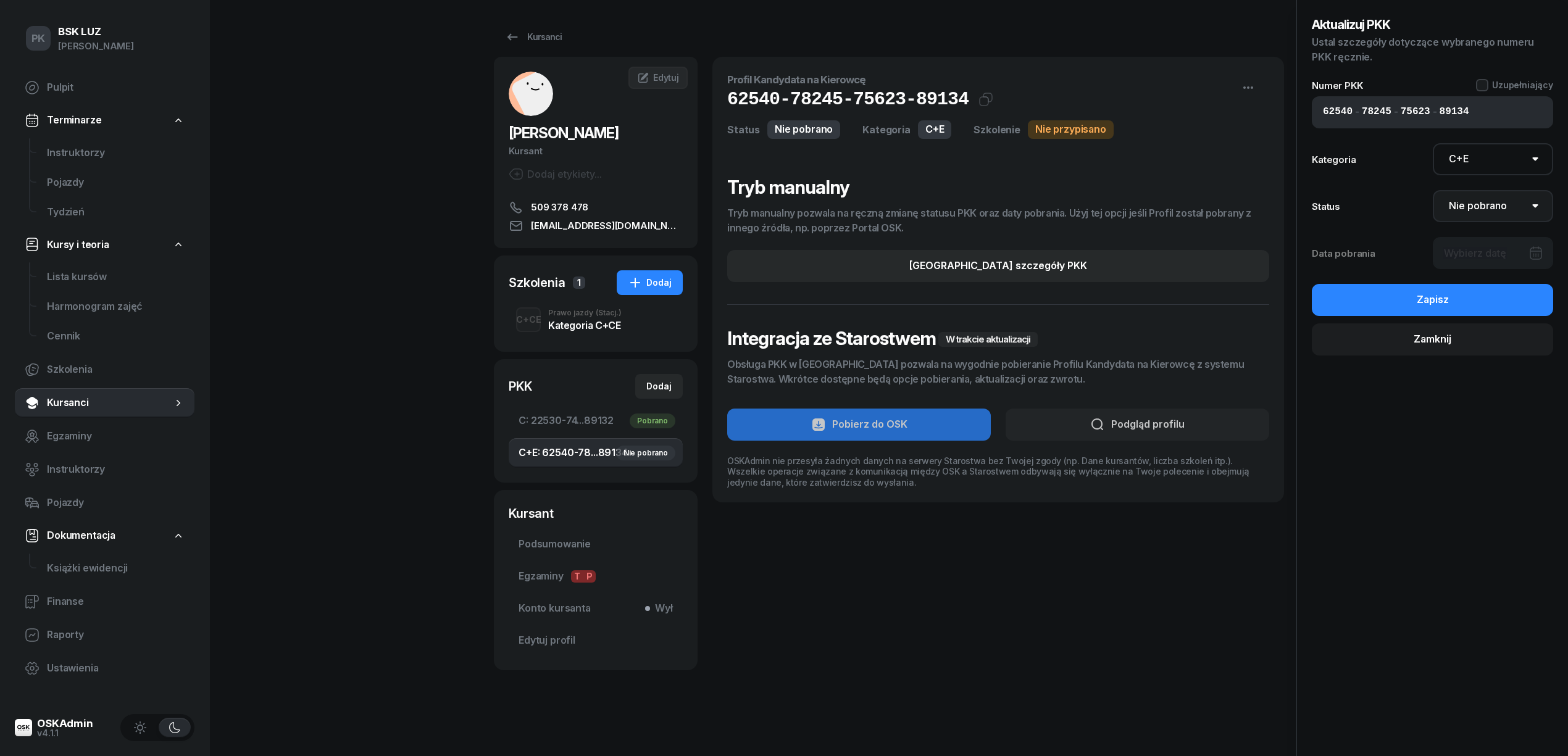
click at [1469, 209] on select "Nie pobrano Pobrano Zwrócono Zaktualizowano" at bounding box center [1493, 206] width 121 height 32
select select "Get"
click at [1433, 190] on select "Nie pobrano Pobrano Zwrócono Zaktualizowano" at bounding box center [1493, 206] width 121 height 32
click at [1466, 252] on div at bounding box center [1493, 253] width 121 height 32
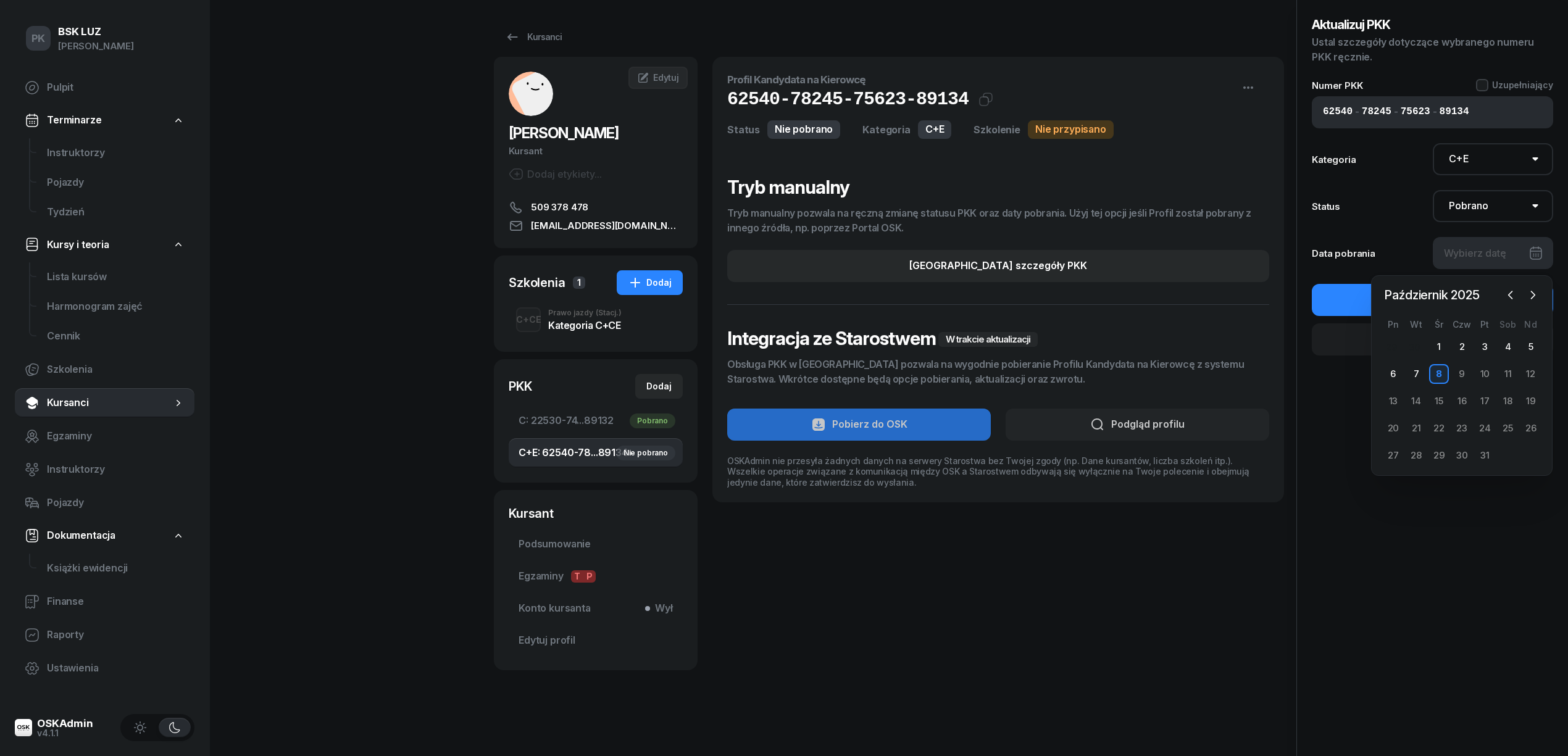
click at [1441, 375] on div "8" at bounding box center [1439, 374] width 20 height 20
type input "[DATE]"
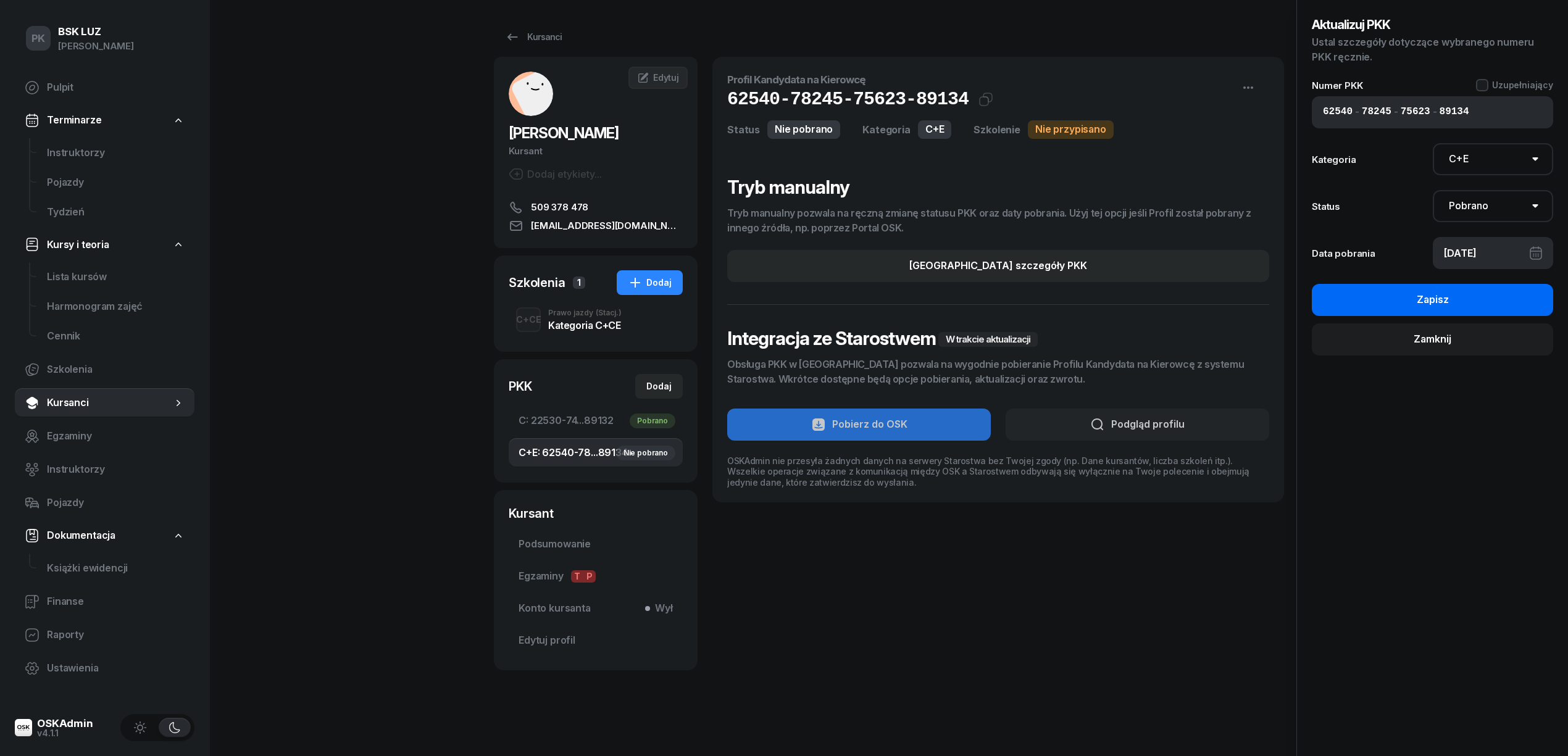
click at [1441, 302] on div "Zapisz" at bounding box center [1432, 300] width 32 height 16
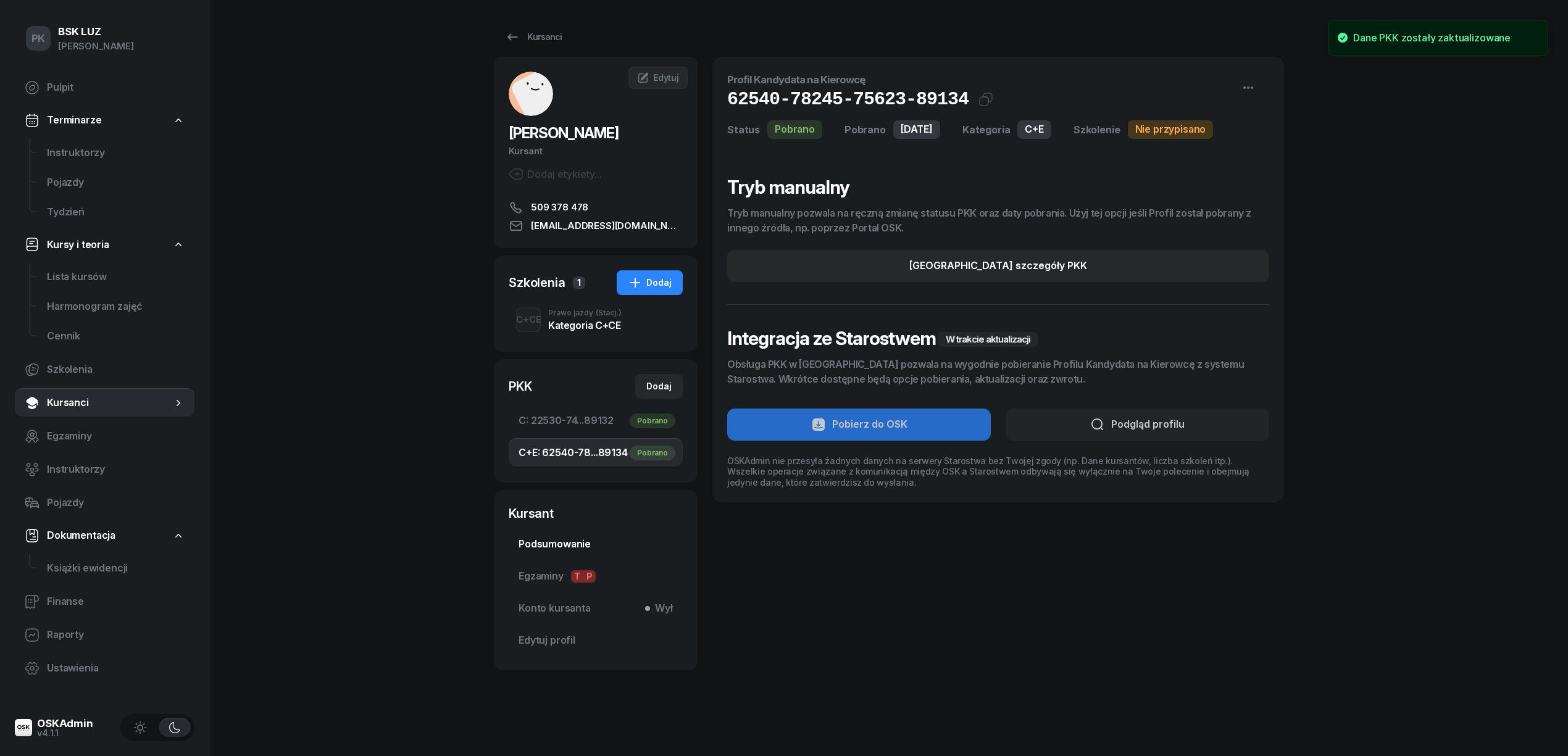
click at [571, 544] on span "Podsumowanie" at bounding box center [596, 544] width 155 height 16
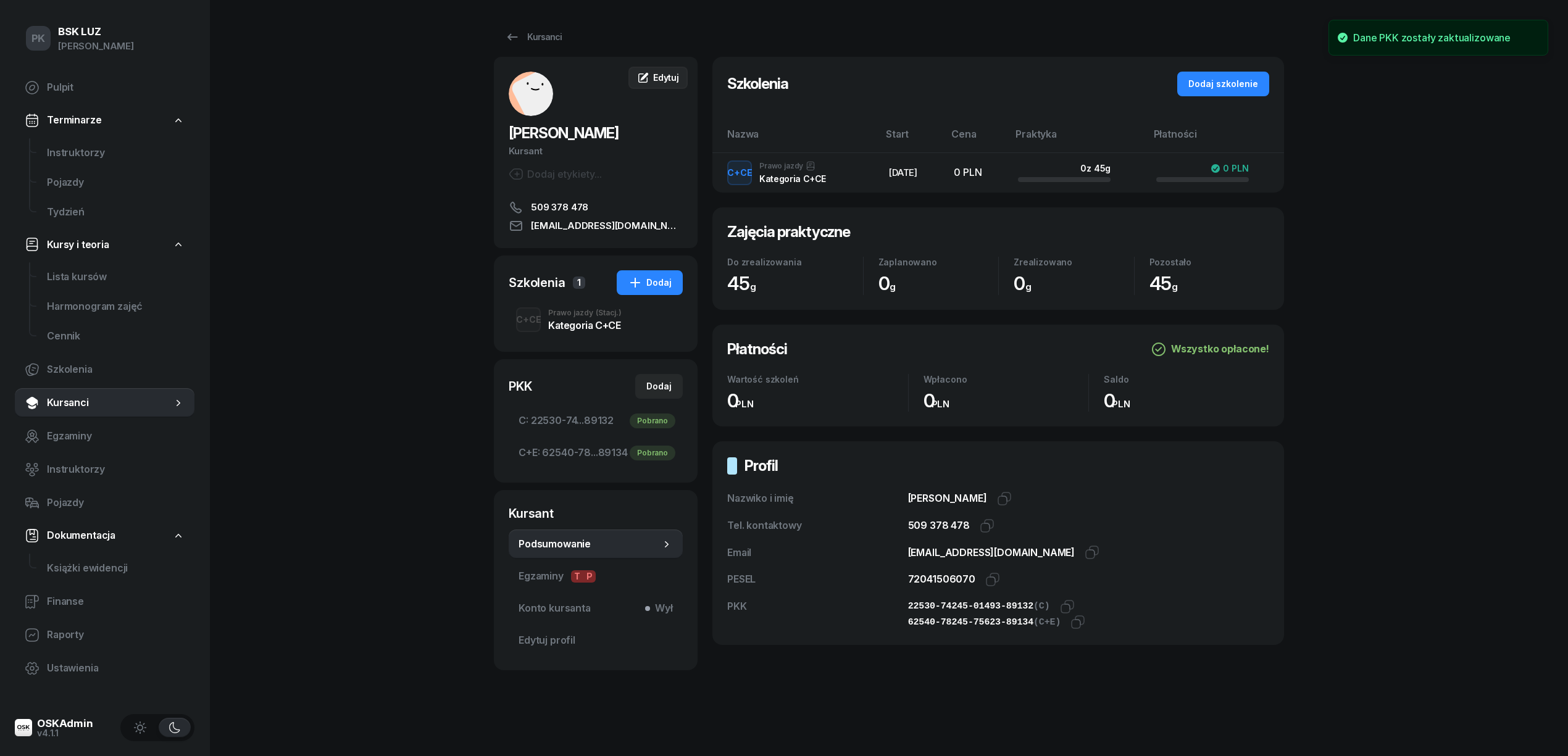
click at [656, 84] on link "Edytuj" at bounding box center [657, 78] width 59 height 22
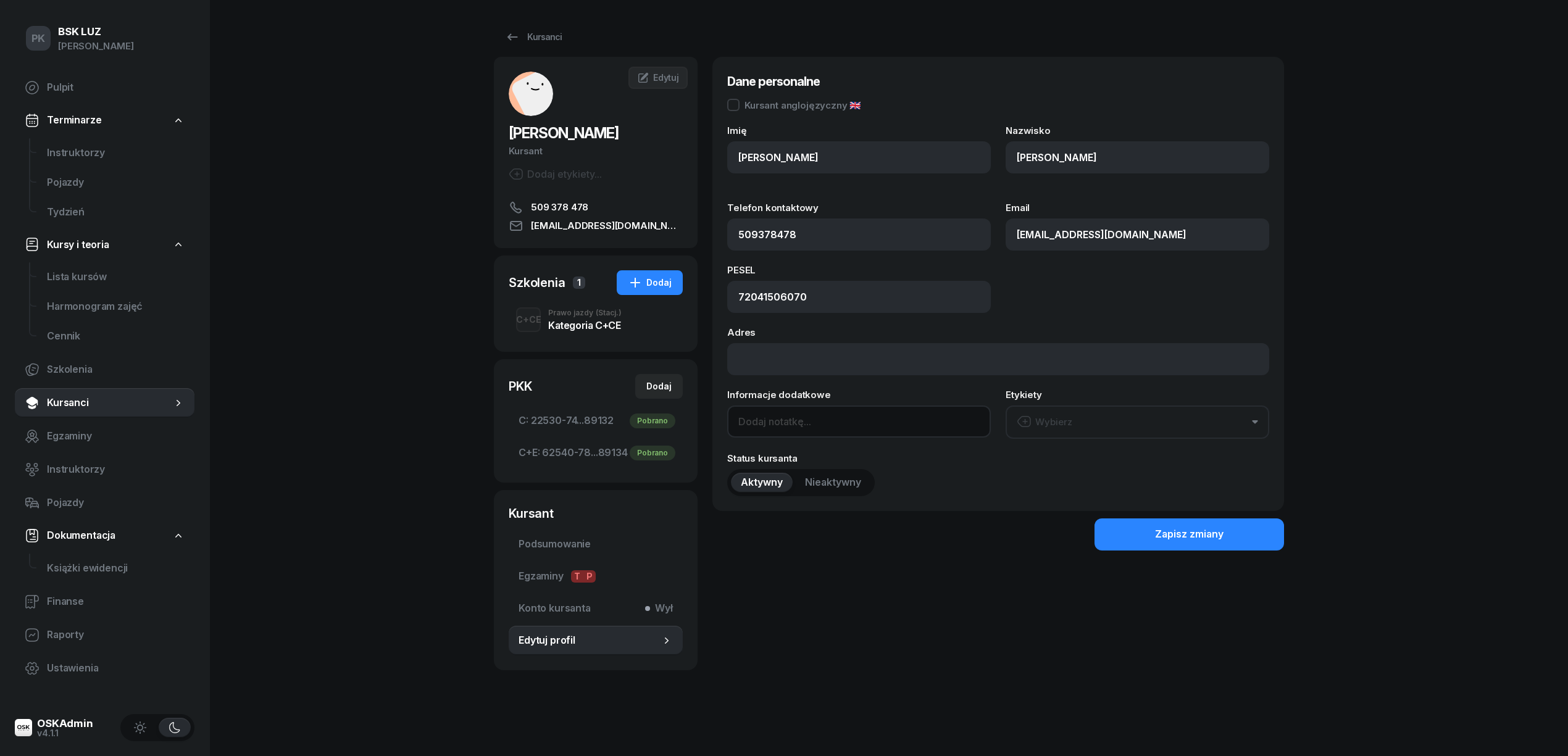
click at [792, 410] on input at bounding box center [859, 421] width 263 height 32
paste input "01.06"
paste input "[DATE]"
type input "OL-01.06 [DATE]"
click at [1203, 553] on div "Dane personalne Kursant anglojęzyczny 🇬🇧 Imię [PERSON_NAME] JAŃSKI Telefon kont…" at bounding box center [998, 364] width 572 height 614
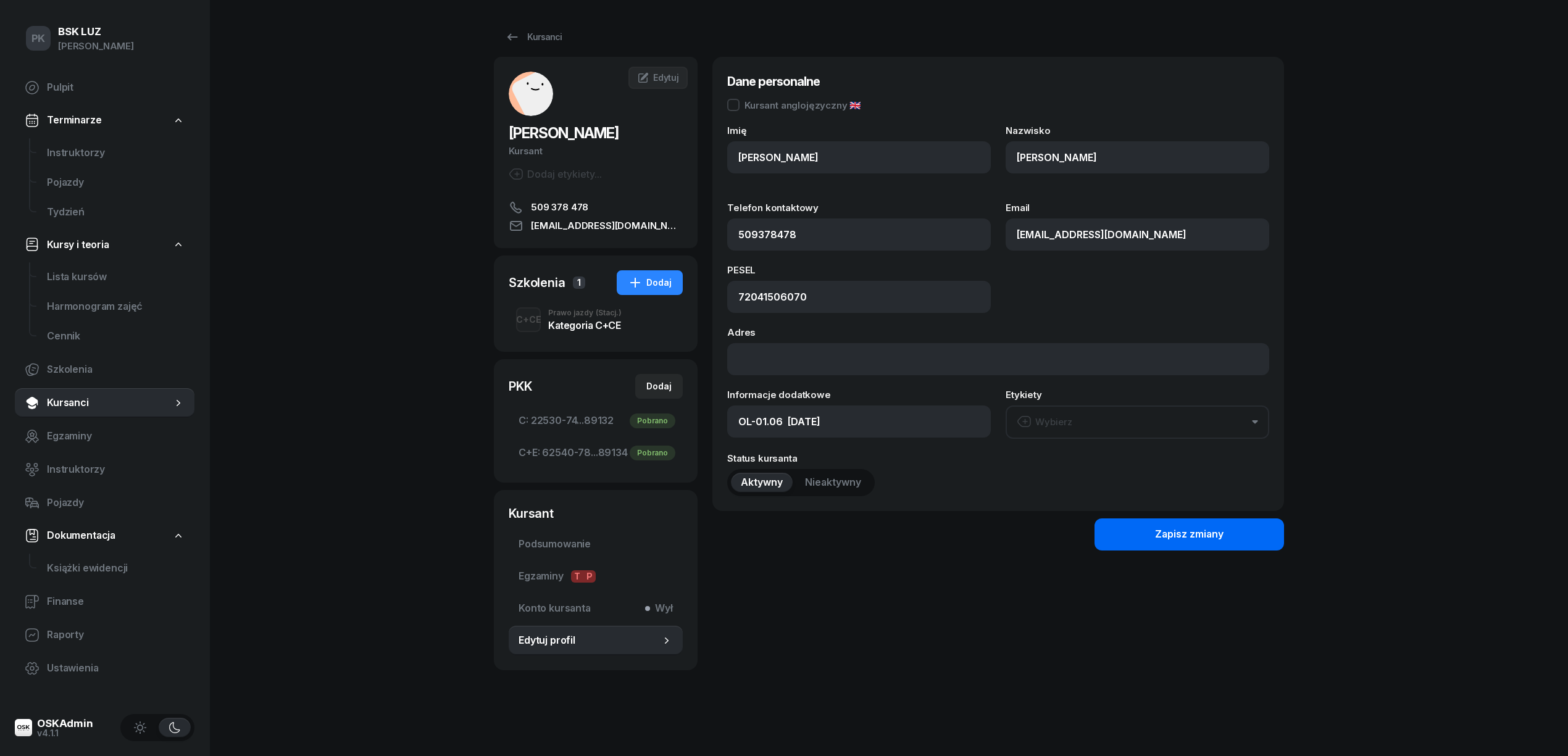
click at [1207, 530] on div "Zapisz zmiany" at bounding box center [1189, 535] width 68 height 16
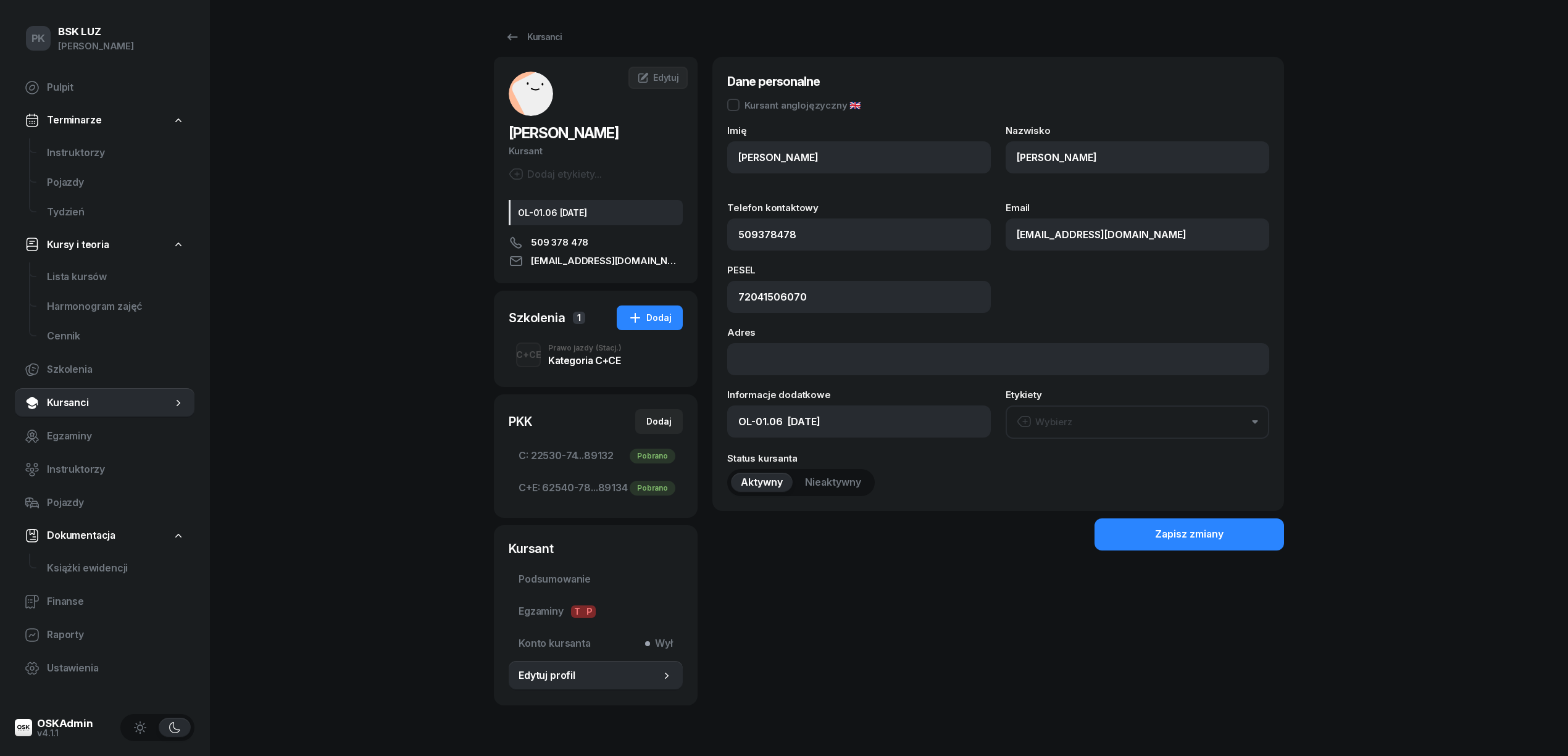
click at [572, 167] on div "Dodaj etykiety..." at bounding box center [555, 174] width 94 height 15
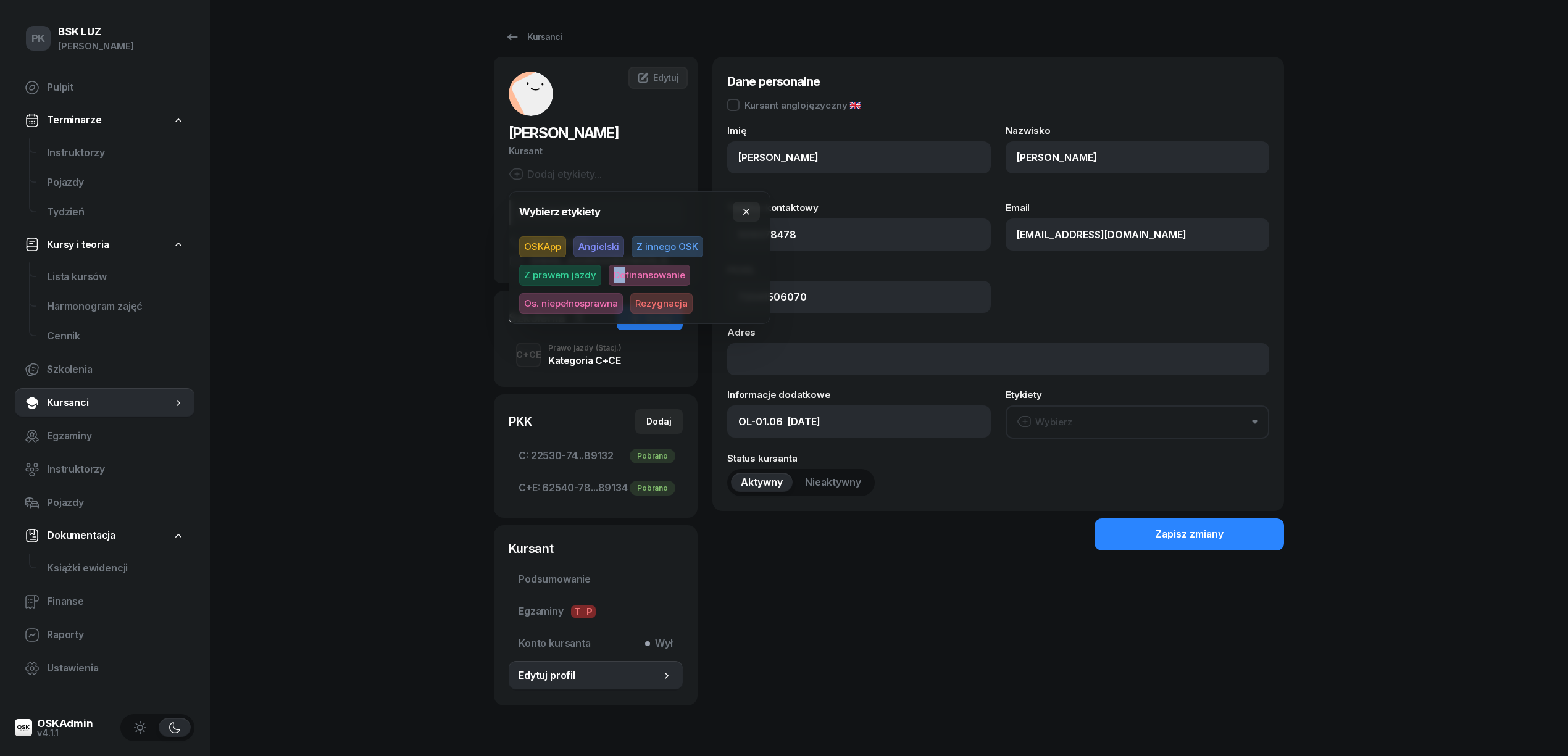
drag, startPoint x: 623, startPoint y: 263, endPoint x: 625, endPoint y: 271, distance: 8.2
click at [623, 267] on div "OSKApp [PERSON_NAME] Z innego OSK Z prawem jazdy Dofinansowanie Os. niepełnospr…" at bounding box center [640, 274] width 241 height 77
click at [625, 271] on span "Dofinansowanie" at bounding box center [649, 275] width 82 height 21
click at [364, 264] on div "PK BSK [PERSON_NAME] Pulpit Terminarze Instruktorzy Pojazdy Tydzień Kursy i teo…" at bounding box center [784, 393] width 1568 height 787
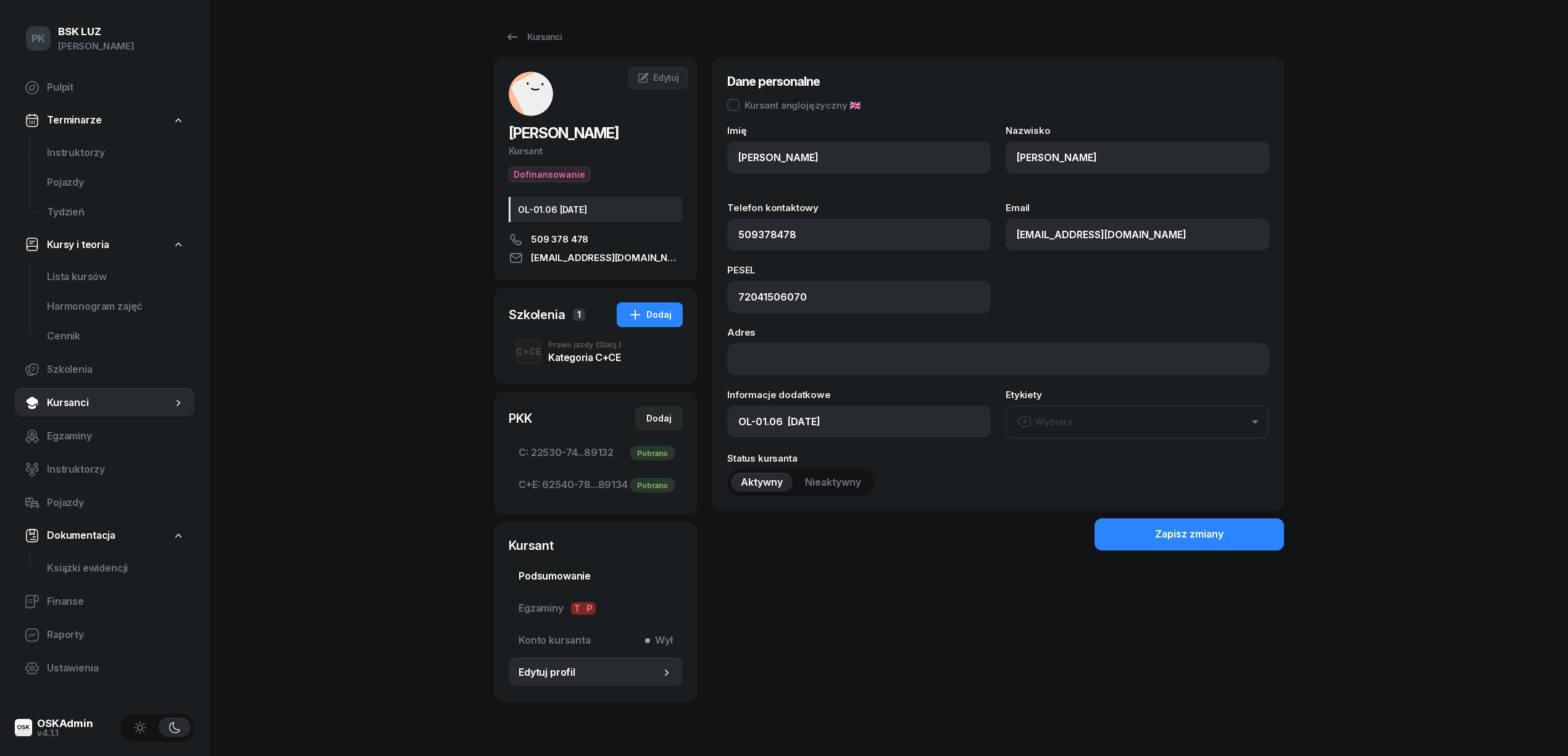
click at [571, 579] on span "Podsumowanie" at bounding box center [596, 577] width 155 height 16
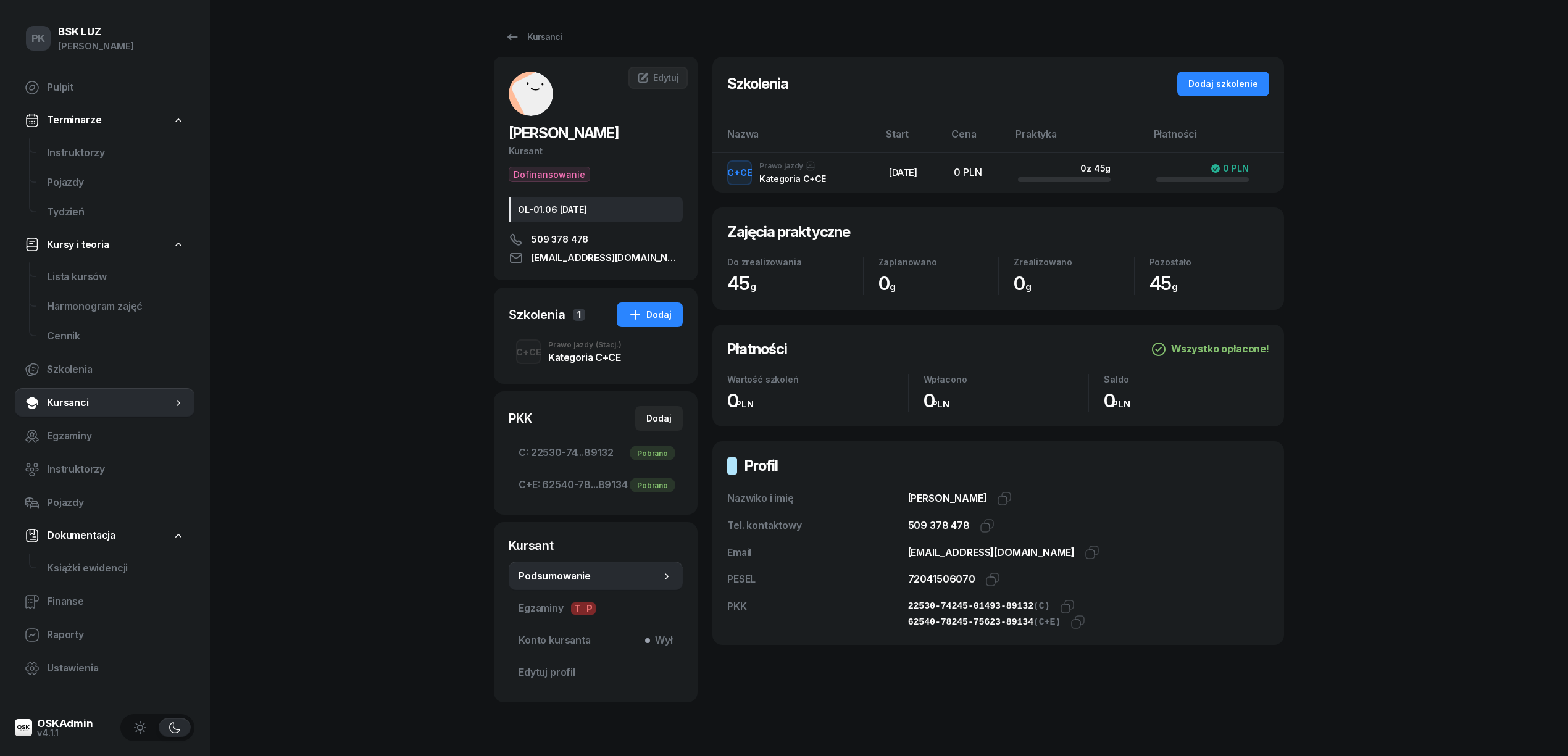
click at [422, 416] on div "PK BSK [PERSON_NAME] Pulpit Terminarze Instruktorzy Pojazdy Tydzień Kursy i teo…" at bounding box center [784, 393] width 1568 height 787
click at [579, 357] on div "Kategoria C+CE" at bounding box center [585, 357] width 74 height 10
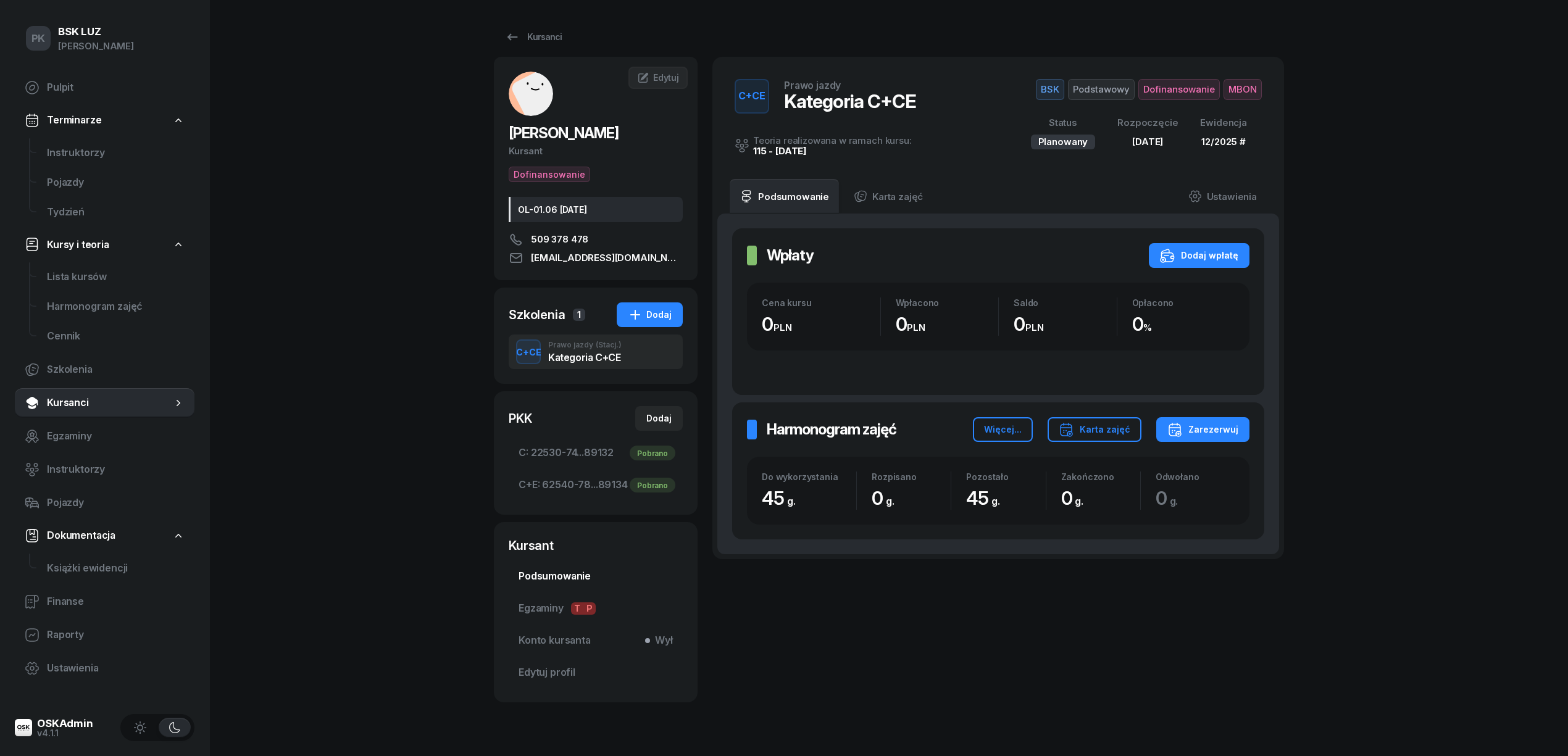
click at [589, 572] on span "Podsumowanie" at bounding box center [596, 577] width 155 height 16
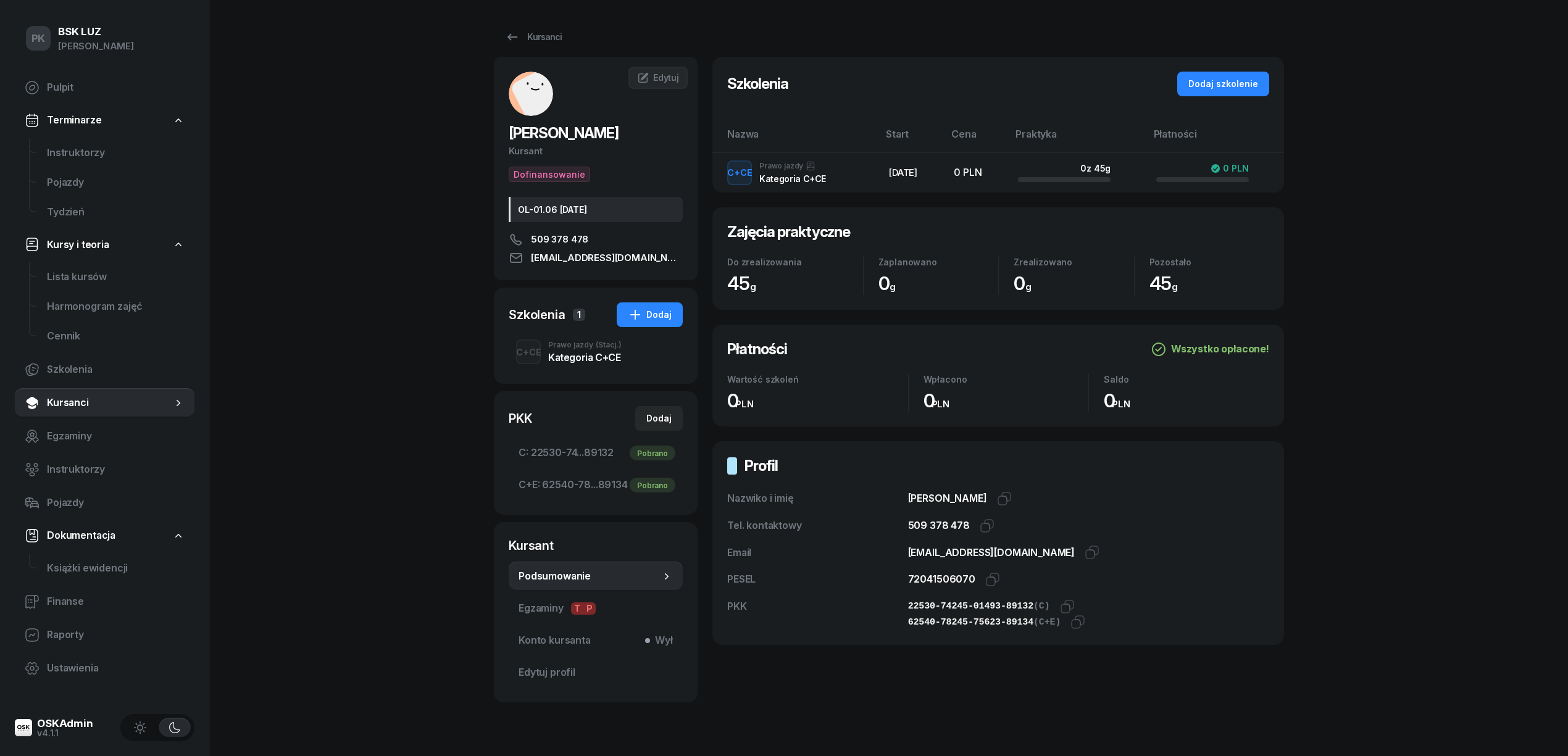
click at [439, 389] on div "PK BSK [PERSON_NAME] Pulpit Terminarze Instruktorzy Pojazdy Tydzień Kursy i teo…" at bounding box center [784, 393] width 1568 height 787
click at [419, 269] on div "PK BSK [PERSON_NAME] Pulpit Terminarze Instruktorzy Pojazdy Tydzień Kursy i teo…" at bounding box center [784, 393] width 1568 height 787
click at [399, 492] on div "PK BSK [PERSON_NAME] Pulpit Terminarze Instruktorzy Pojazdy Tydzień Kursy i teo…" at bounding box center [784, 393] width 1568 height 787
click at [516, 35] on icon at bounding box center [512, 36] width 15 height 15
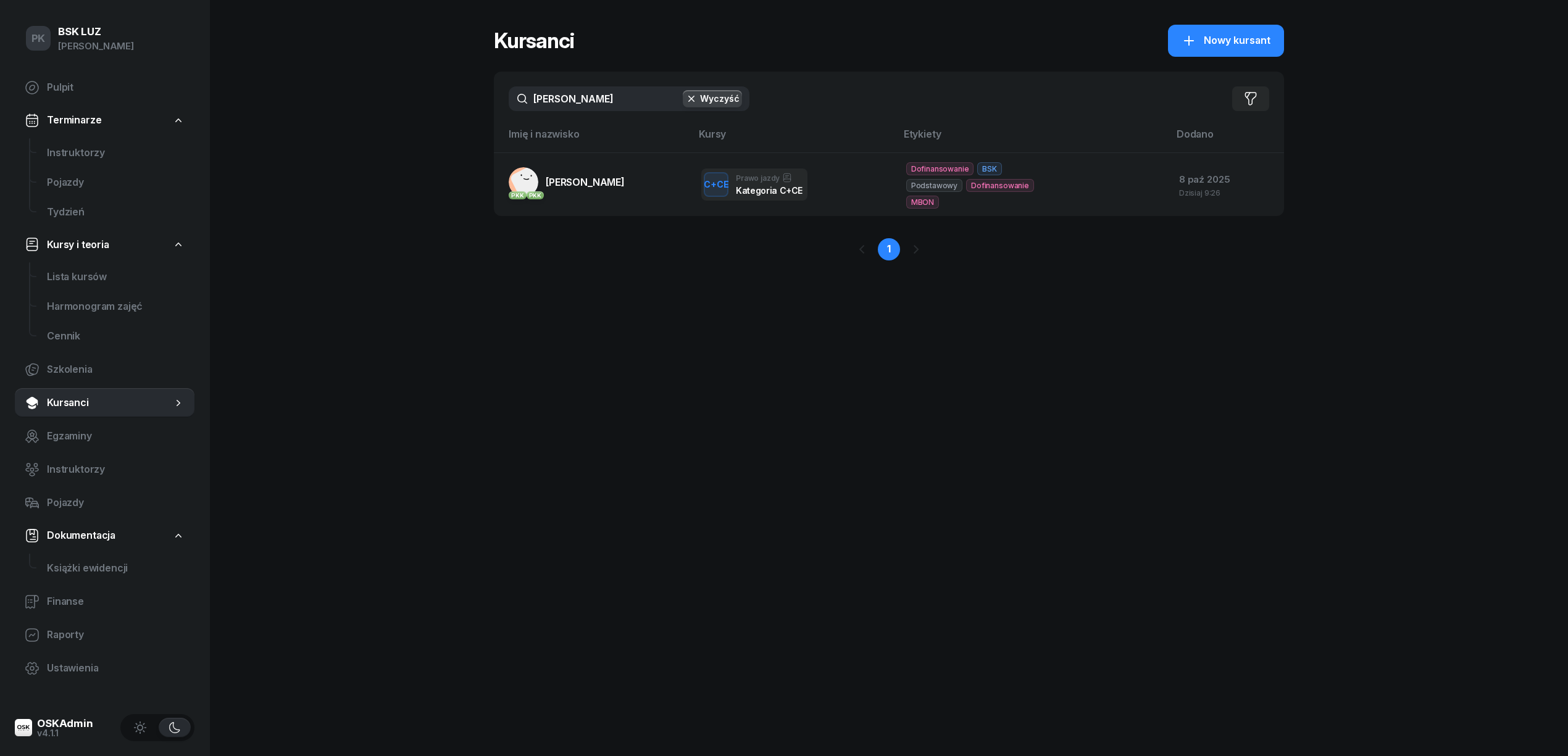
drag, startPoint x: 539, startPoint y: 99, endPoint x: 494, endPoint y: 105, distance: 45.4
click at [494, 105] on div "[PERSON_NAME] Wyczyść Filtruj" at bounding box center [889, 98] width 790 height 54
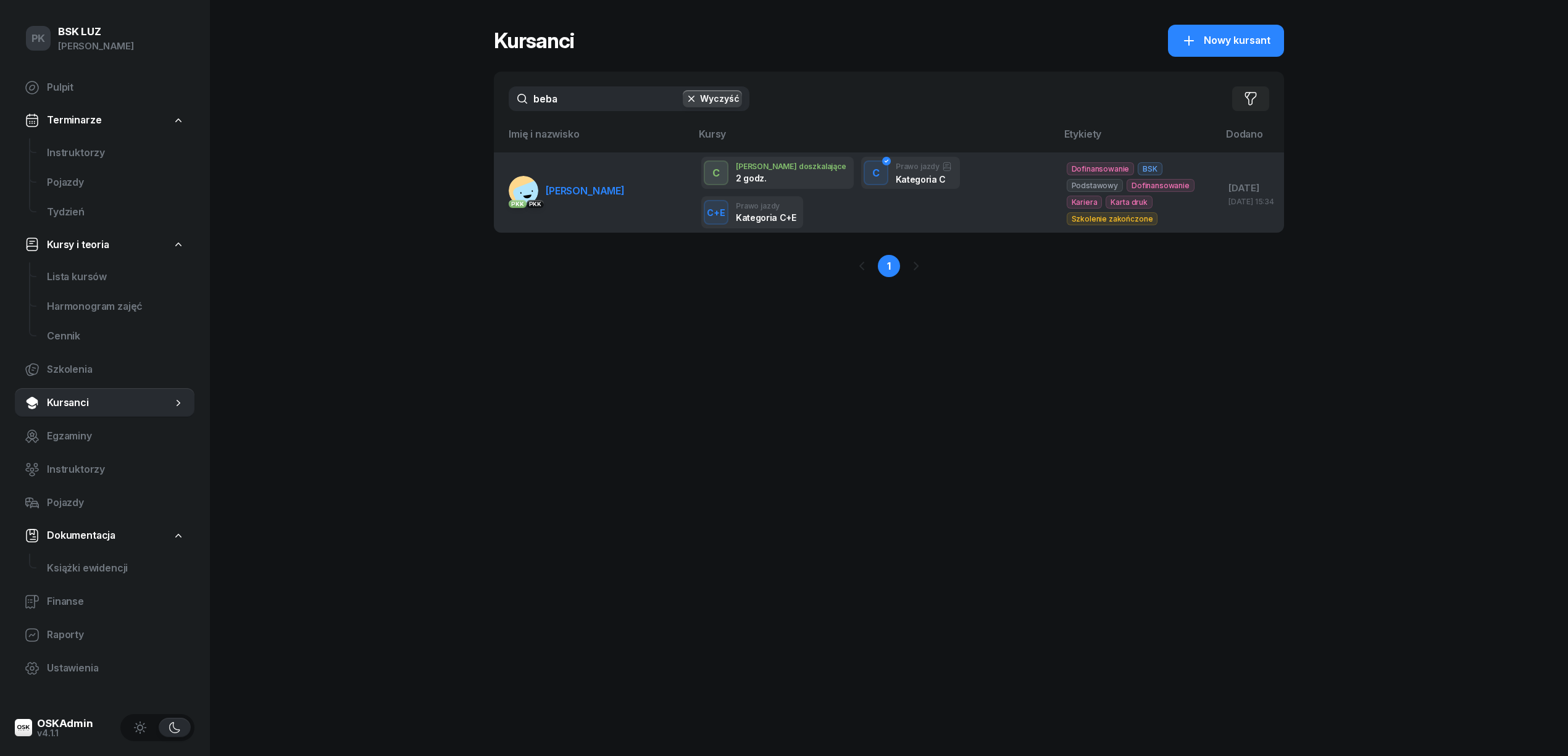
type input "beba"
click at [591, 196] on span "[PERSON_NAME]" at bounding box center [585, 191] width 79 height 13
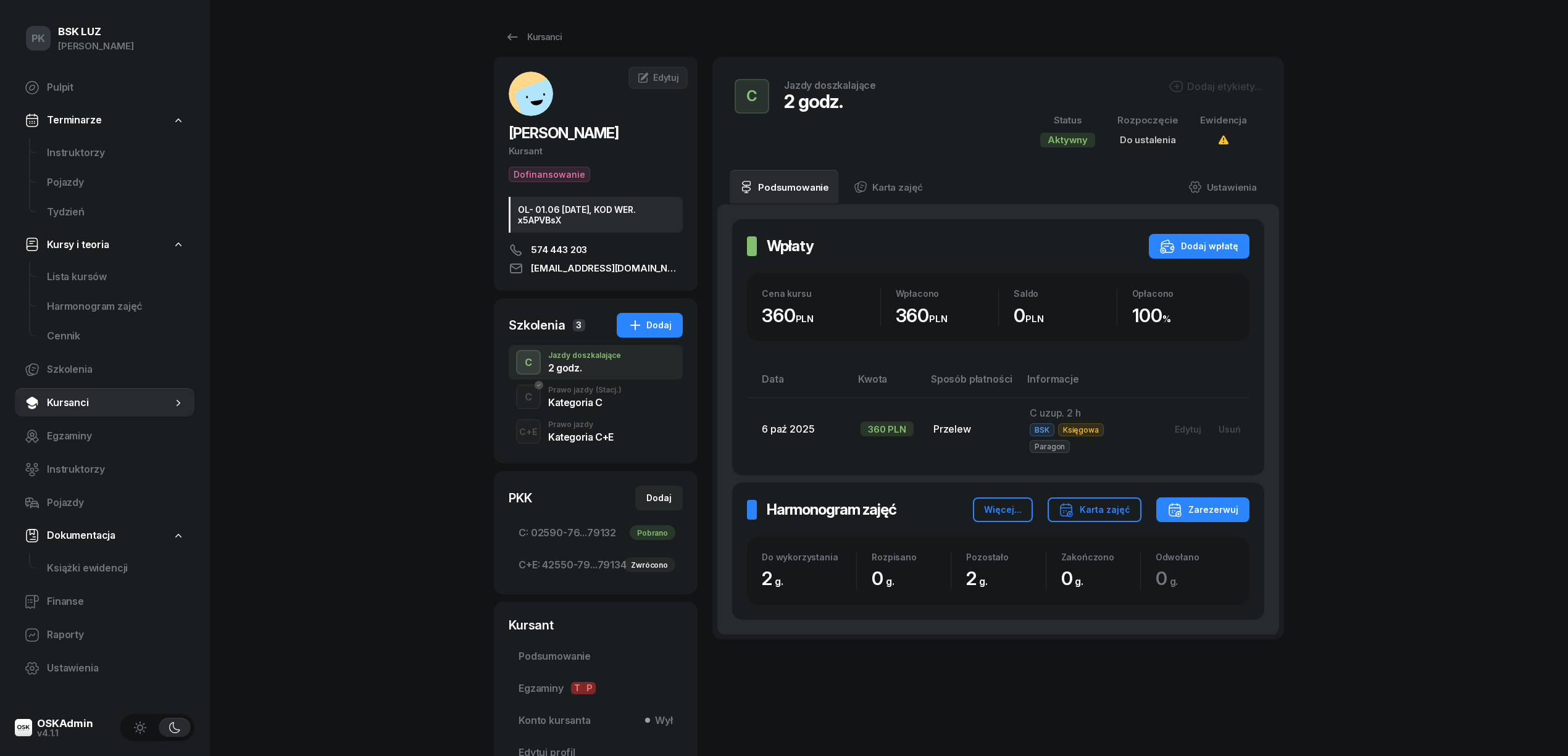
click at [593, 399] on div "Kategoria C" at bounding box center [585, 402] width 74 height 10
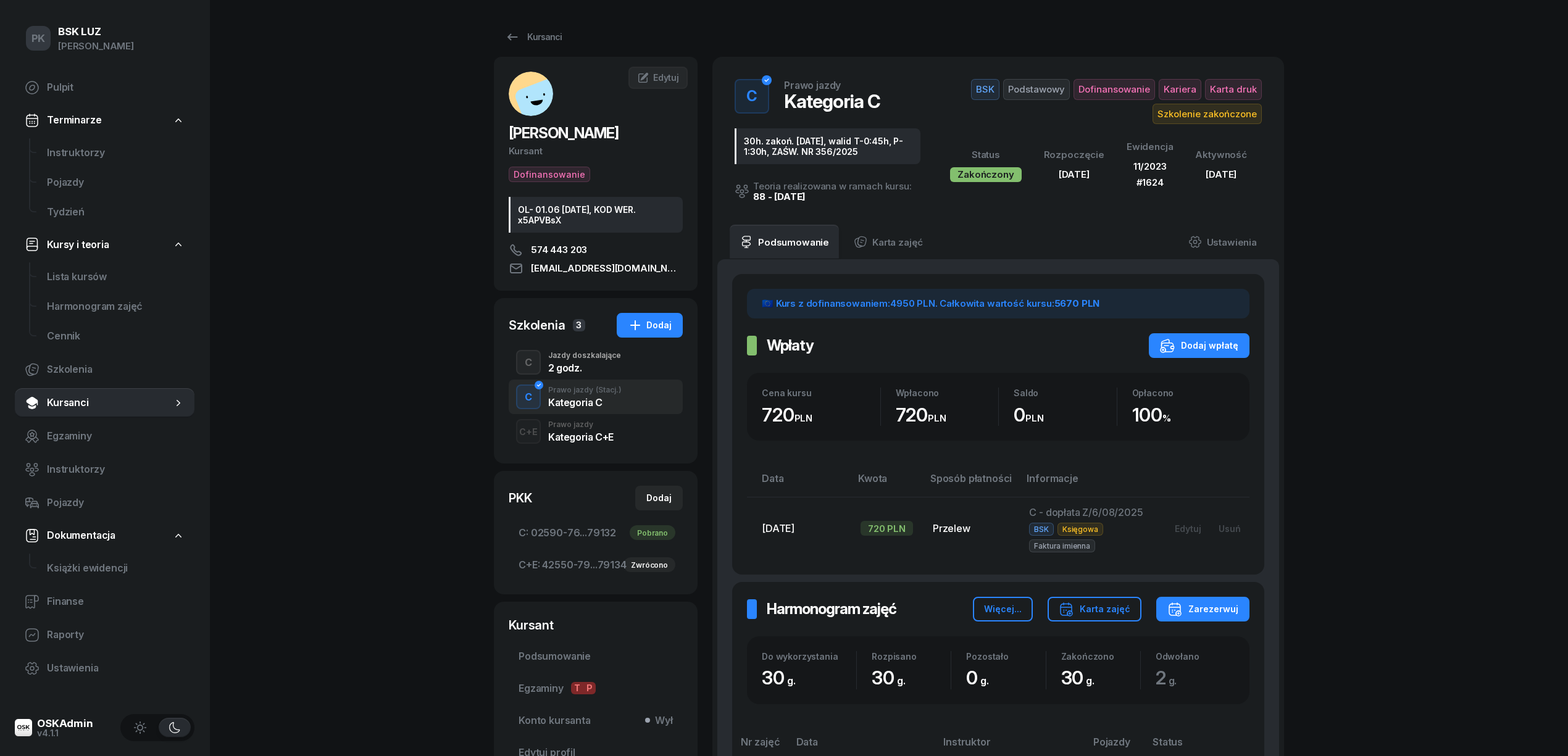
click at [586, 437] on div "Kategoria C+E" at bounding box center [581, 437] width 66 height 10
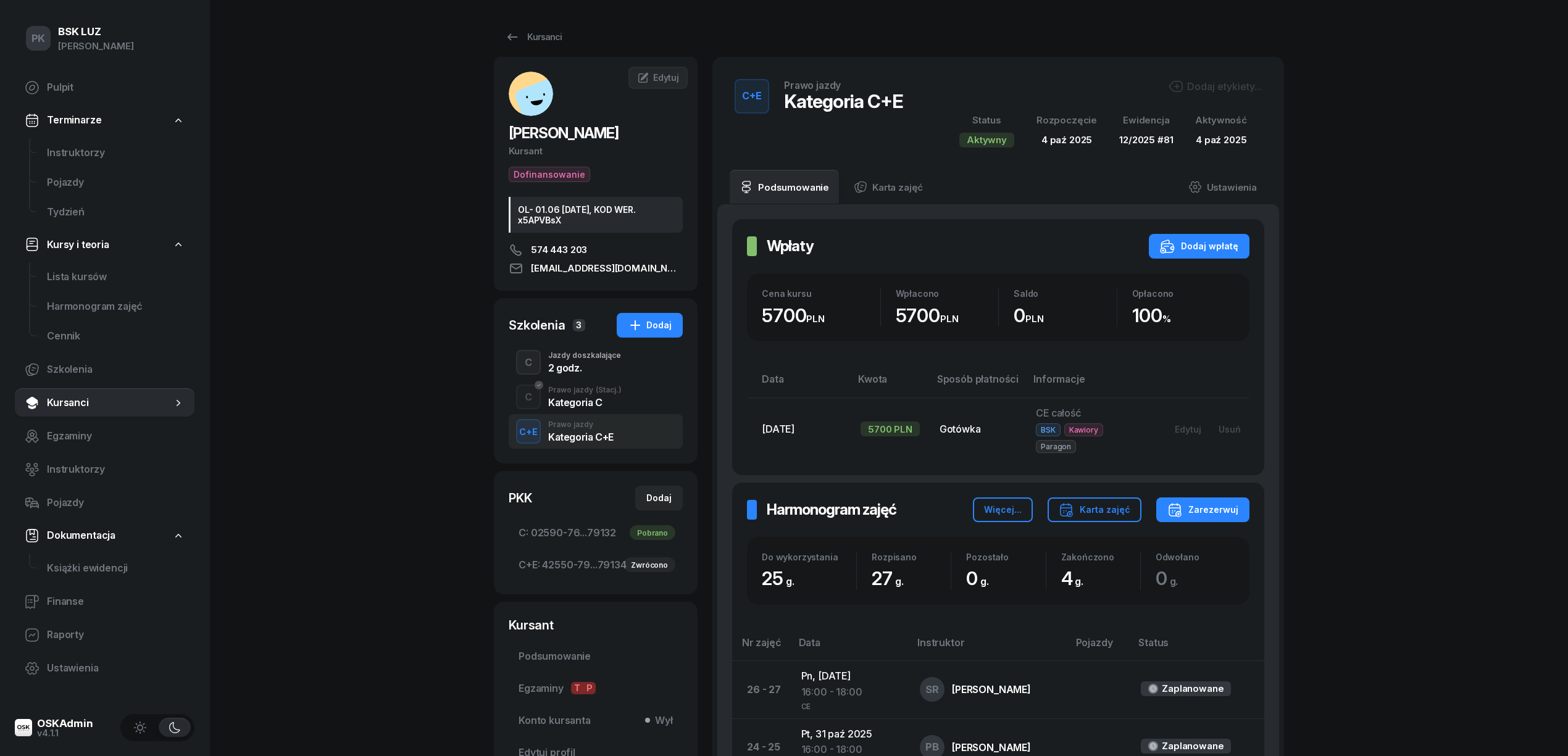
click at [584, 404] on div "Kategoria C" at bounding box center [585, 402] width 74 height 10
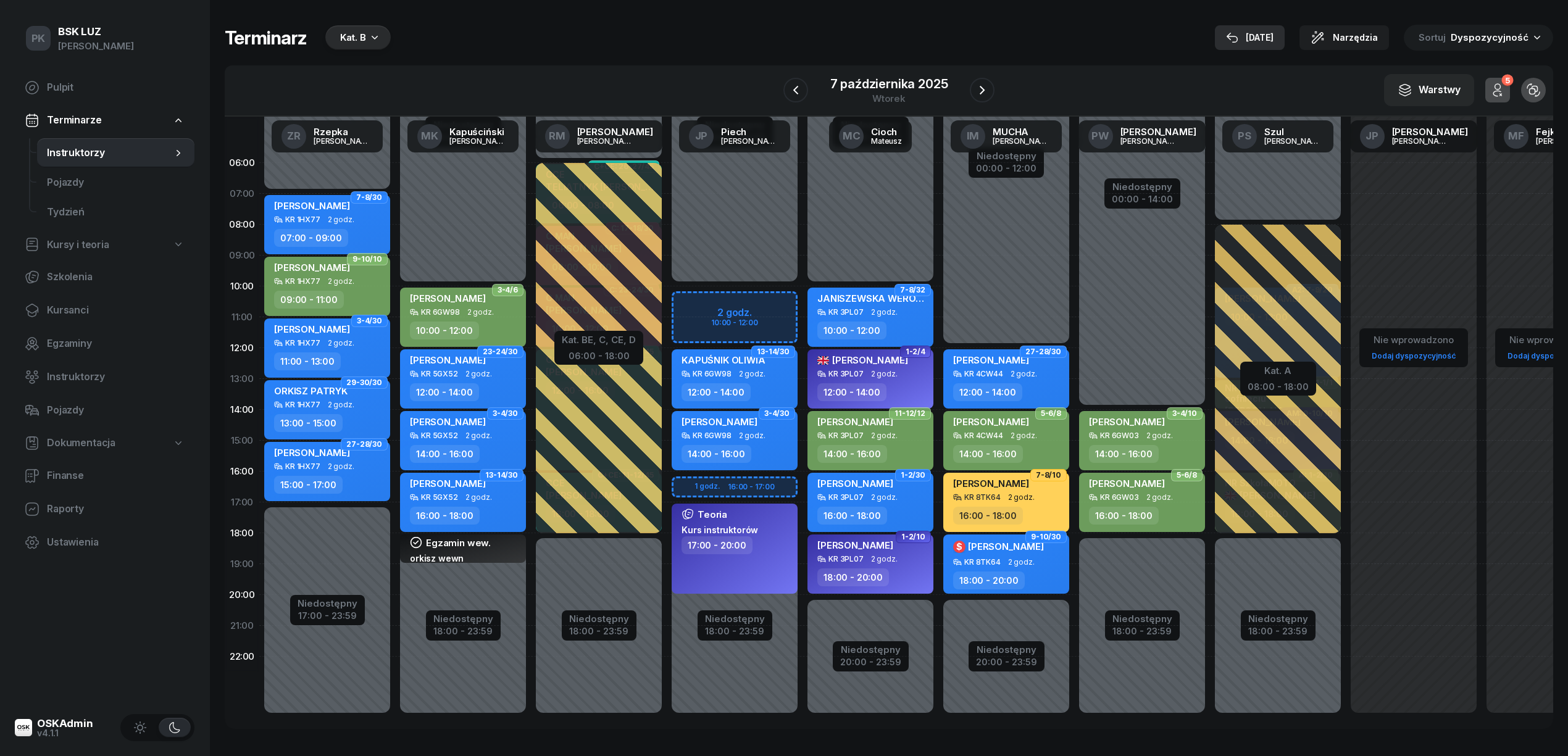
click at [1270, 37] on div "[DATE]" at bounding box center [1250, 37] width 48 height 15
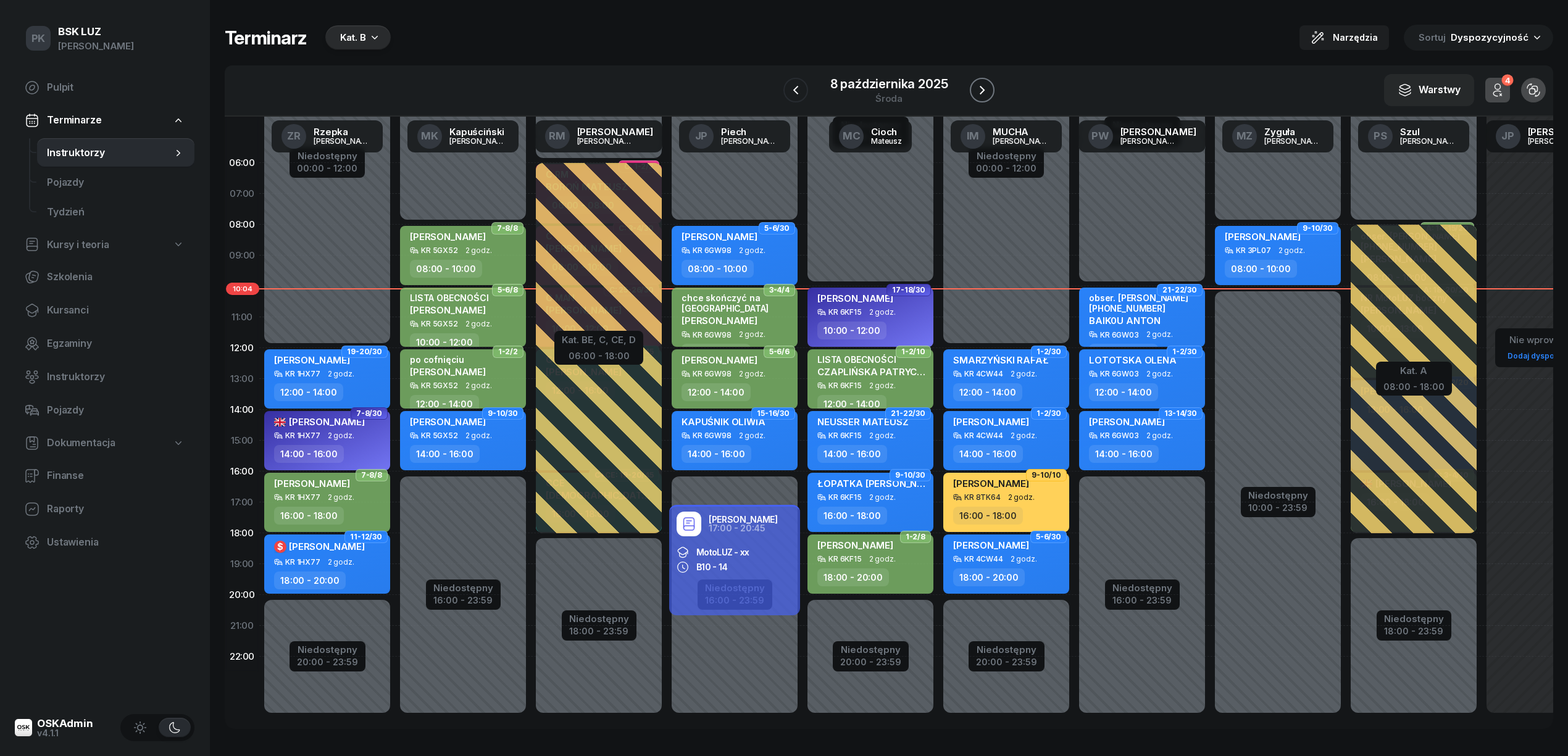
click at [987, 87] on icon "button" at bounding box center [982, 90] width 15 height 15
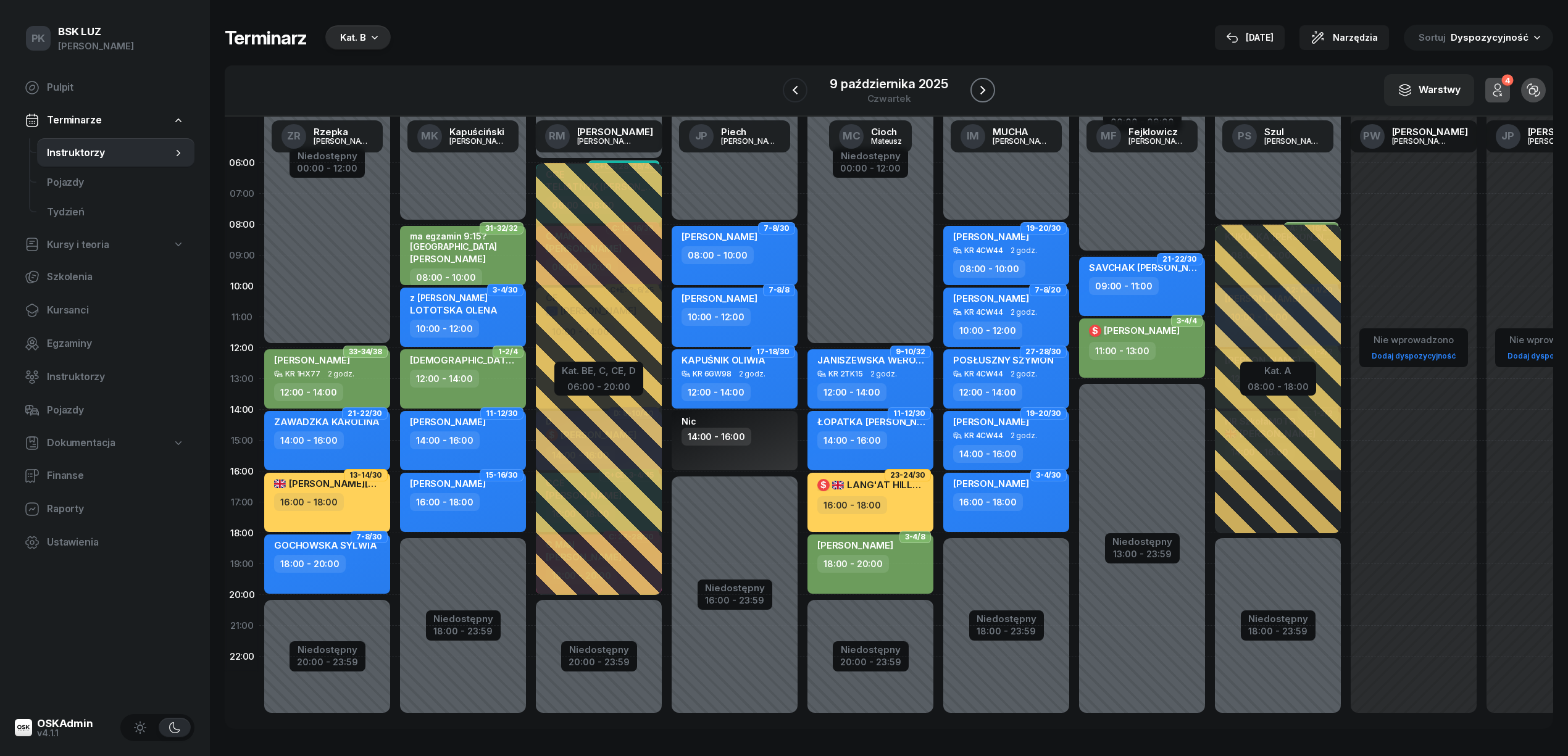
click at [987, 87] on icon "button" at bounding box center [983, 90] width 15 height 15
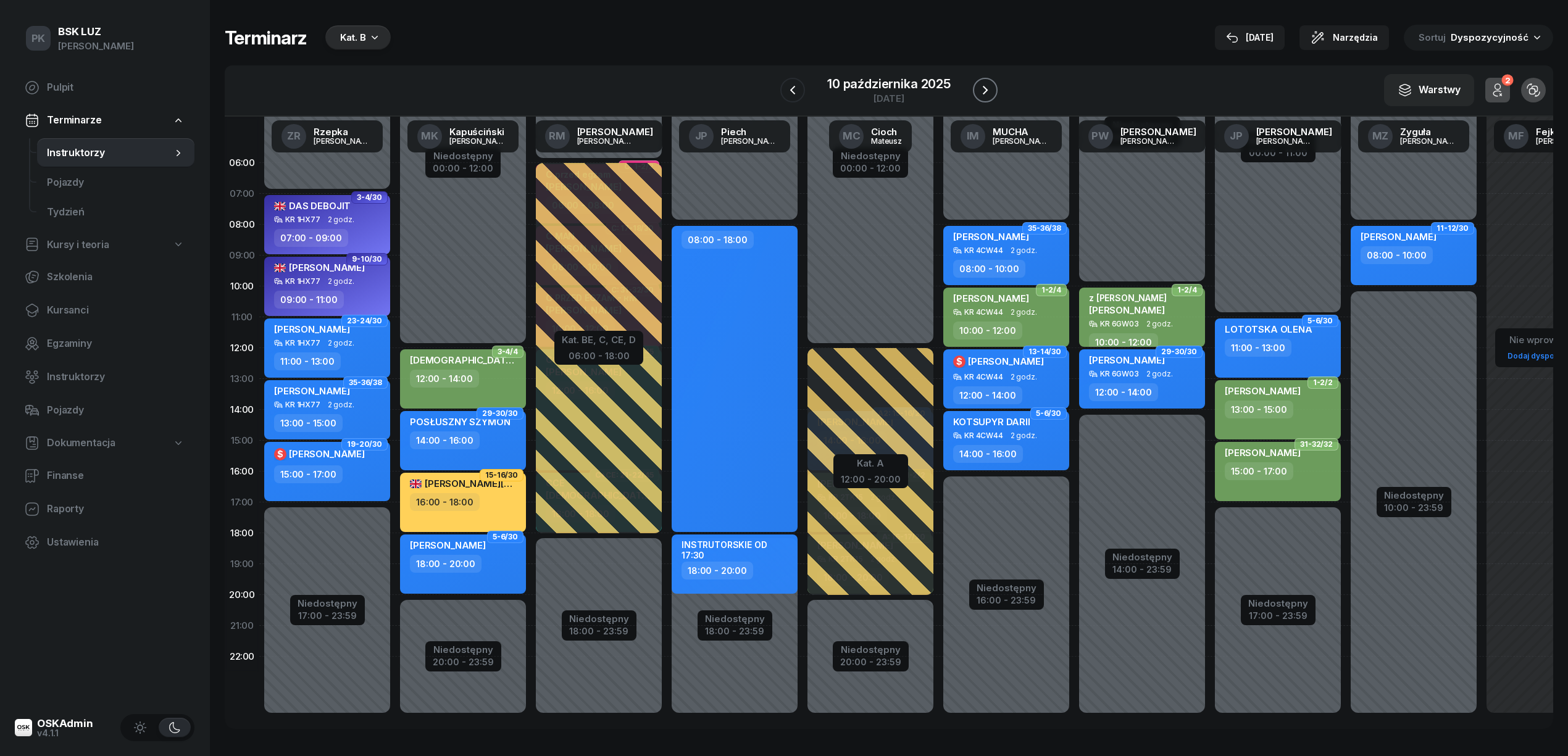
click at [987, 87] on icon "button" at bounding box center [985, 90] width 15 height 15
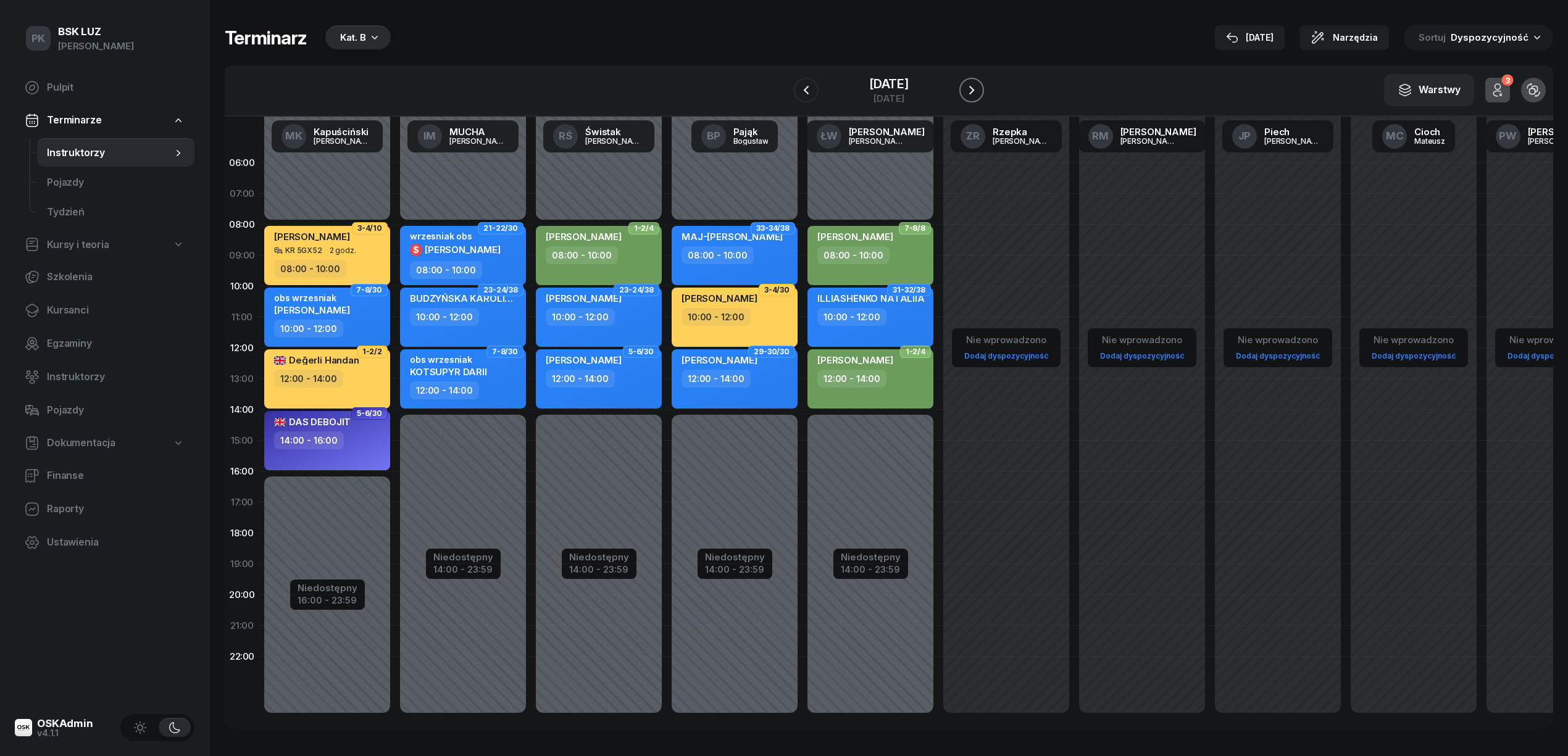
click at [979, 87] on icon "button" at bounding box center [972, 90] width 15 height 15
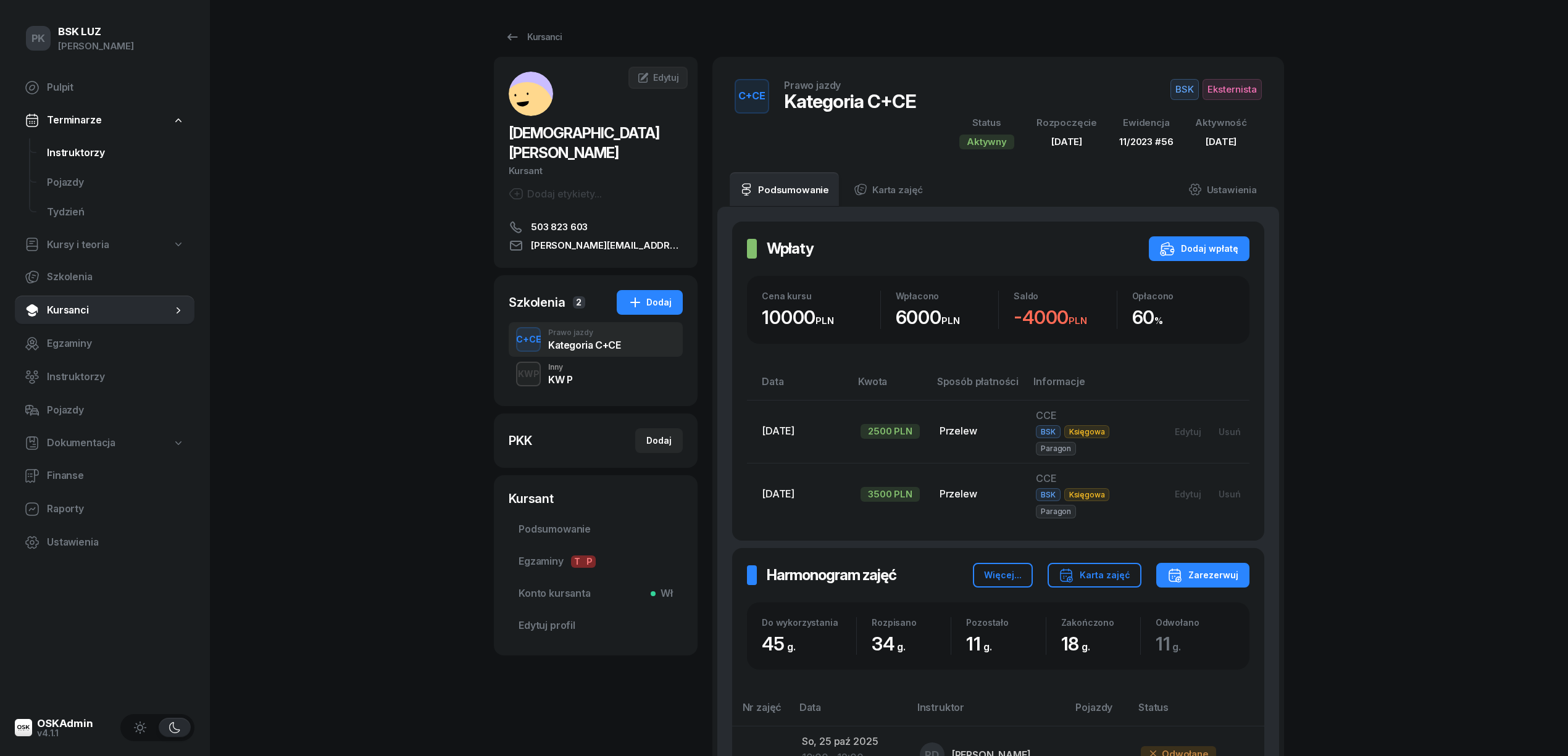
click at [87, 141] on link "Instruktorzy" at bounding box center [116, 152] width 157 height 29
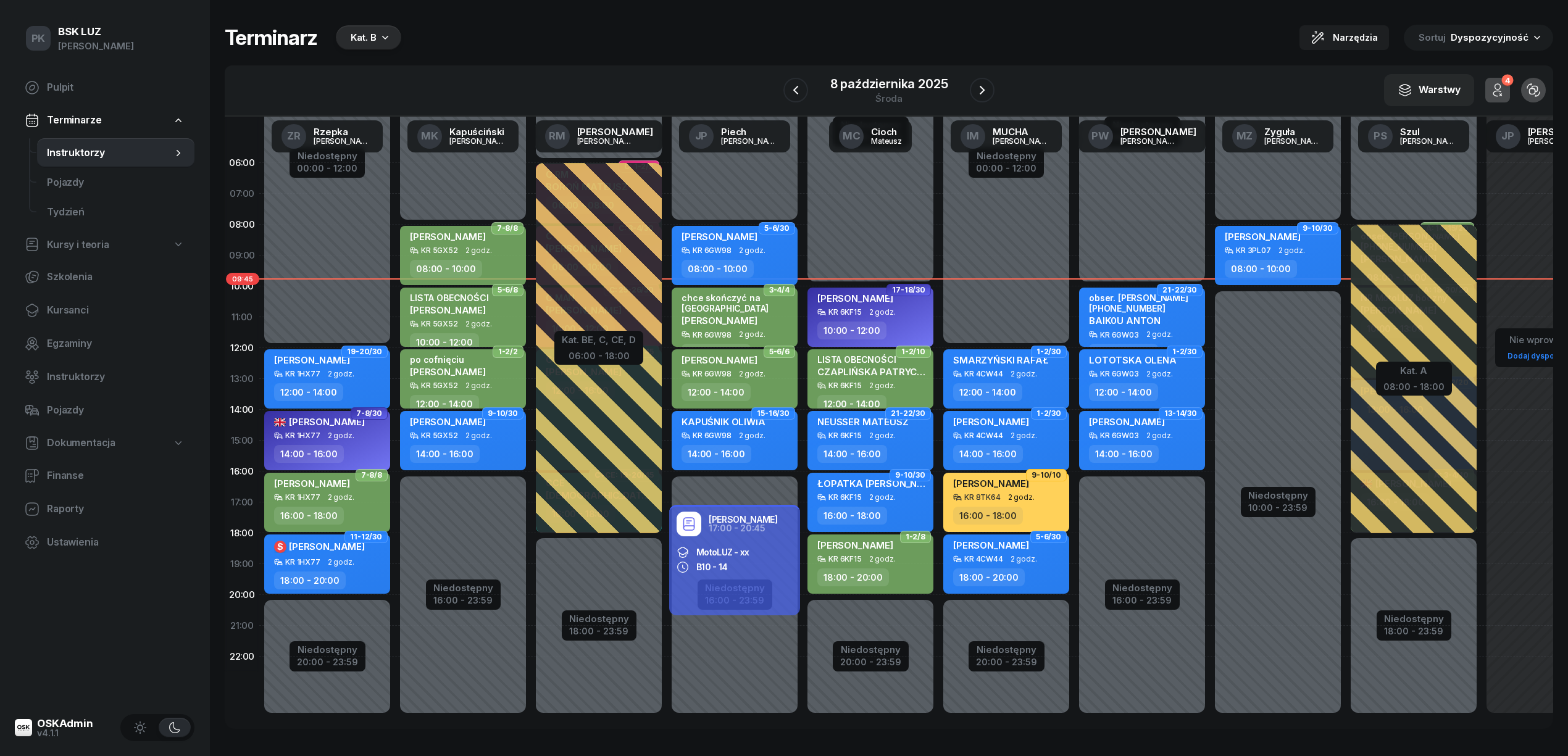
click at [389, 37] on icon "button" at bounding box center [385, 37] width 13 height 13
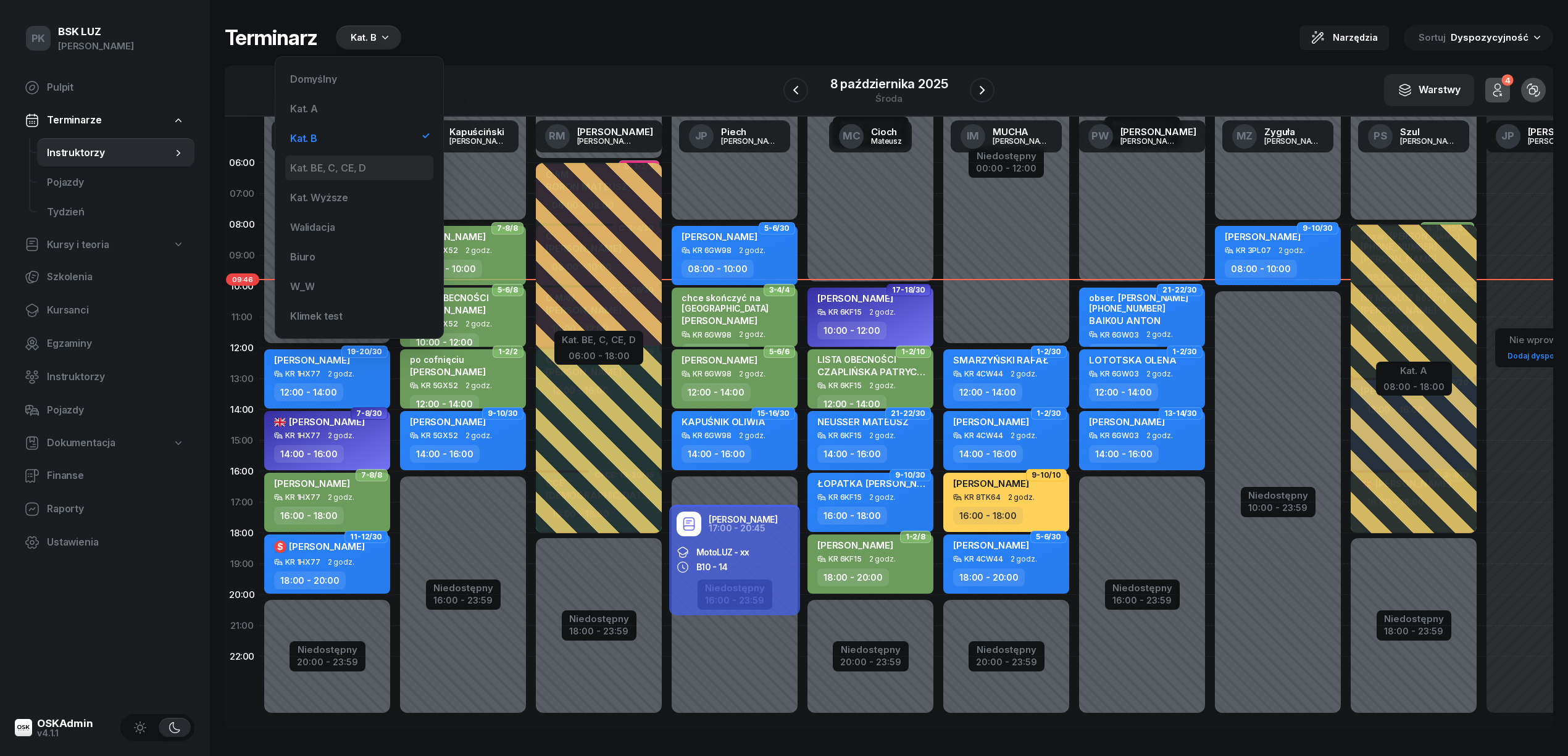
click at [351, 162] on div "Kat. BE, C, CE, D" at bounding box center [359, 167] width 148 height 25
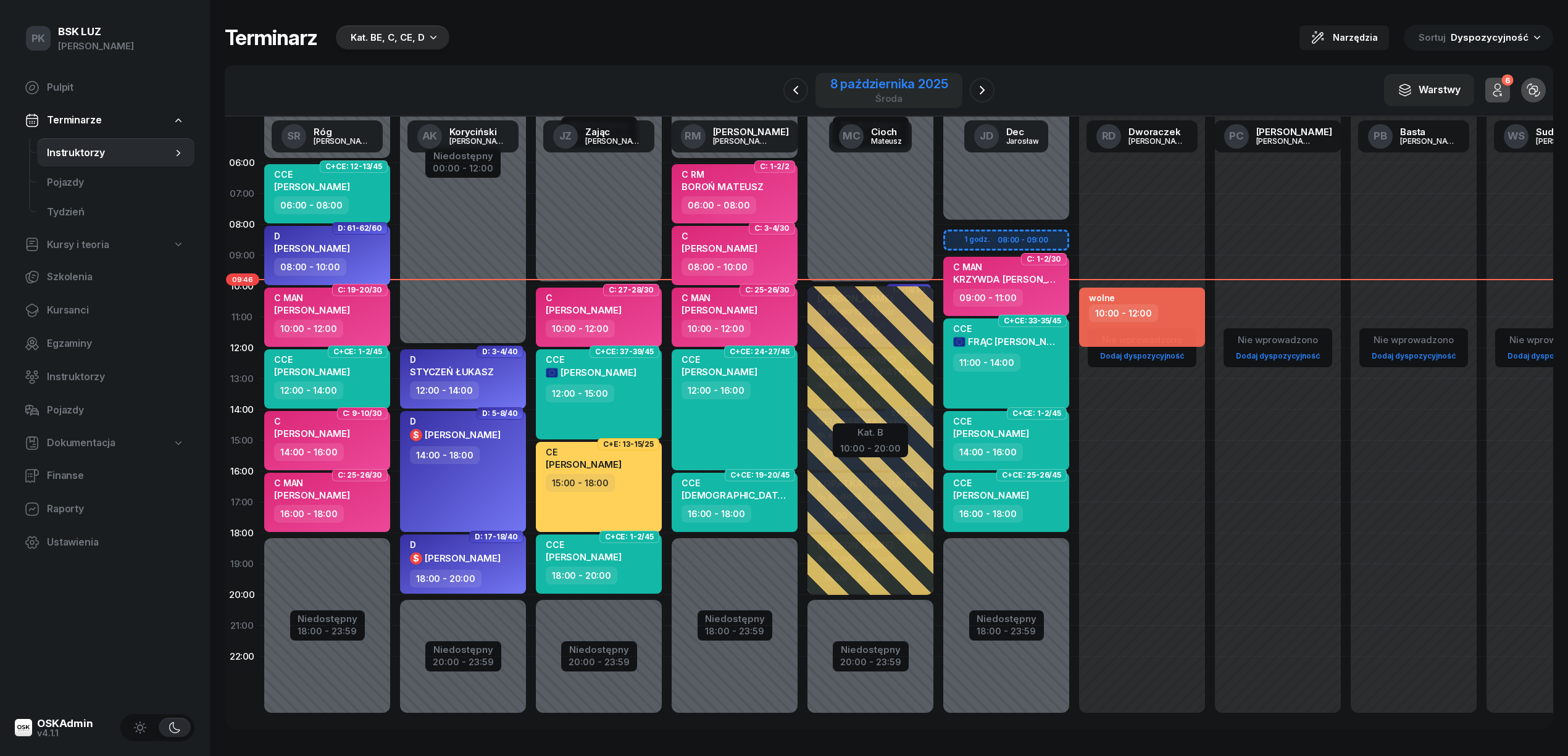
click at [920, 90] on div "8 października 2025" at bounding box center [889, 84] width 118 height 13
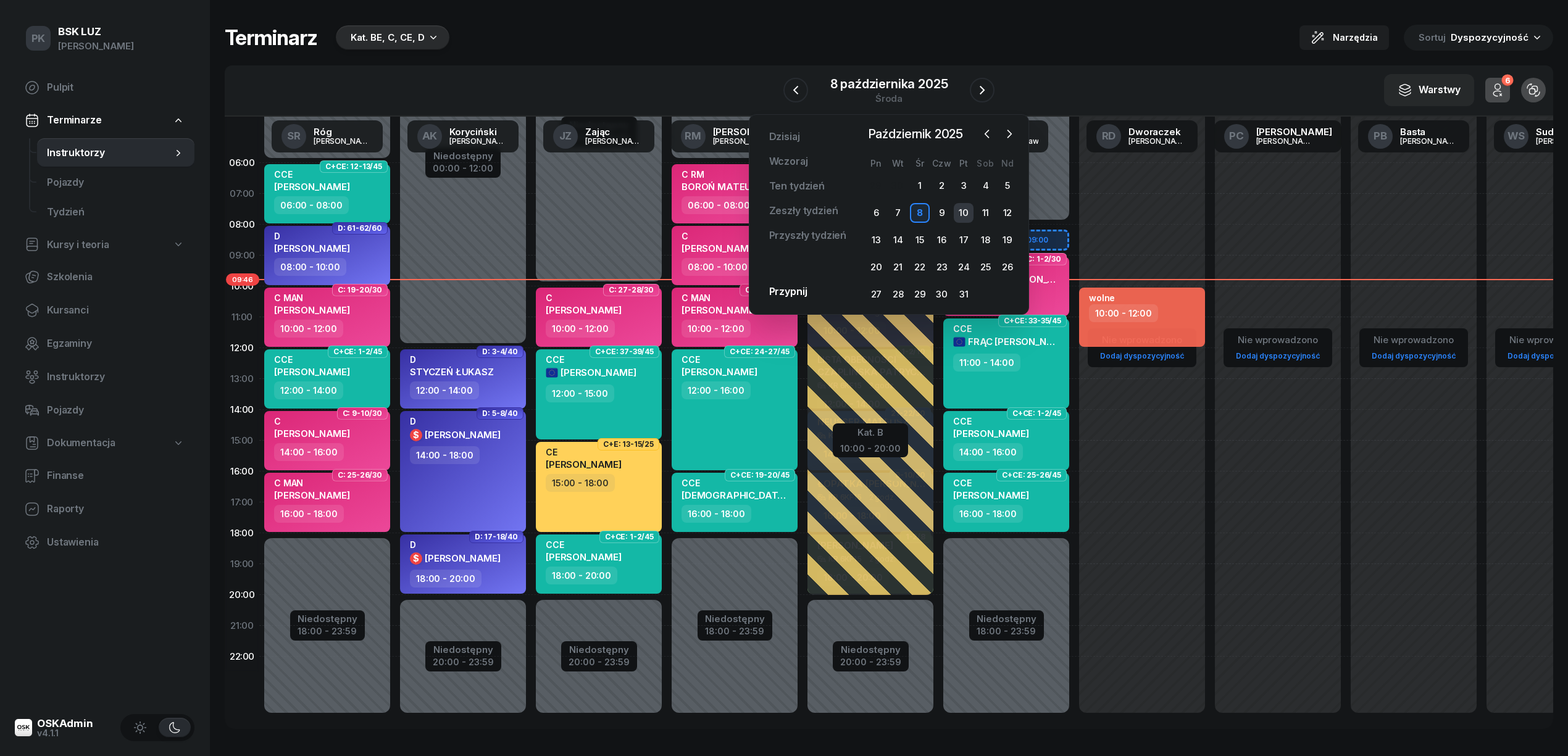
click at [962, 205] on div "10" at bounding box center [964, 213] width 20 height 20
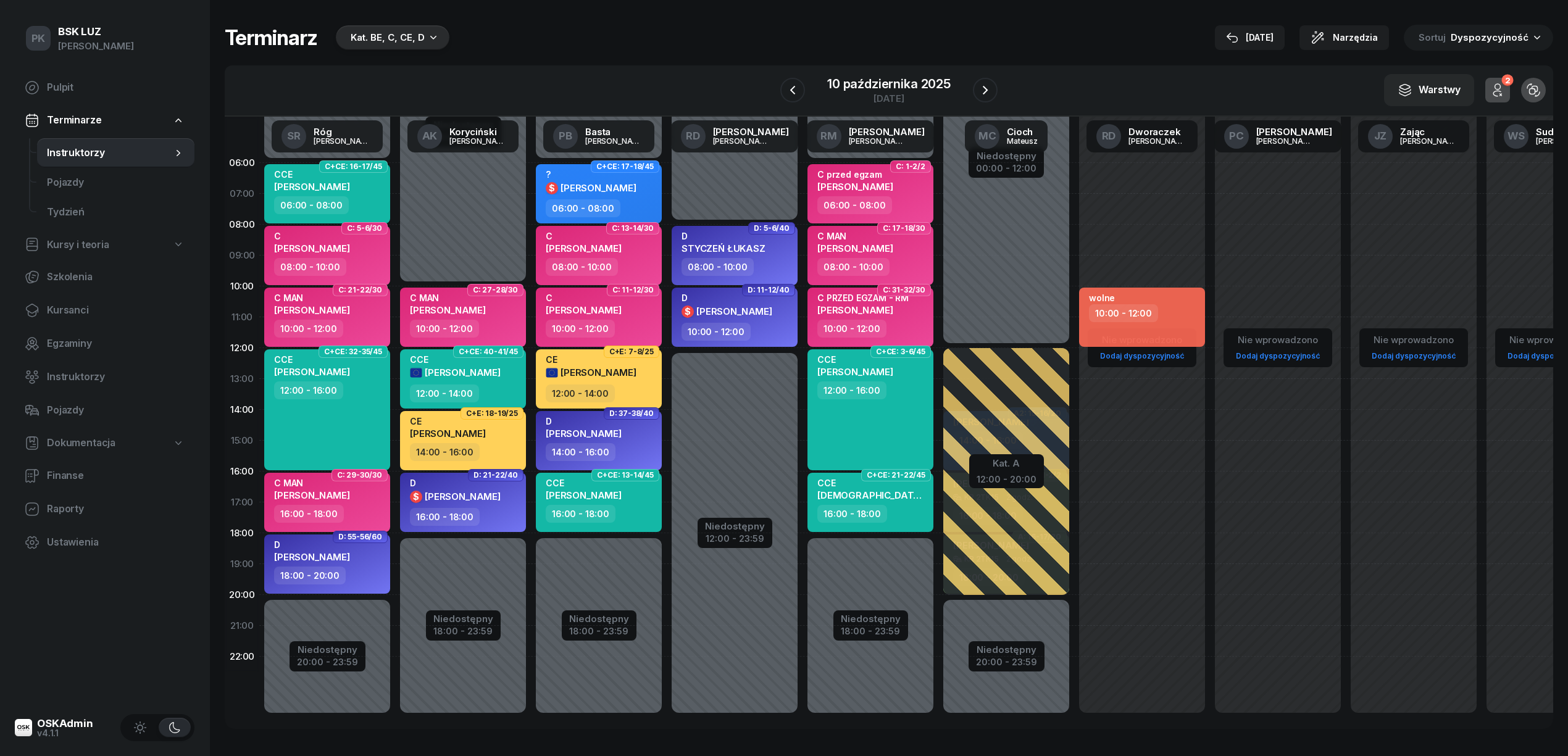
click at [765, 322] on div "D $ BARAN MATEUSZ" at bounding box center [726, 308] width 90 height 30
select select "10"
select select "12"
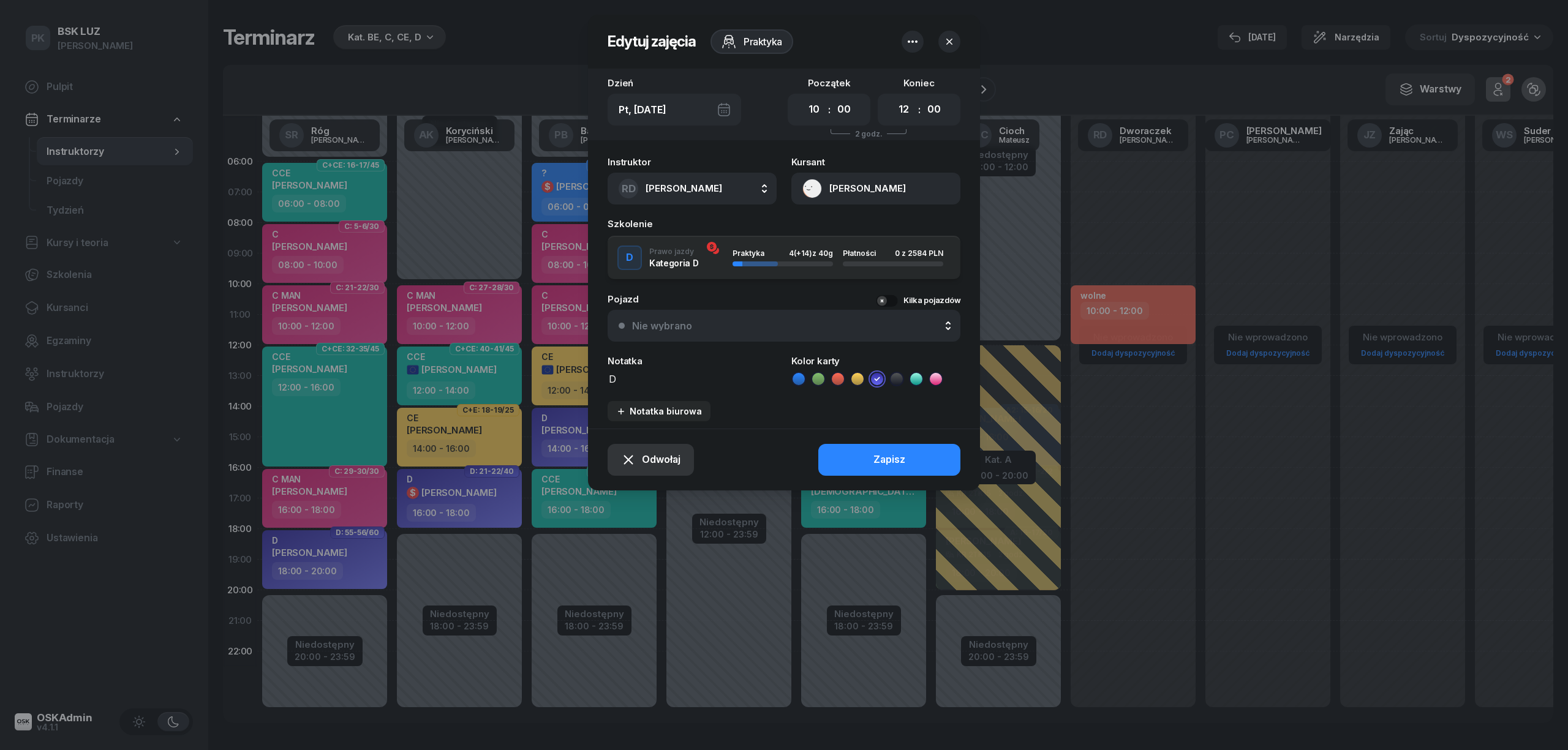
click at [667, 463] on span "Odwołaj" at bounding box center [661, 460] width 39 height 16
click at [645, 390] on div "Kursant odwołał" at bounding box center [629, 385] width 72 height 16
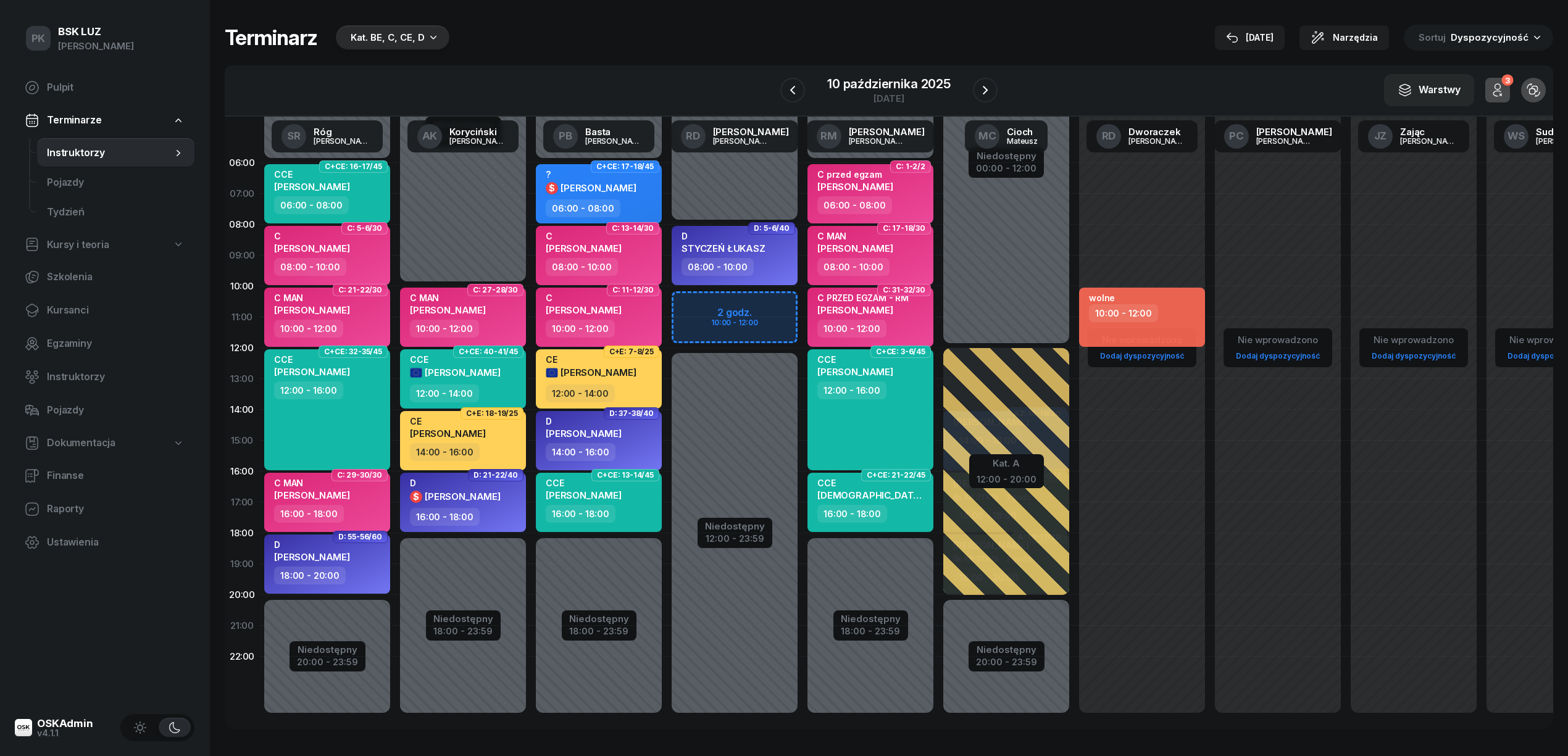
click at [1493, 88] on icon "button" at bounding box center [1497, 90] width 15 height 15
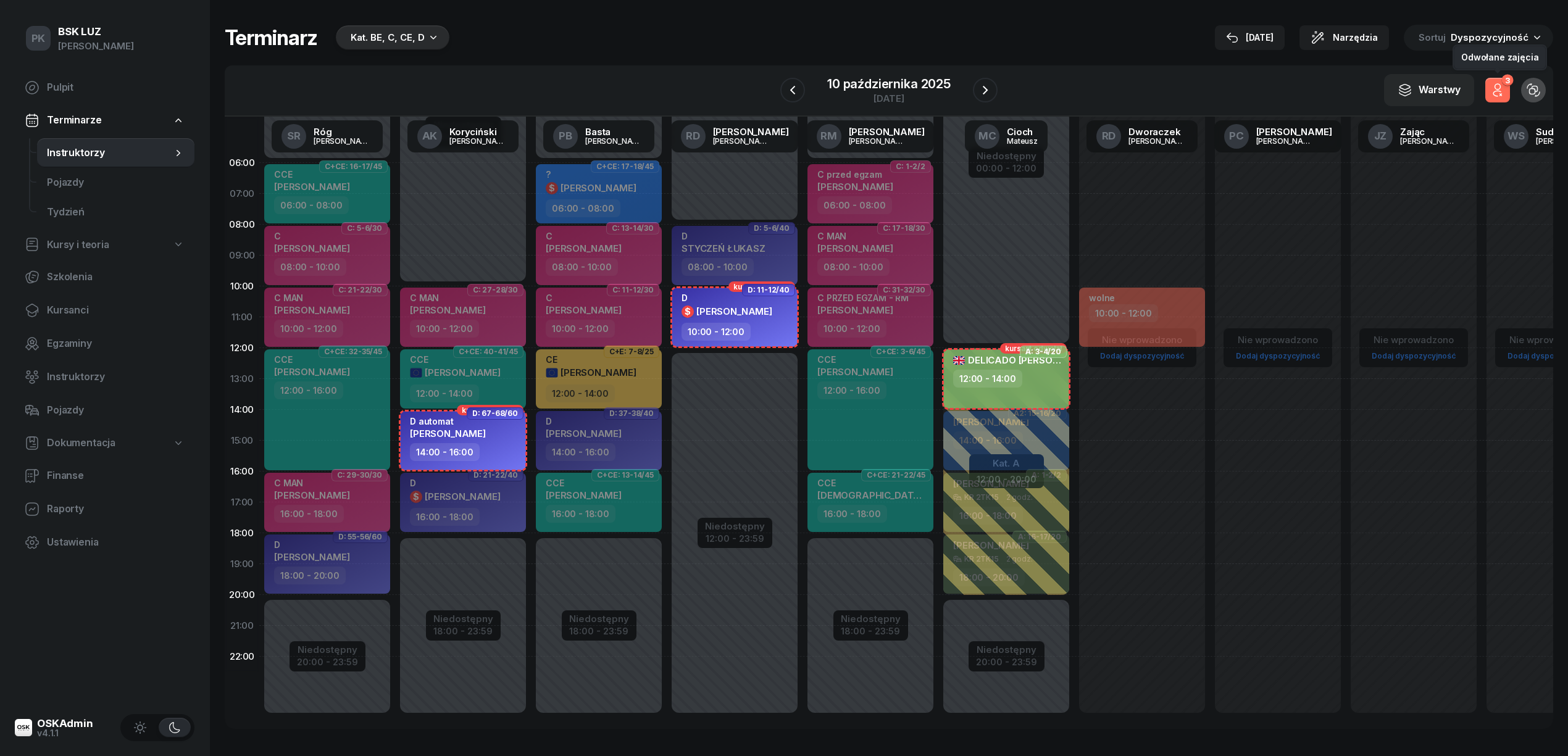
click at [1497, 88] on icon "button" at bounding box center [1497, 90] width 15 height 15
